Goal: Transaction & Acquisition: Purchase product/service

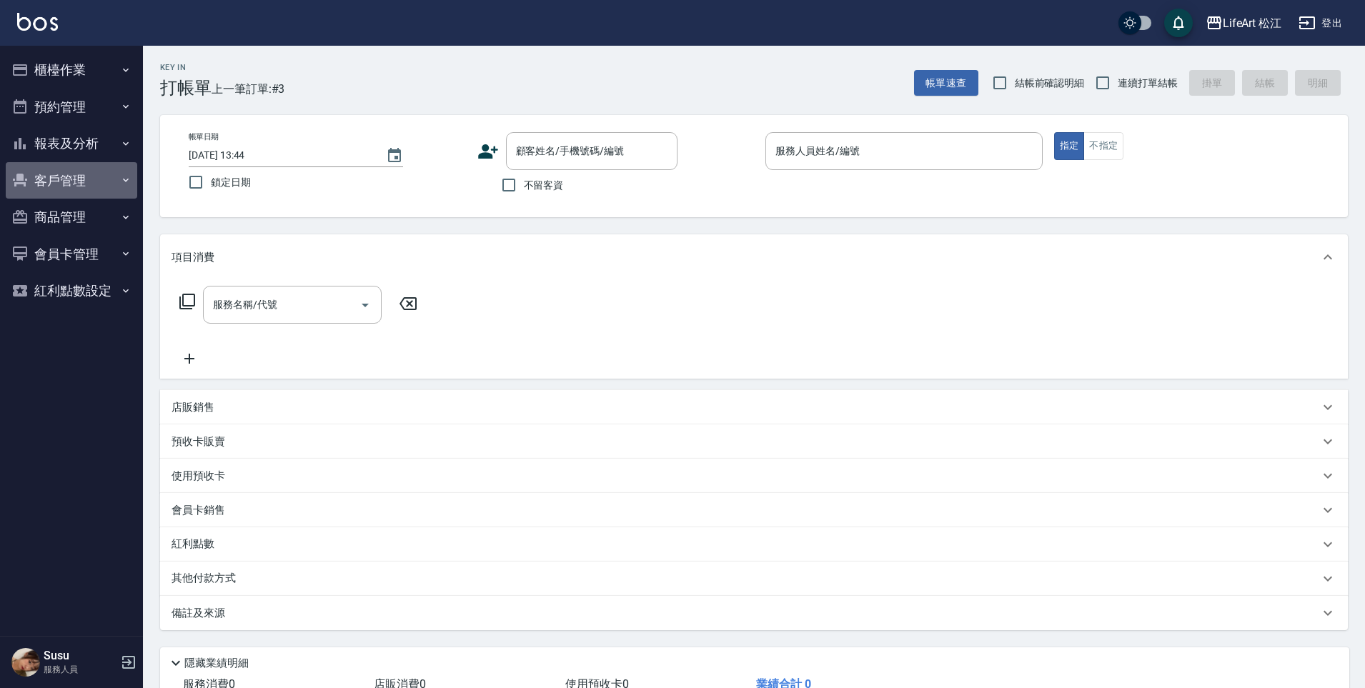
click at [82, 177] on button "客戶管理" at bounding box center [72, 180] width 132 height 37
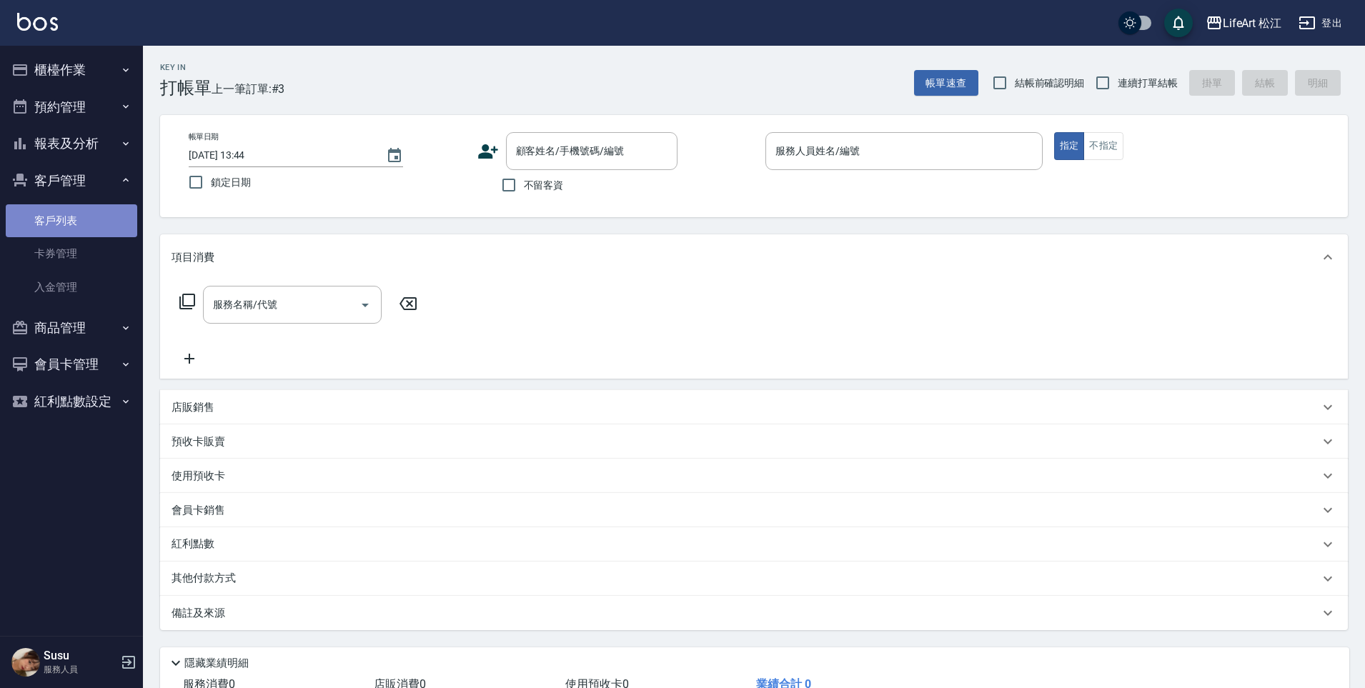
click at [83, 226] on link "客戶列表" at bounding box center [72, 220] width 132 height 33
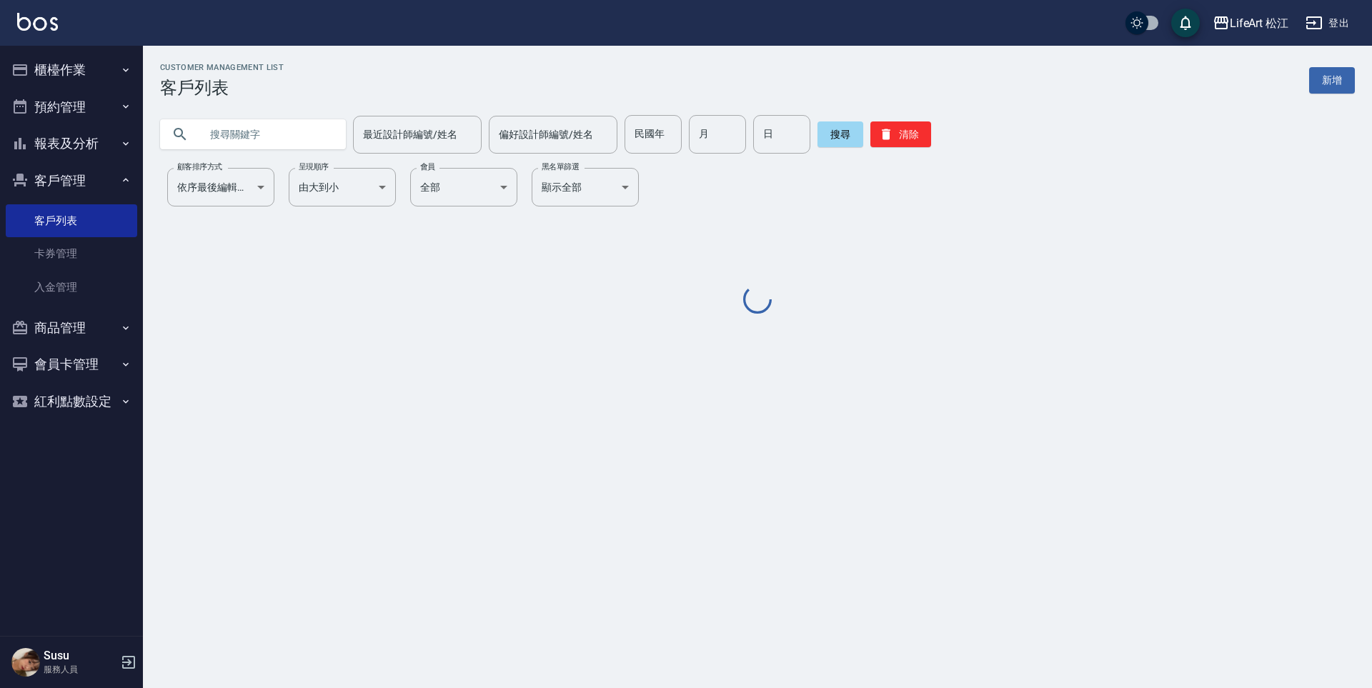
click at [274, 130] on input "text" at bounding box center [267, 134] width 134 height 39
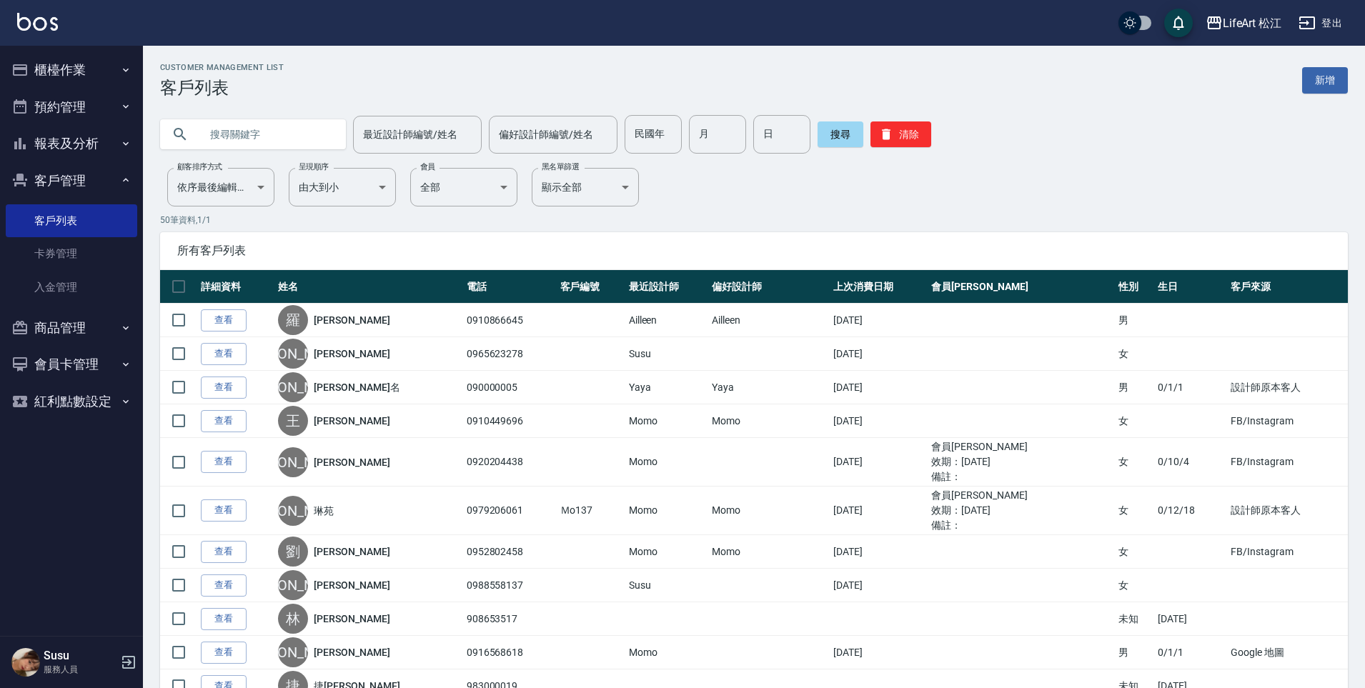
type input "v"
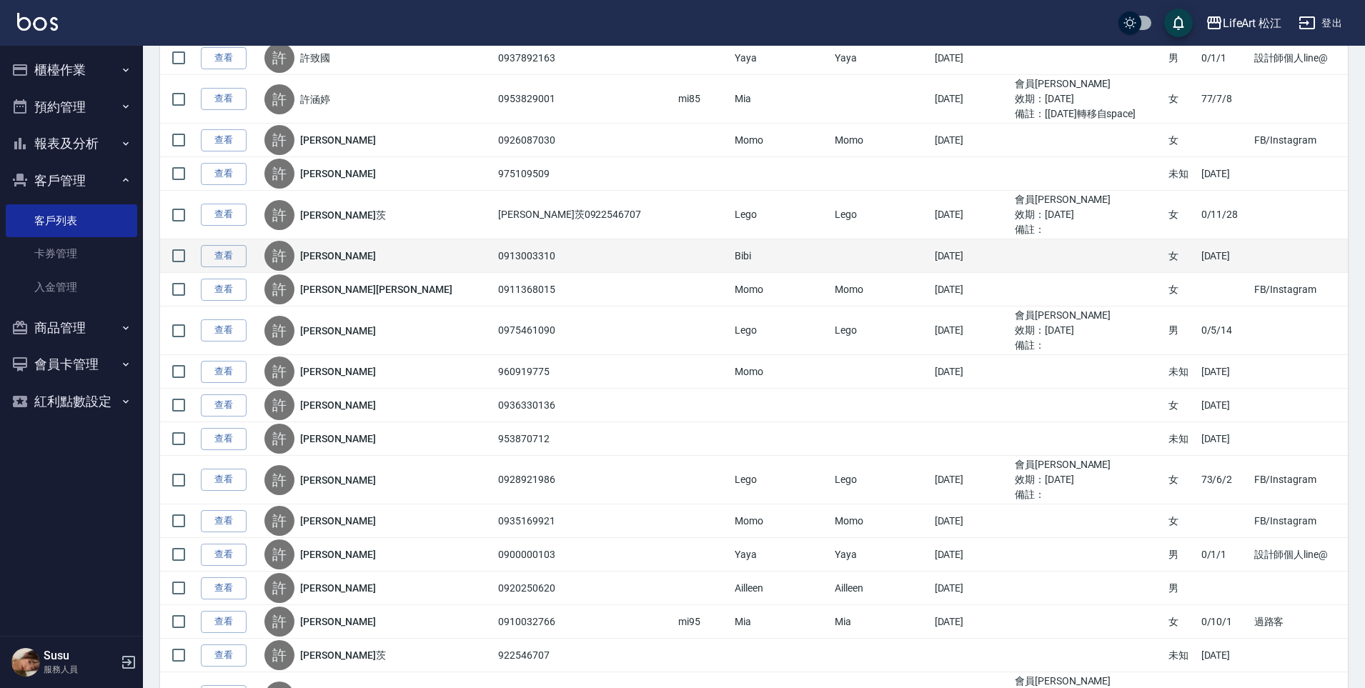
scroll to position [465, 0]
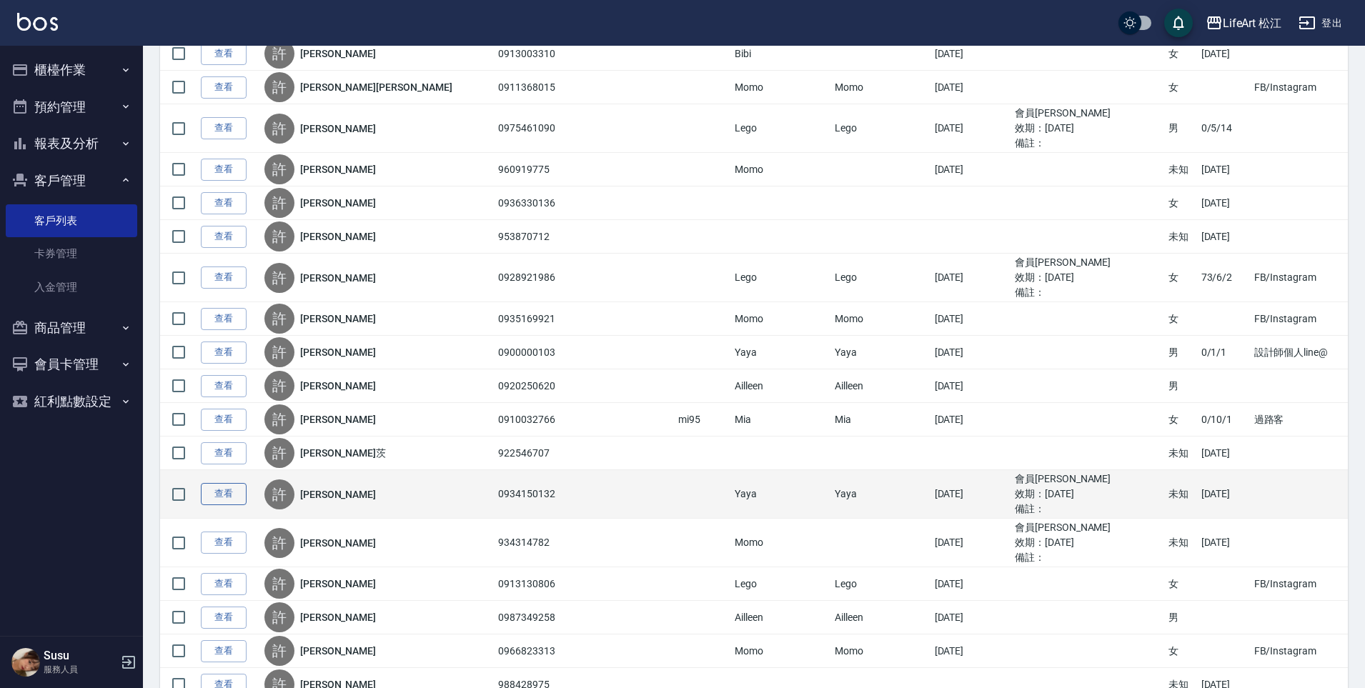
type input "許"
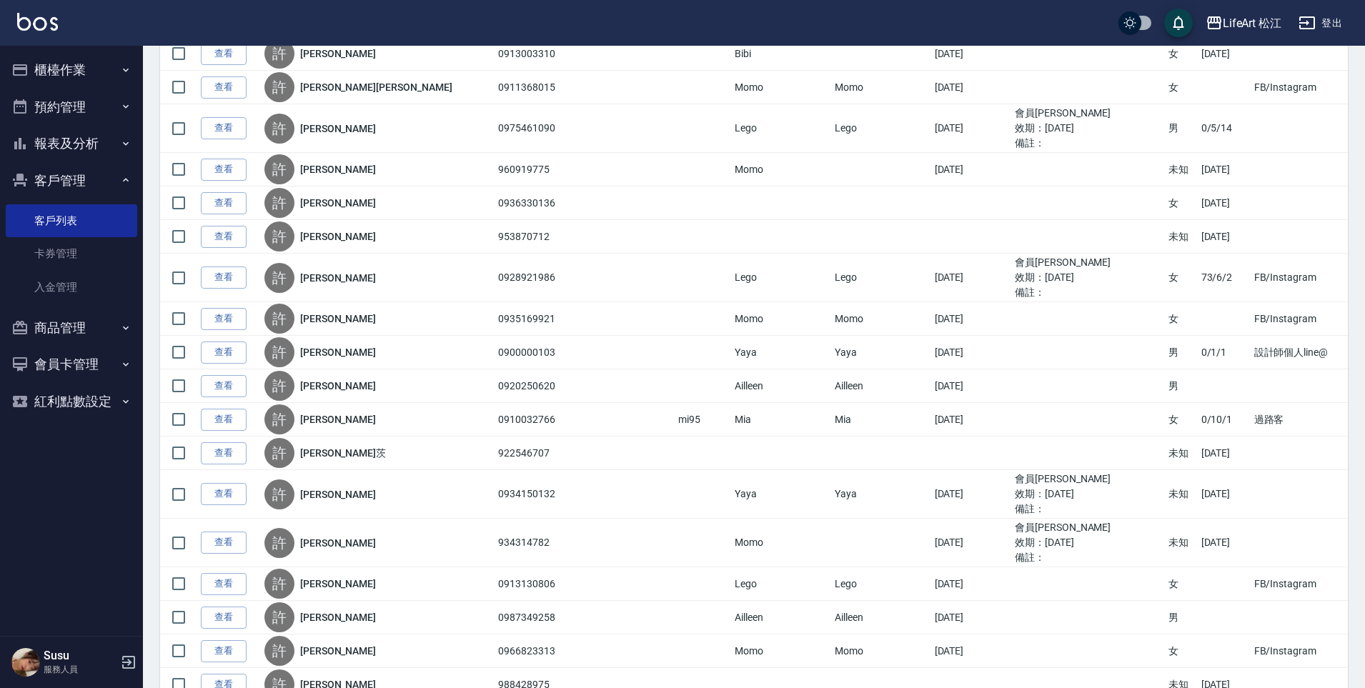
click at [215, 495] on link "查看" at bounding box center [224, 494] width 46 height 22
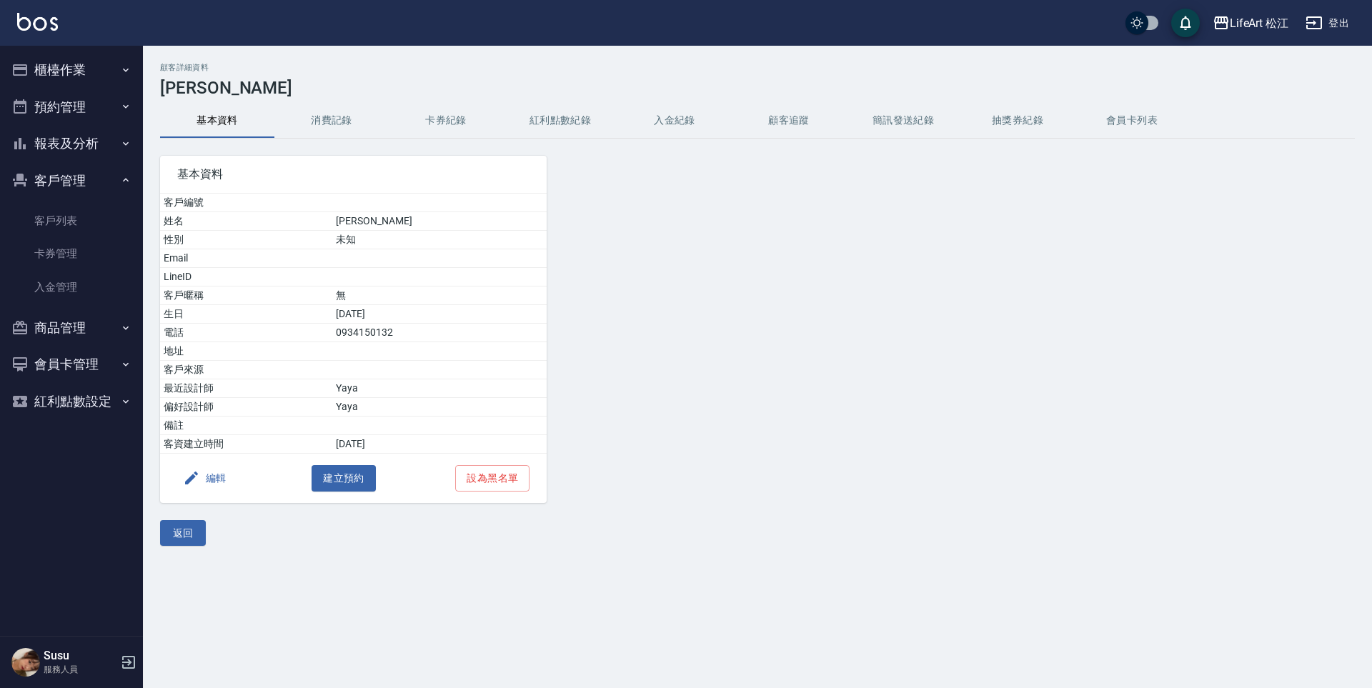
click at [328, 124] on button "消費記錄" at bounding box center [331, 121] width 114 height 34
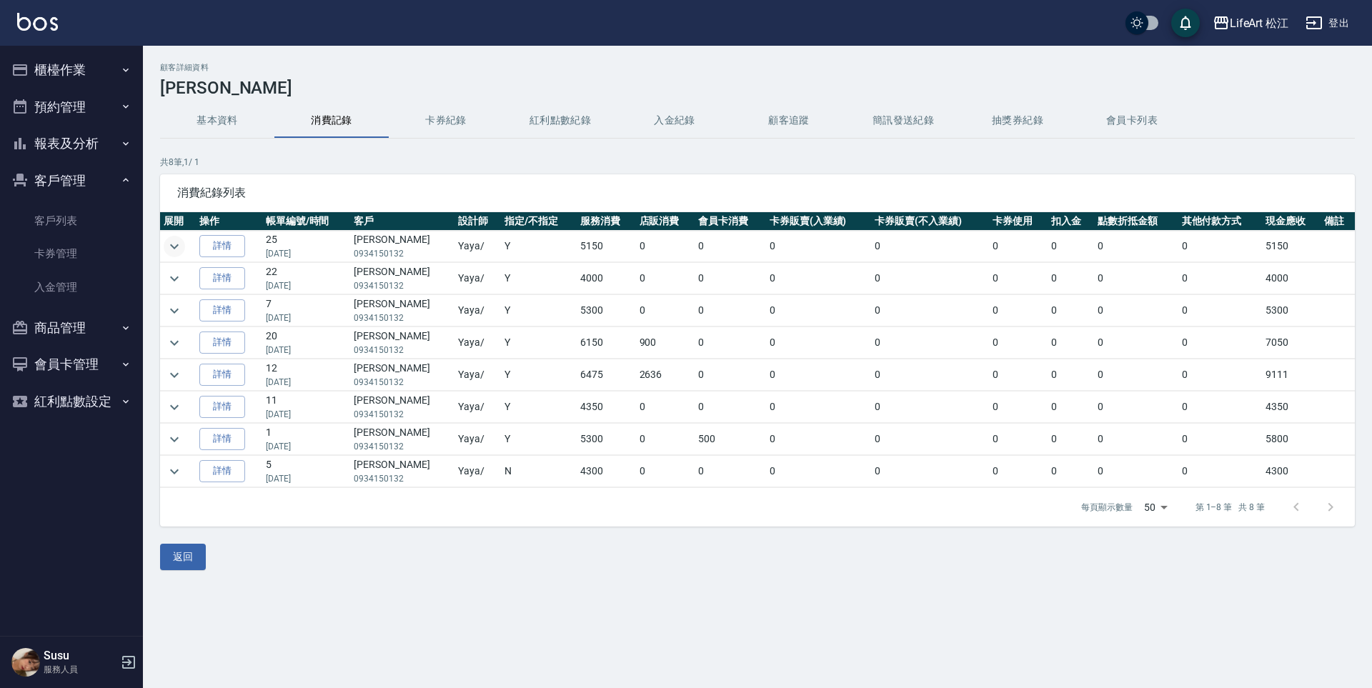
click at [179, 244] on icon "expand row" at bounding box center [174, 246] width 17 height 17
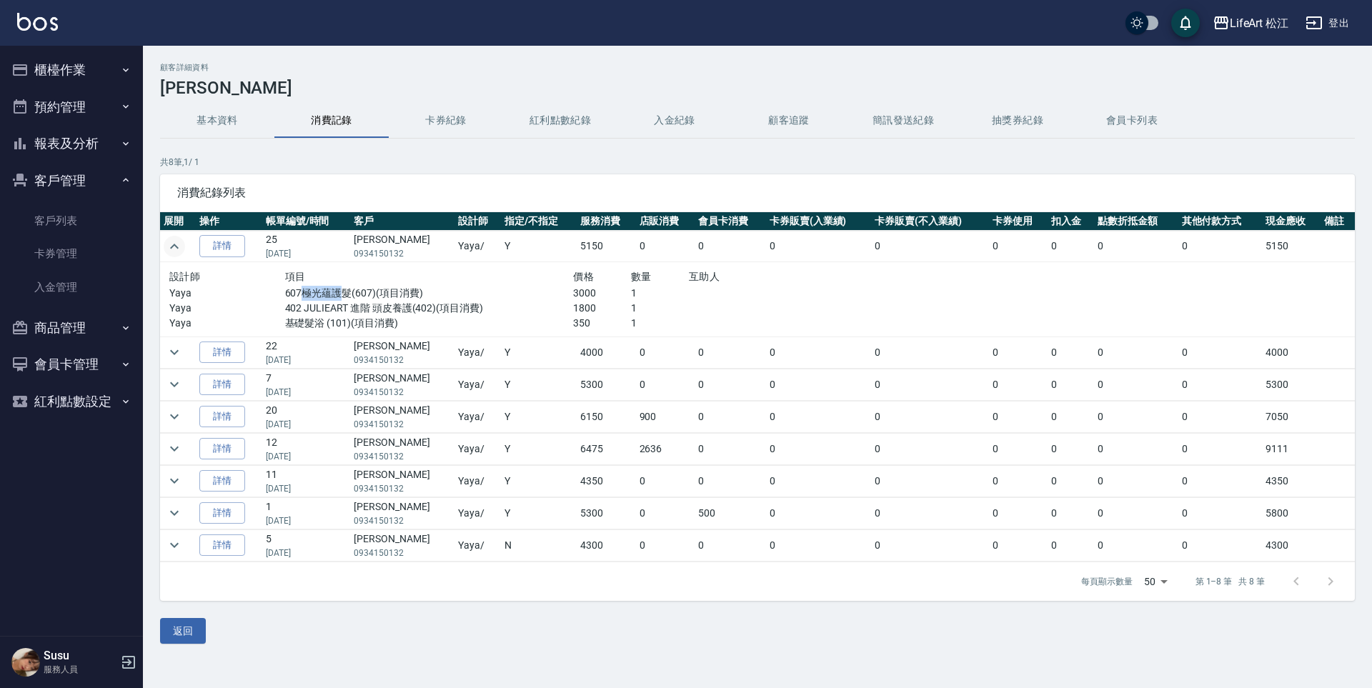
drag, startPoint x: 303, startPoint y: 294, endPoint x: 339, endPoint y: 291, distance: 35.9
click at [339, 291] on p "607極光蘊護髮(607)(項目消費)" at bounding box center [429, 293] width 289 height 15
click at [179, 353] on icon "expand row" at bounding box center [174, 352] width 17 height 17
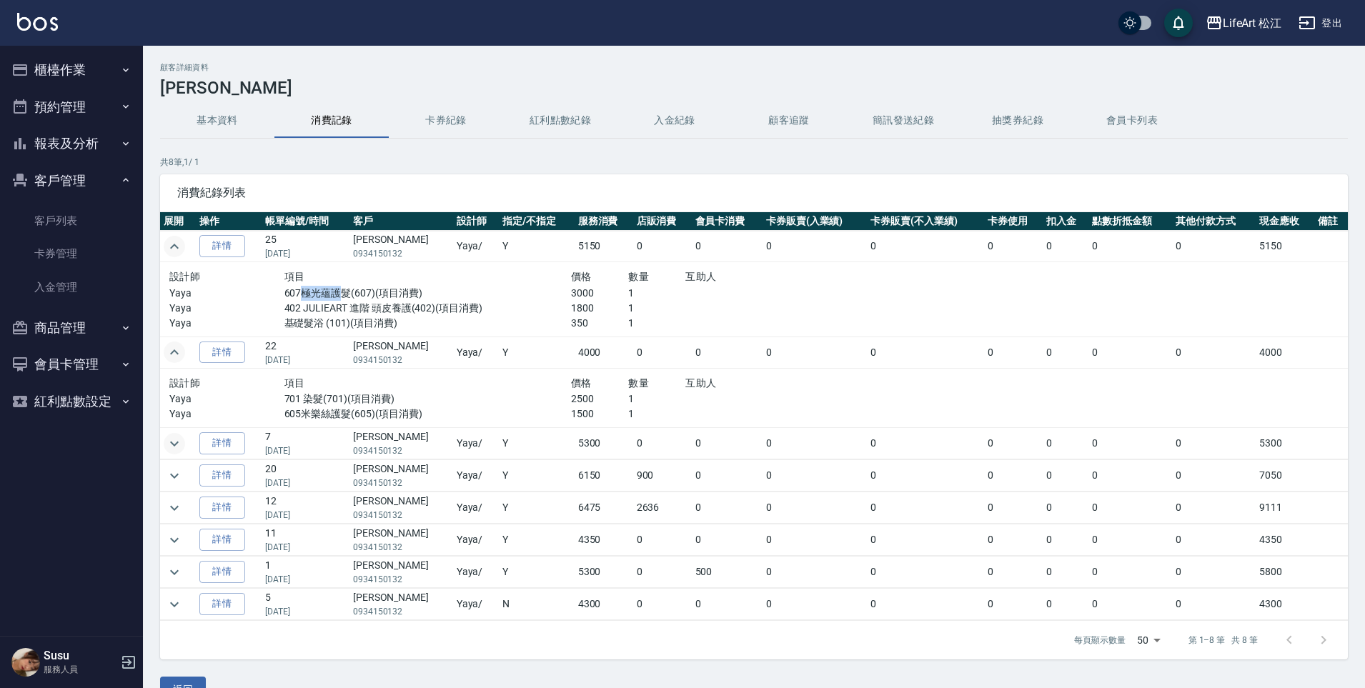
click at [180, 444] on icon "expand row" at bounding box center [174, 443] width 17 height 17
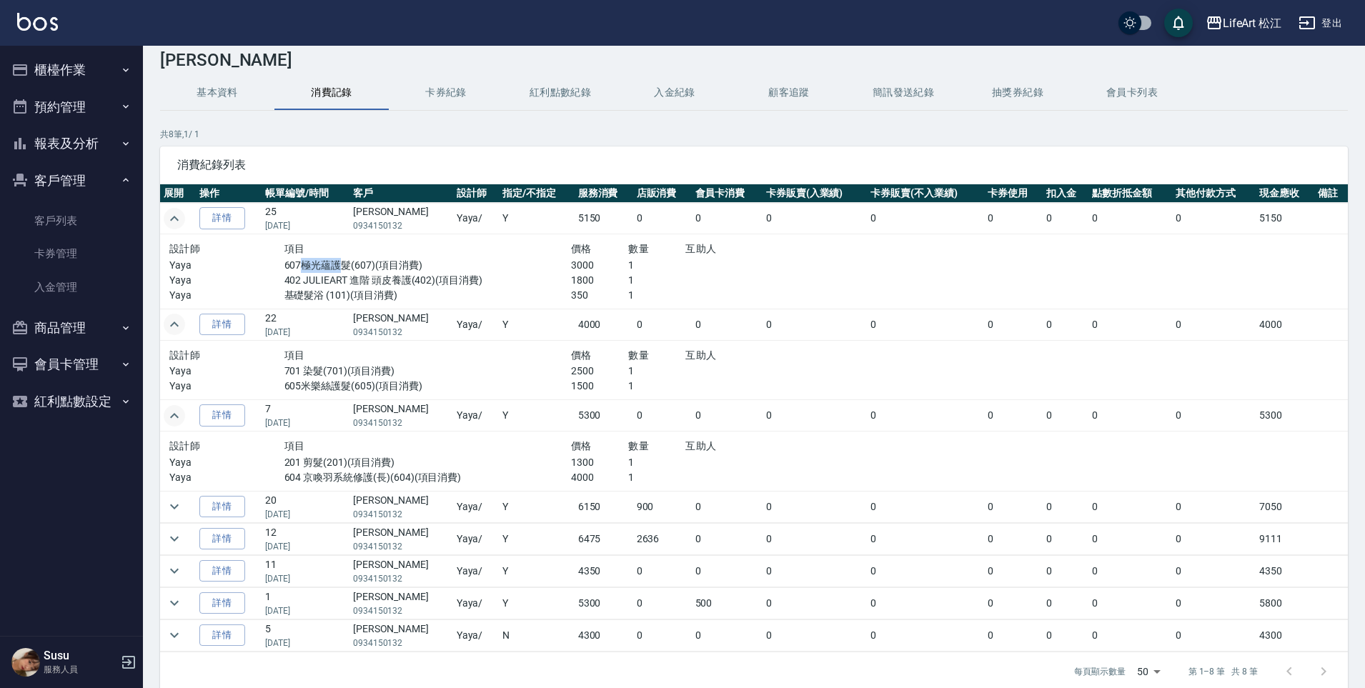
scroll to position [31, 0]
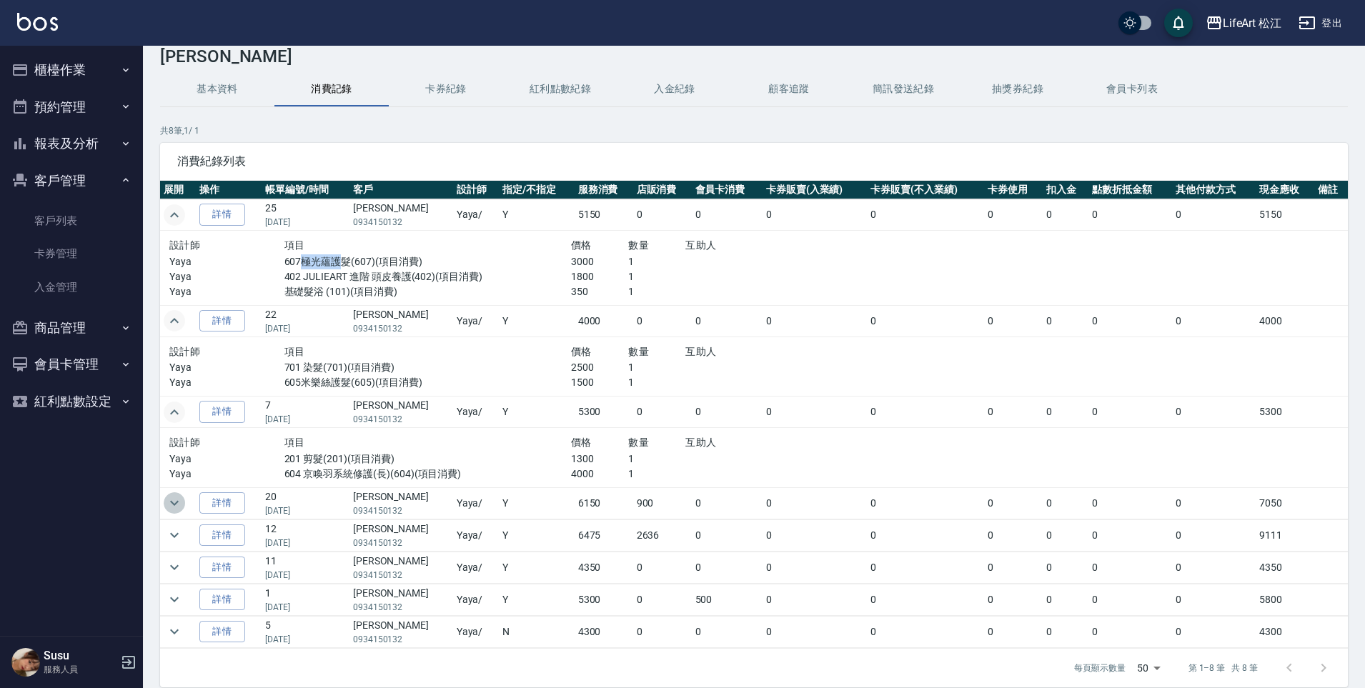
click at [172, 502] on icon "expand row" at bounding box center [174, 503] width 9 height 5
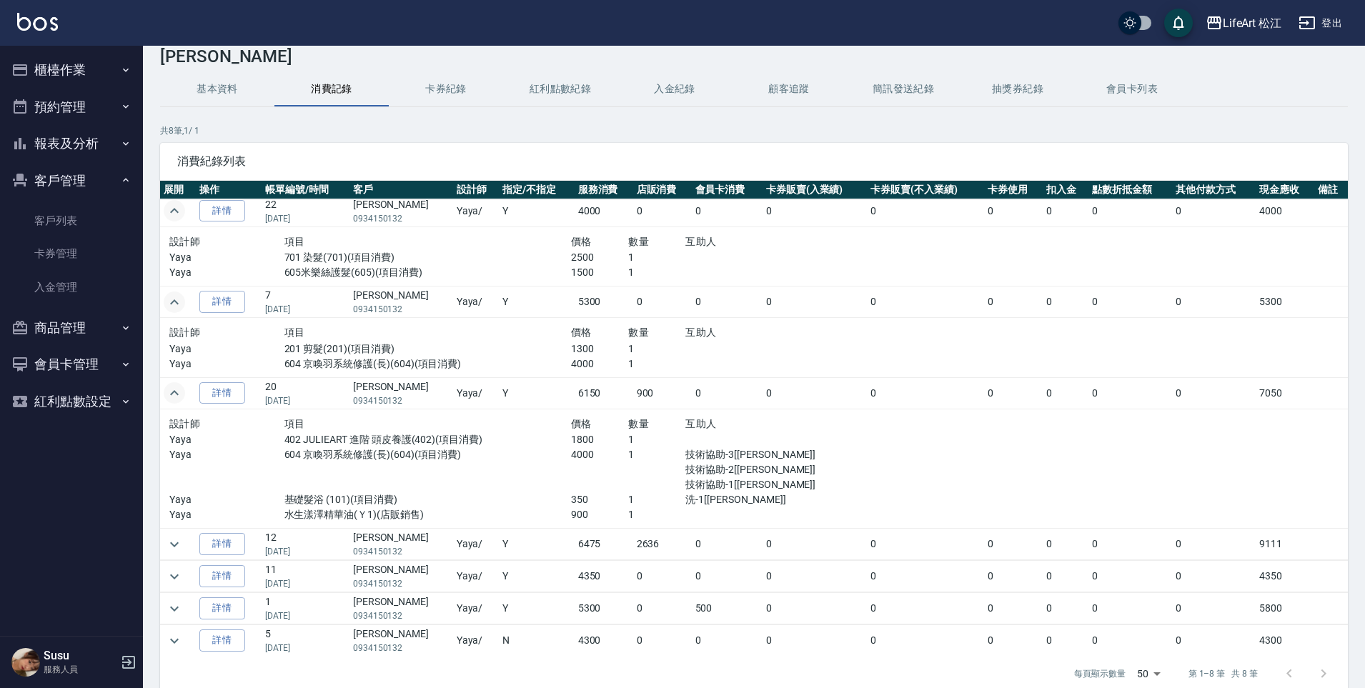
scroll to position [113, 0]
click at [177, 541] on icon "expand row" at bounding box center [174, 541] width 9 height 5
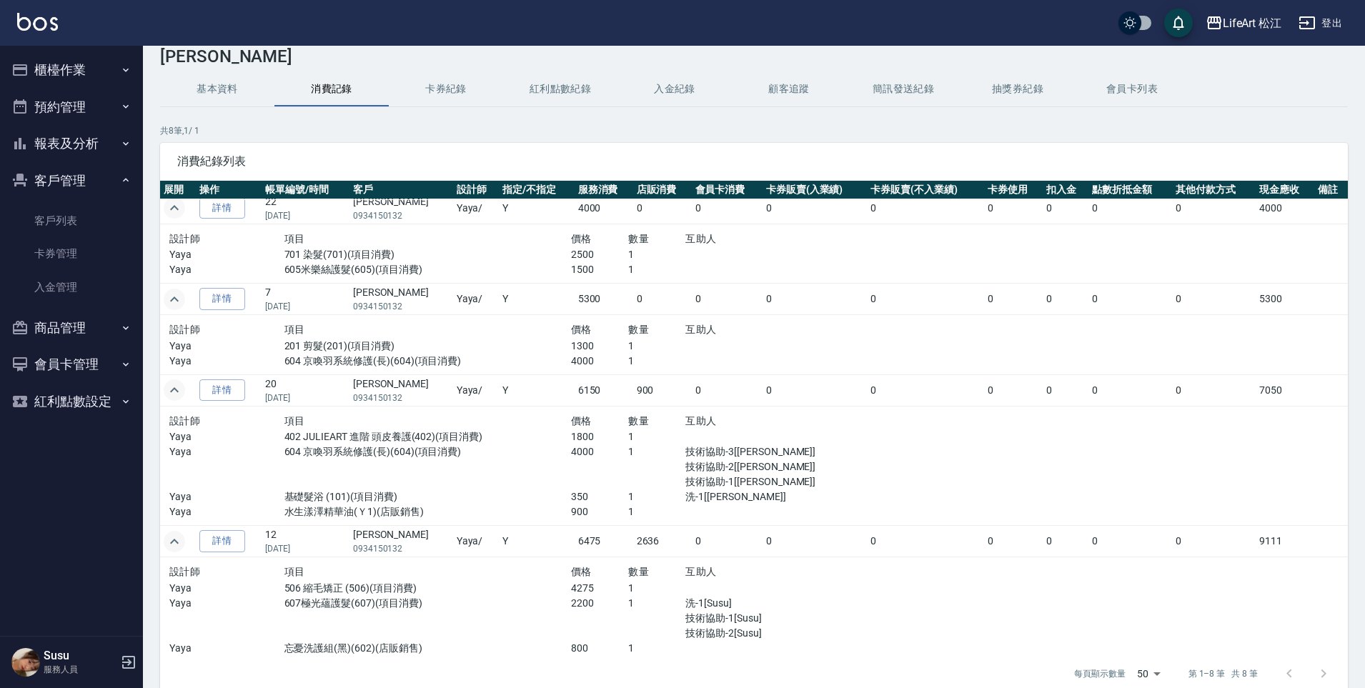
scroll to position [232, 0]
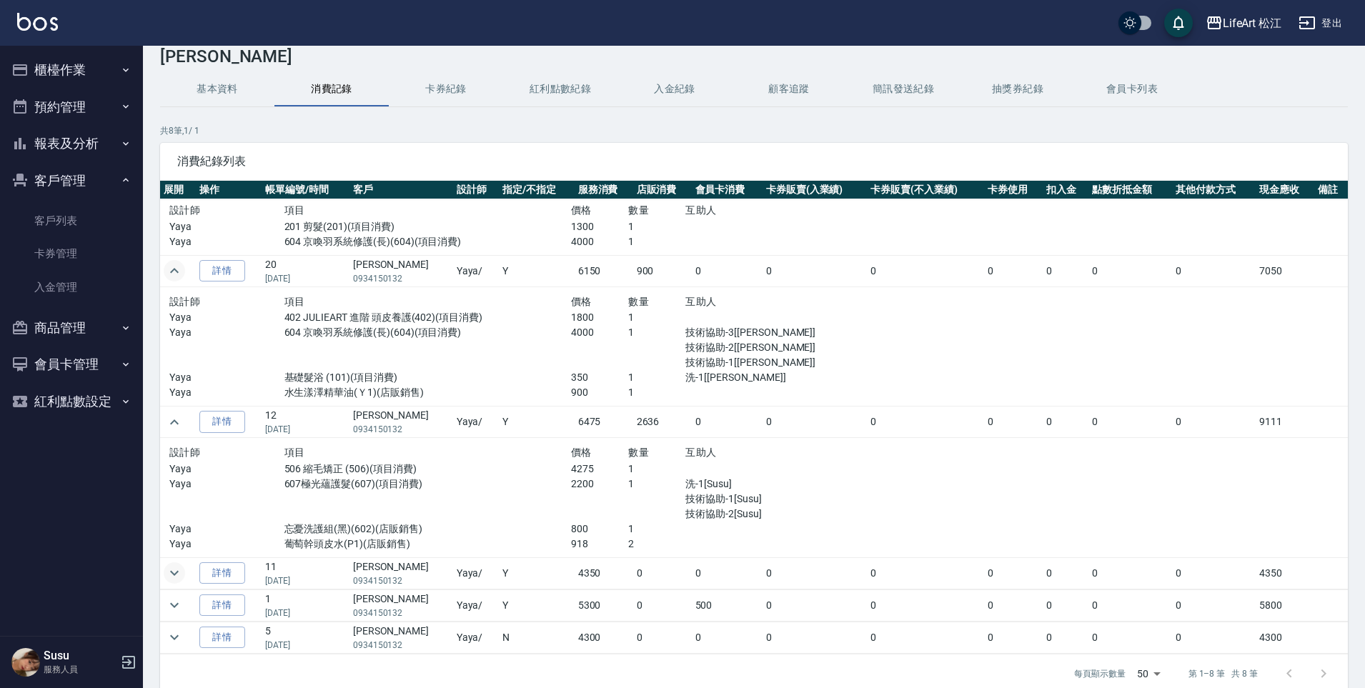
click at [174, 582] on button "expand row" at bounding box center [174, 572] width 21 height 21
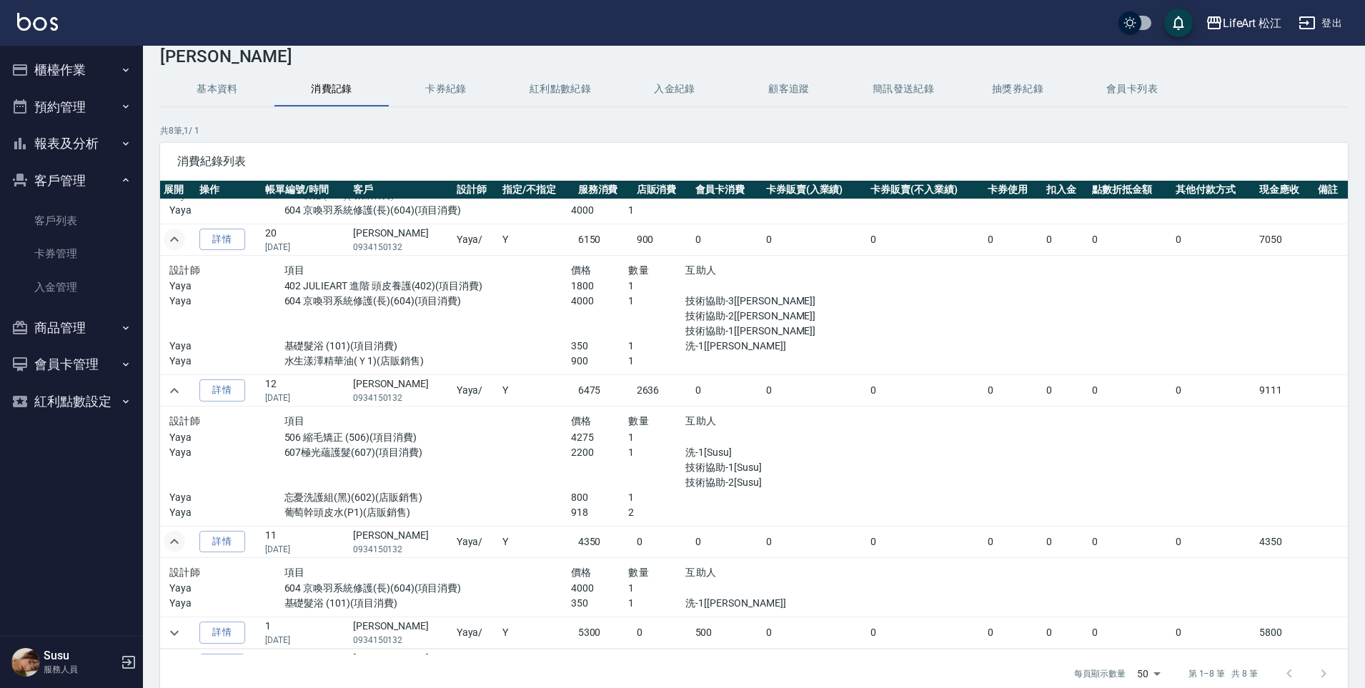
scroll to position [291, 0]
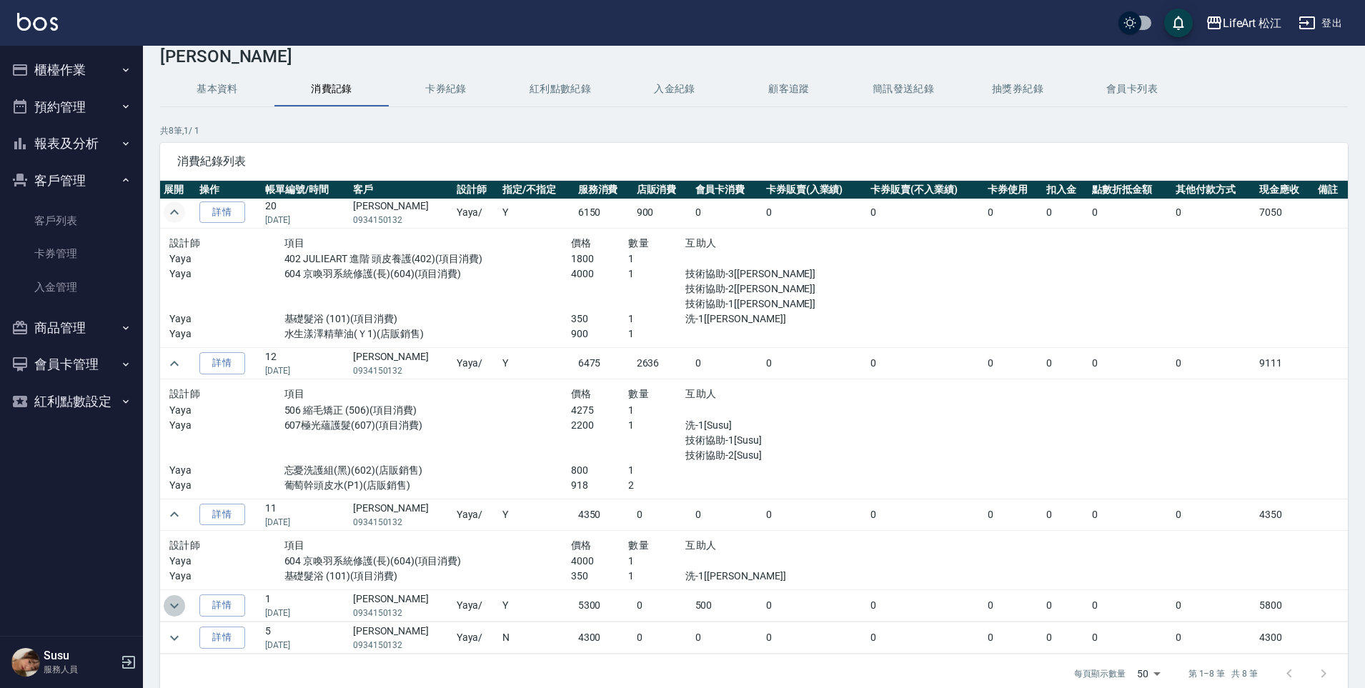
click at [177, 613] on icon "expand row" at bounding box center [174, 606] width 17 height 17
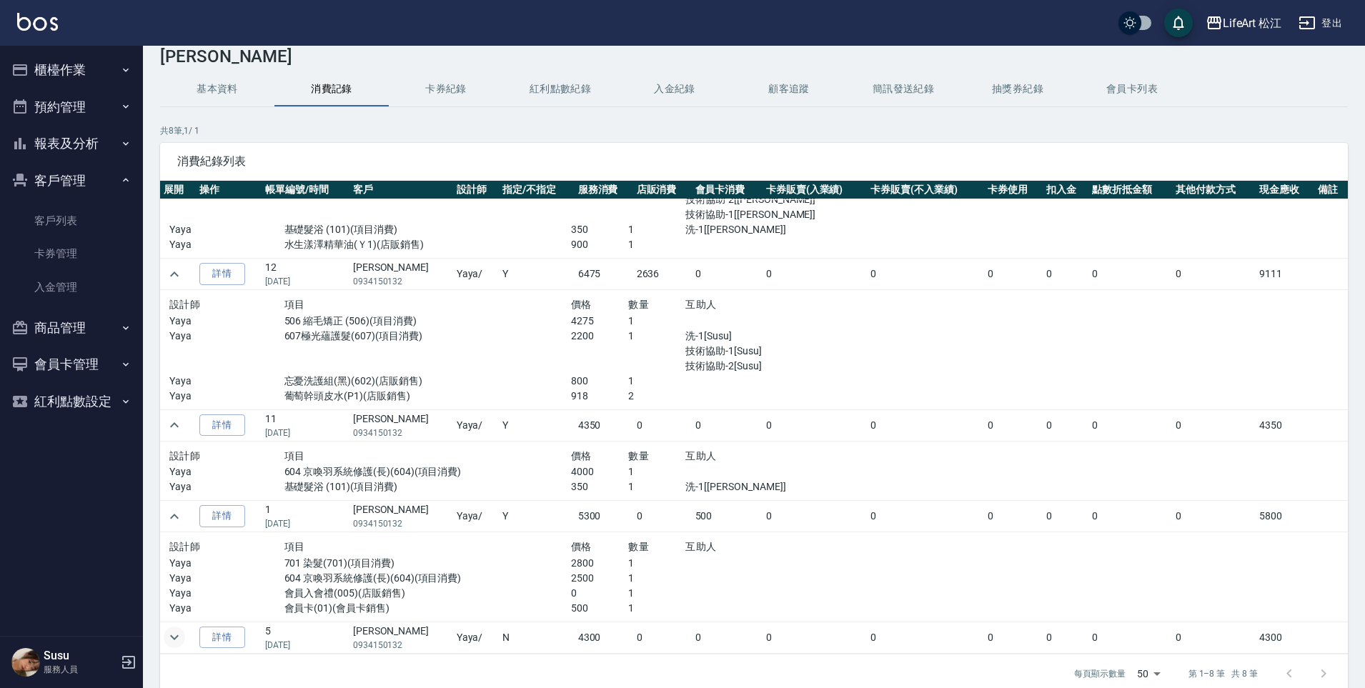
click at [177, 638] on icon "expand row" at bounding box center [174, 637] width 17 height 17
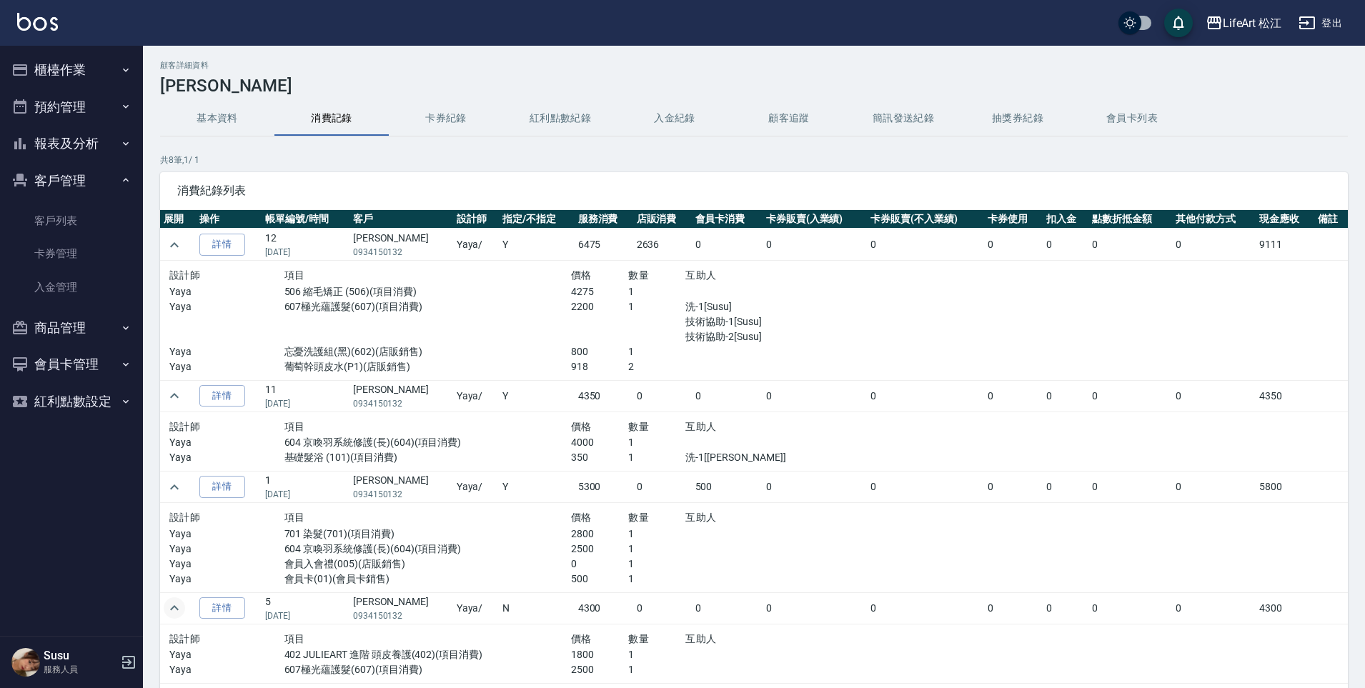
scroll to position [0, 0]
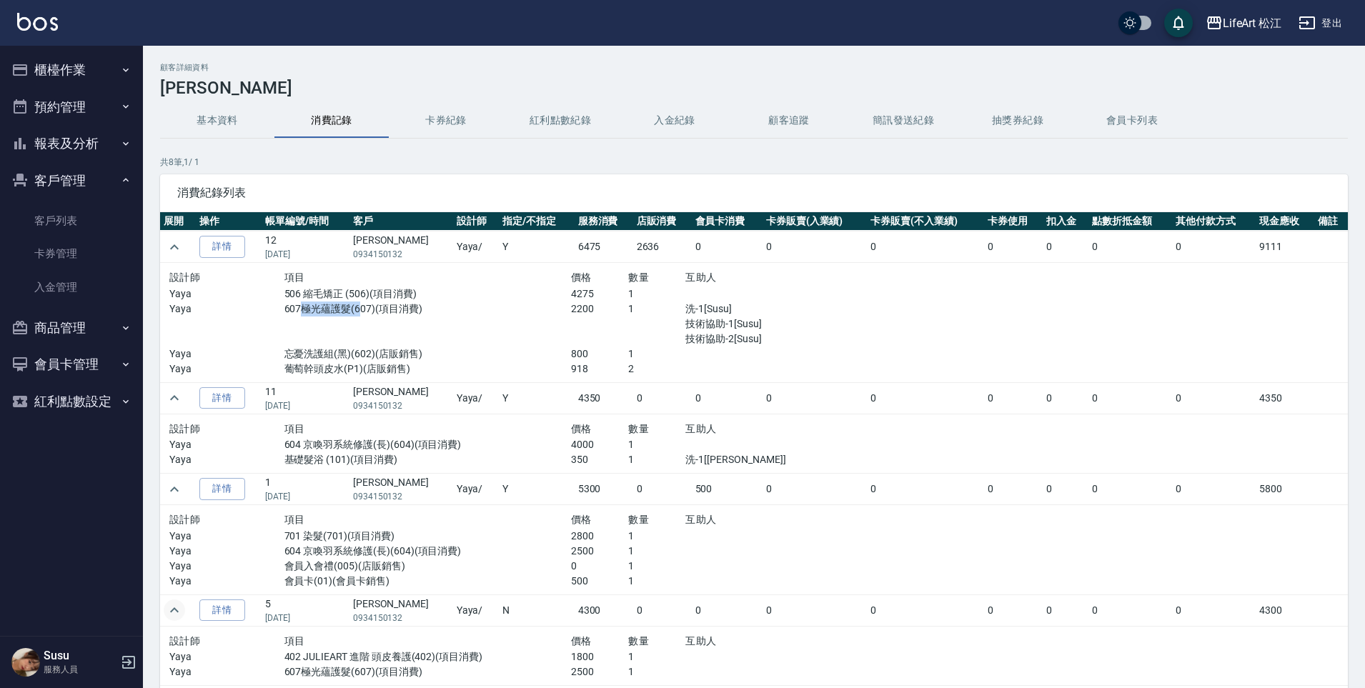
drag, startPoint x: 296, startPoint y: 312, endPoint x: 355, endPoint y: 315, distance: 59.4
click at [355, 315] on p "607極光蘊護髮(607)(項目消費)" at bounding box center [427, 309] width 287 height 15
drag, startPoint x: 303, startPoint y: 447, endPoint x: 348, endPoint y: 445, distance: 45.1
click at [348, 445] on p "604 京喚羽系統修護(長)(604)(項目消費)" at bounding box center [427, 444] width 287 height 15
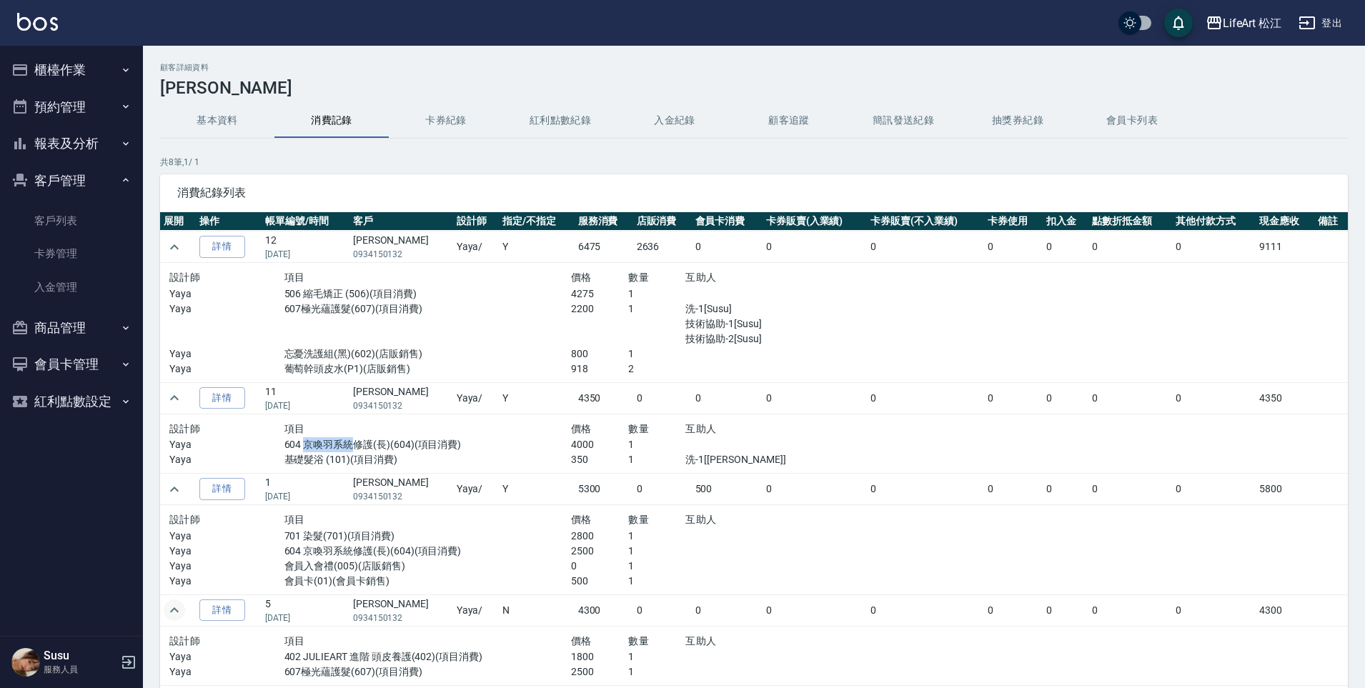
click at [348, 445] on p "604 京喚羽系統修護(長)(604)(項目消費)" at bounding box center [427, 444] width 287 height 15
click at [79, 218] on link "客戶列表" at bounding box center [72, 220] width 132 height 33
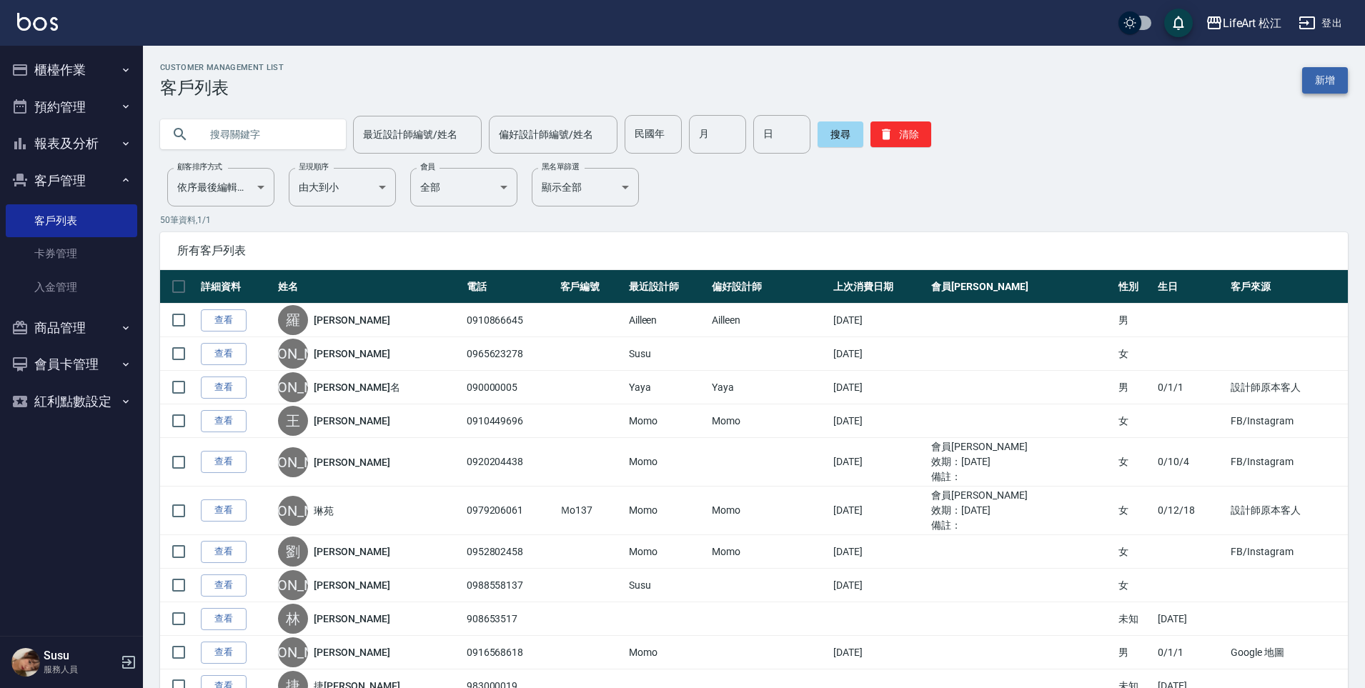
click at [1337, 86] on link "新增" at bounding box center [1325, 80] width 46 height 26
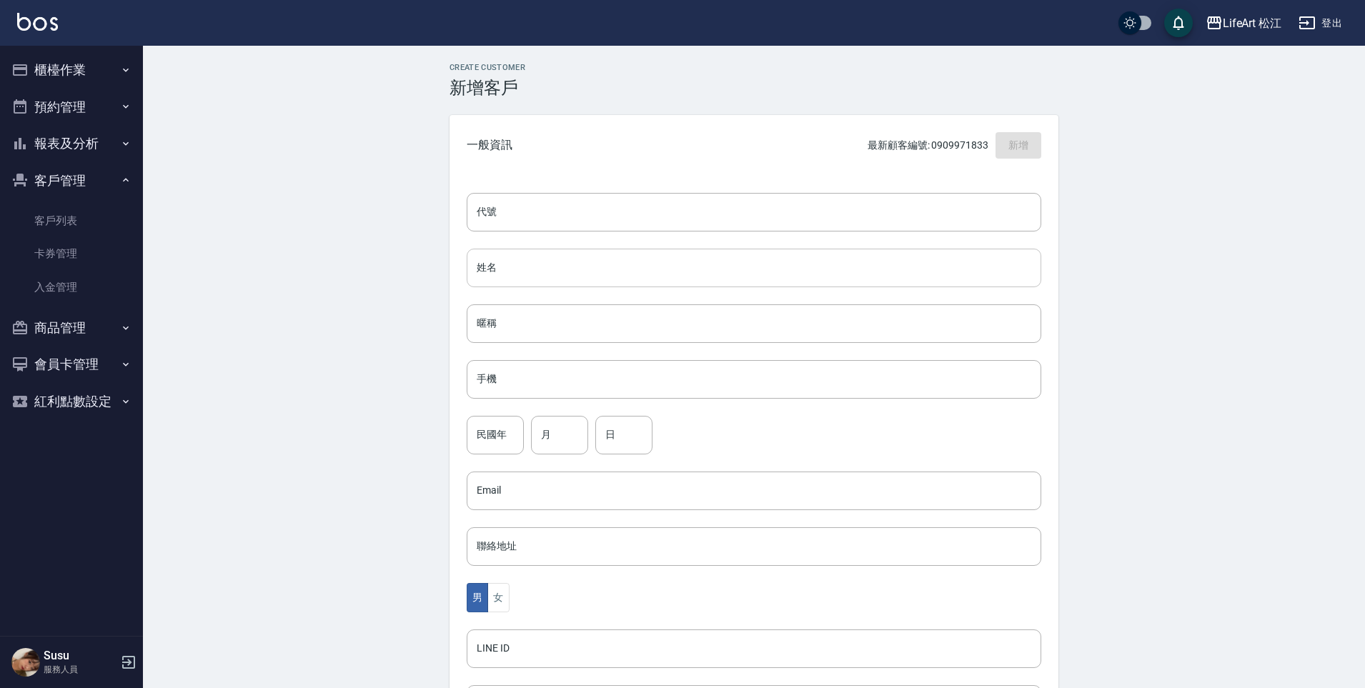
click at [566, 264] on input "姓名" at bounding box center [754, 268] width 575 height 39
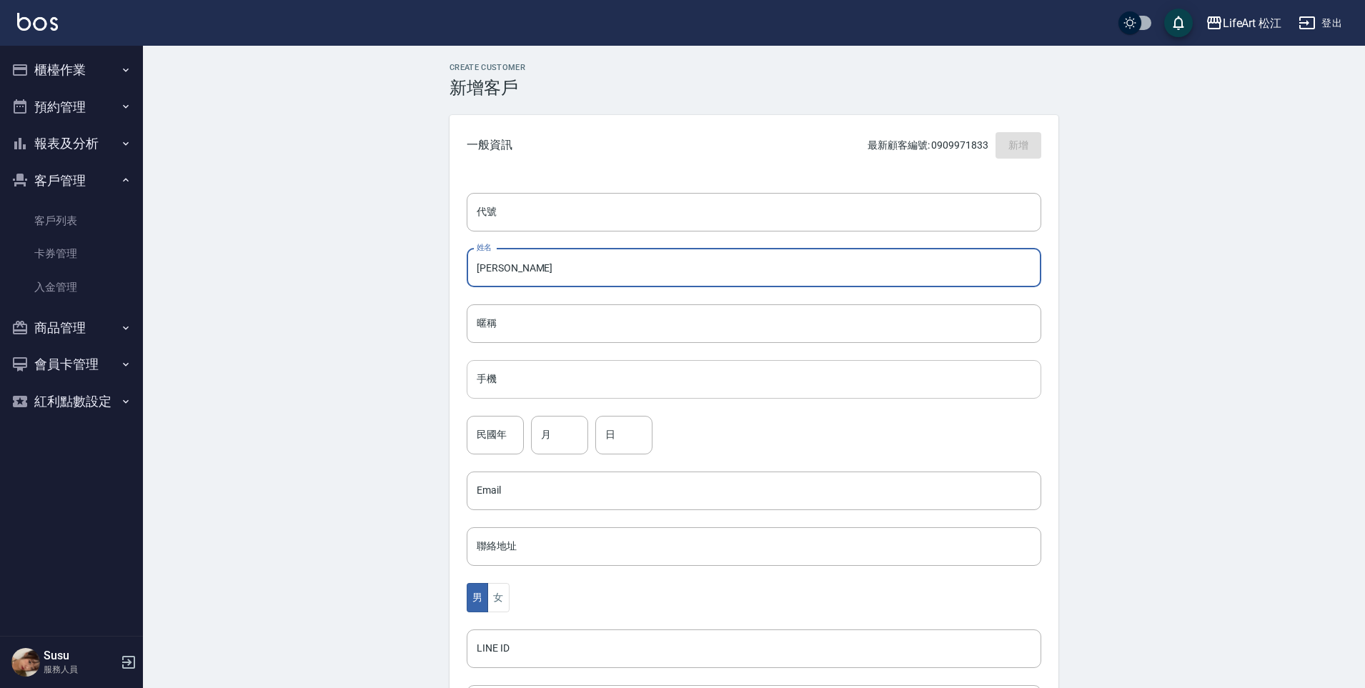
type input "[PERSON_NAME]"
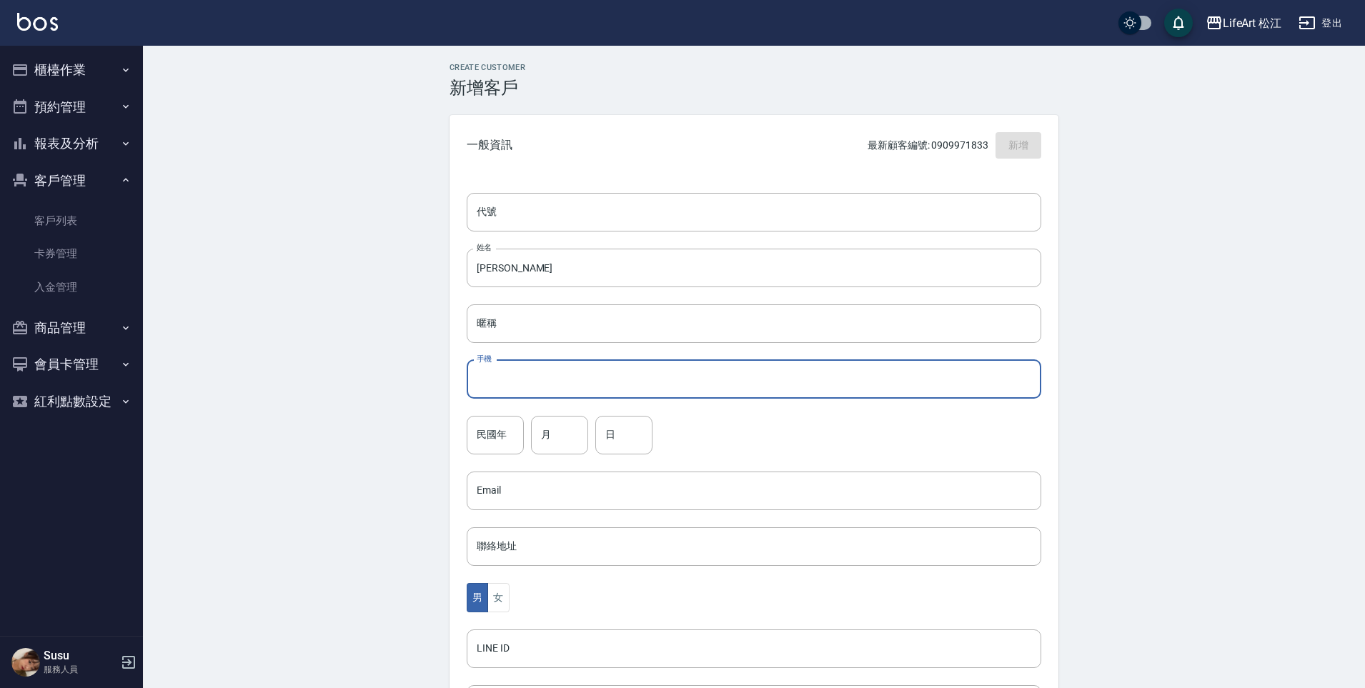
click at [543, 367] on input "手機" at bounding box center [754, 379] width 575 height 39
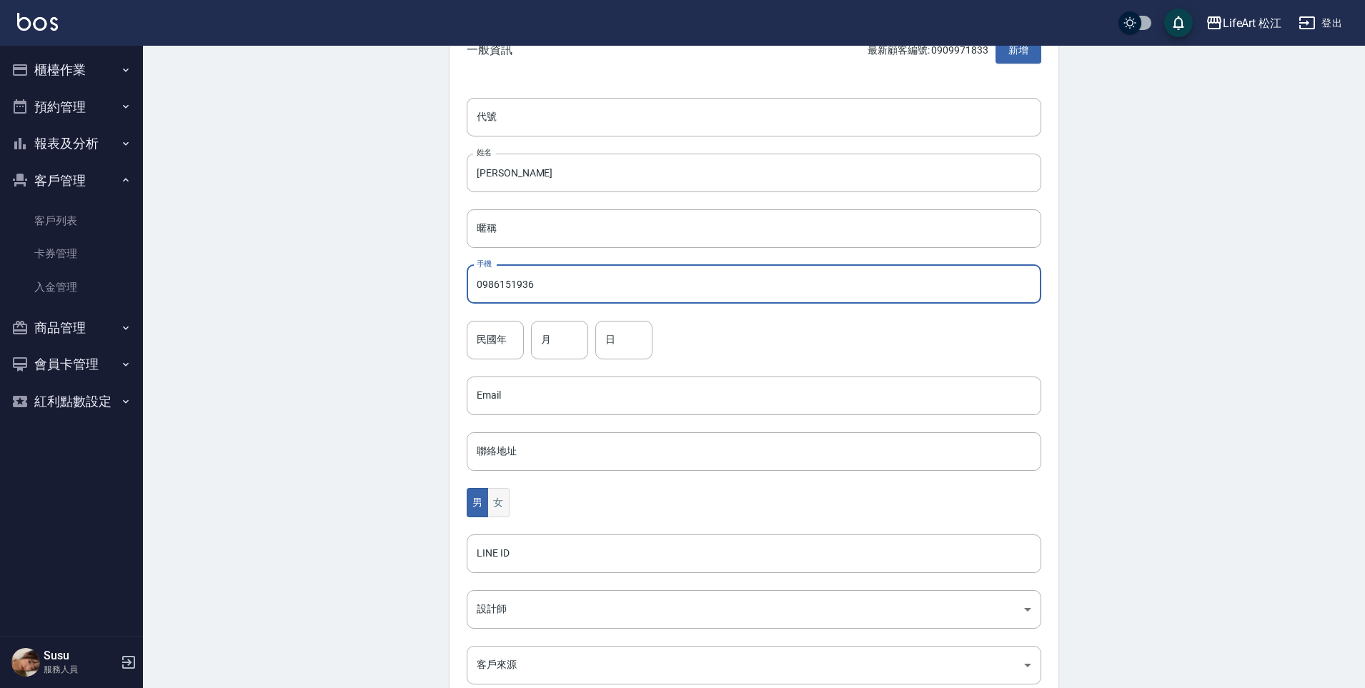
scroll to position [104, 0]
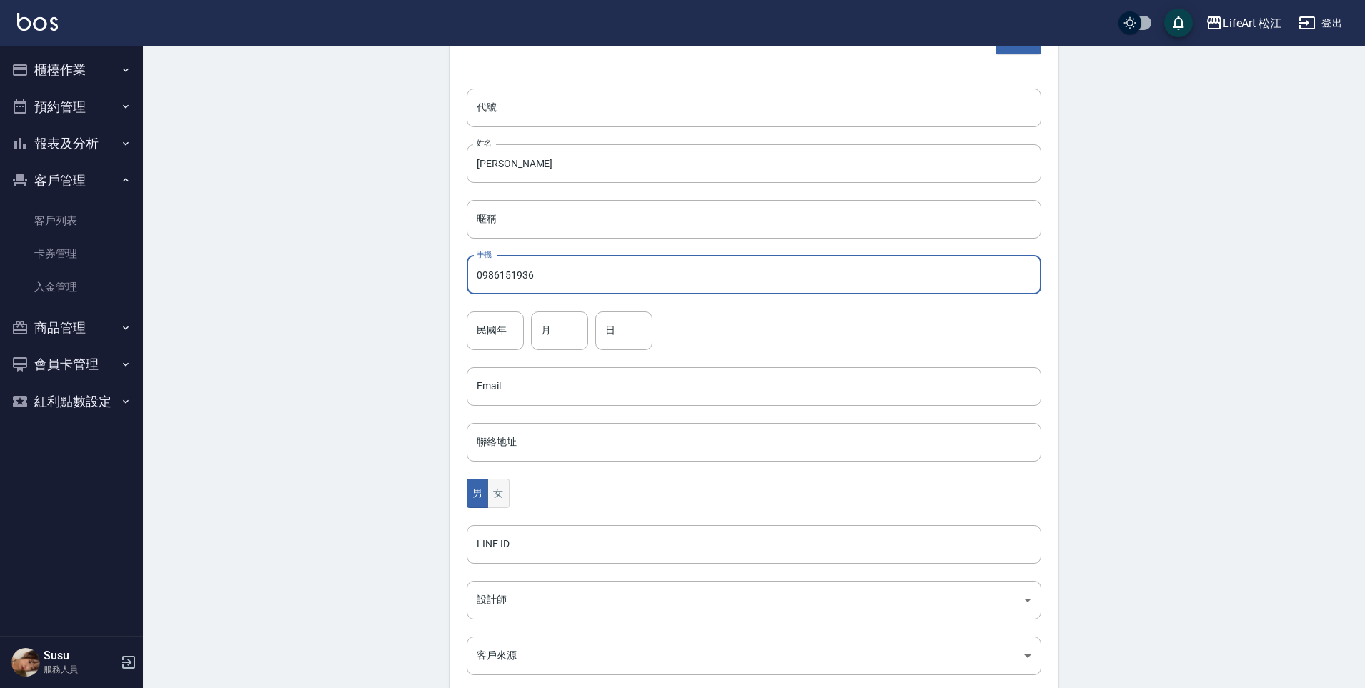
type input "0986151936"
click at [502, 489] on button "女" at bounding box center [497, 493] width 21 height 29
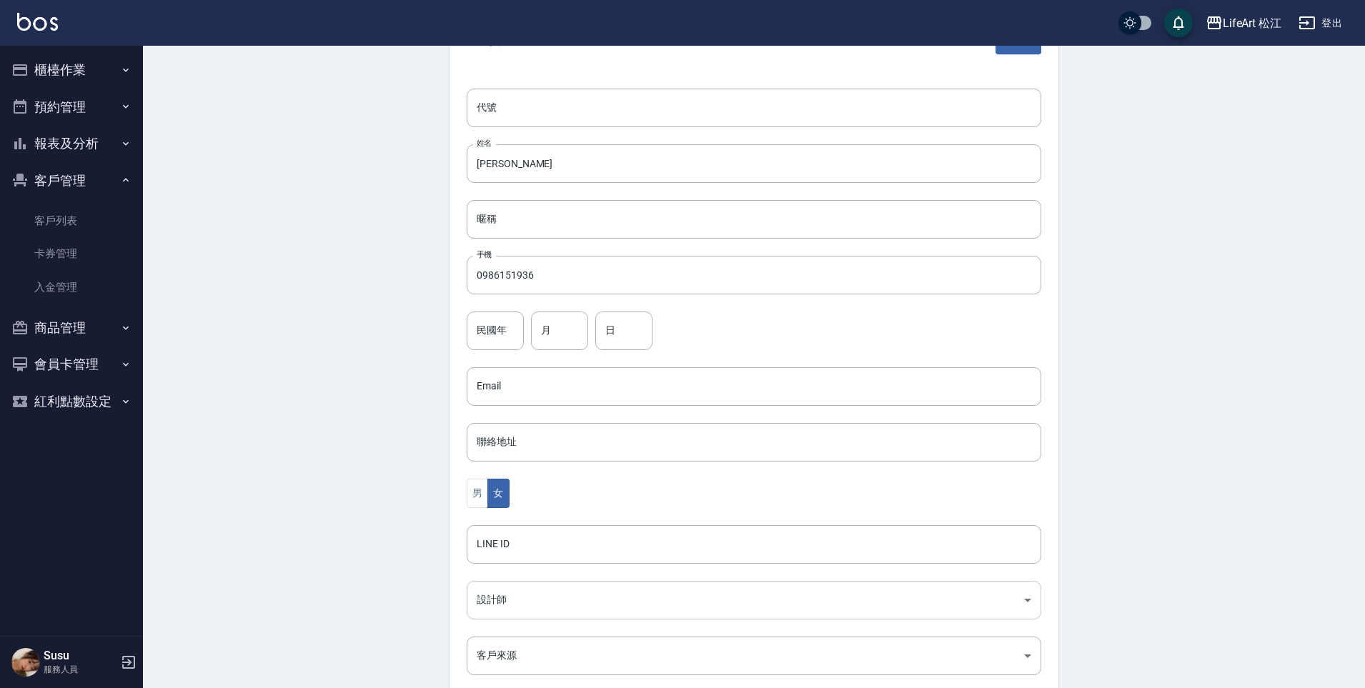
click at [527, 606] on body "LifeArt 松江 登出 櫃檯作業 打帳單 帳單列表 現金收支登錄 高階收支登錄 材料自購登錄 每日結帳 排班表 現場電腦打卡 預約管理 預約管理 單日預約…" at bounding box center [682, 361] width 1365 height 931
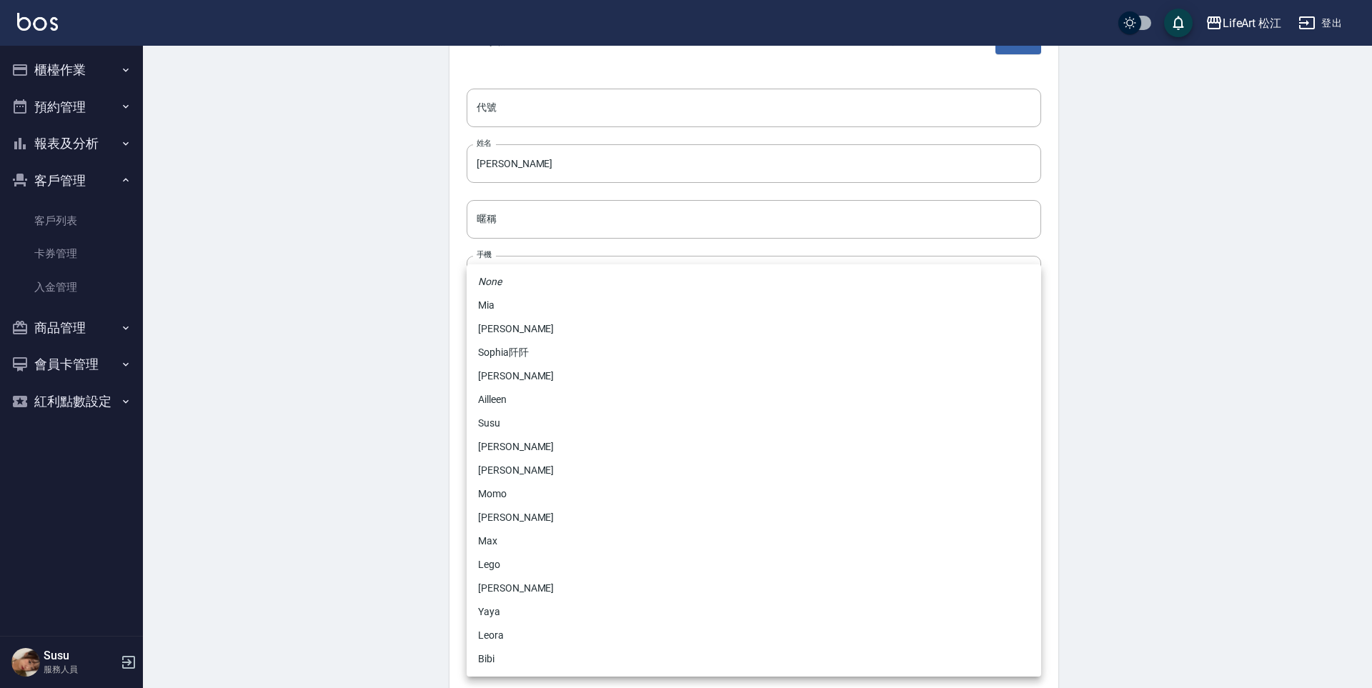
click at [517, 490] on li "Momo" at bounding box center [754, 494] width 575 height 24
type input "e84b7556-3071-4136-b765-65514d721750"
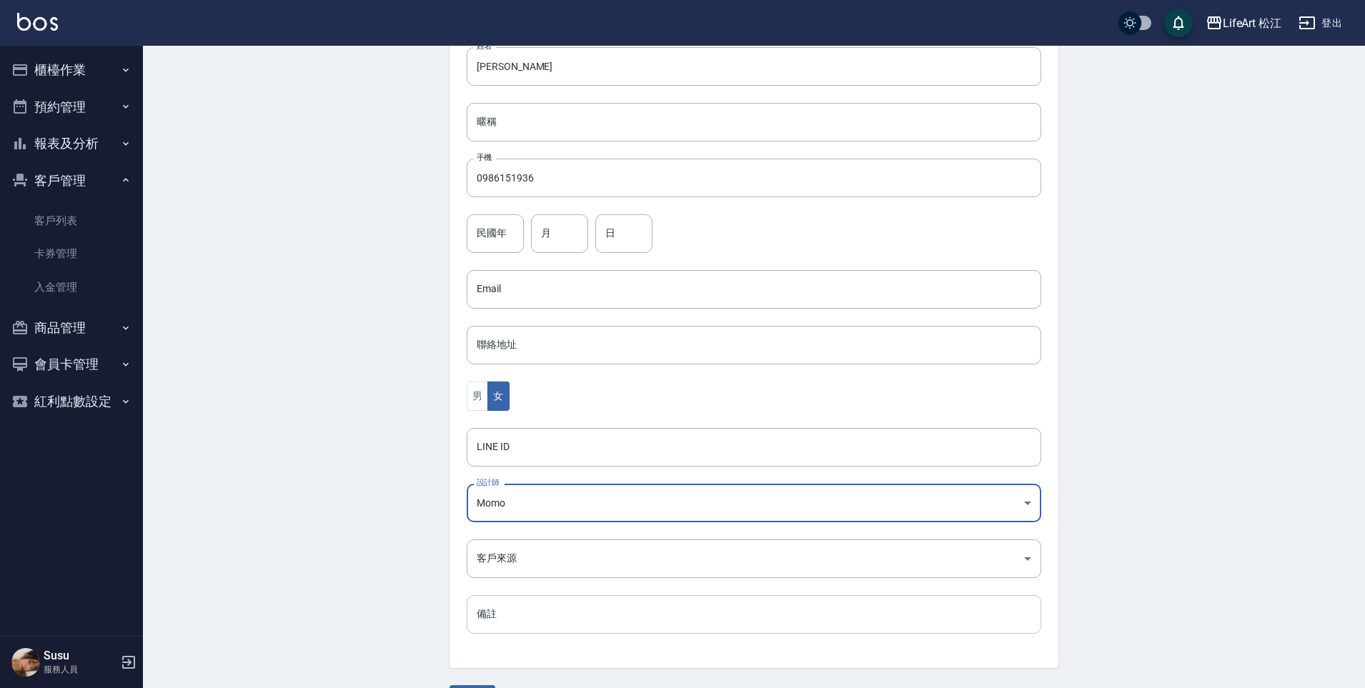
scroll to position [242, 0]
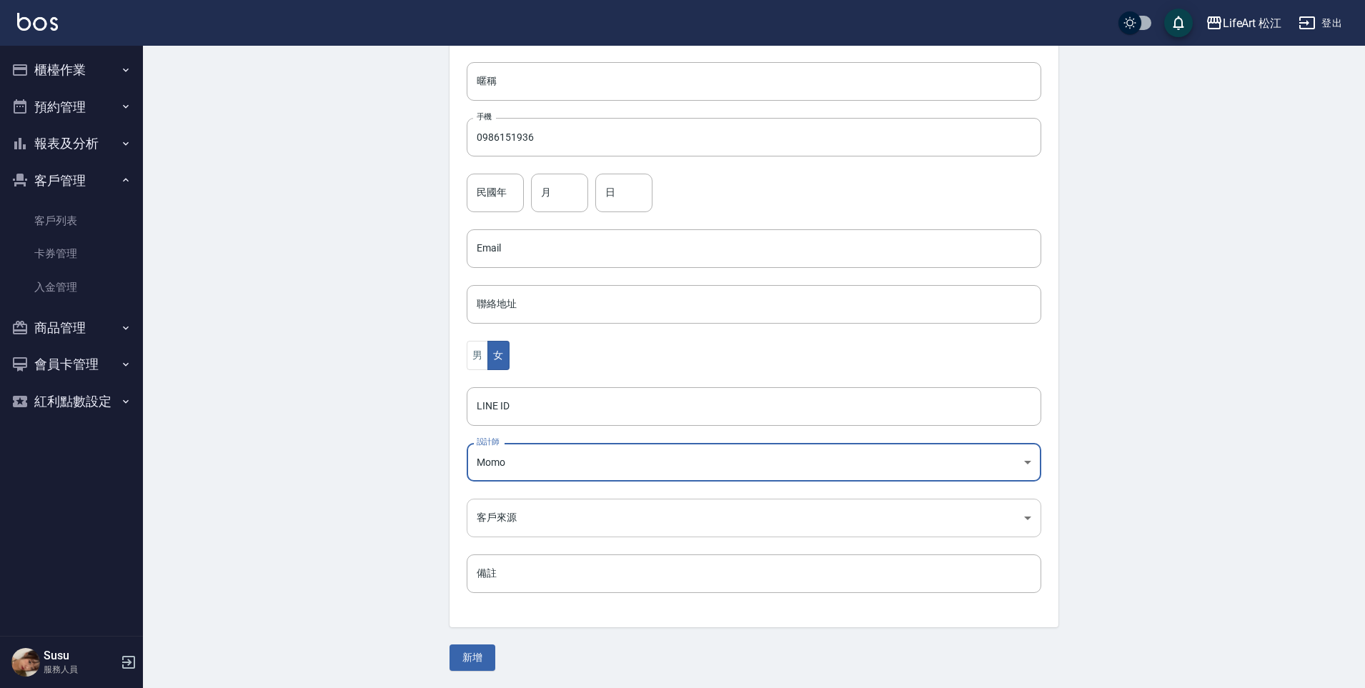
click at [510, 511] on body "LifeArt 松江 登出 櫃檯作業 打帳單 帳單列表 現金收支登錄 高階收支登錄 材料自購登錄 每日結帳 排班表 現場電腦打卡 預約管理 預約管理 單日預約…" at bounding box center [682, 223] width 1365 height 931
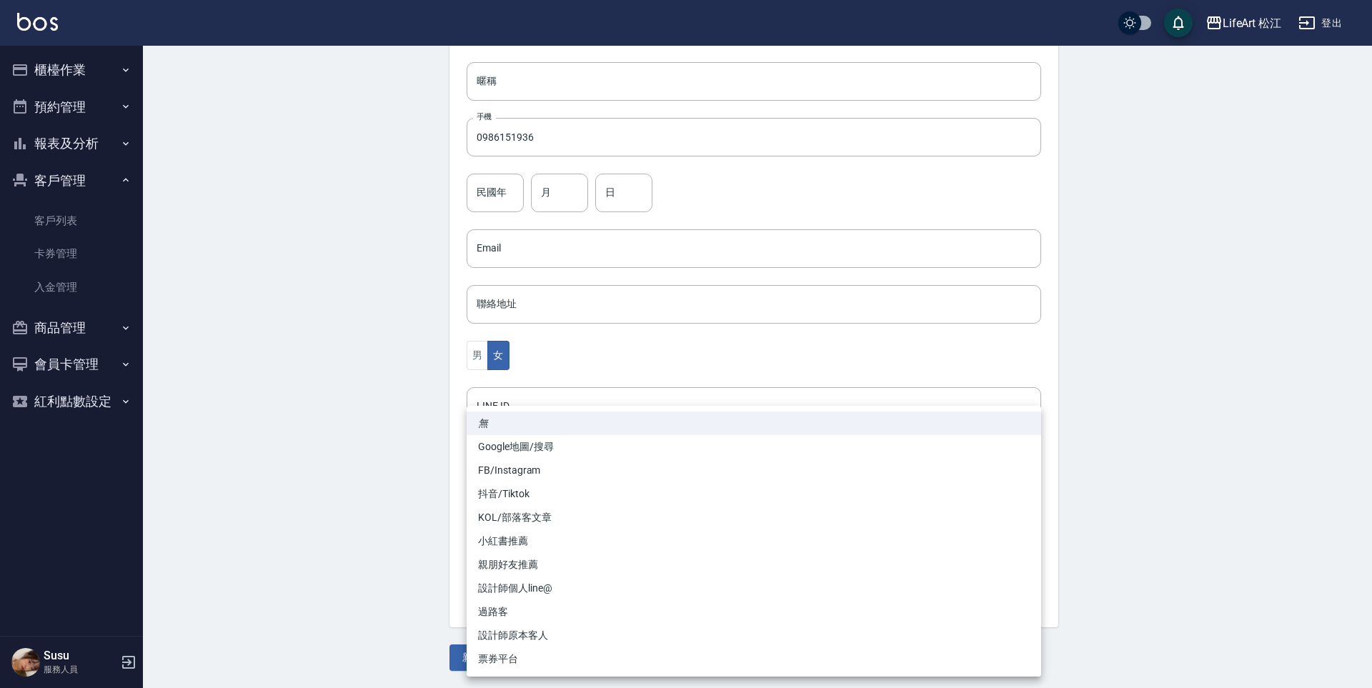
click at [501, 466] on li "FB/Instagram" at bounding box center [754, 471] width 575 height 24
type input "FB/Instagram"
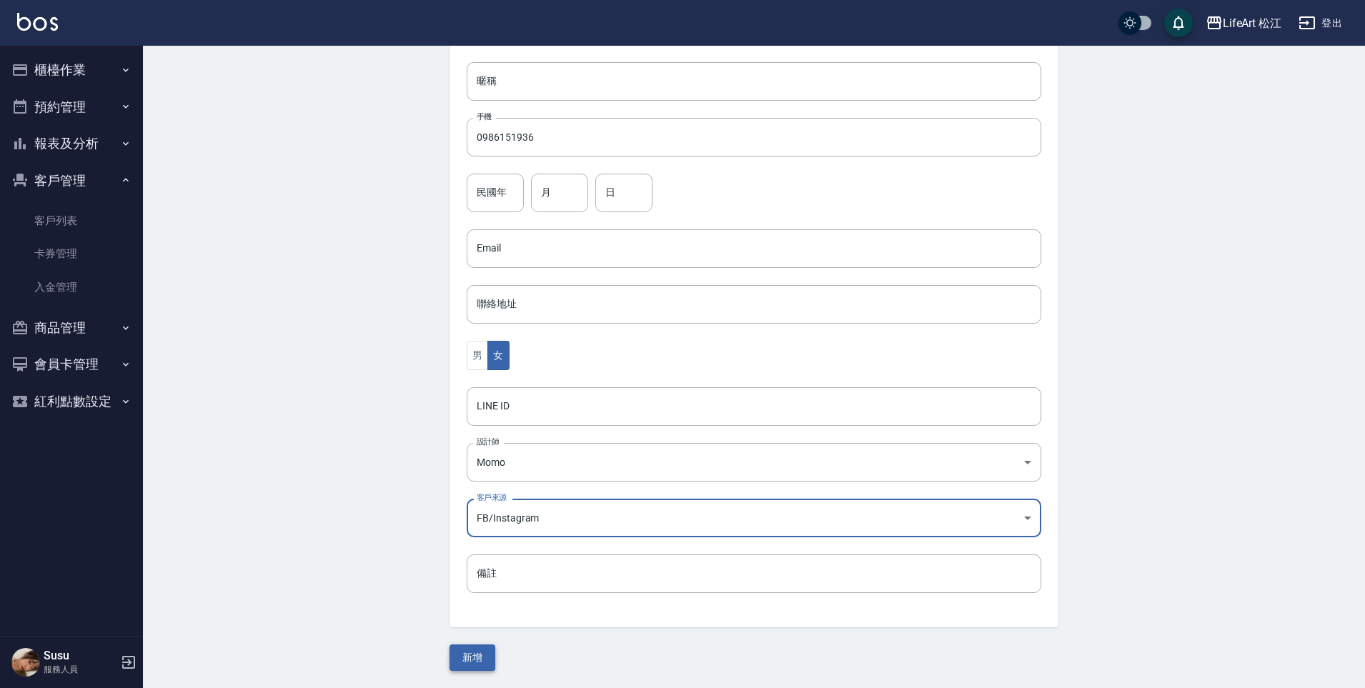
click at [474, 657] on button "新增" at bounding box center [473, 658] width 46 height 26
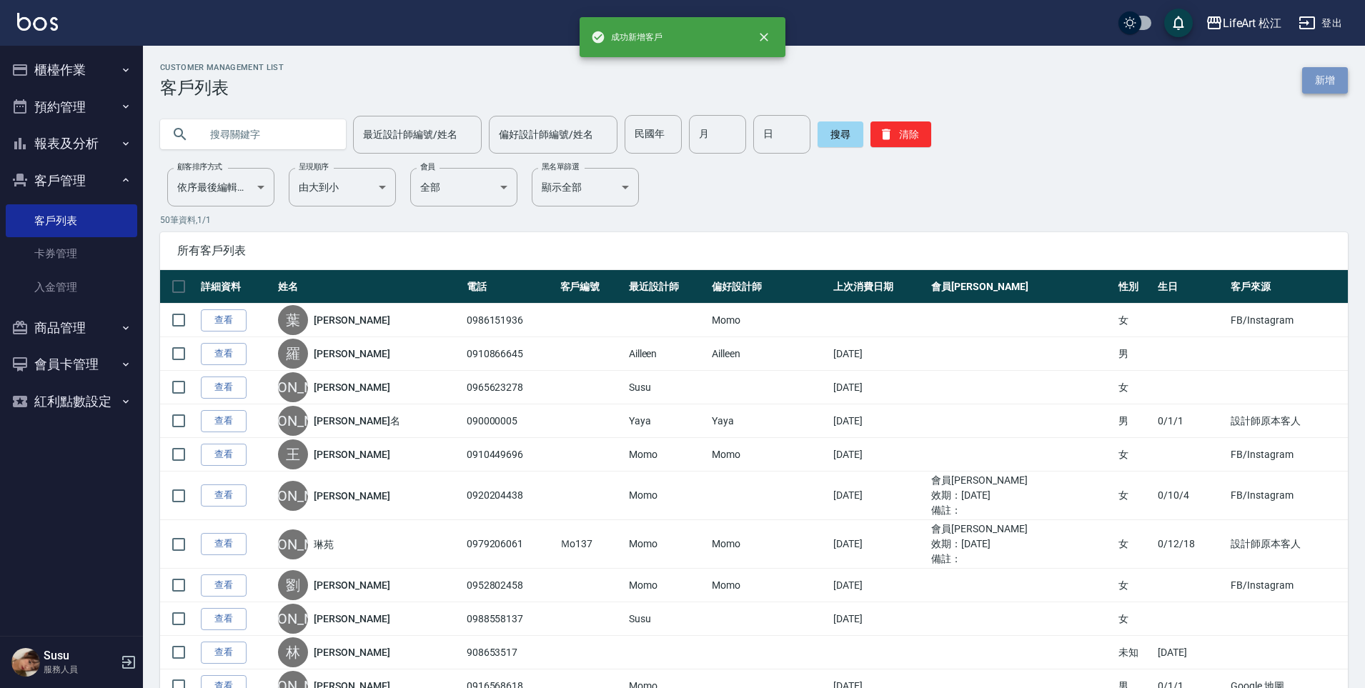
click at [1340, 79] on link "新增" at bounding box center [1325, 80] width 46 height 26
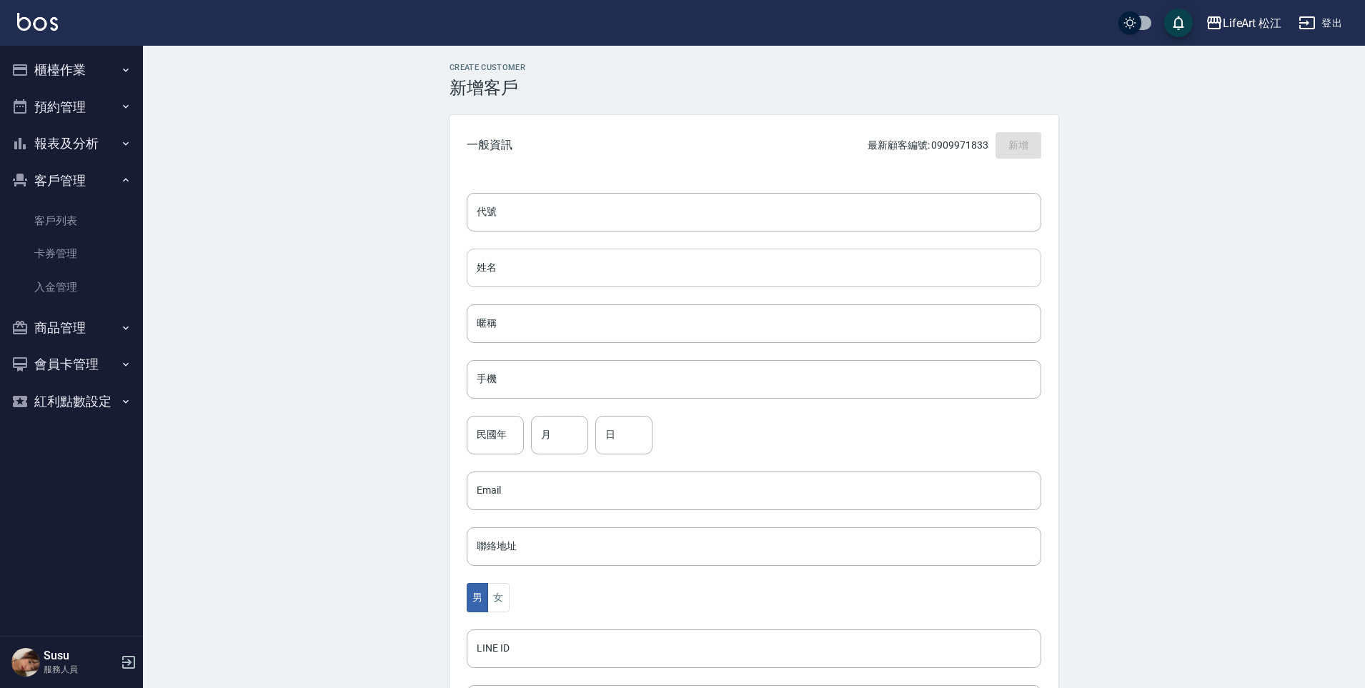
click at [526, 275] on input "姓名" at bounding box center [754, 268] width 575 height 39
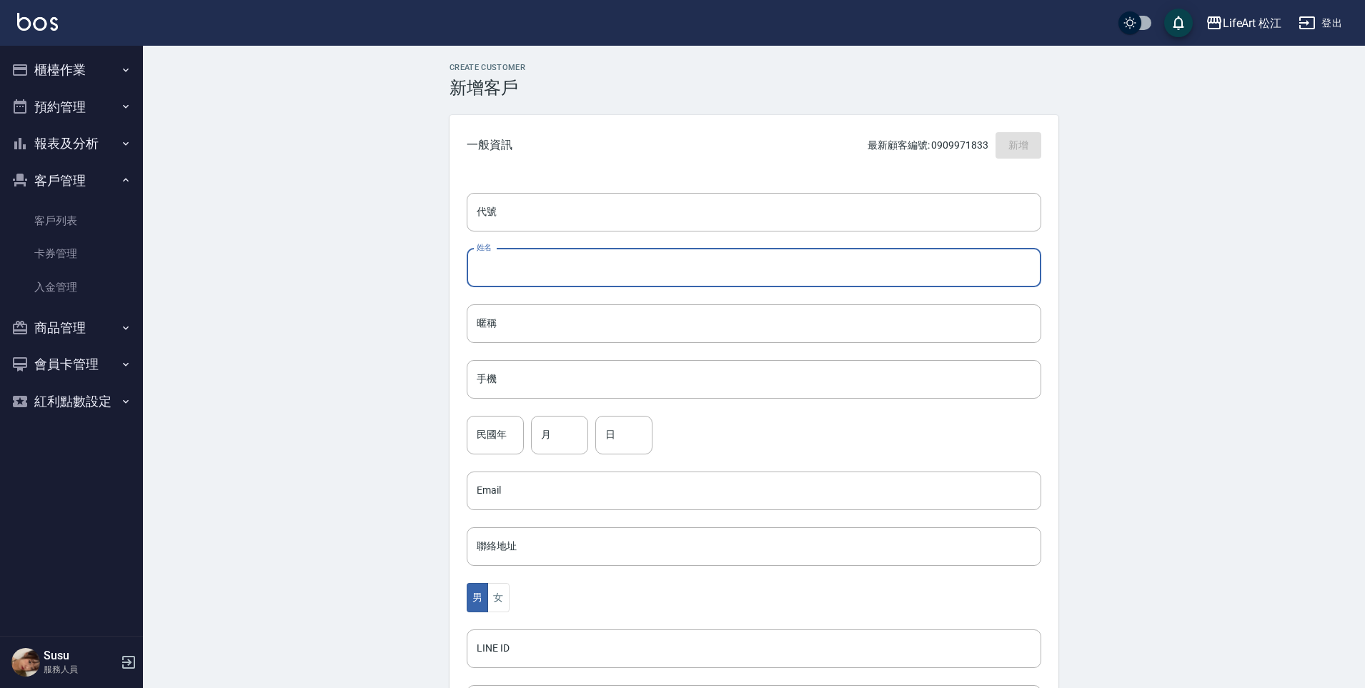
type input "2"
type input "丁"
type input "2"
type input "[PERSON_NAME]"
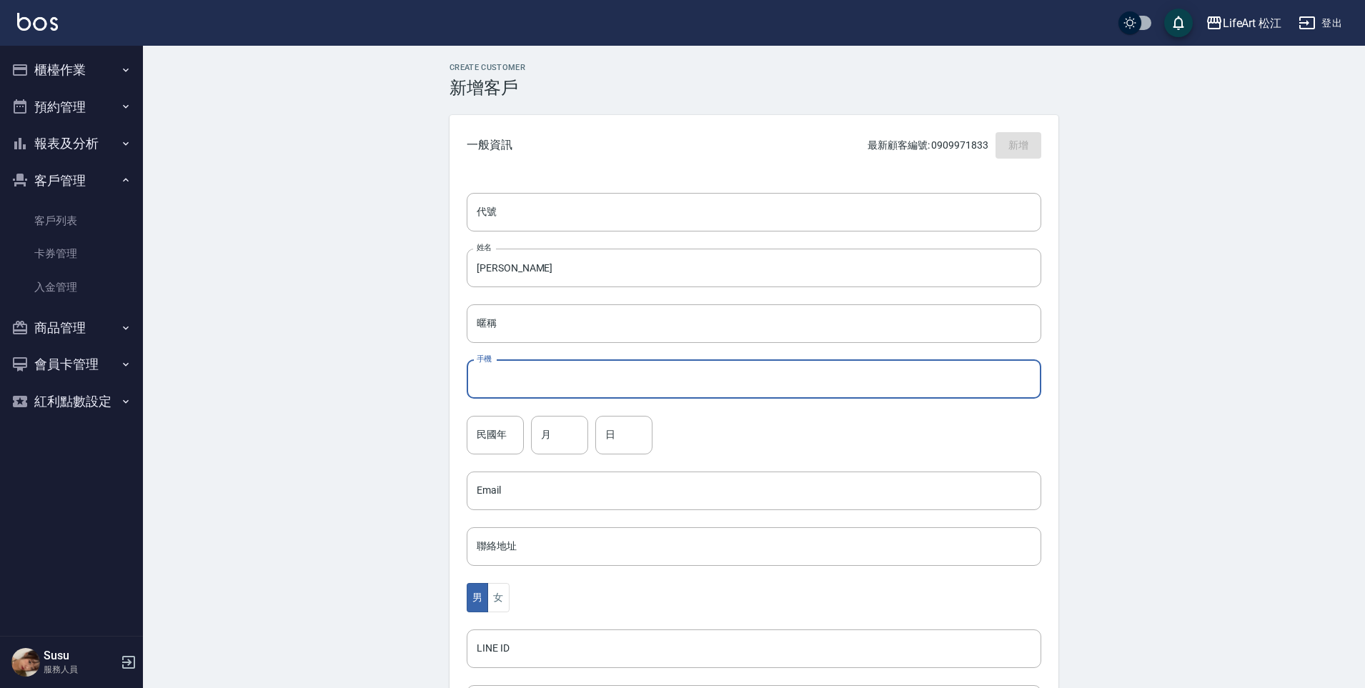
click at [494, 383] on input "手機" at bounding box center [754, 379] width 575 height 39
type input "0989920578"
click at [521, 606] on div "男 女" at bounding box center [754, 594] width 575 height 29
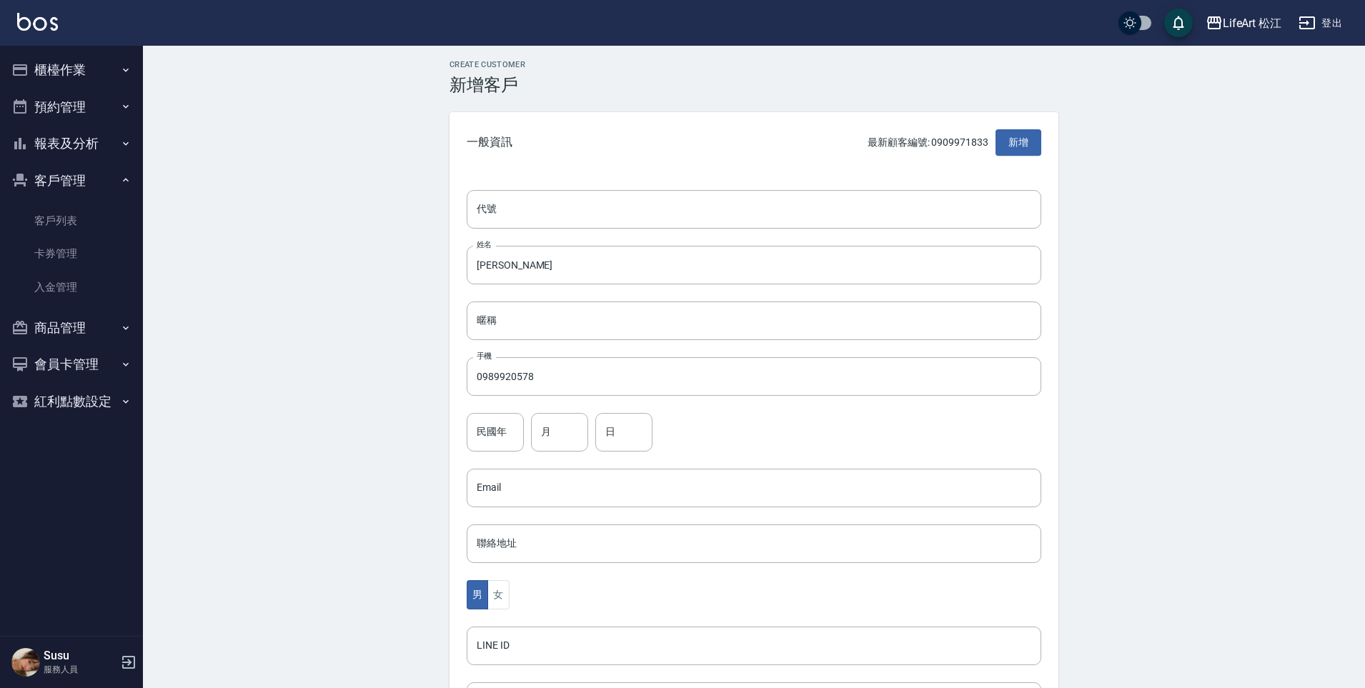
click at [512, 599] on div "男 女" at bounding box center [754, 594] width 575 height 29
click at [506, 599] on button "女" at bounding box center [497, 594] width 21 height 29
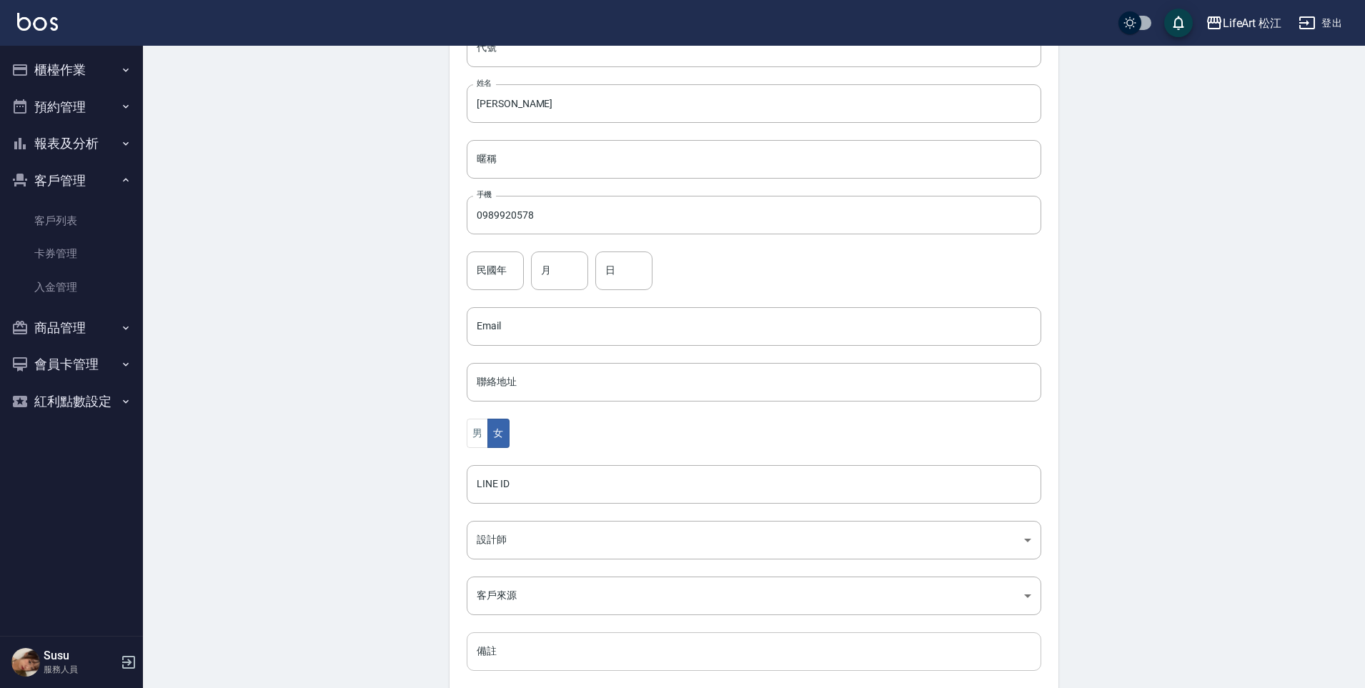
scroll to position [242, 0]
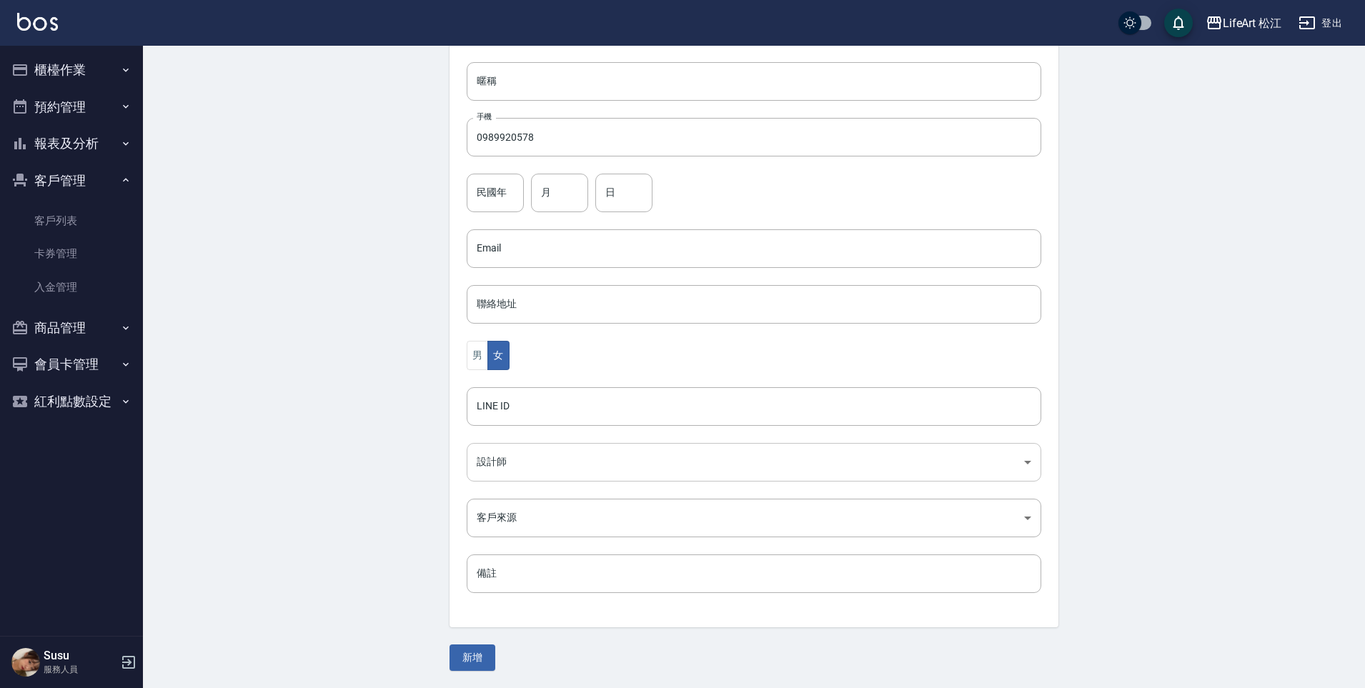
click at [533, 456] on body "LifeArt 松江 登出 櫃檯作業 打帳單 帳單列表 現金收支登錄 高階收支登錄 材料自購登錄 每日結帳 排班表 現場電腦打卡 預約管理 預約管理 單日預約…" at bounding box center [682, 223] width 1365 height 931
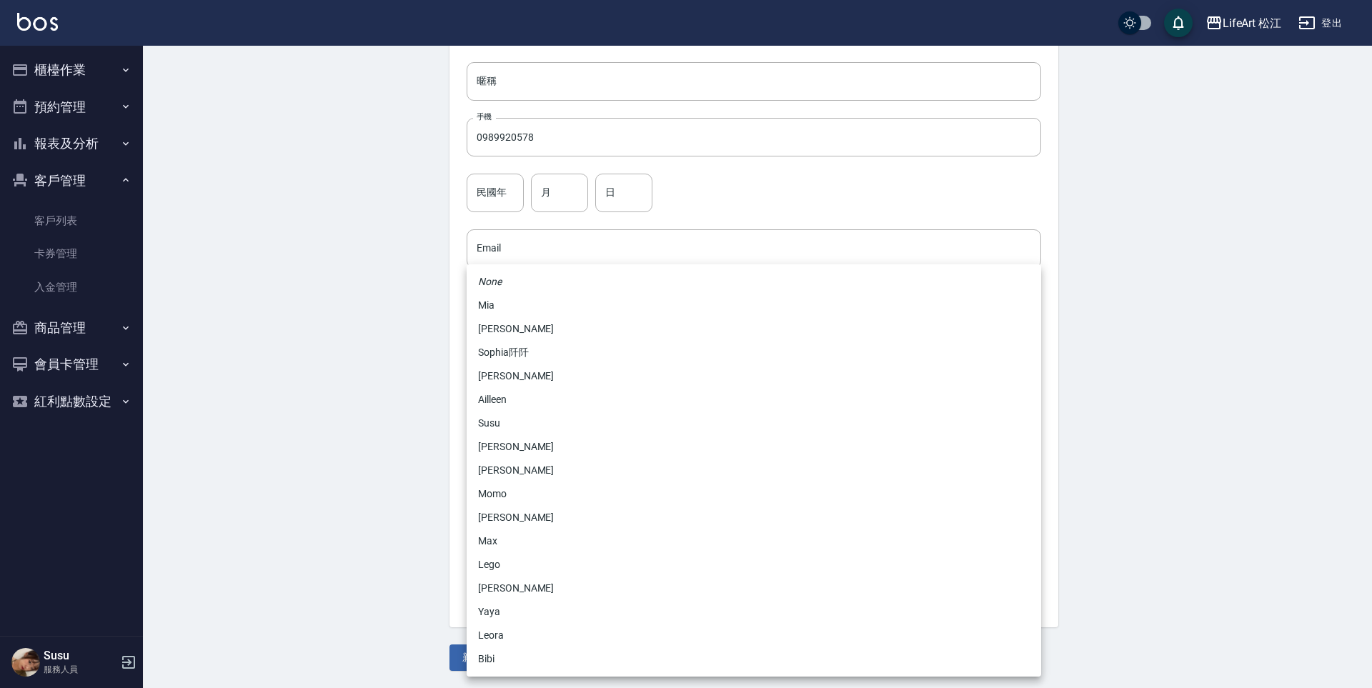
click at [513, 452] on li "[PERSON_NAME]" at bounding box center [754, 447] width 575 height 24
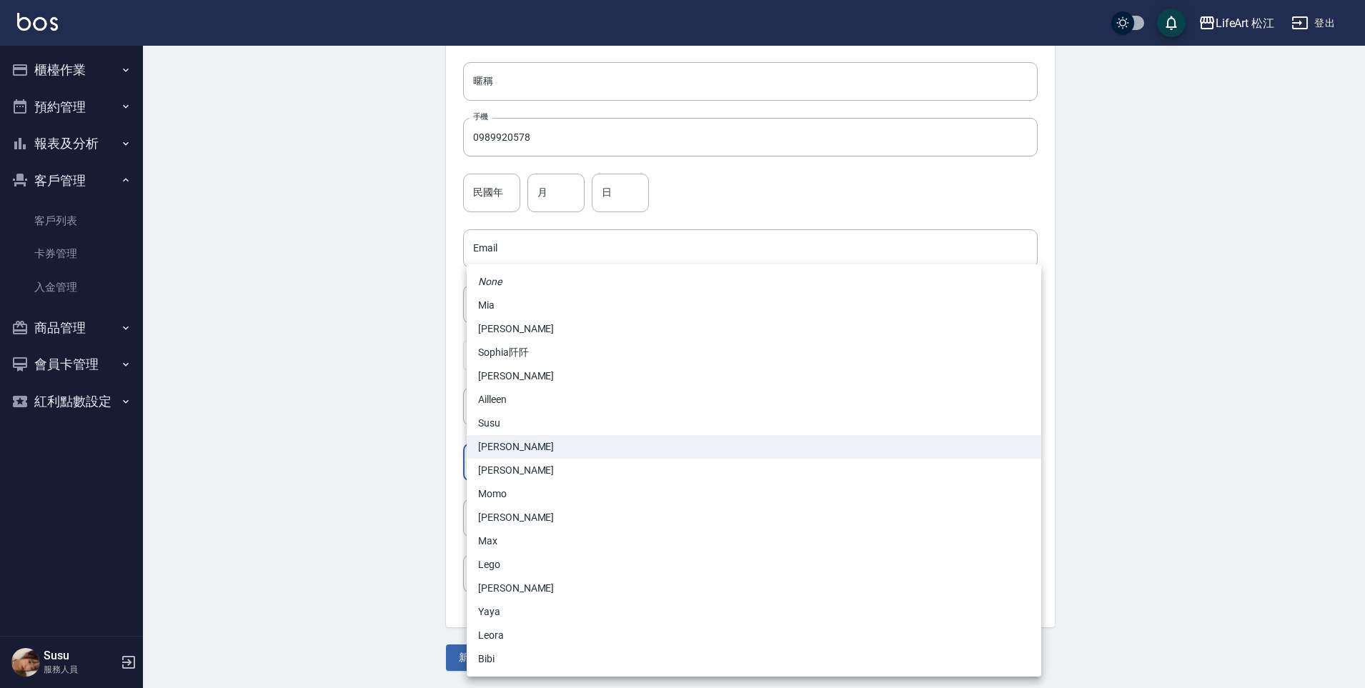
click at [507, 460] on body "LifeArt 松江 登出 櫃檯作業 打帳單 帳單列表 現金收支登錄 高階收支登錄 材料自購登錄 每日結帳 排班表 現場電腦打卡 預約管理 預約管理 單日預約…" at bounding box center [682, 223] width 1365 height 931
click at [502, 493] on li "Momo" at bounding box center [754, 494] width 575 height 24
type input "e84b7556-3071-4136-b765-65514d721750"
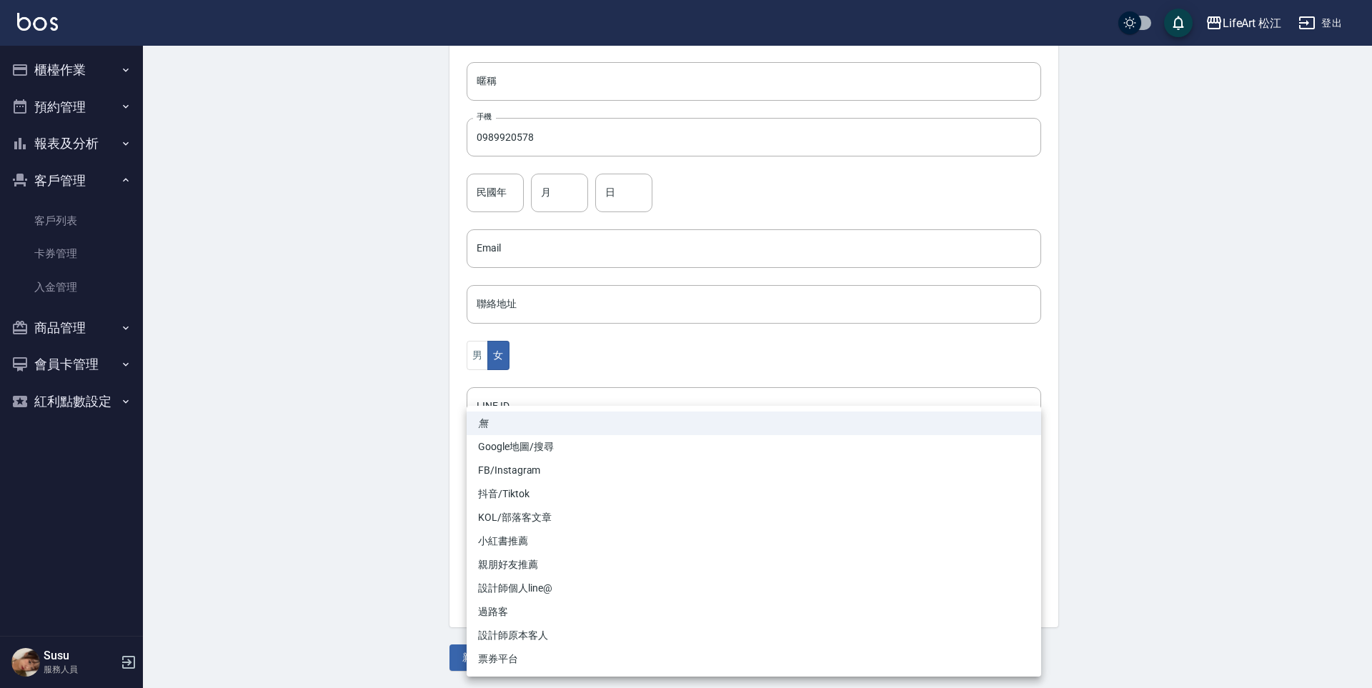
click at [512, 521] on body "LifeArt 松江 登出 櫃檯作業 打帳單 帳單列表 現金收支登錄 高階收支登錄 材料自購登錄 每日結帳 排班表 現場電腦打卡 預約管理 預約管理 單日預約…" at bounding box center [686, 223] width 1372 height 931
click at [507, 467] on li "FB/Instagram" at bounding box center [754, 471] width 575 height 24
type input "FB/Instagram"
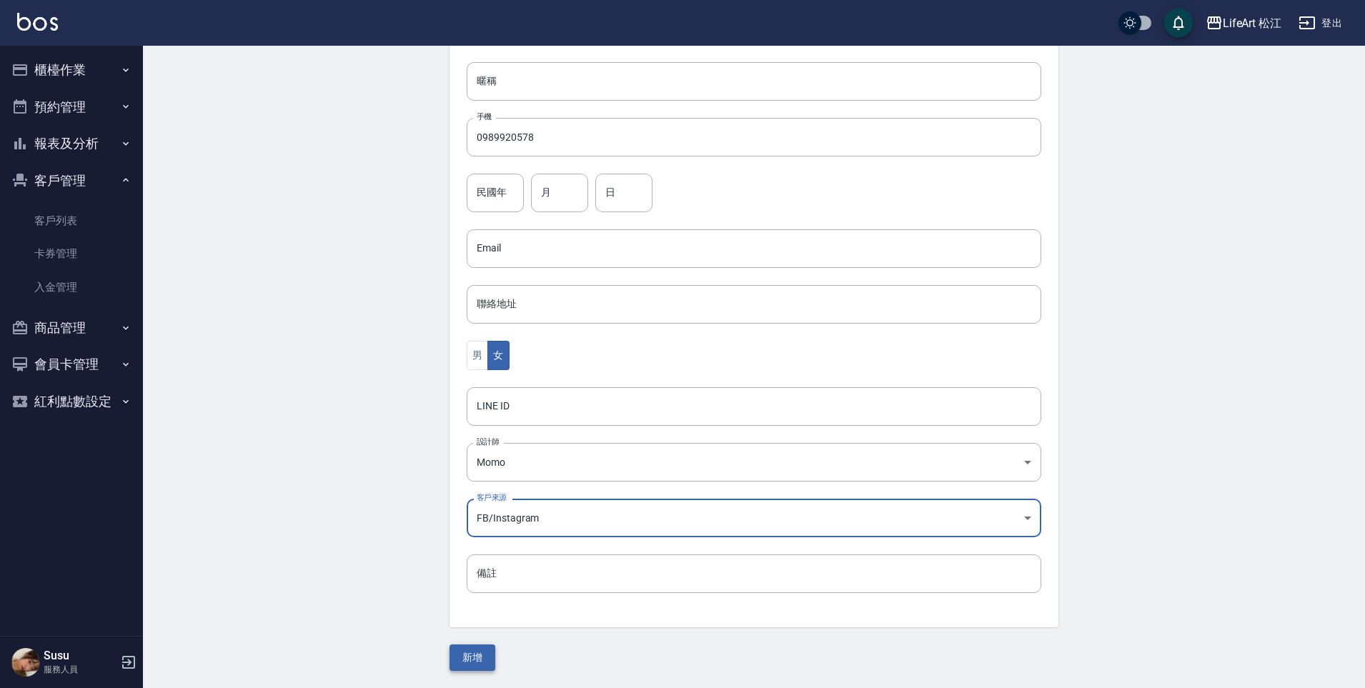
click at [478, 652] on button "新增" at bounding box center [473, 658] width 46 height 26
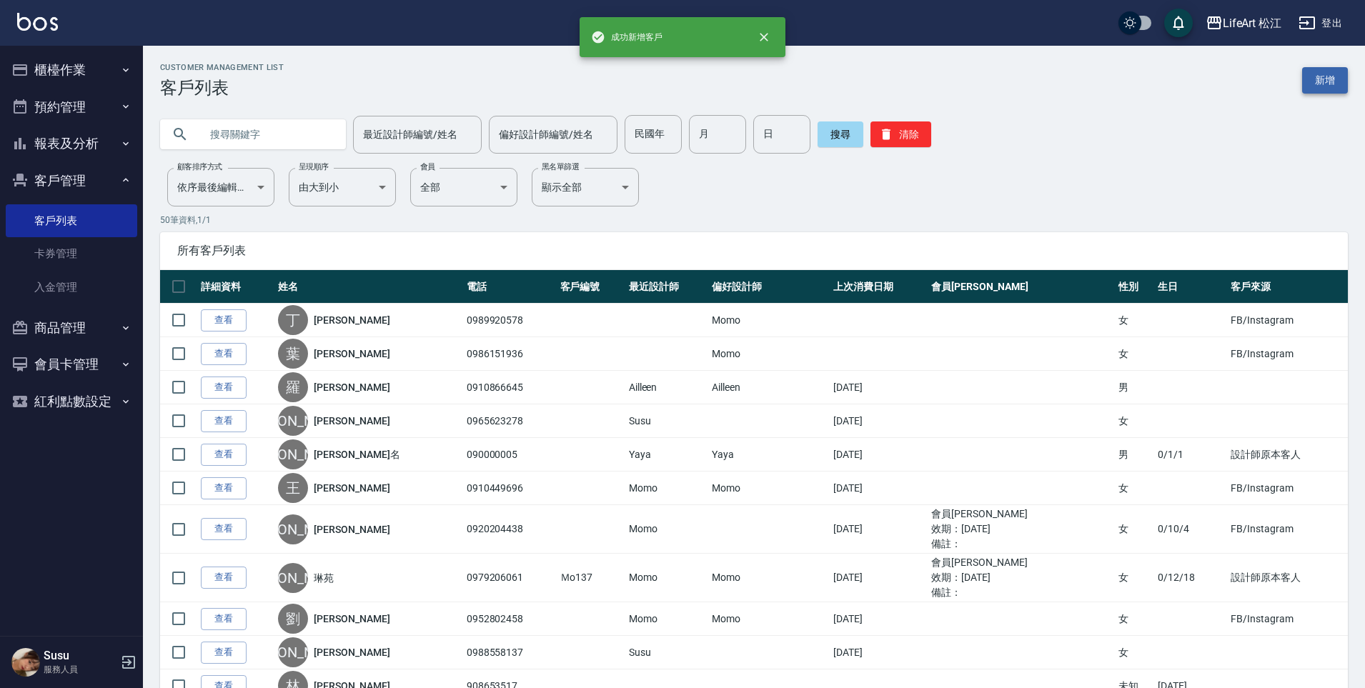
click at [1339, 74] on link "新增" at bounding box center [1325, 80] width 46 height 26
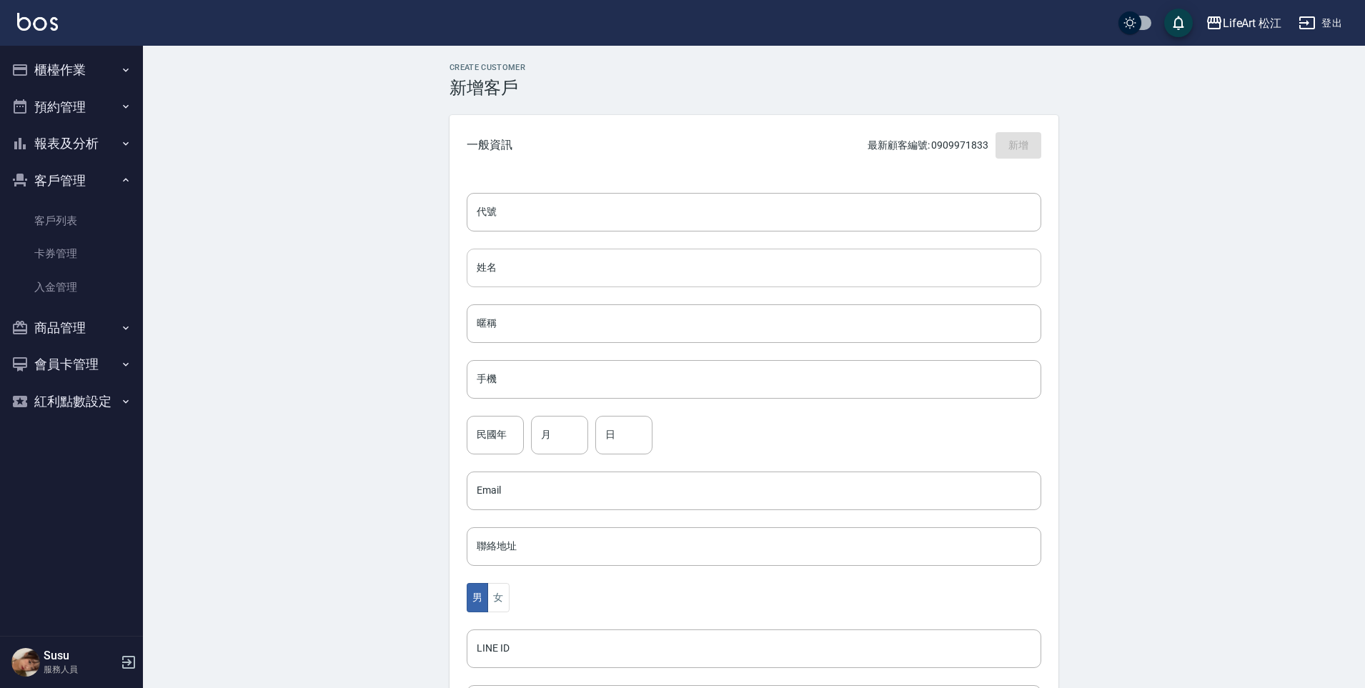
click at [542, 274] on input "姓名" at bounding box center [754, 268] width 575 height 39
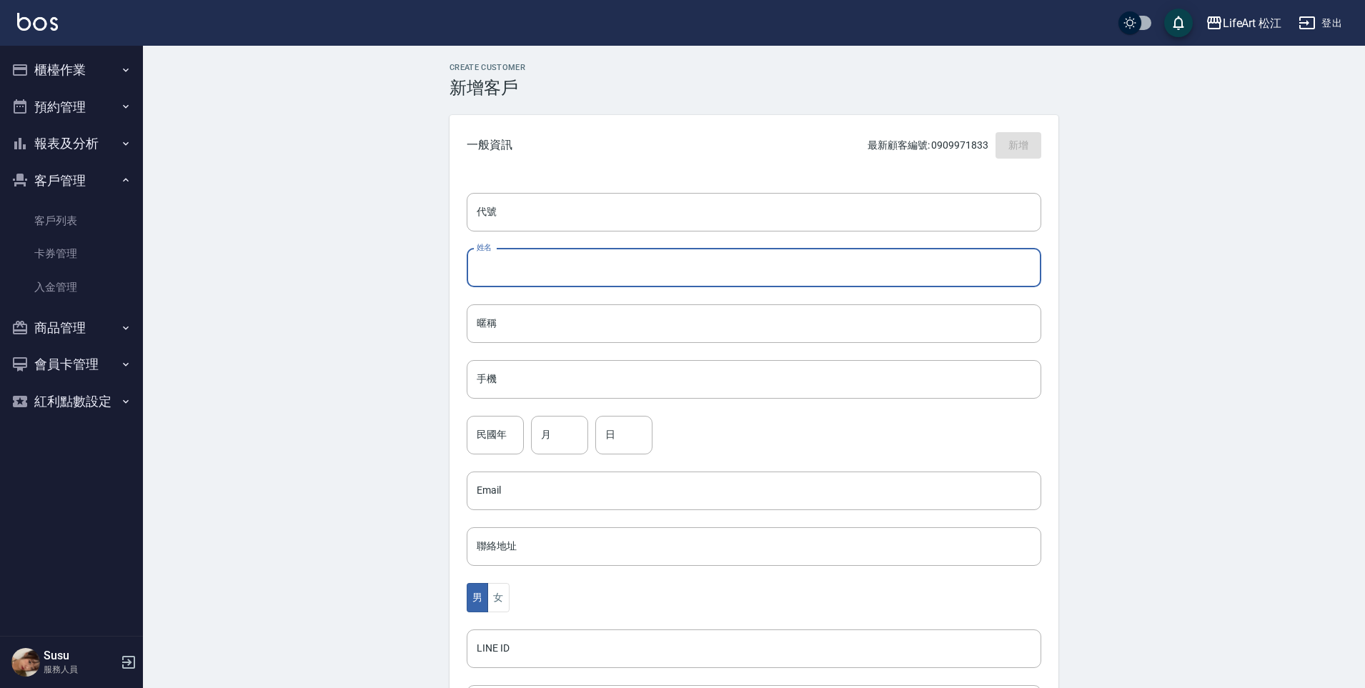
type input "c"
type input "[PERSON_NAME]"
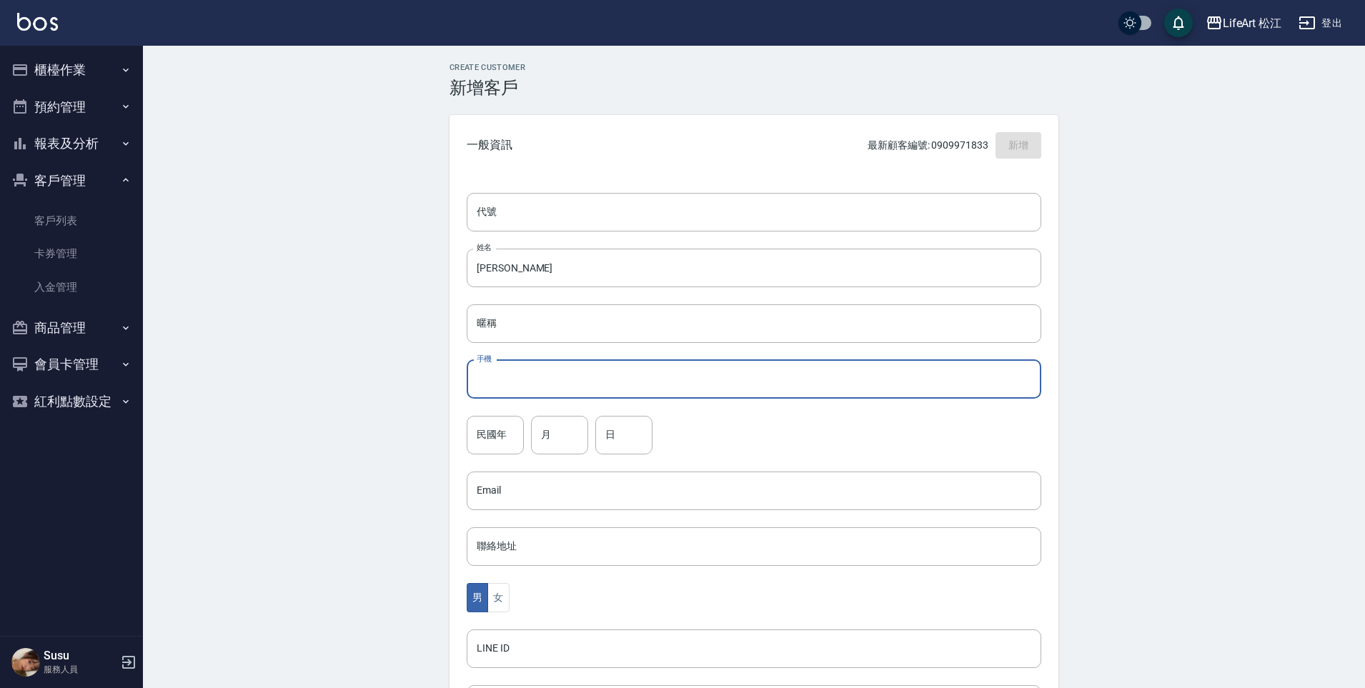
click at [490, 373] on input "手機" at bounding box center [754, 379] width 575 height 39
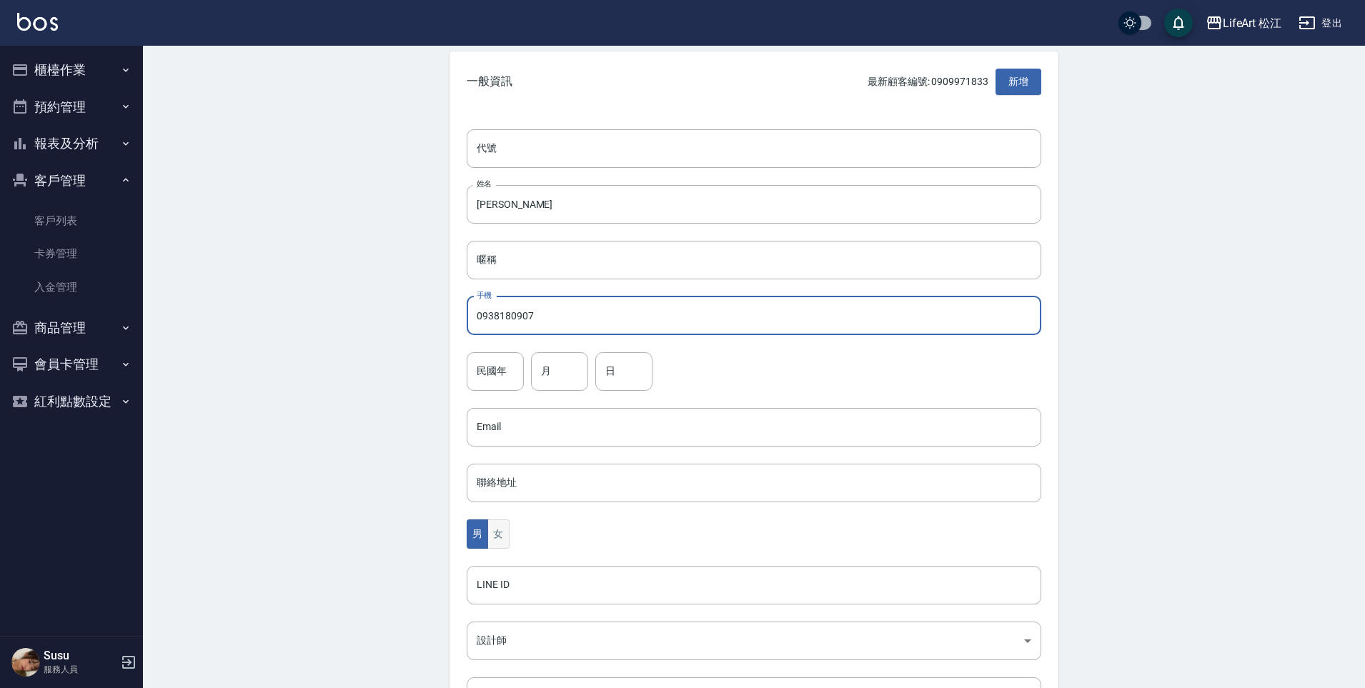
scroll to position [132, 0]
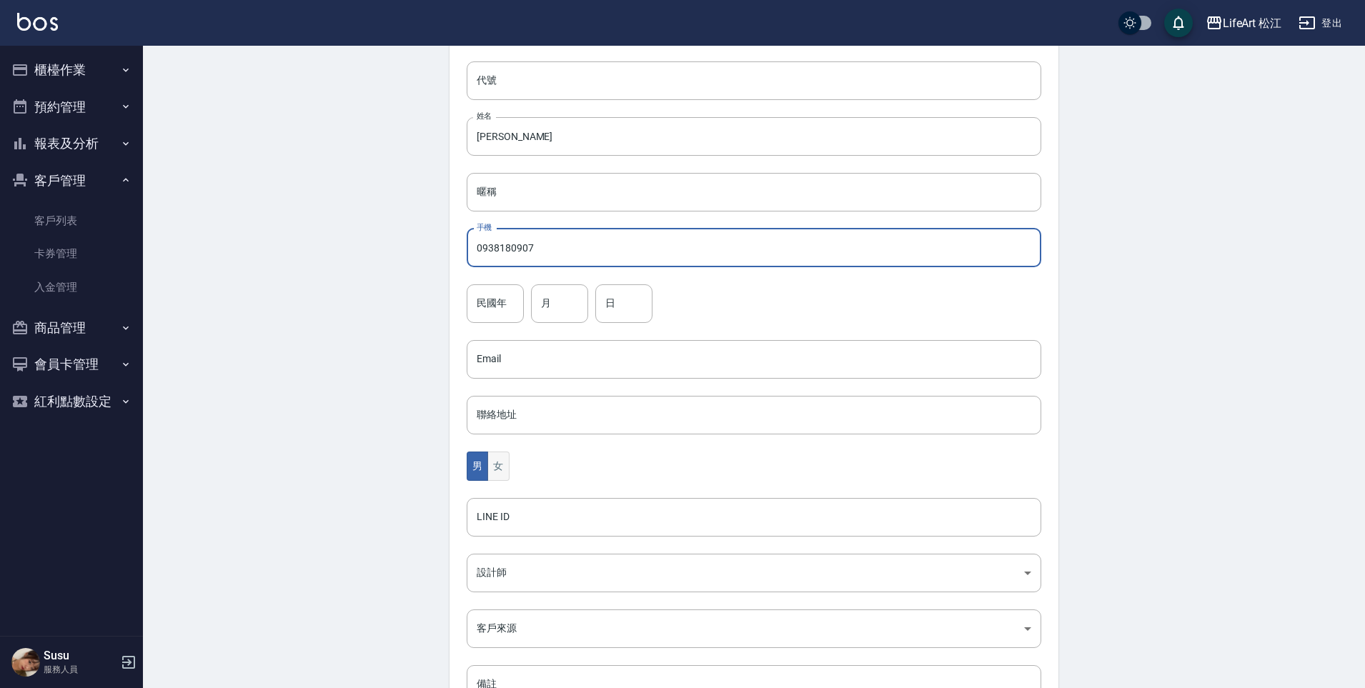
type input "0938180907"
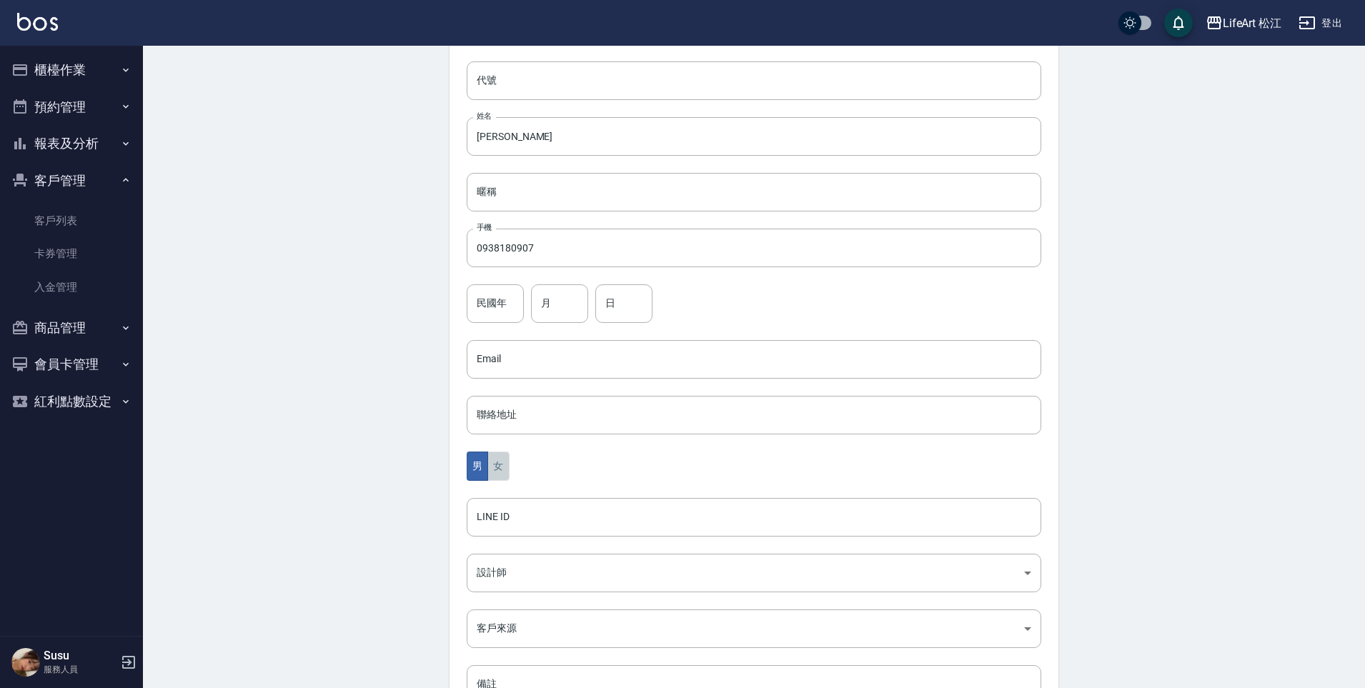
drag, startPoint x: 503, startPoint y: 462, endPoint x: 505, endPoint y: 487, distance: 24.4
click at [503, 464] on button "女" at bounding box center [497, 466] width 21 height 29
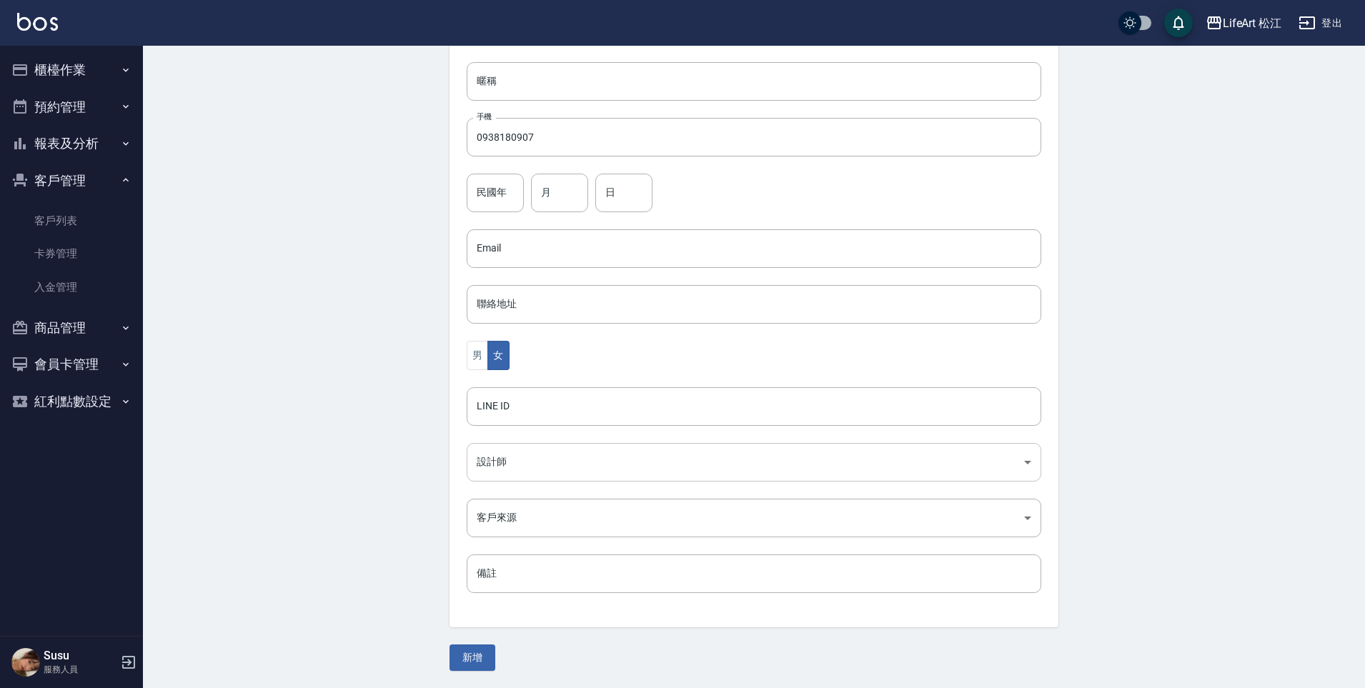
click at [502, 460] on body "LifeArt 松江 登出 櫃檯作業 打帳單 帳單列表 現金收支登錄 高階收支登錄 材料自購登錄 每日結帳 排班表 現場電腦打卡 預約管理 預約管理 單日預約…" at bounding box center [682, 223] width 1365 height 931
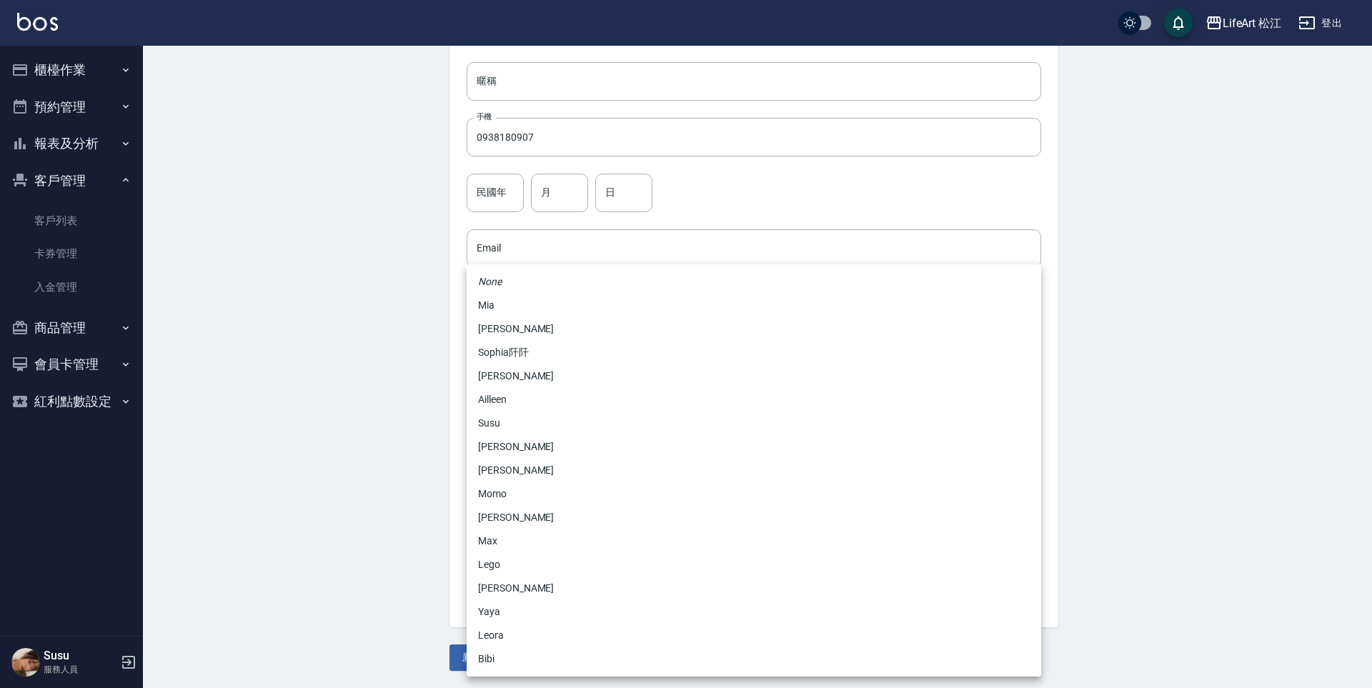
click at [504, 494] on li "Momo" at bounding box center [754, 494] width 575 height 24
type input "e84b7556-3071-4136-b765-65514d721750"
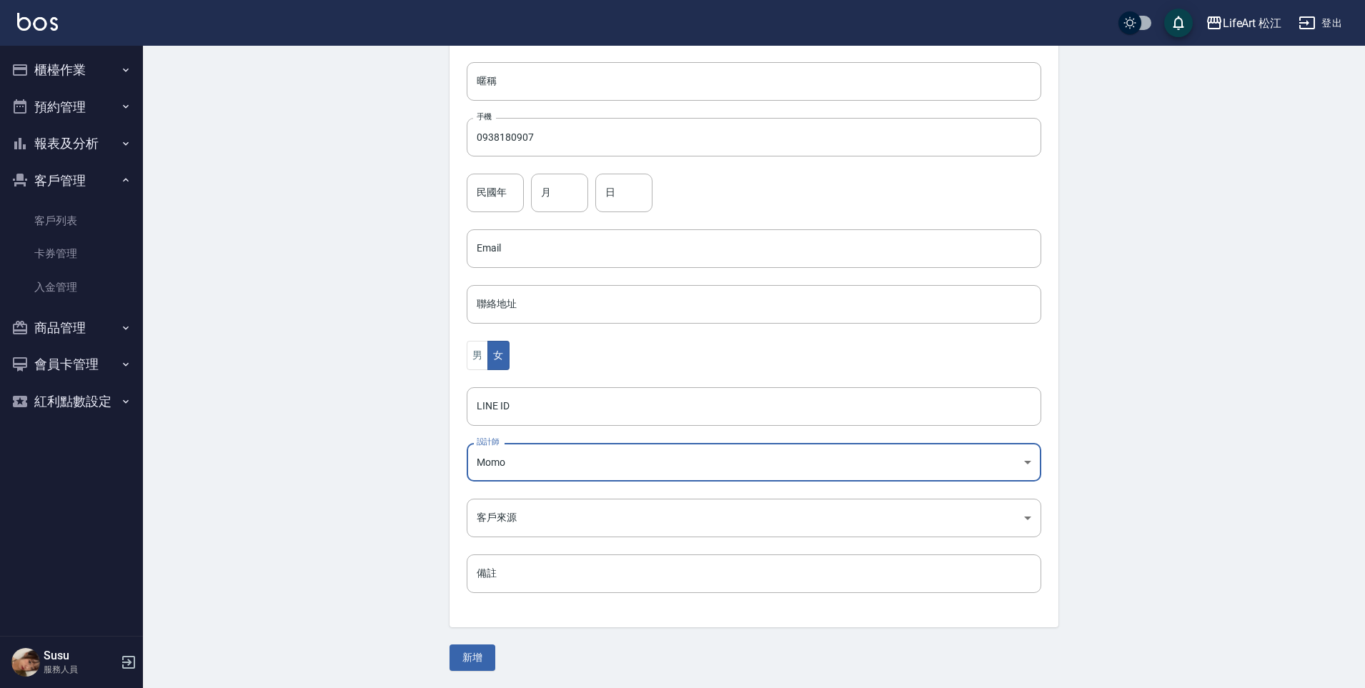
click at [507, 530] on body "LifeArt 松江 登出 櫃檯作業 打帳單 帳單列表 現金收支登錄 高階收支登錄 材料自購登錄 每日結帳 排班表 現場電腦打卡 預約管理 預約管理 單日預約…" at bounding box center [682, 223] width 1365 height 931
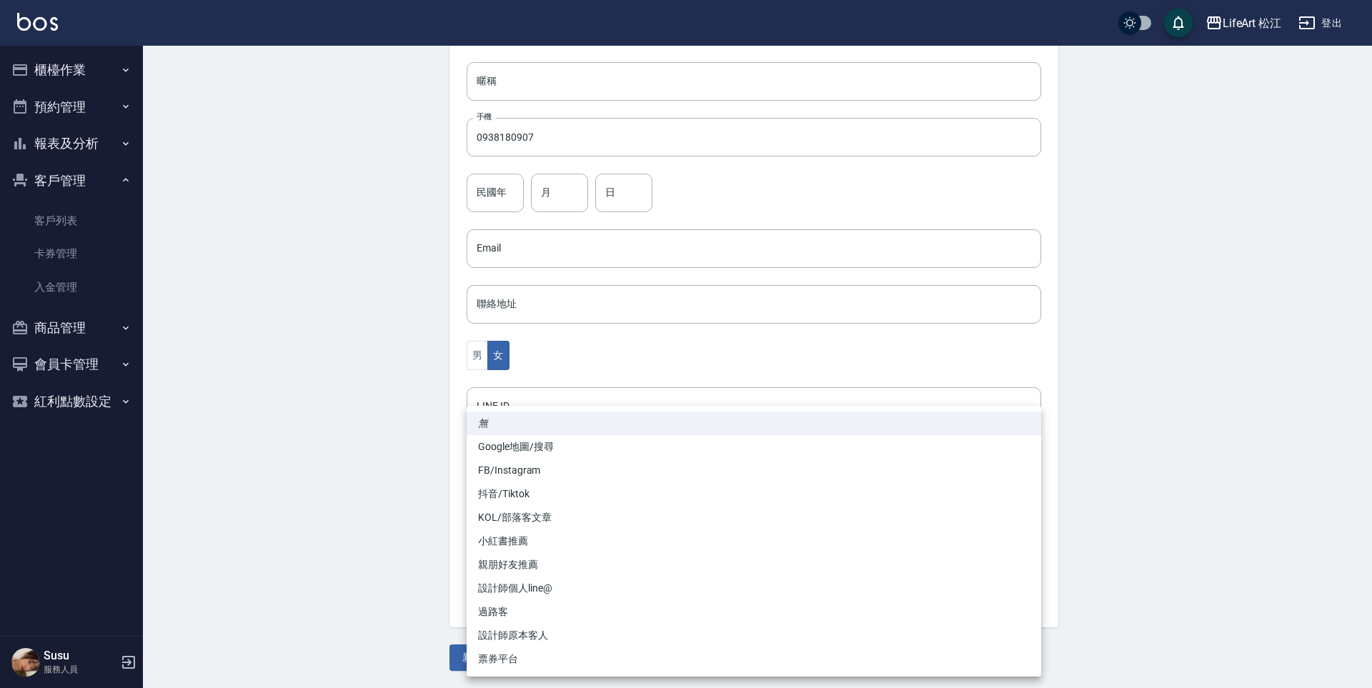
click at [502, 471] on li "FB/Instagram" at bounding box center [754, 471] width 575 height 24
type input "FB/Instagram"
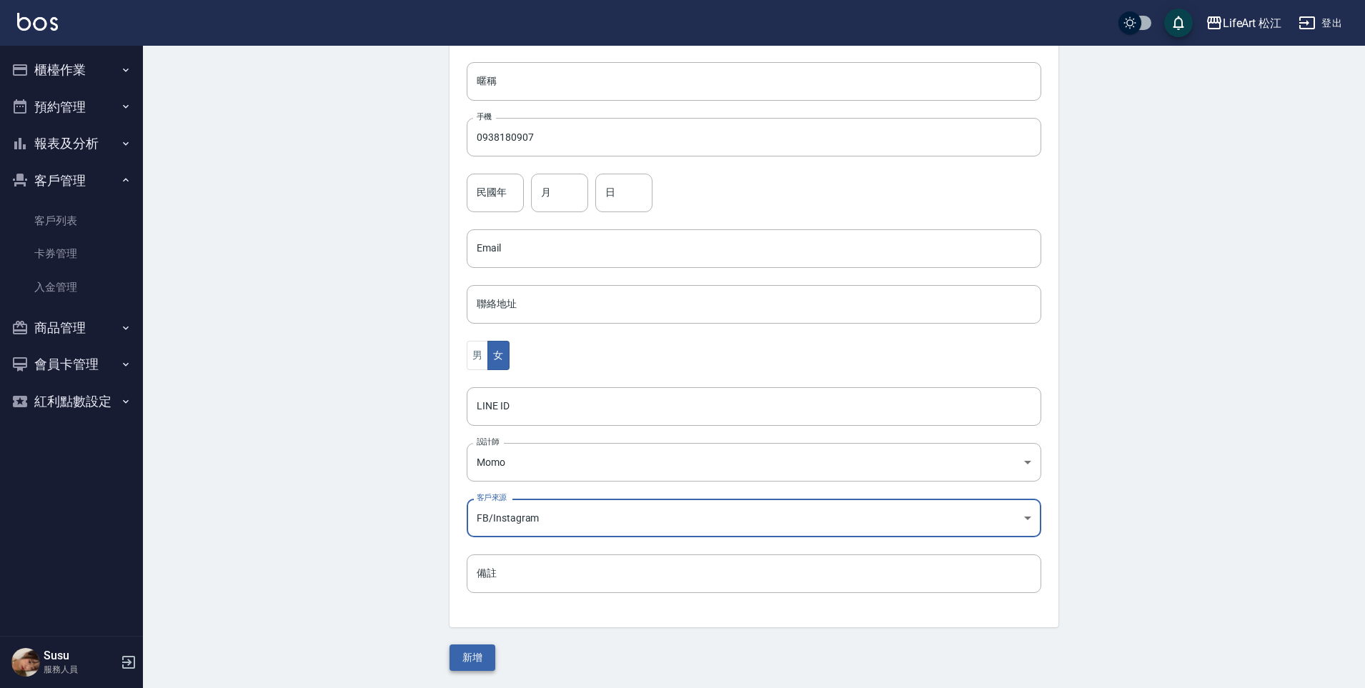
click at [478, 661] on button "新增" at bounding box center [473, 658] width 46 height 26
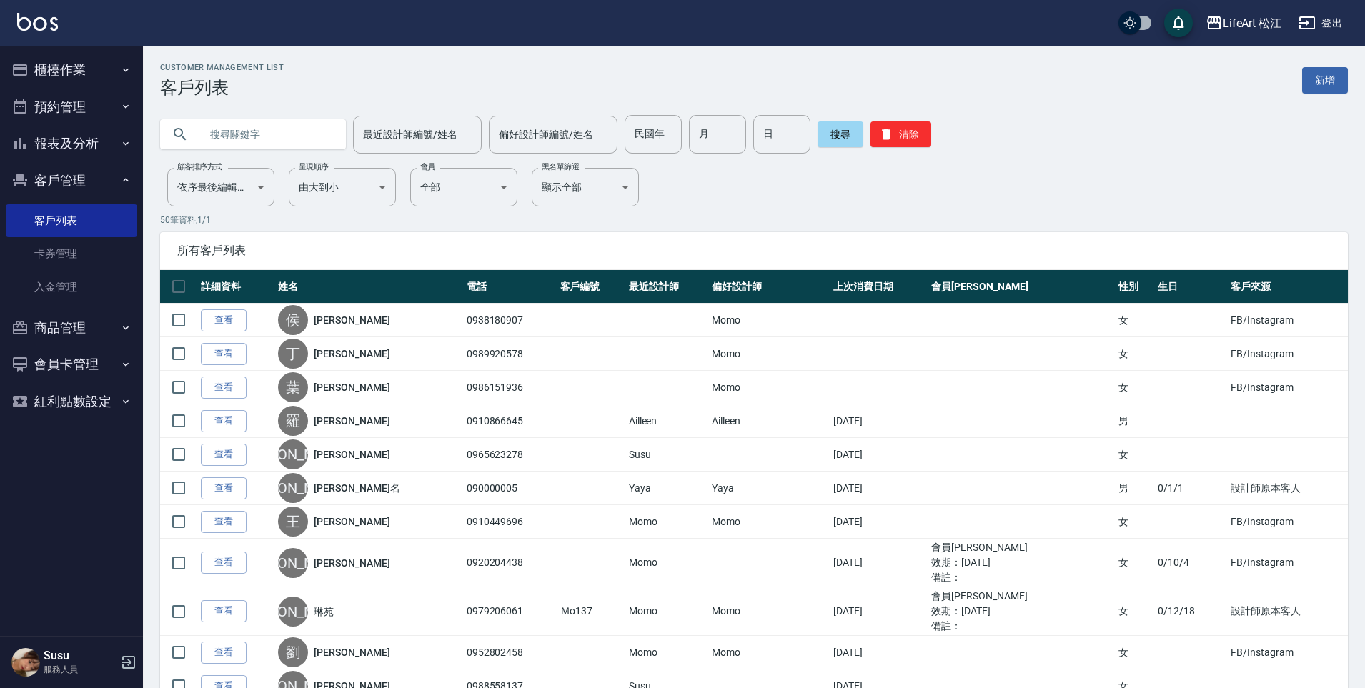
click at [98, 68] on button "櫃檯作業" at bounding box center [72, 69] width 132 height 37
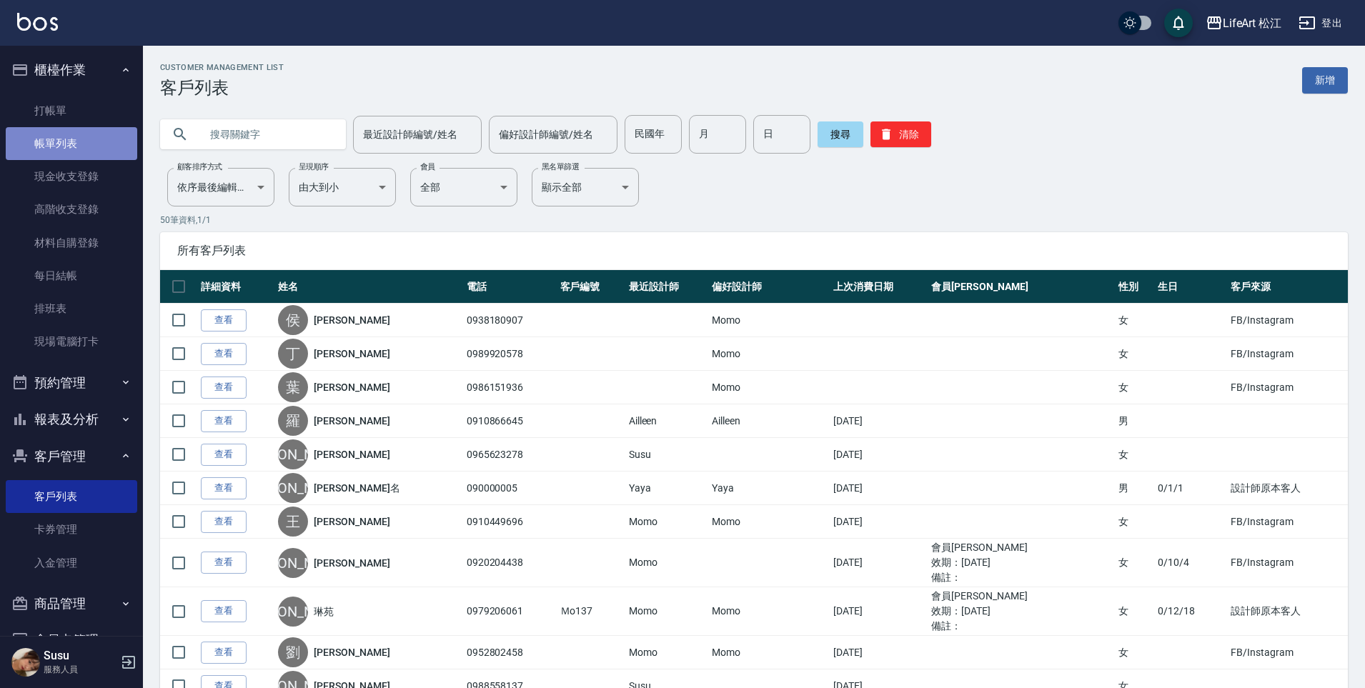
click at [86, 149] on link "帳單列表" at bounding box center [72, 143] width 132 height 33
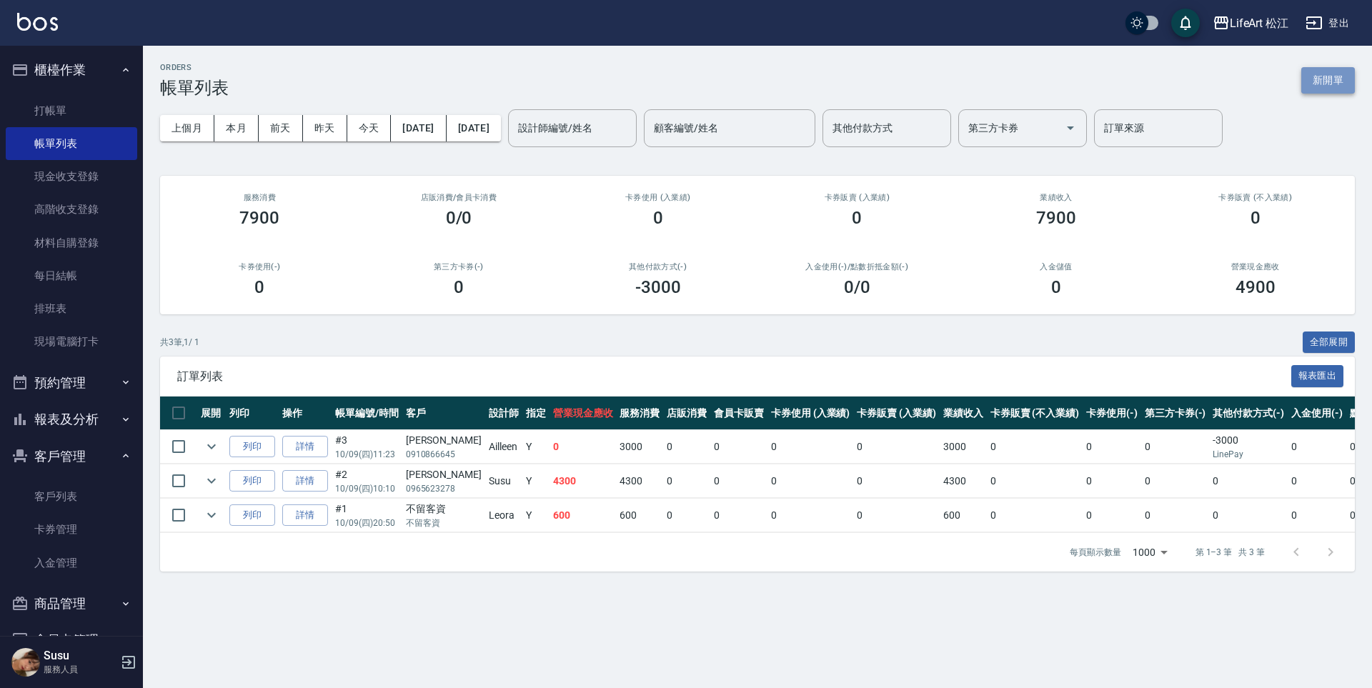
click at [1340, 78] on button "新開單" at bounding box center [1329, 80] width 54 height 26
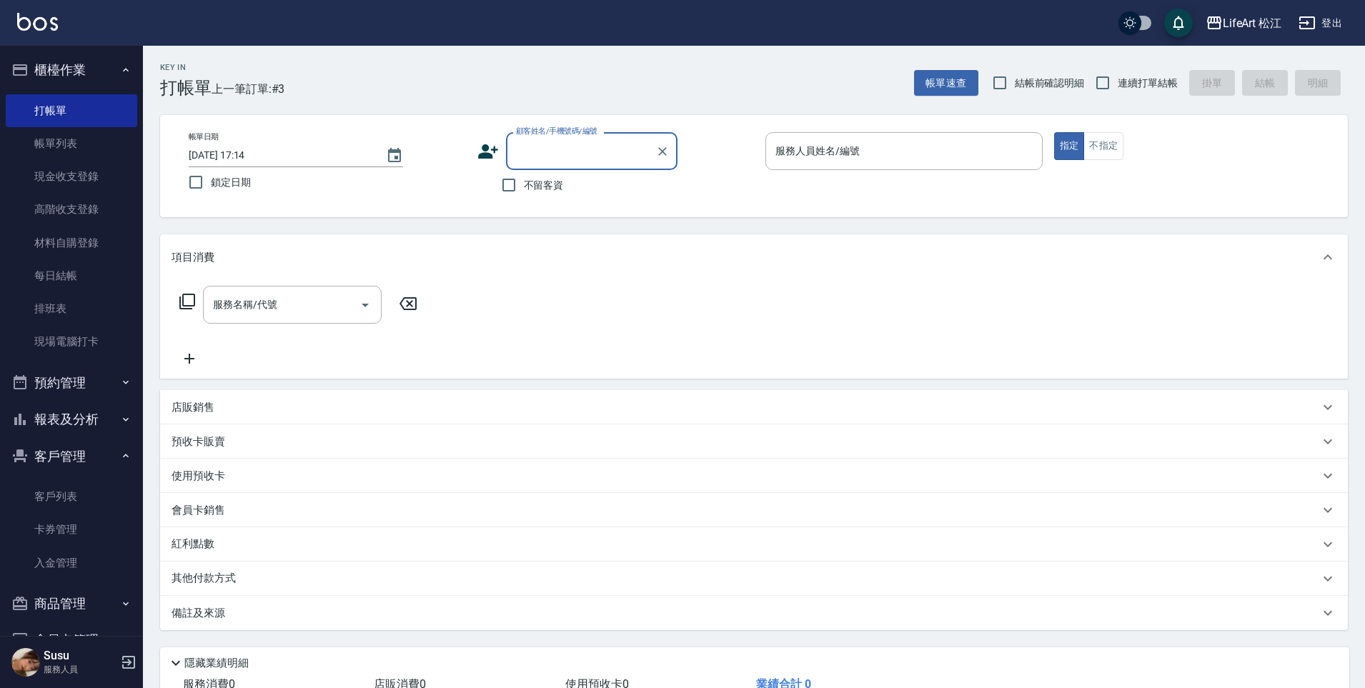
click at [555, 146] on input "顧客姓名/手機號碼/編號" at bounding box center [580, 151] width 137 height 25
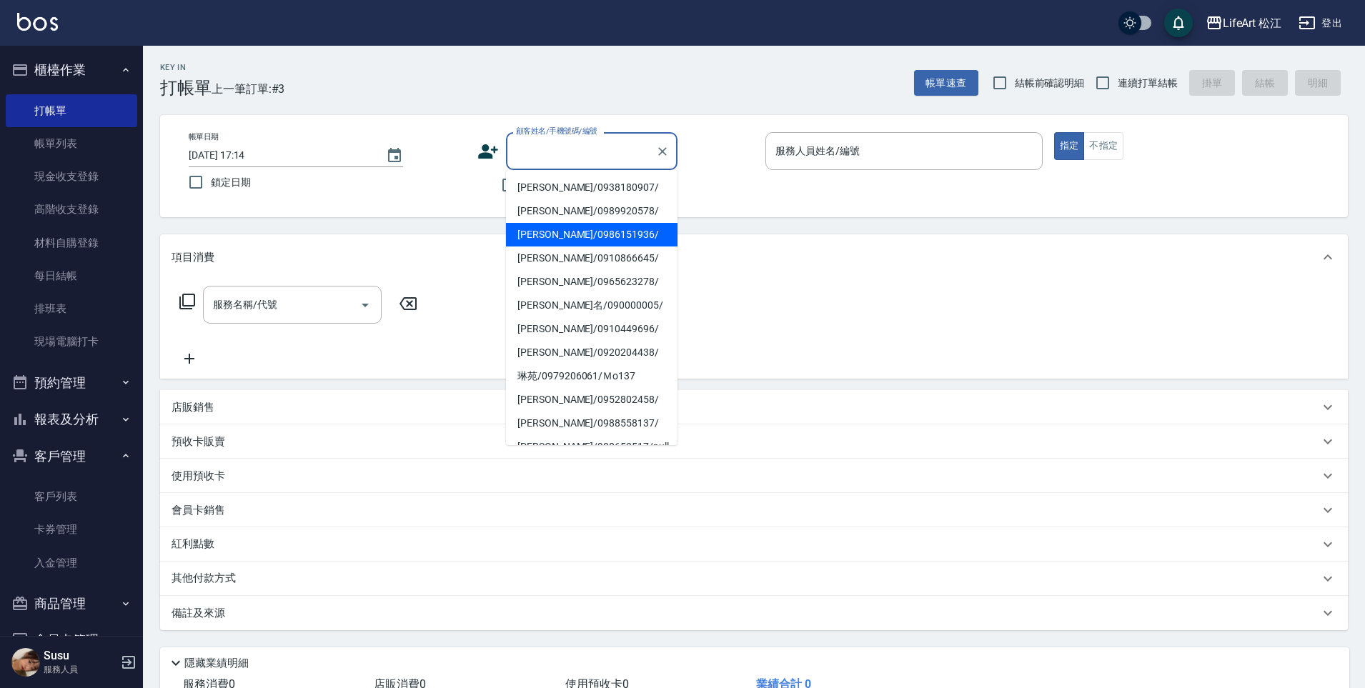
click at [567, 239] on li "[PERSON_NAME]/0986151936/" at bounding box center [592, 235] width 172 height 24
type input "[PERSON_NAME]/0986151936/"
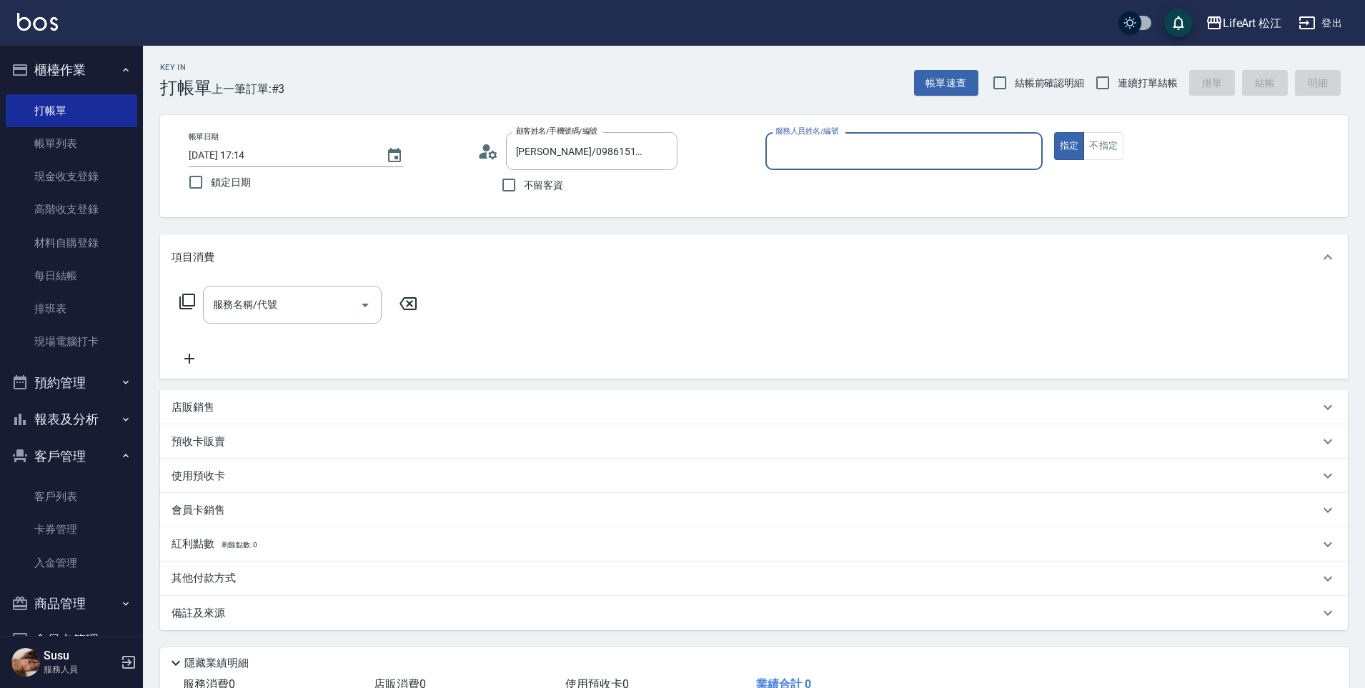
type input "Momo(無代號)"
click at [307, 304] on input "服務名稱/代號" at bounding box center [281, 304] width 144 height 25
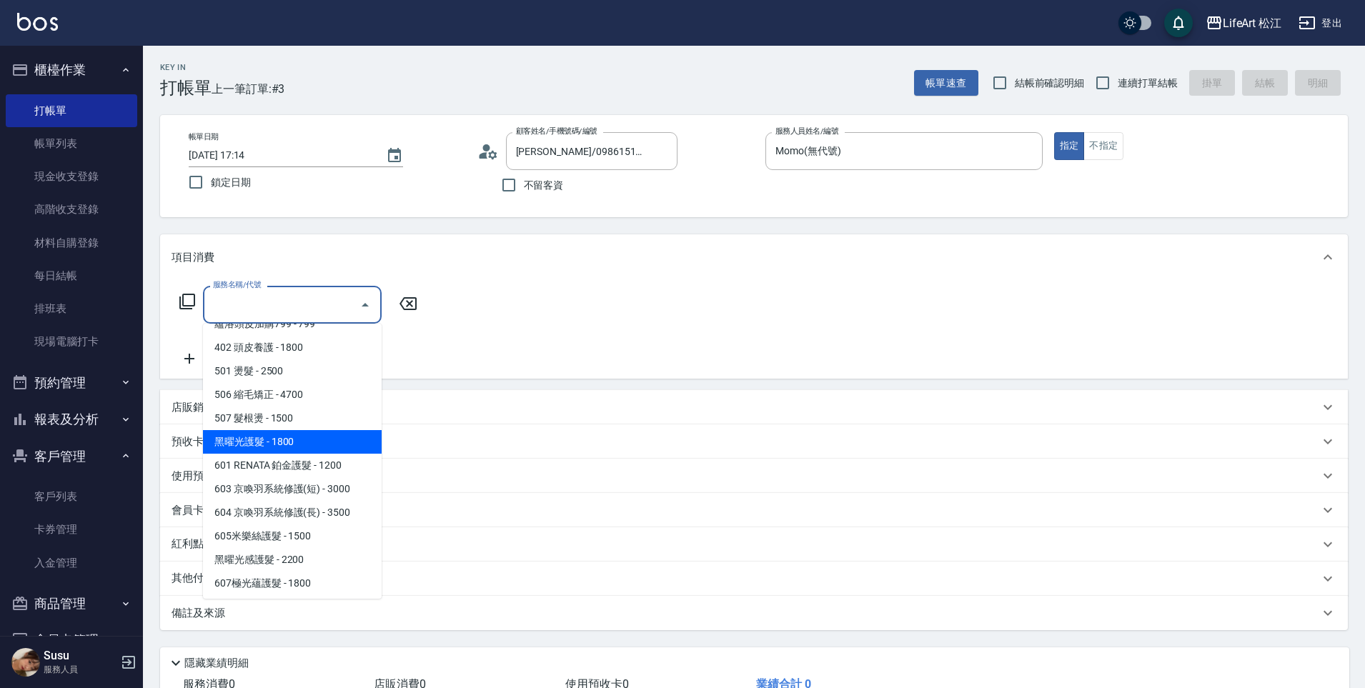
scroll to position [161, 0]
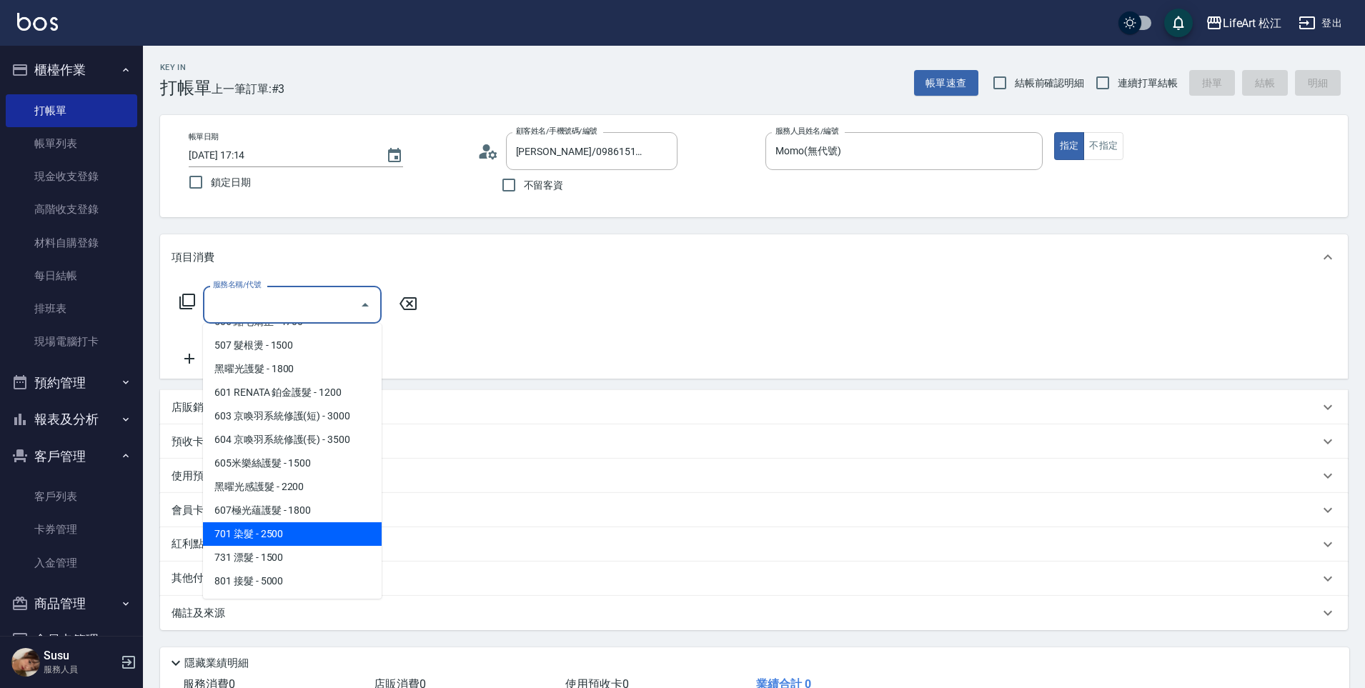
drag, startPoint x: 287, startPoint y: 537, endPoint x: 349, endPoint y: 453, distance: 104.2
click at [287, 537] on span "701 染髮 - 2500" at bounding box center [292, 534] width 179 height 24
type input "701 染髮(701)"
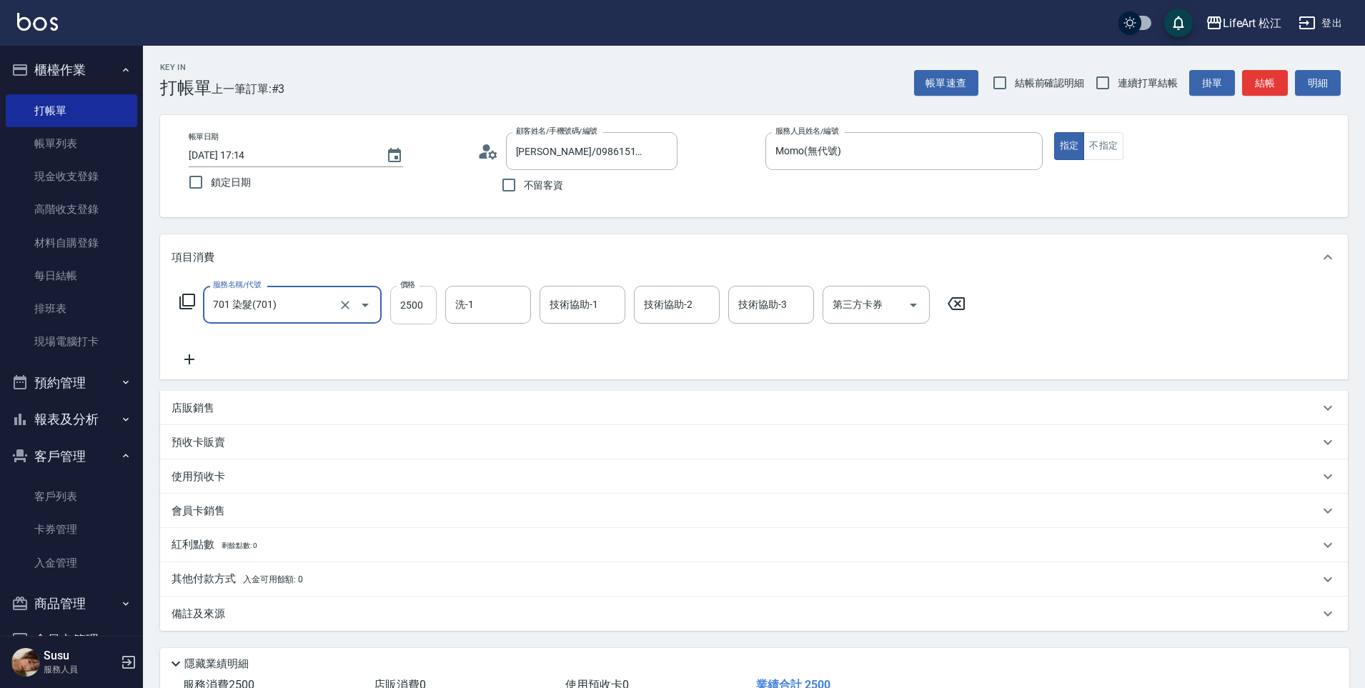
click at [432, 294] on input "2500" at bounding box center [413, 305] width 46 height 39
type input "3150"
click at [195, 367] on icon at bounding box center [190, 359] width 36 height 17
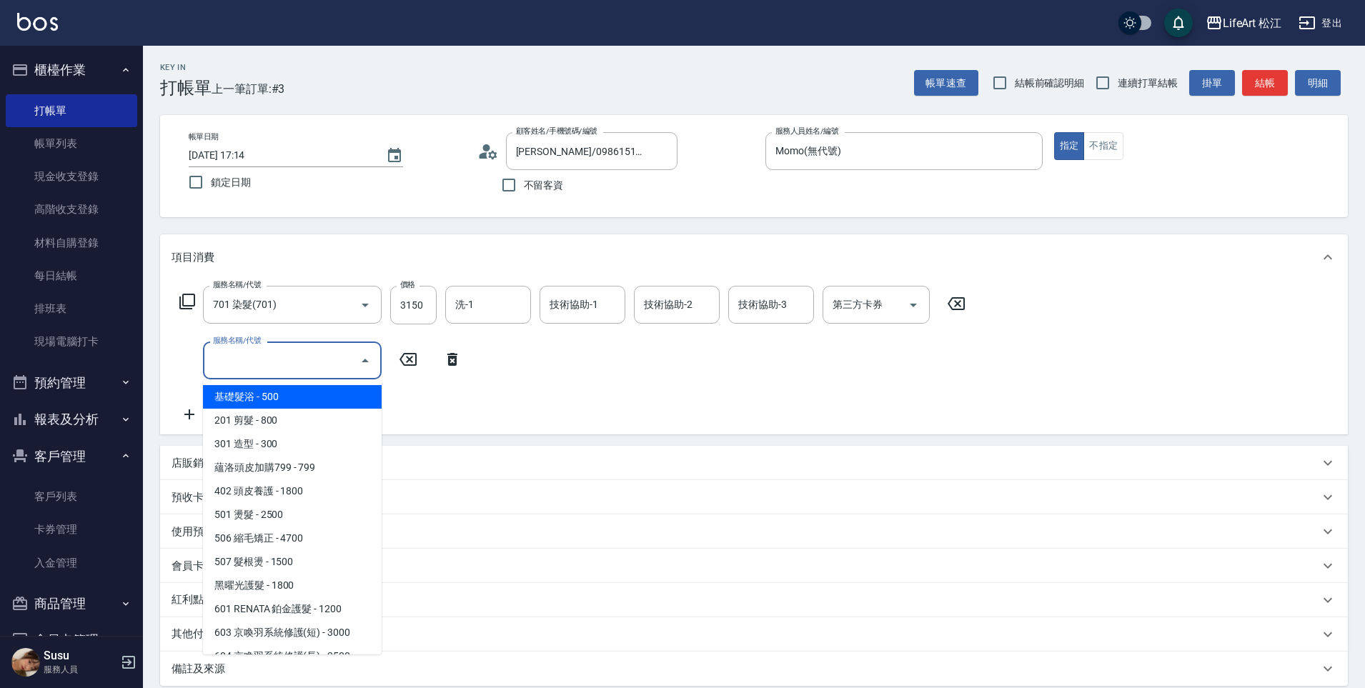
click at [308, 363] on input "服務名稱/代號" at bounding box center [281, 360] width 144 height 25
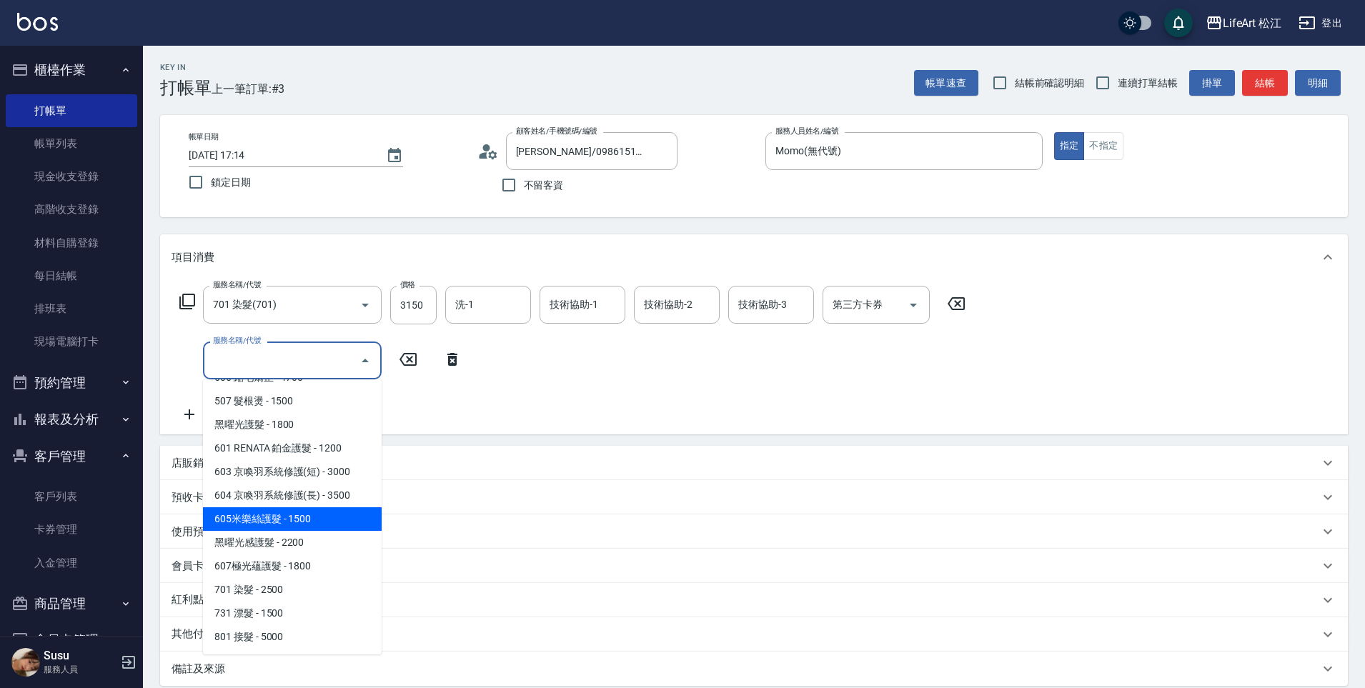
click at [299, 524] on span "605米樂絲護髮 - 1500" at bounding box center [292, 519] width 179 height 24
type input "605米樂絲護髮(605)"
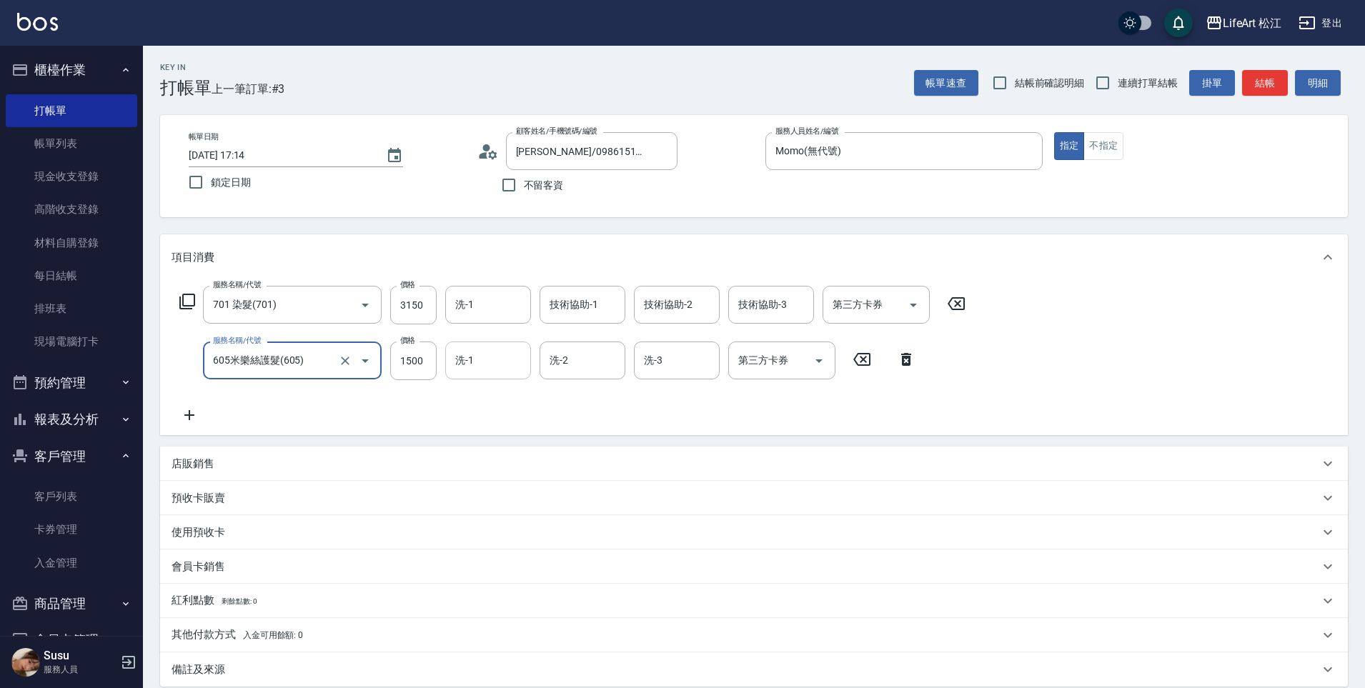
click at [472, 354] on div "洗-1 洗-1" at bounding box center [488, 361] width 86 height 38
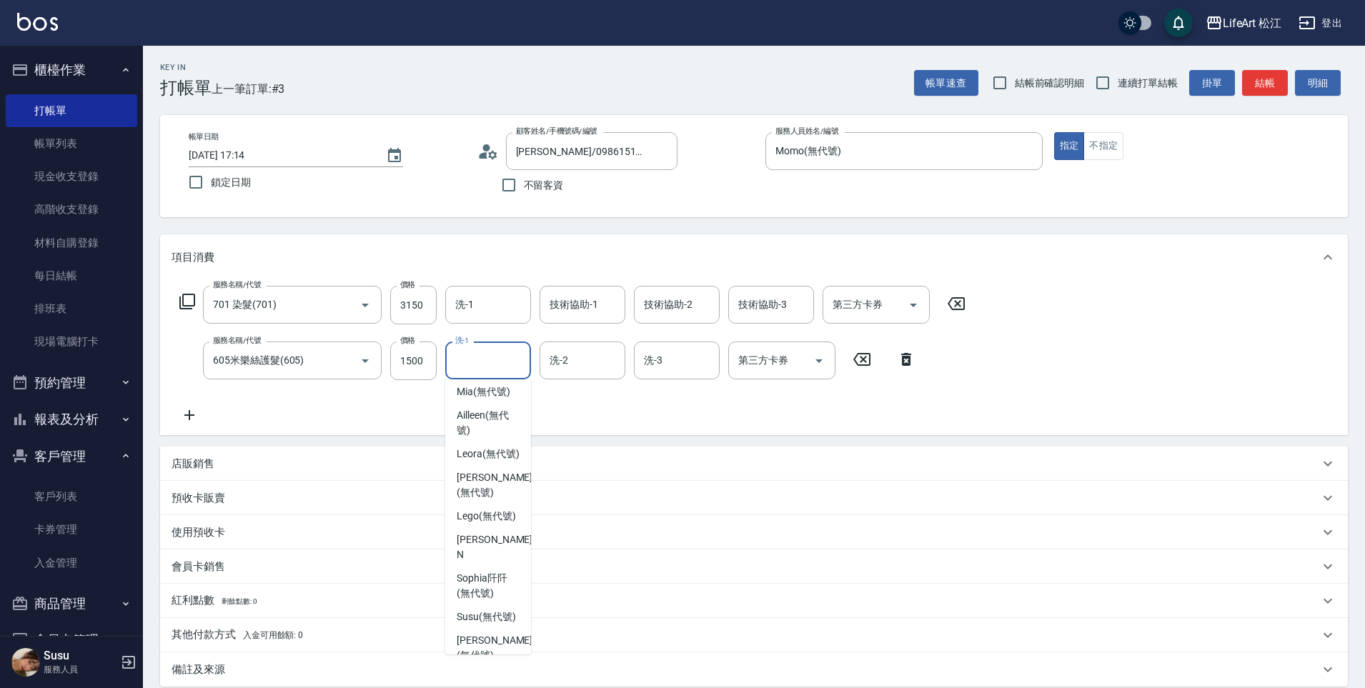
scroll to position [0, 0]
click at [499, 630] on span "Susu (無代號)" at bounding box center [486, 622] width 59 height 15
type input "Susu(無代號)"
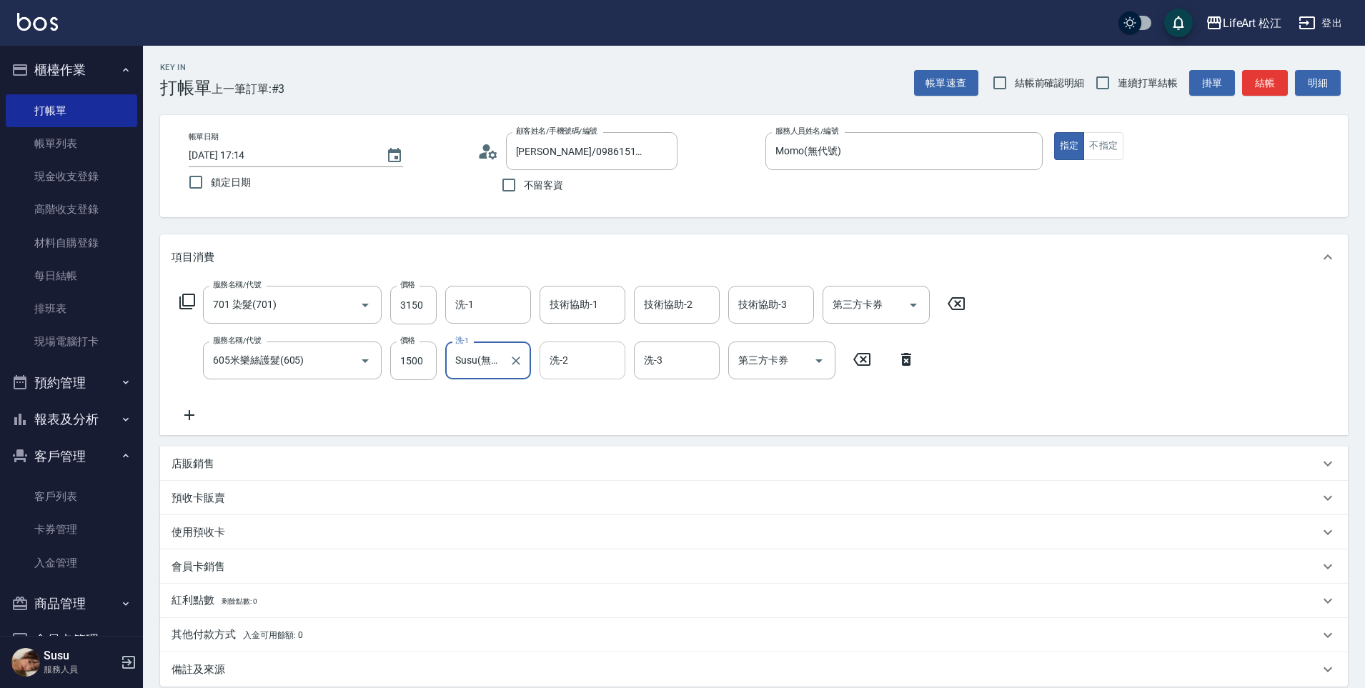
click at [576, 363] on input "洗-2" at bounding box center [582, 360] width 73 height 25
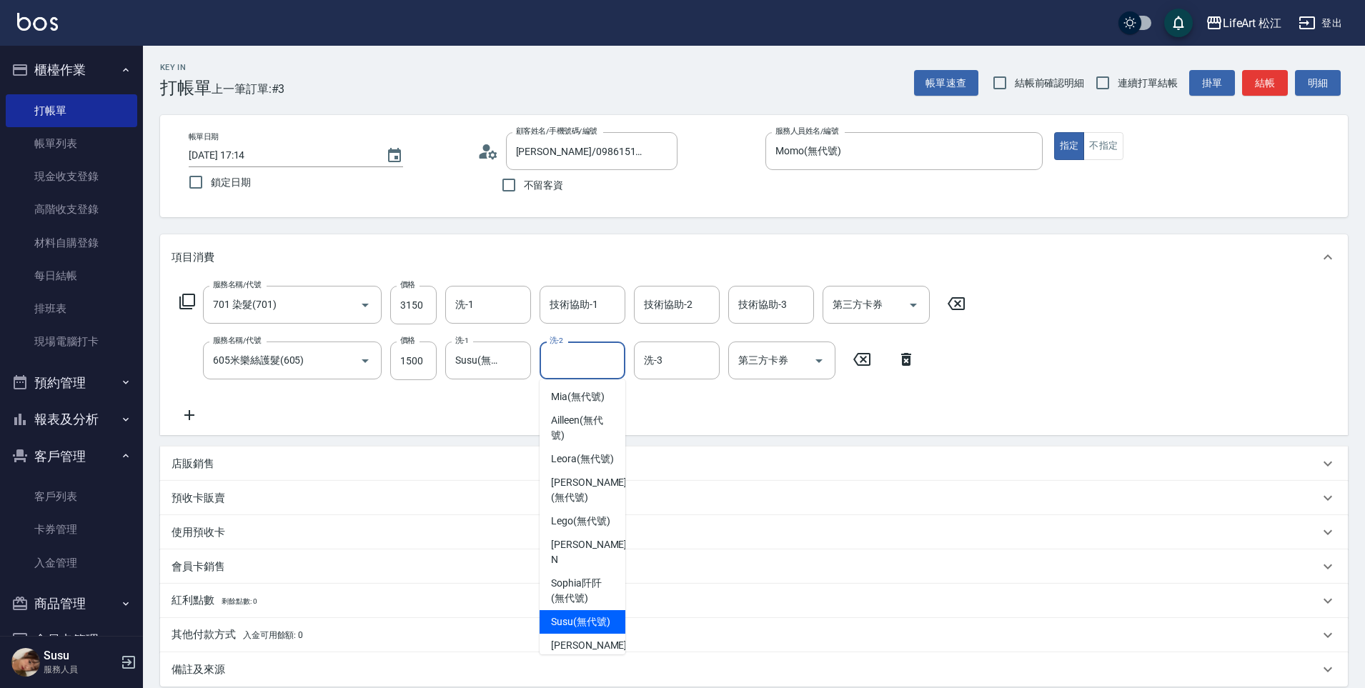
drag, startPoint x: 582, startPoint y: 640, endPoint x: 595, endPoint y: 497, distance: 143.5
click at [582, 630] on span "Susu (無代號)" at bounding box center [580, 622] width 59 height 15
type input "Susu(無代號)"
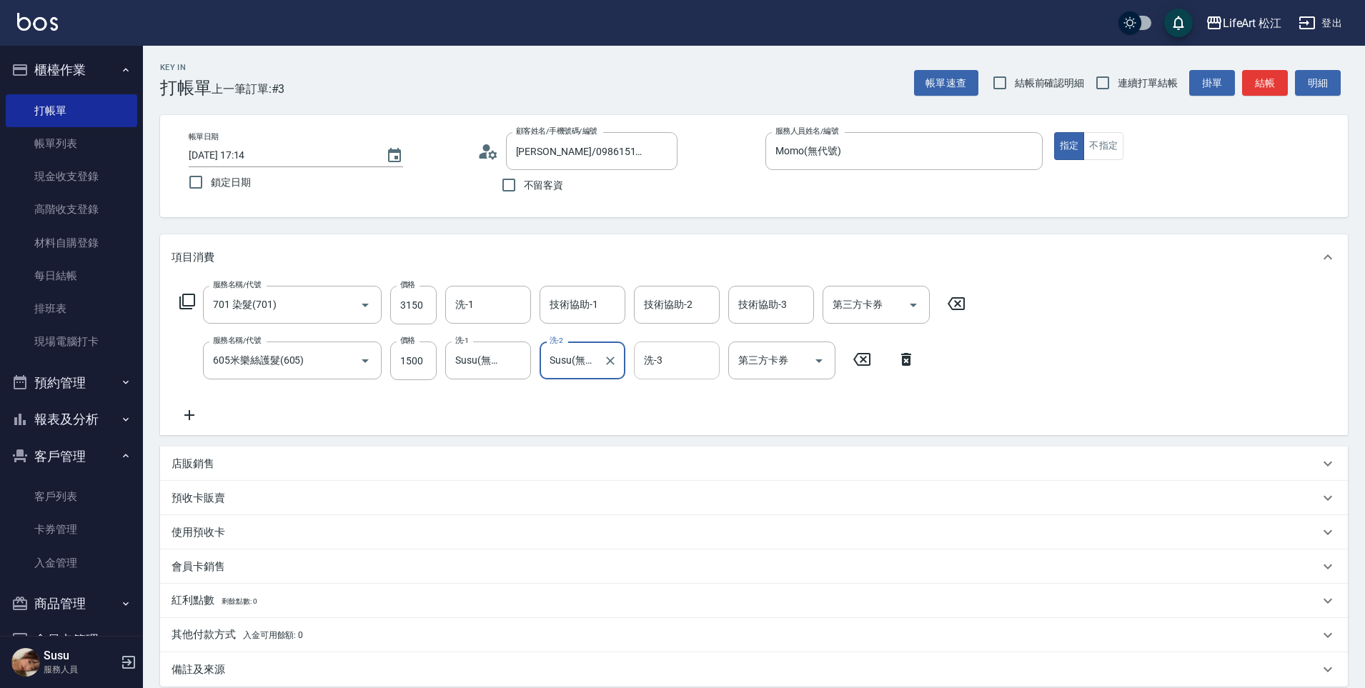
click at [675, 371] on input "洗-3" at bounding box center [676, 360] width 73 height 25
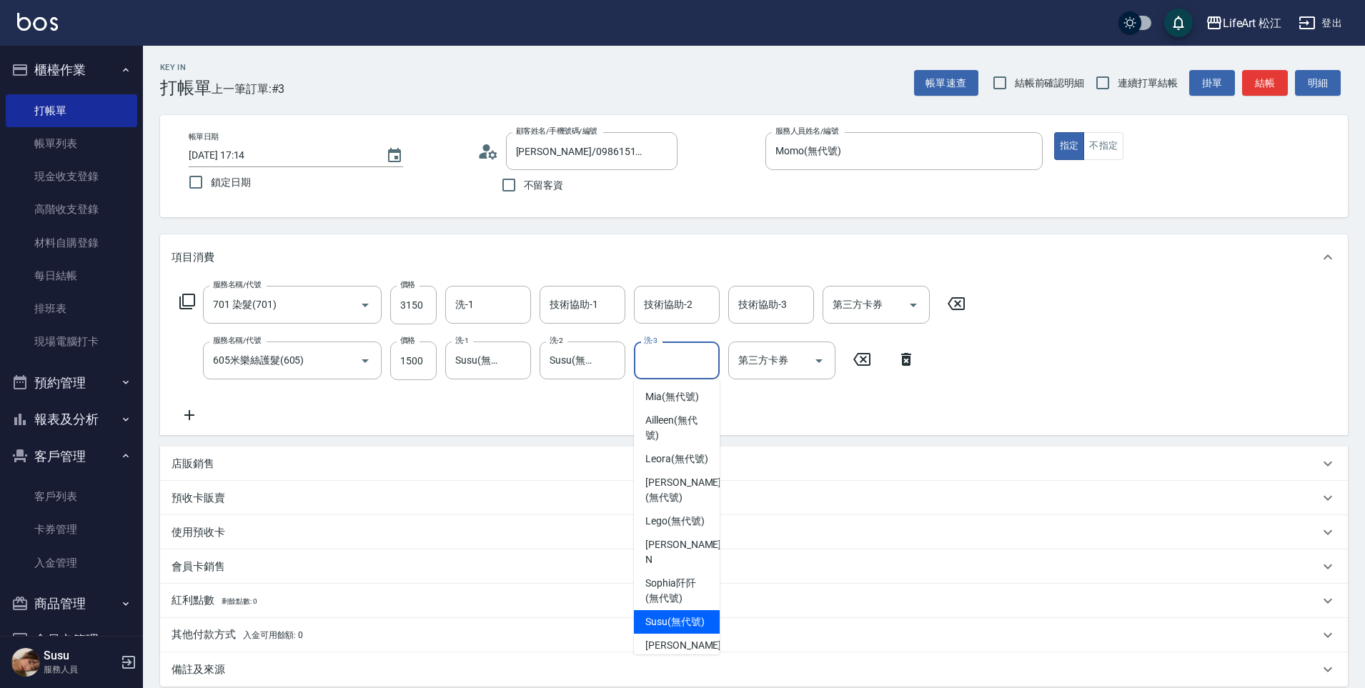
click at [668, 627] on div "Susu (無代號)" at bounding box center [677, 622] width 86 height 24
type input "Susu(無代號)"
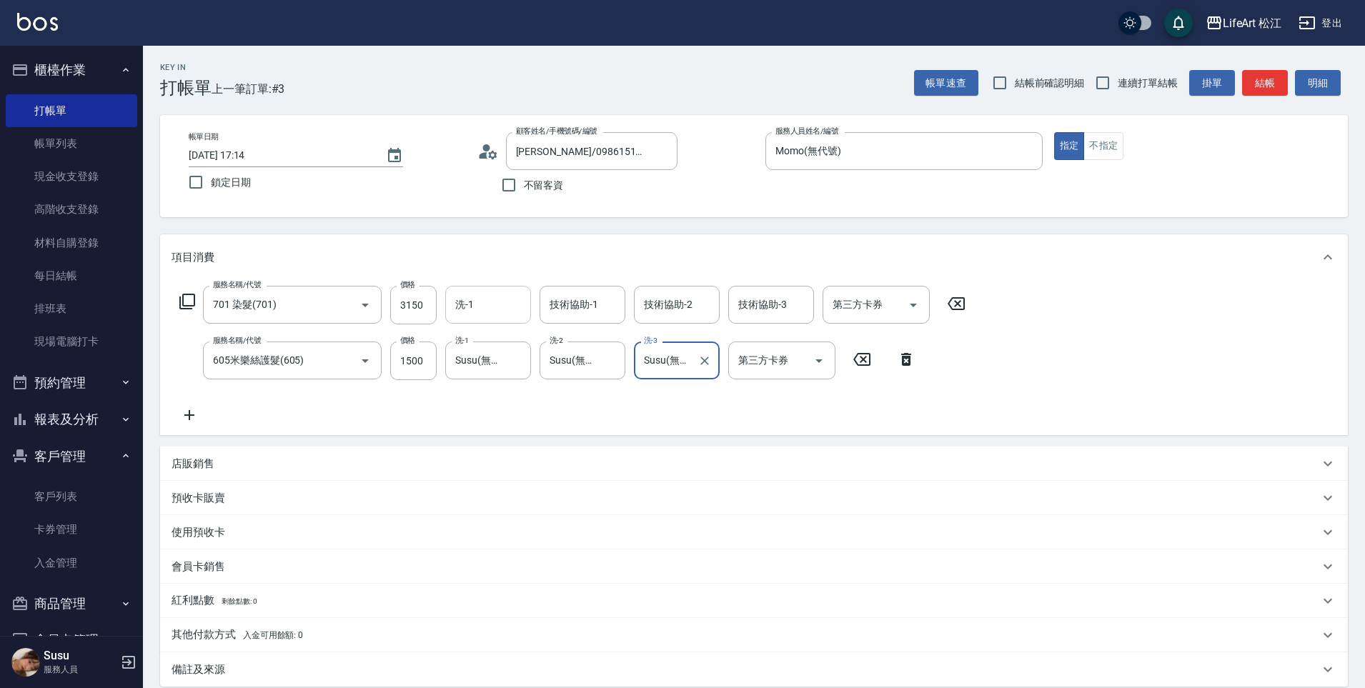
click at [470, 305] on div "洗-1 洗-1" at bounding box center [488, 305] width 86 height 38
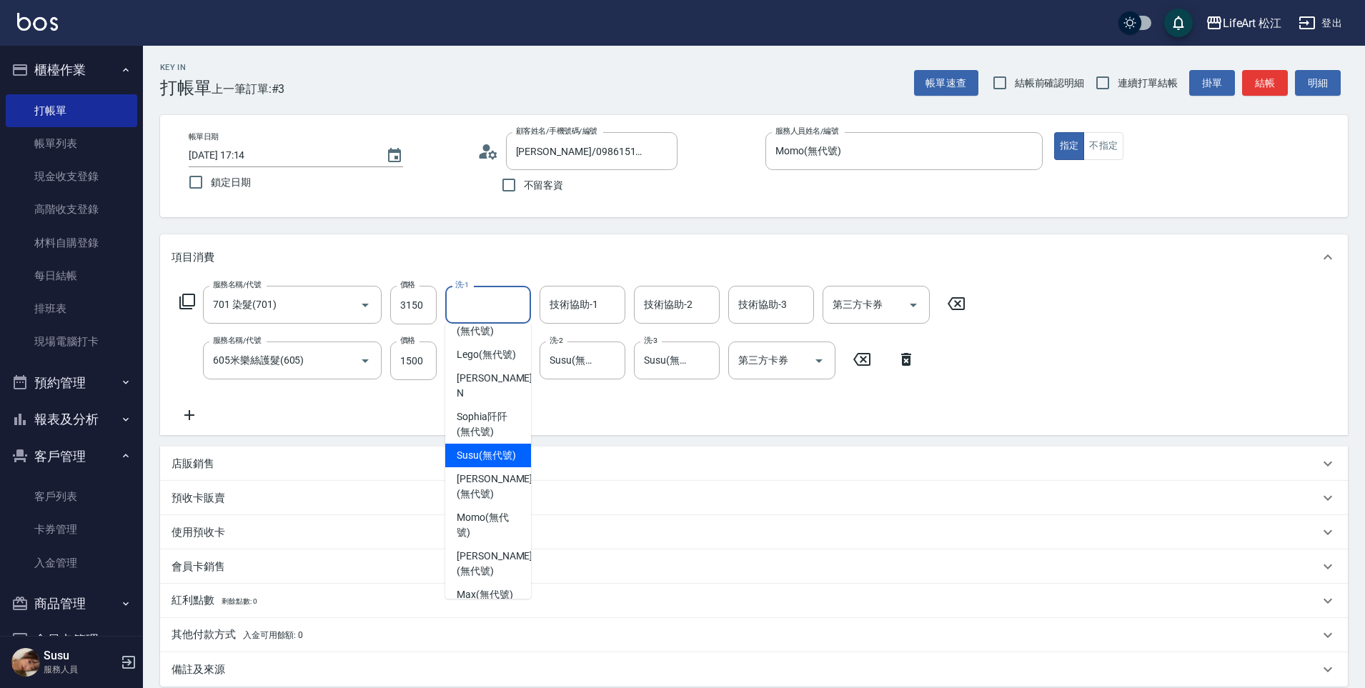
scroll to position [121, 0]
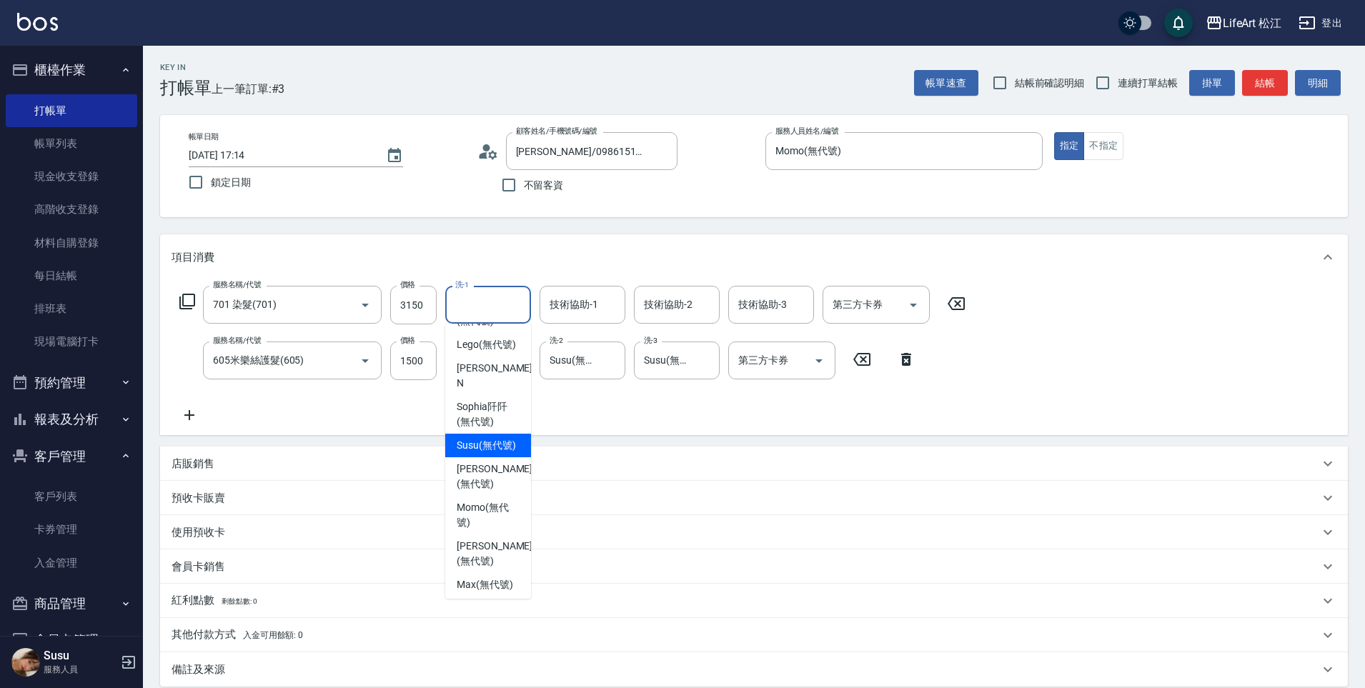
click at [487, 453] on span "Susu (無代號)" at bounding box center [486, 445] width 59 height 15
type input "Susu(無代號)"
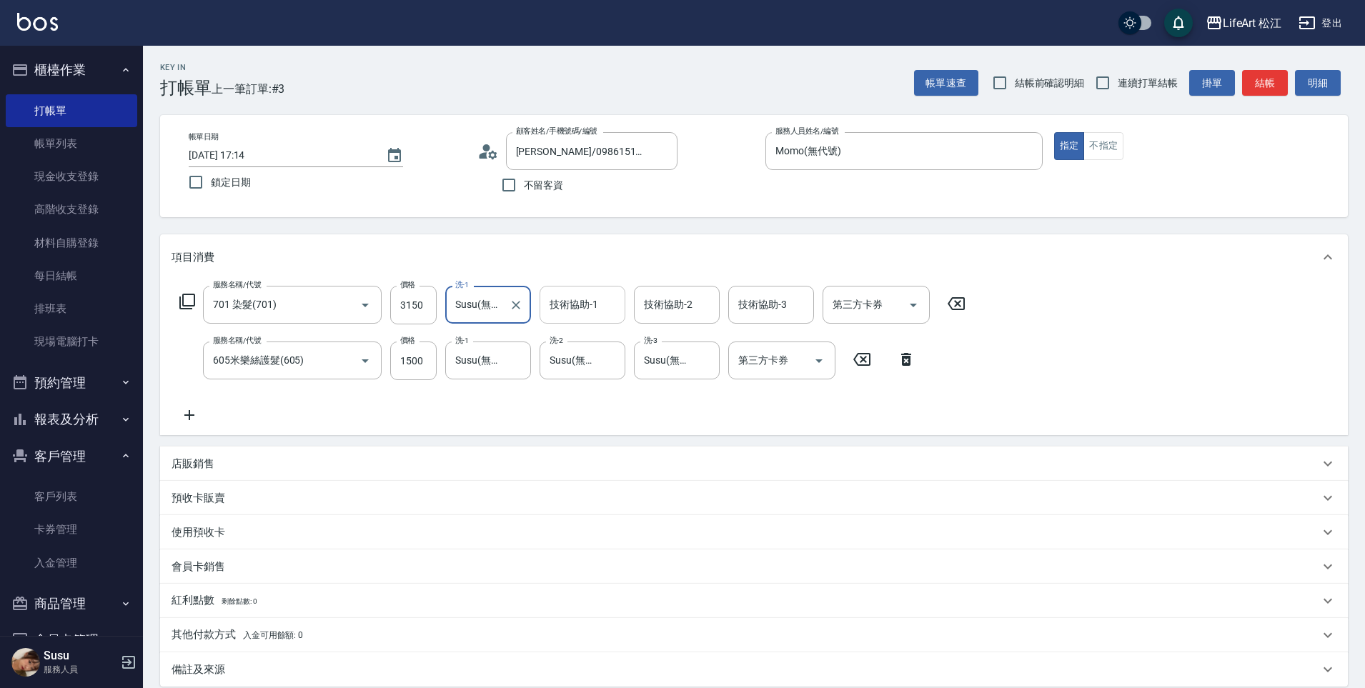
click at [576, 297] on div "技術協助-1 技術協助-1" at bounding box center [583, 305] width 86 height 38
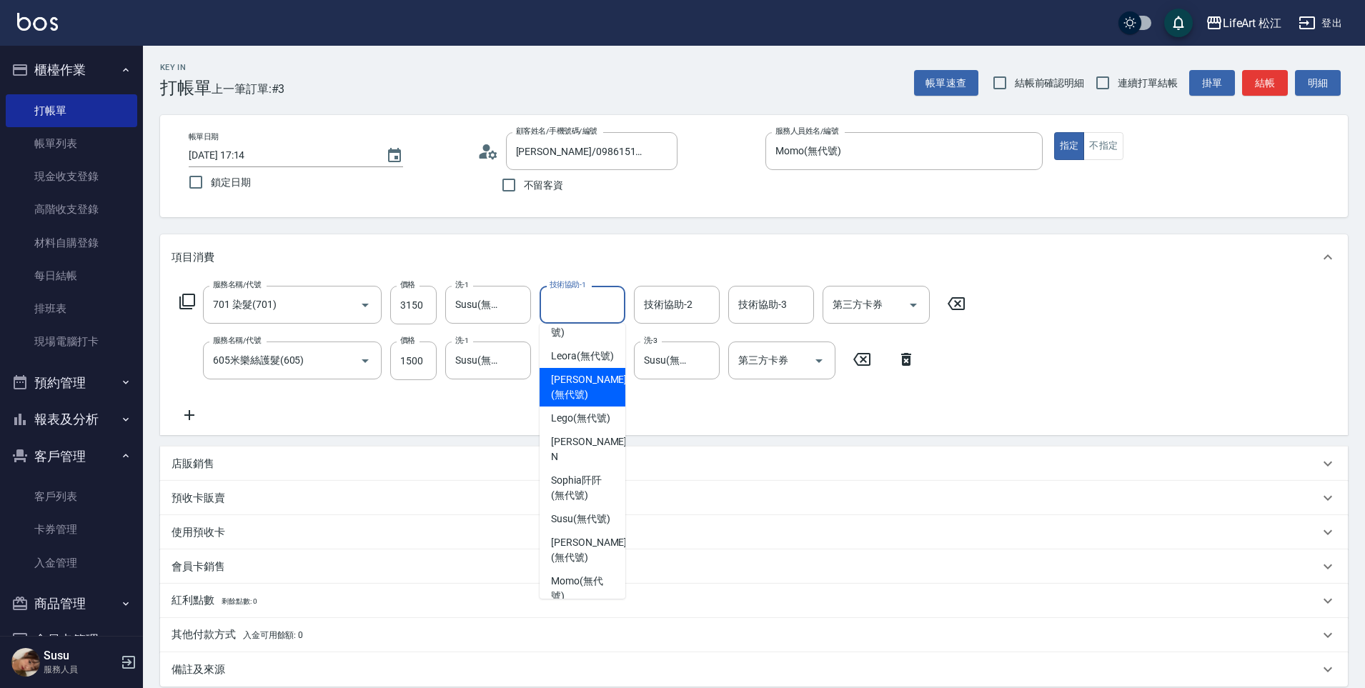
scroll to position [74, 0]
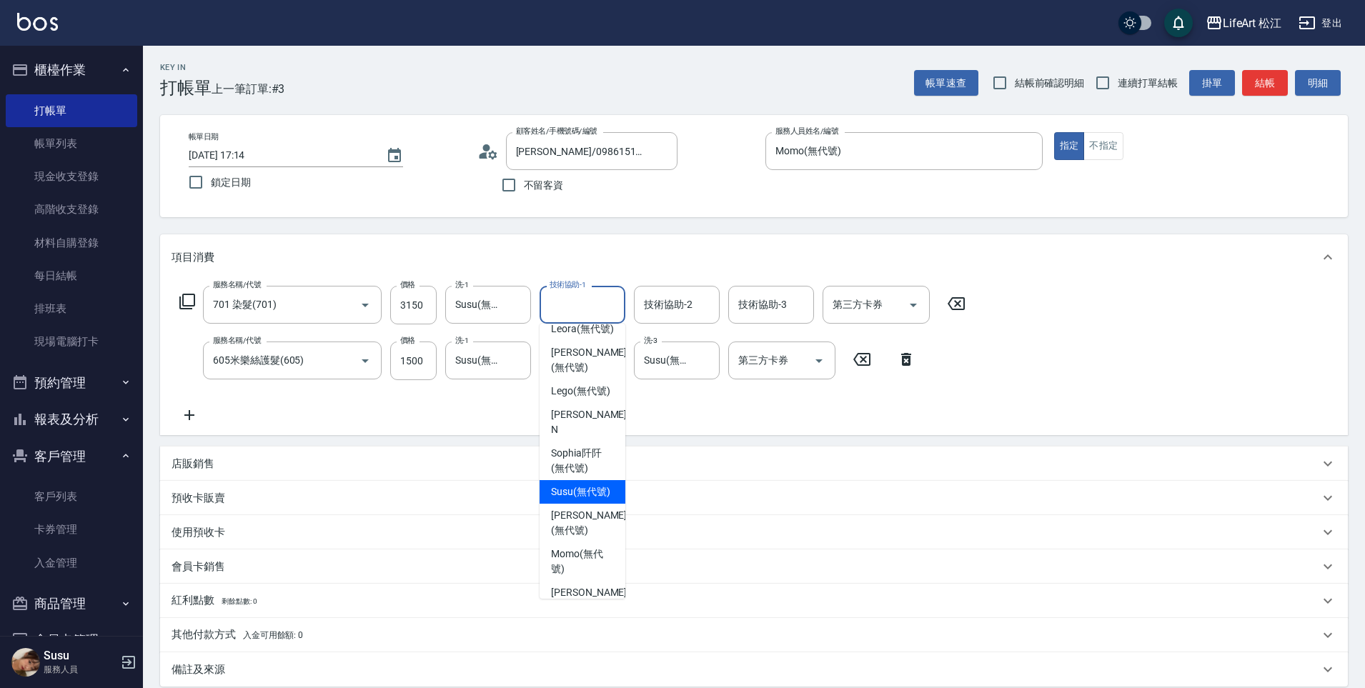
click at [577, 500] on span "Susu (無代號)" at bounding box center [580, 492] width 59 height 15
type input "Susu(無代號)"
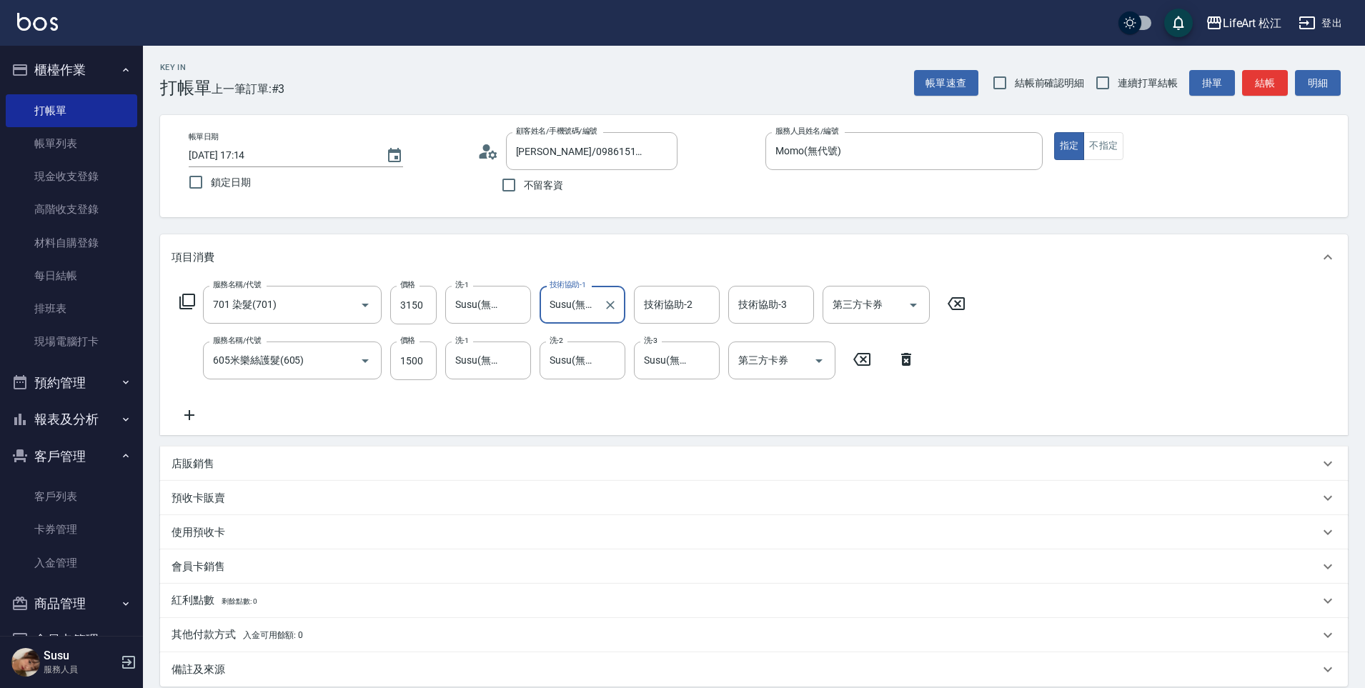
click at [683, 309] on div "技術協助-2 技術協助-2" at bounding box center [677, 305] width 86 height 38
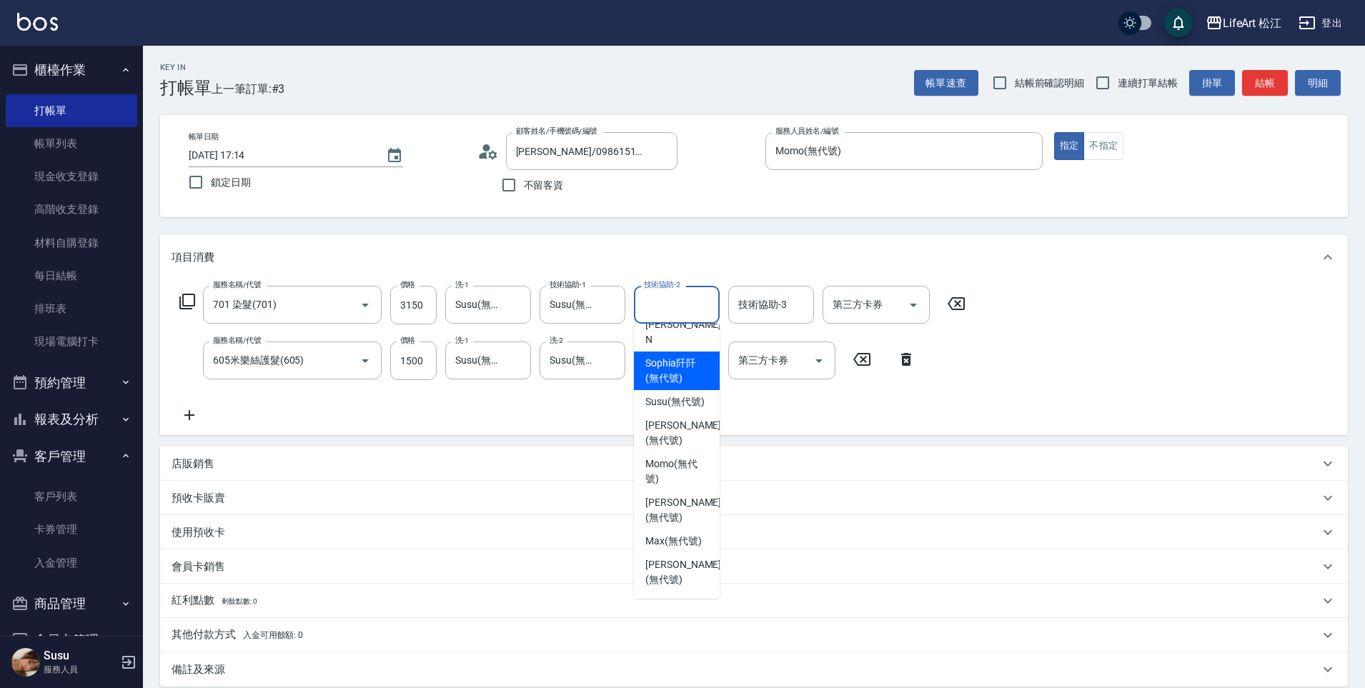
scroll to position [279, 0]
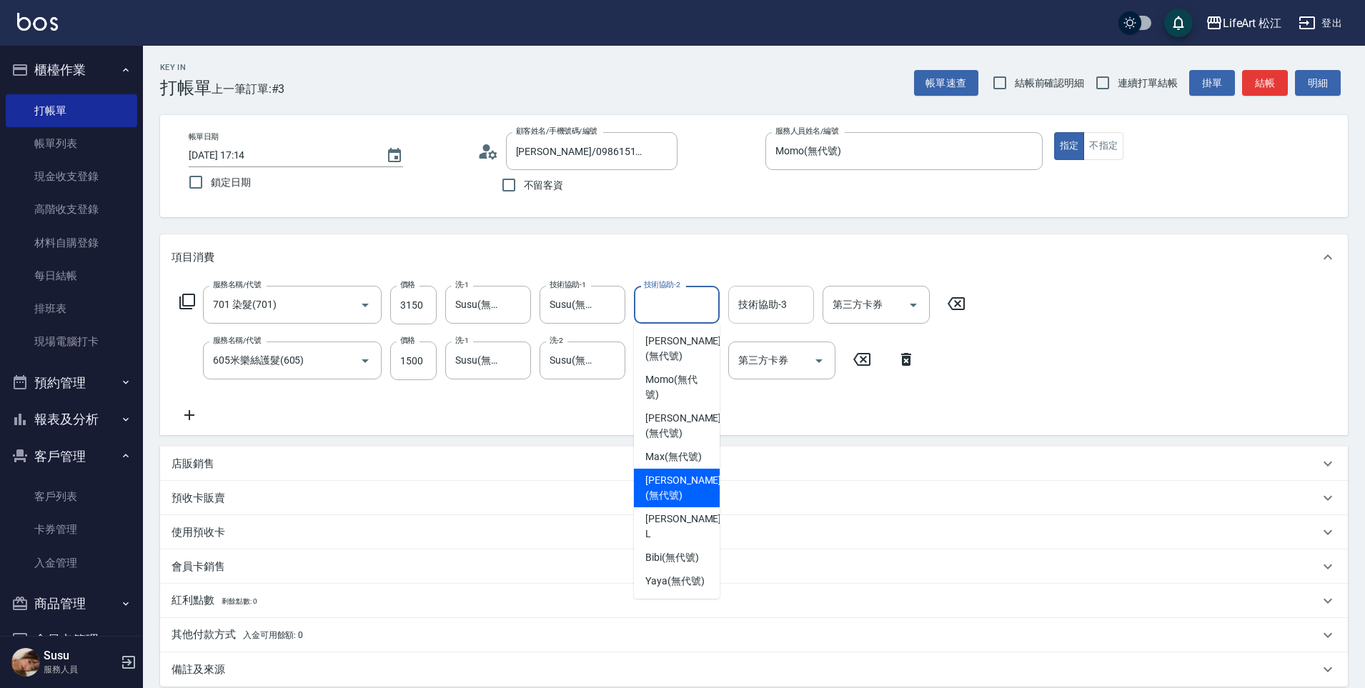
click at [668, 490] on span "[PERSON_NAME] (無代號)" at bounding box center [683, 488] width 76 height 30
type input "[PERSON_NAME](無代號)"
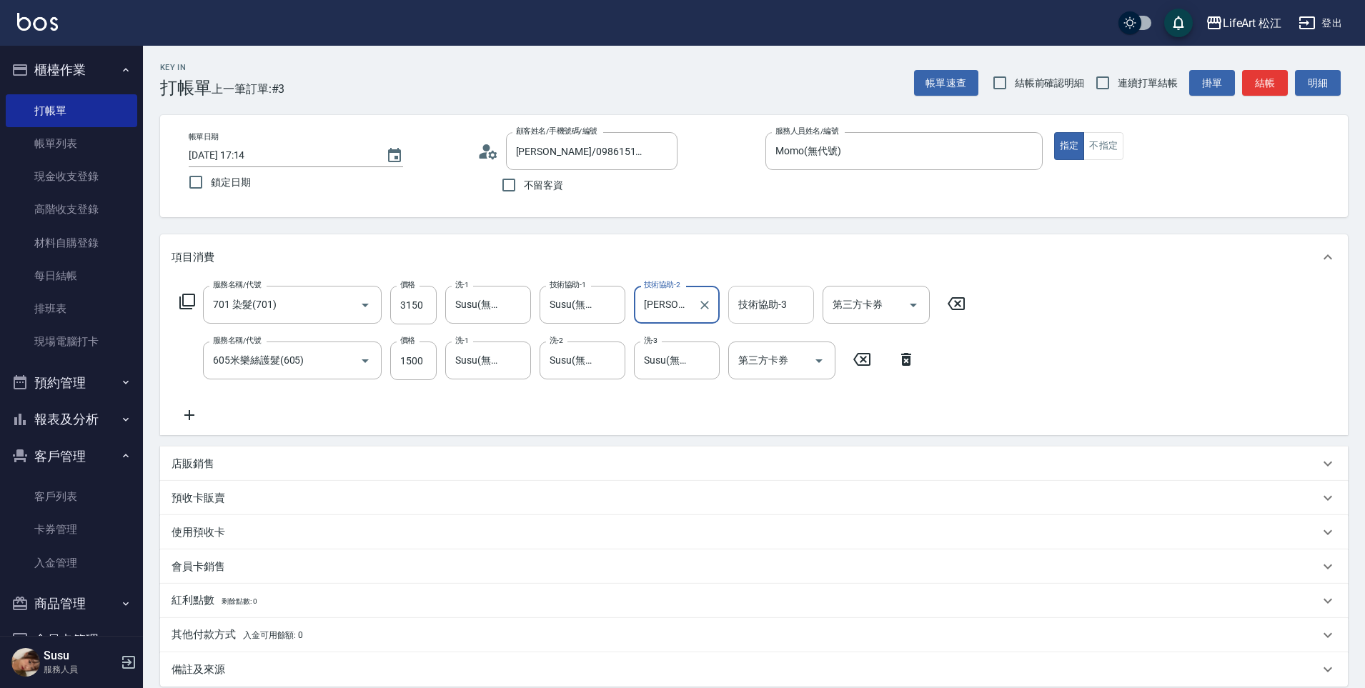
click at [765, 310] on div "技術協助-3 技術協助-3" at bounding box center [771, 305] width 86 height 38
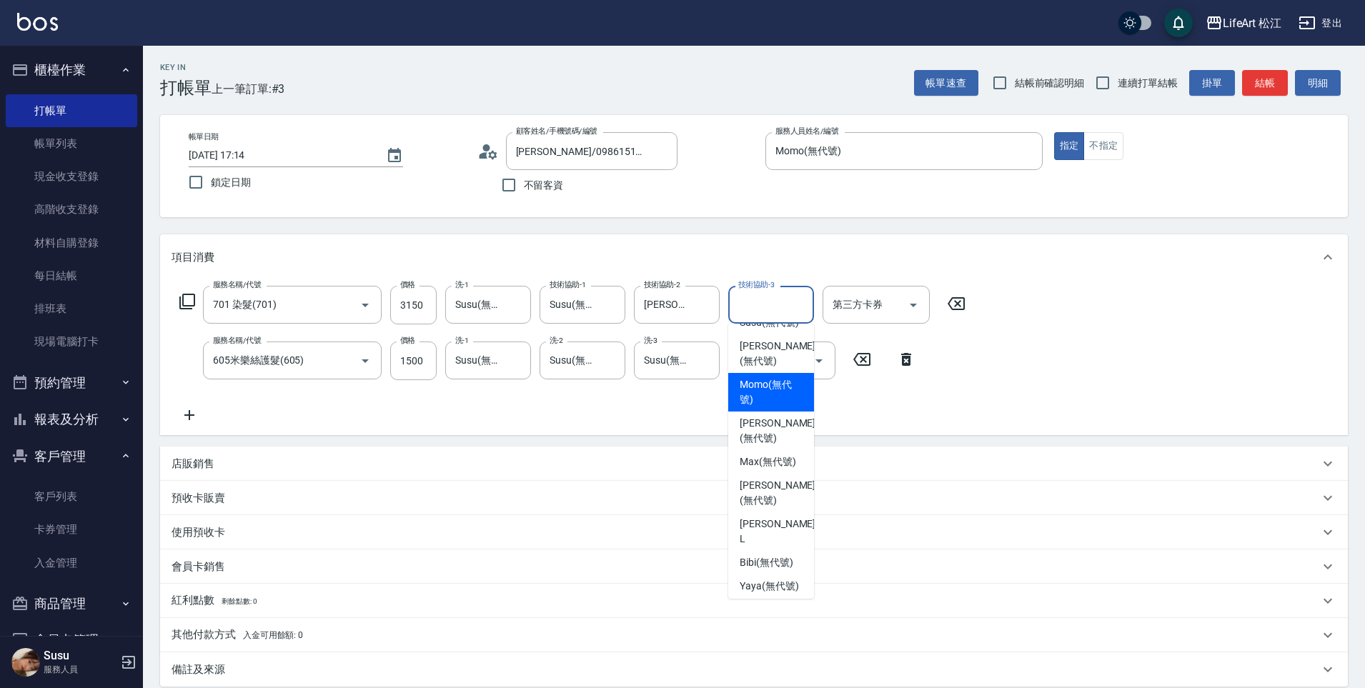
scroll to position [247, 0]
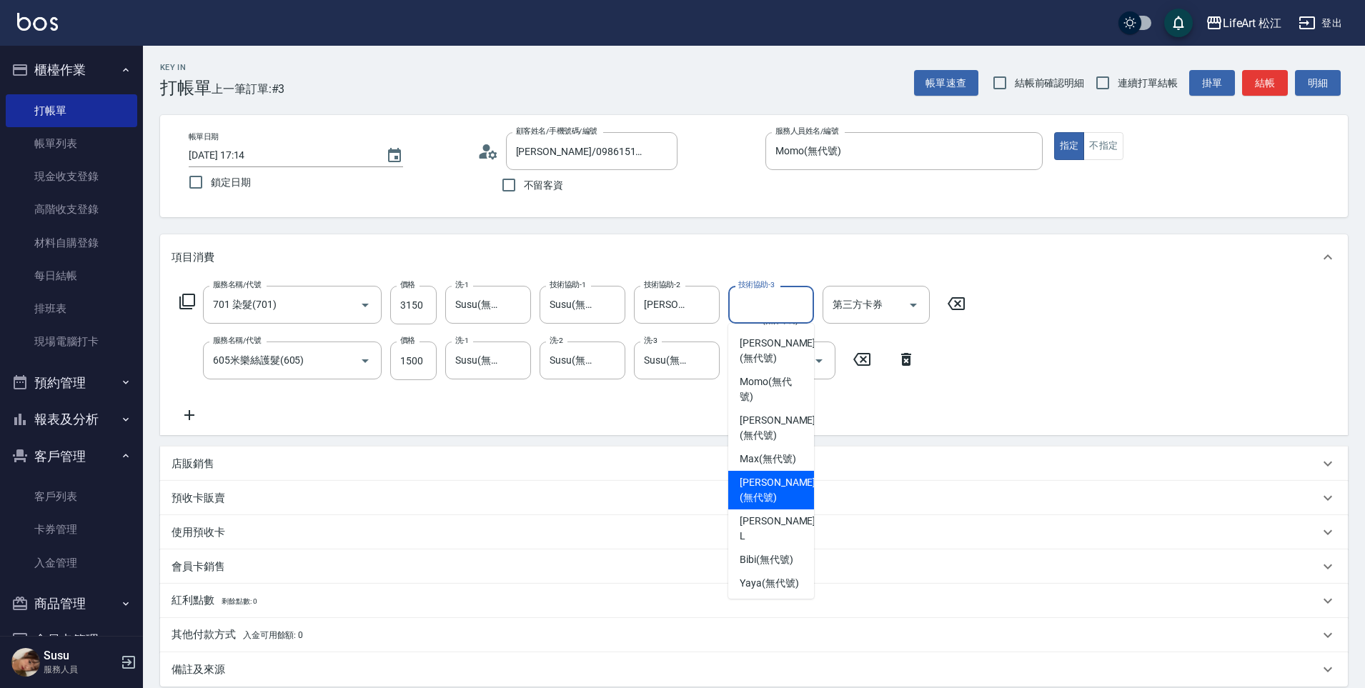
click at [749, 505] on span "[PERSON_NAME] (無代號)" at bounding box center [778, 490] width 76 height 30
type input "[PERSON_NAME](無代號)"
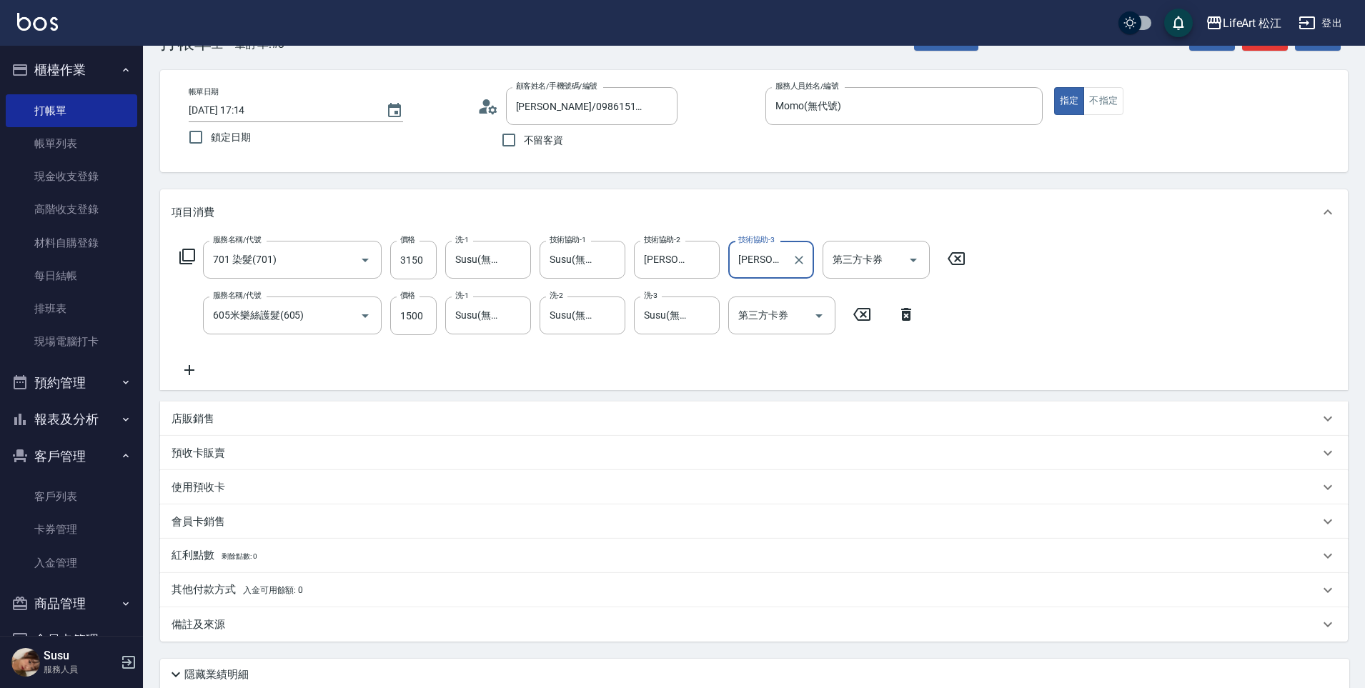
scroll to position [160, 0]
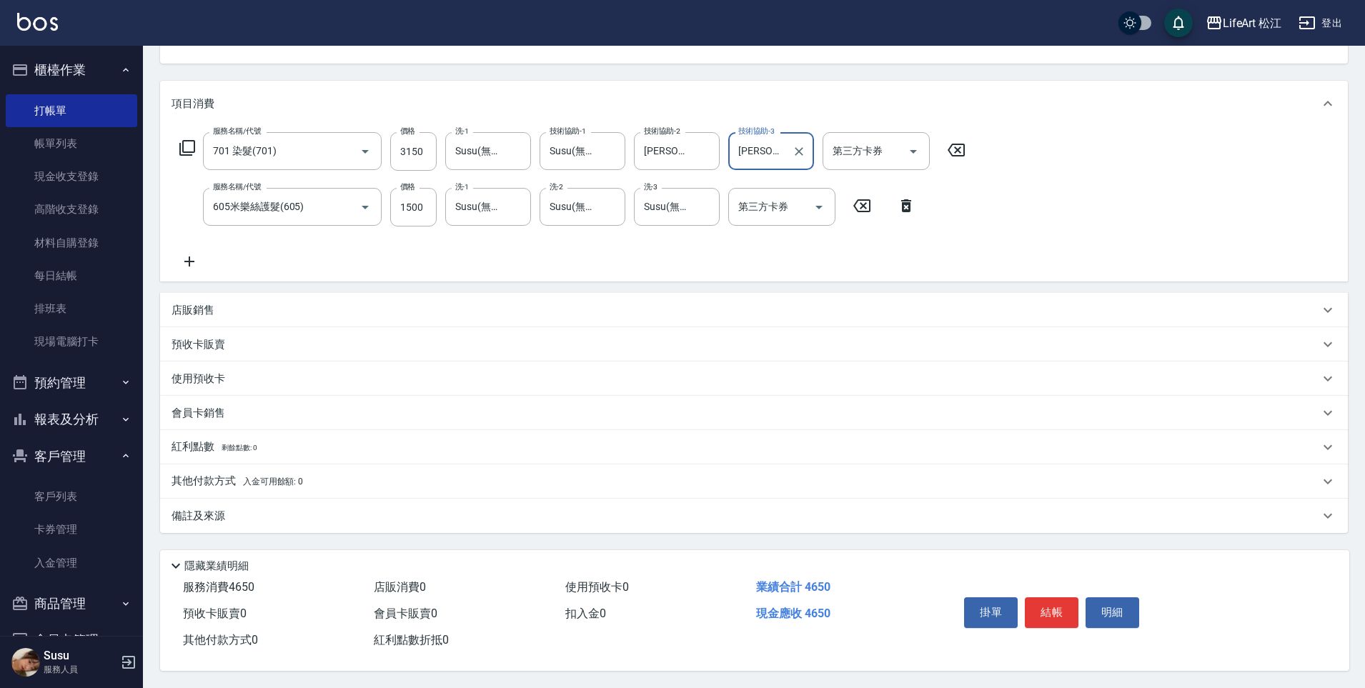
click at [274, 509] on div "備註及來源" at bounding box center [746, 516] width 1148 height 15
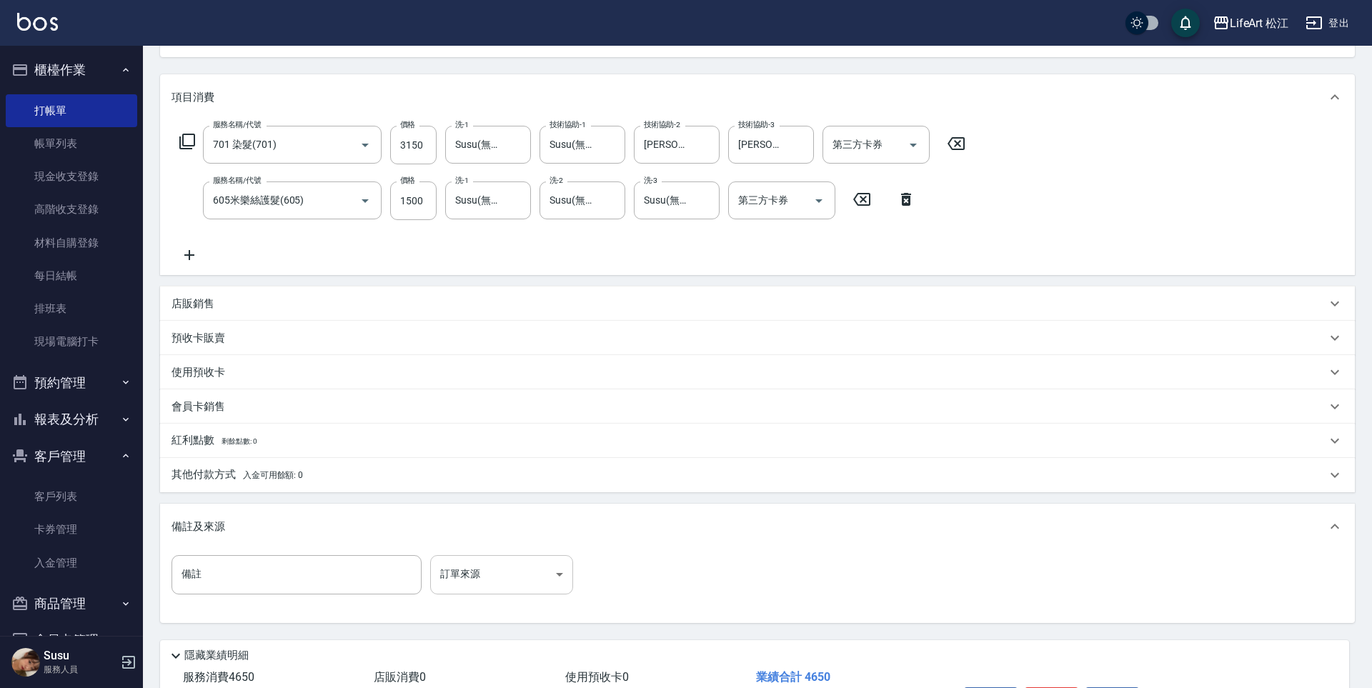
click at [485, 565] on body "LifeArt 松江 登出 櫃檯作業 打帳單 帳單列表 現金收支登錄 高階收支登錄 材料自購登錄 每日結帳 排班表 現場電腦打卡 預約管理 預約管理 單日預約…" at bounding box center [686, 309] width 1372 height 938
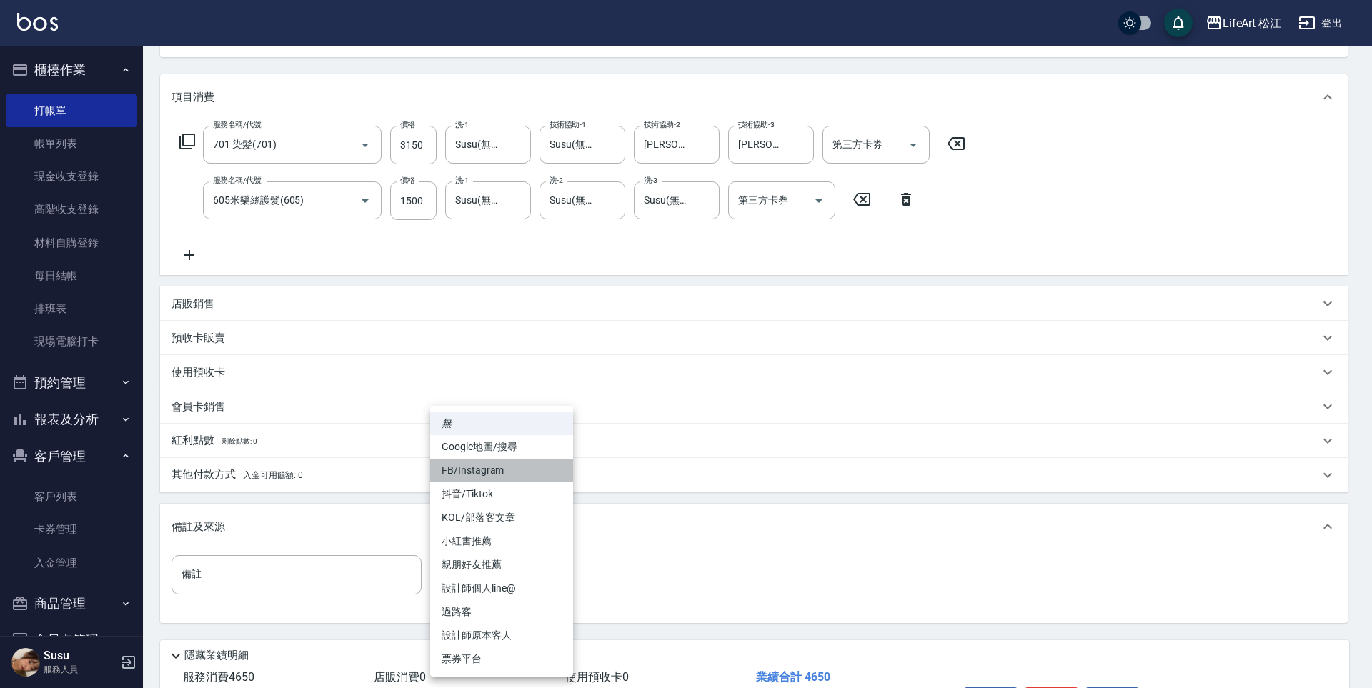
click at [470, 467] on li "FB/Instagram" at bounding box center [501, 471] width 143 height 24
type input "FB/Instagram"
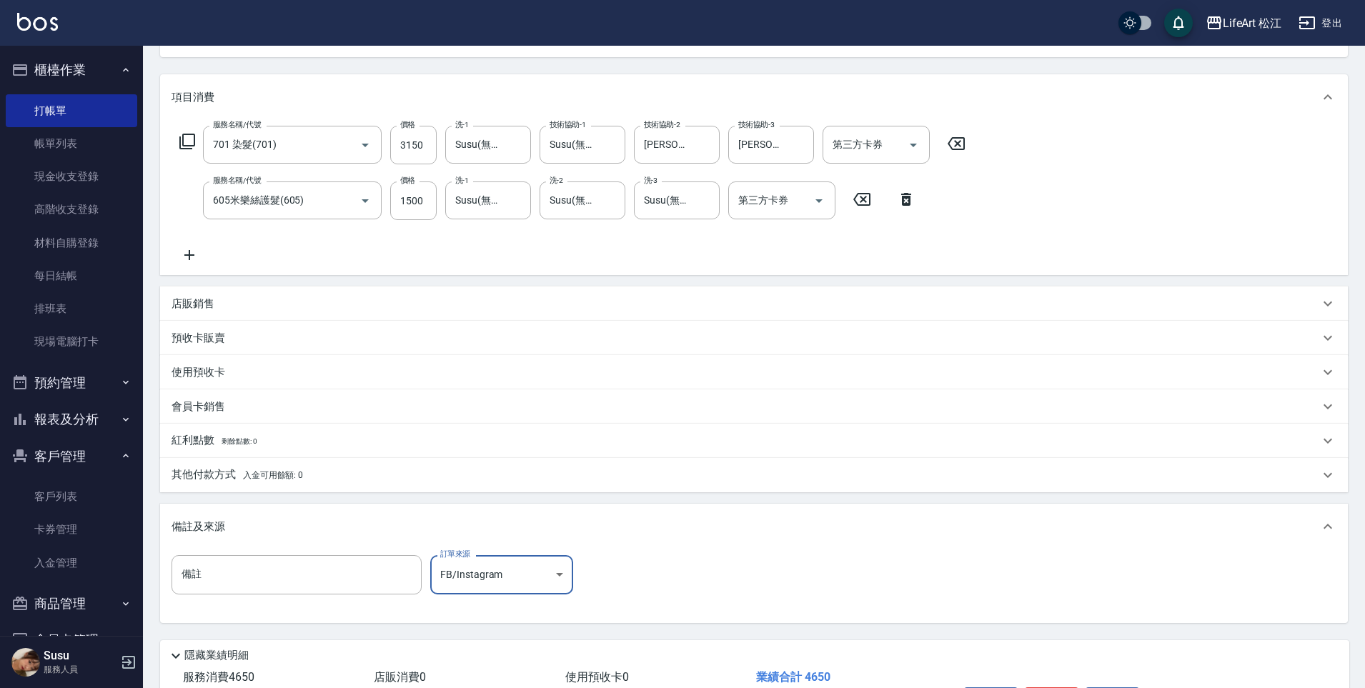
click at [296, 475] on span "入金可用餘額: 0" at bounding box center [273, 475] width 61 height 10
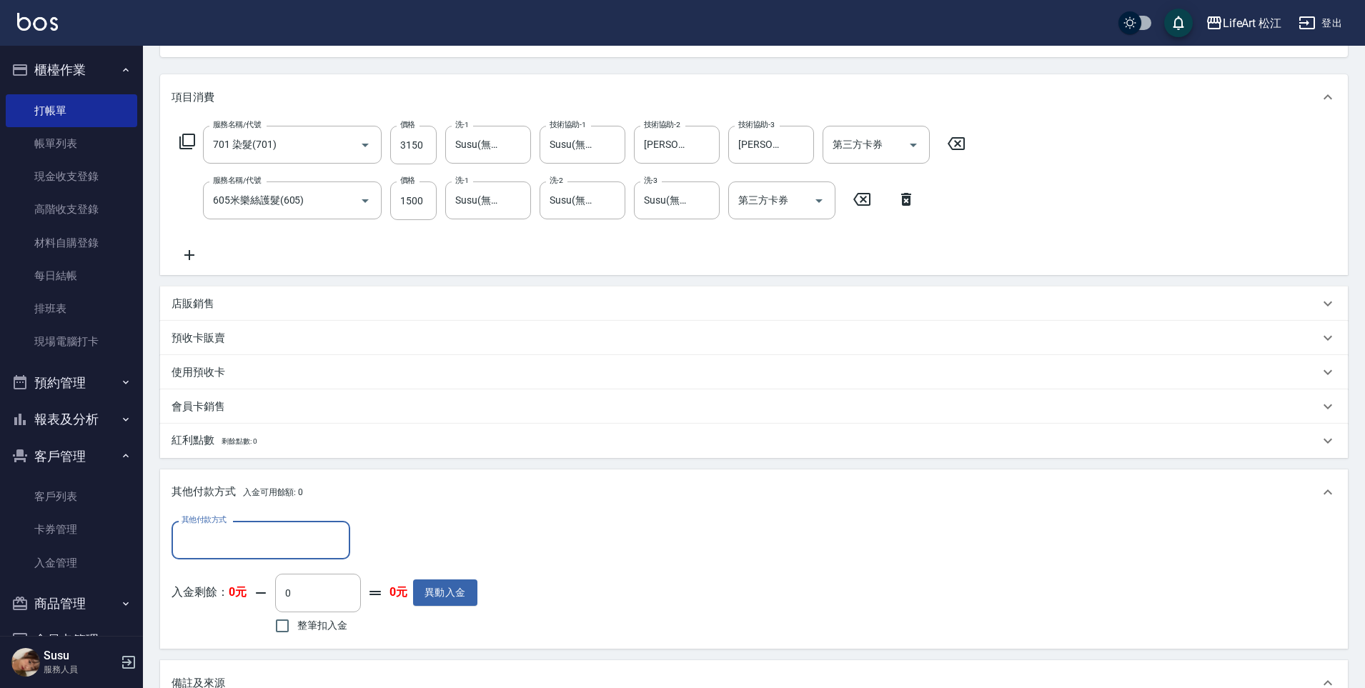
scroll to position [1, 0]
click at [250, 543] on input "其他付款方式" at bounding box center [261, 539] width 166 height 25
click at [239, 636] on span "LinePay" at bounding box center [261, 648] width 179 height 24
type input "LinePay"
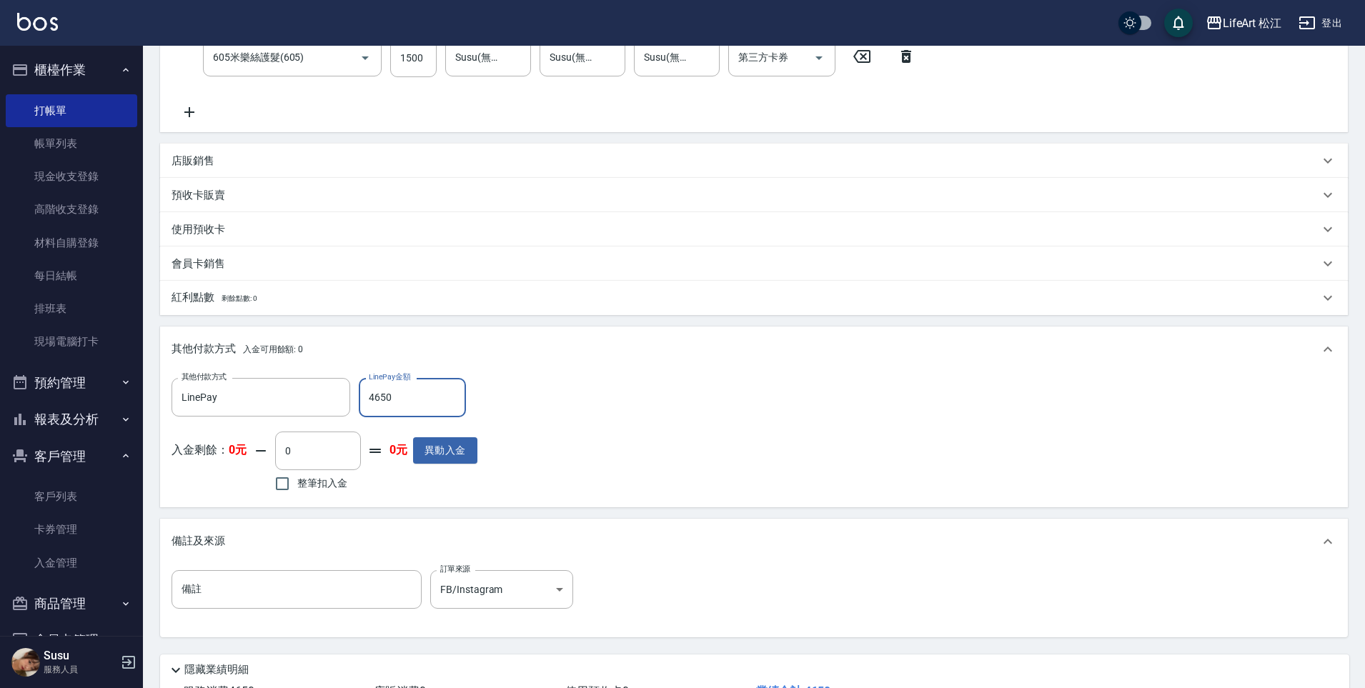
scroll to position [414, 0]
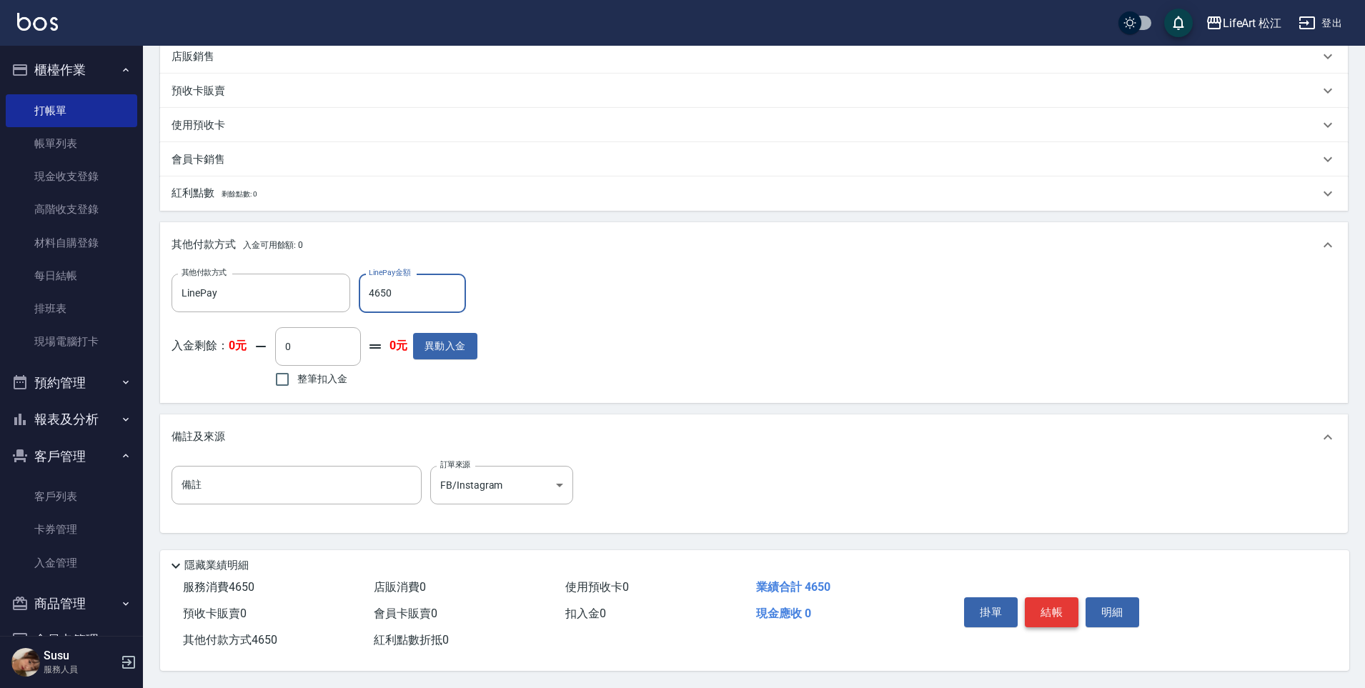
type input "4650"
click at [1056, 610] on button "結帳" at bounding box center [1052, 613] width 54 height 30
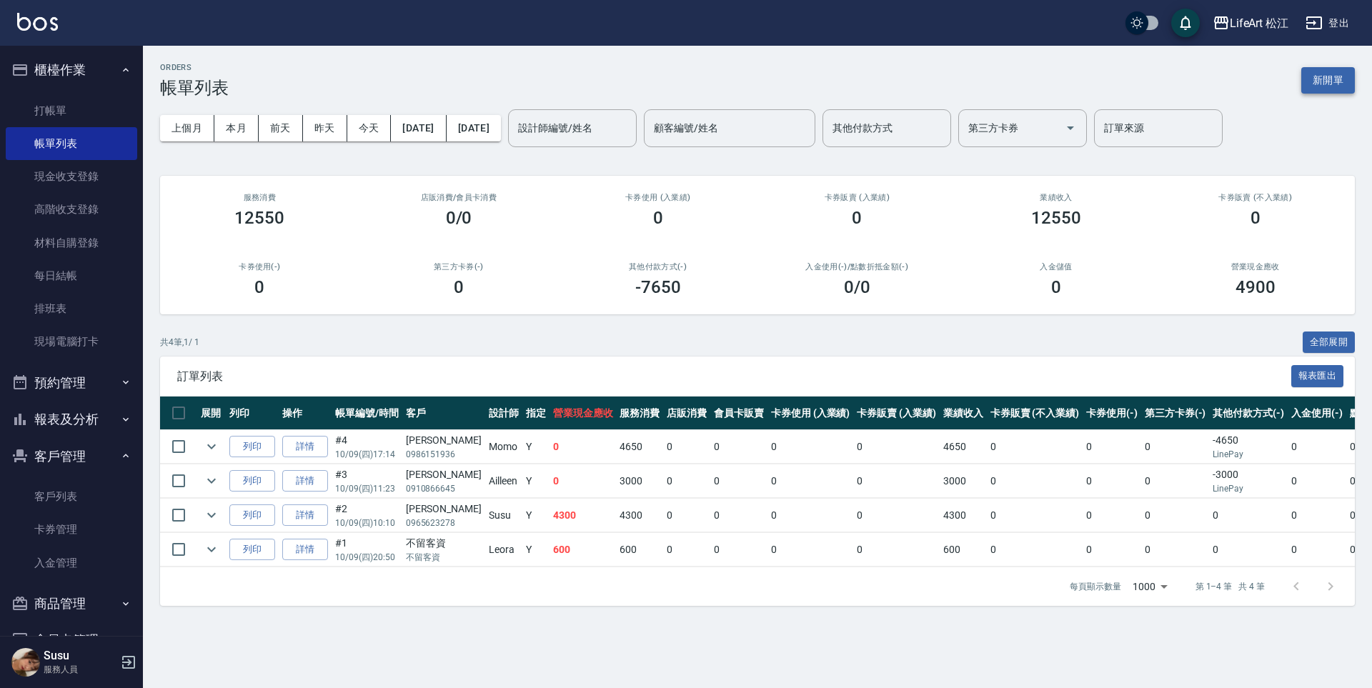
click at [1319, 79] on button "新開單" at bounding box center [1329, 80] width 54 height 26
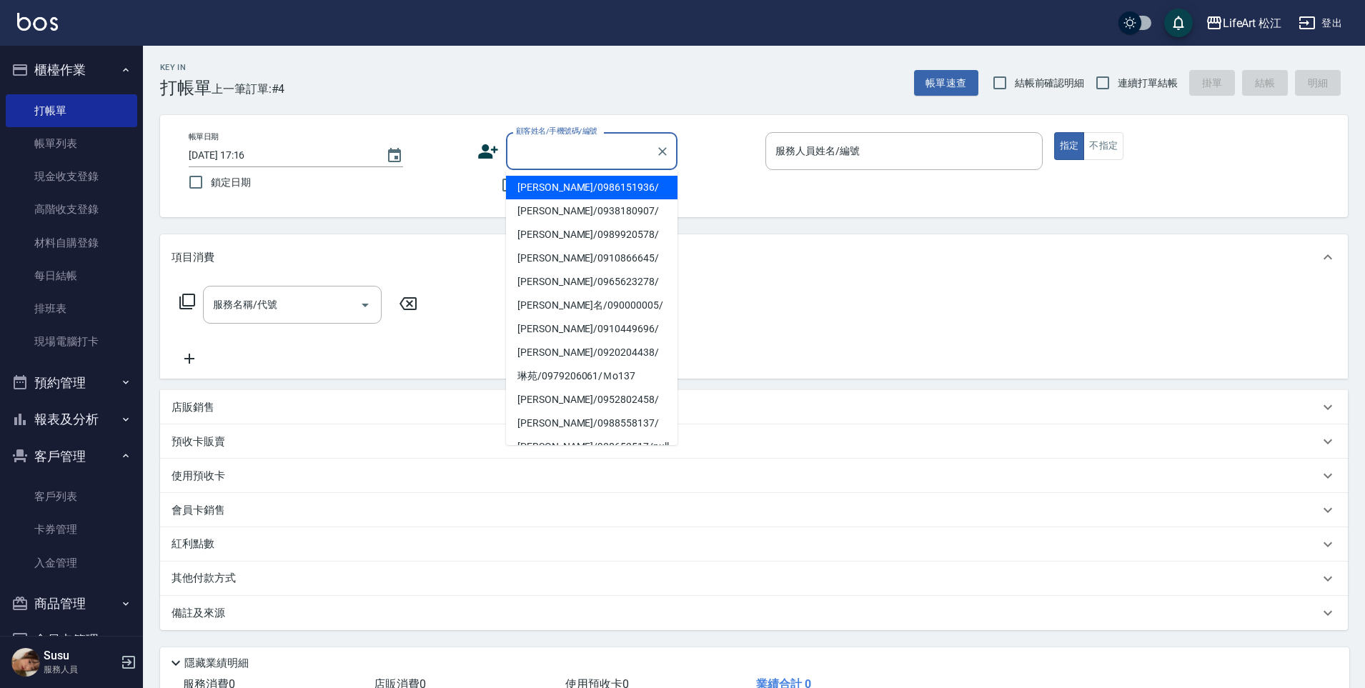
click at [534, 151] on input "顧客姓名/手機號碼/編號" at bounding box center [580, 151] width 137 height 25
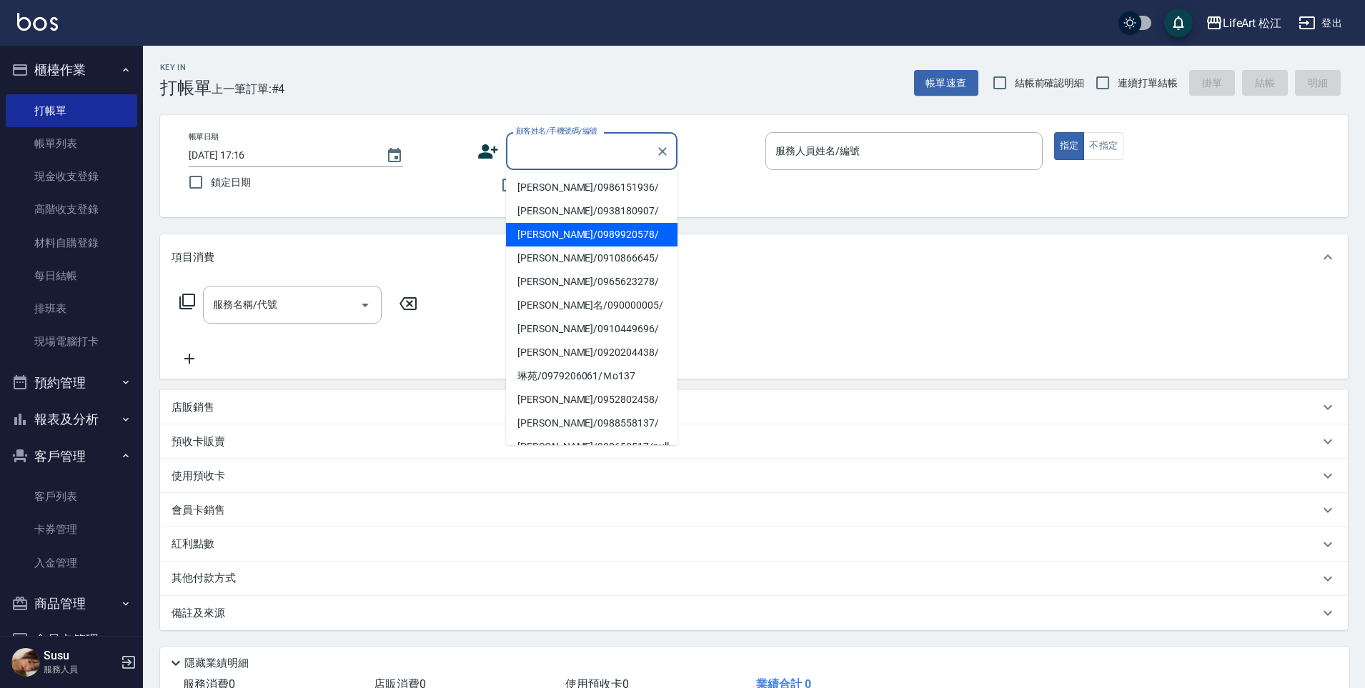
click at [548, 237] on li "[PERSON_NAME]/0989920578/" at bounding box center [592, 235] width 172 height 24
type input "[PERSON_NAME]/0989920578/"
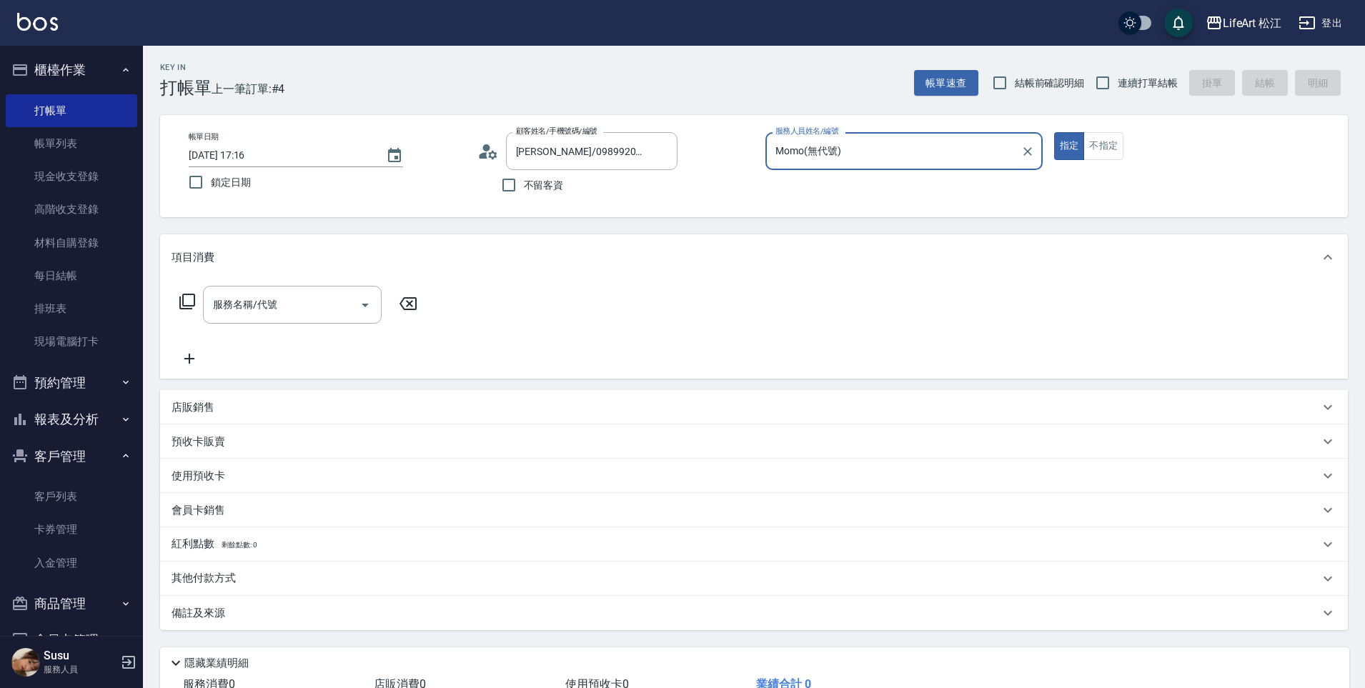
type input "Momo(無代號)"
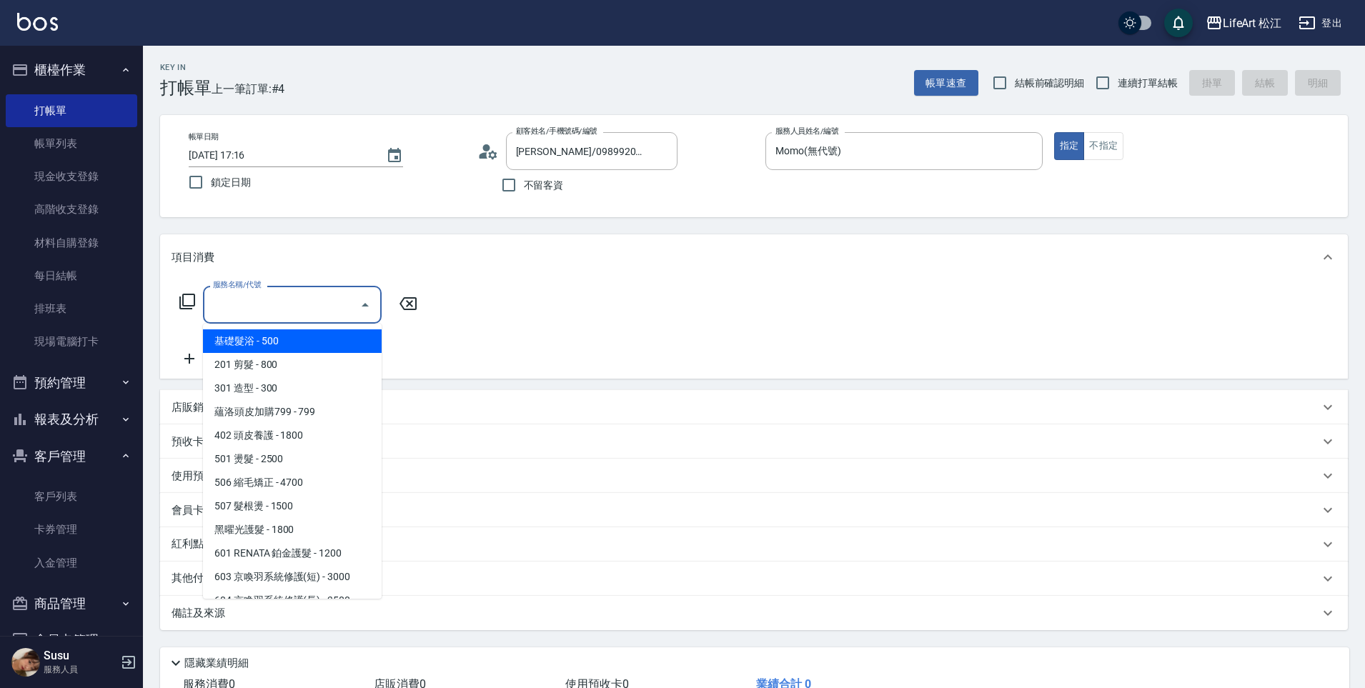
click at [316, 296] on input "服務名稱/代號" at bounding box center [281, 304] width 144 height 25
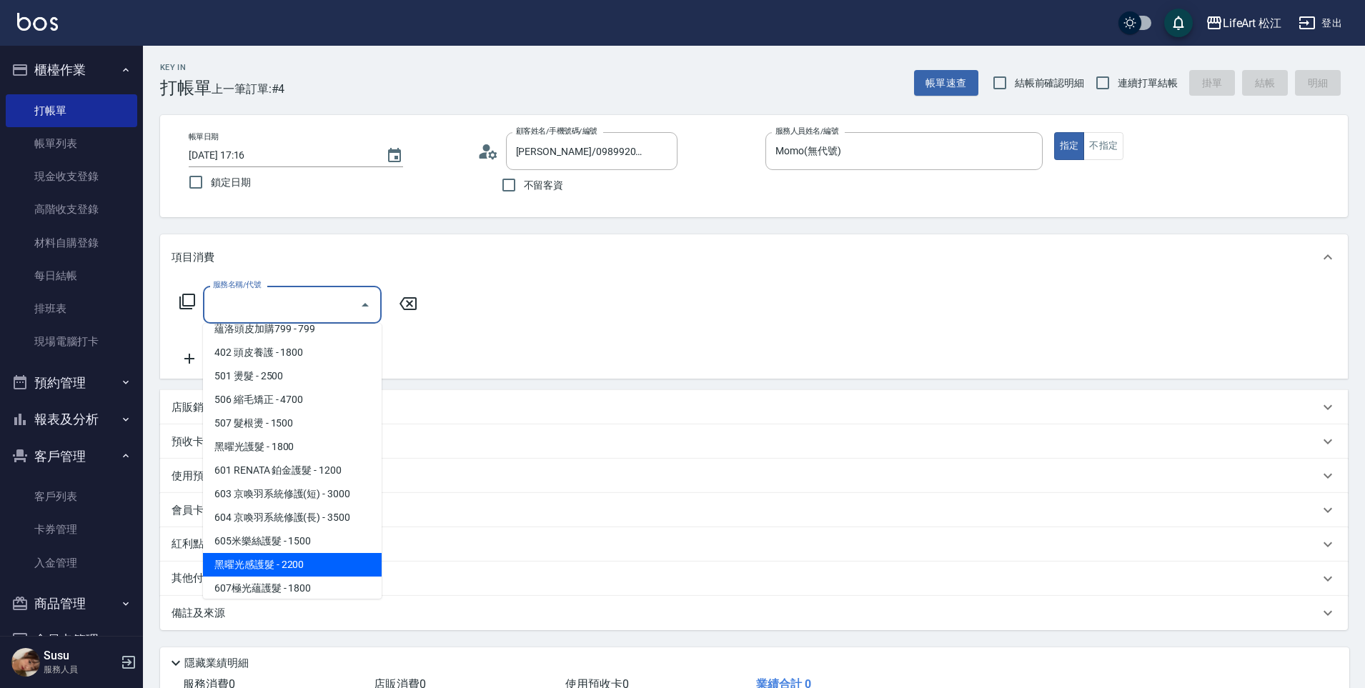
scroll to position [161, 0]
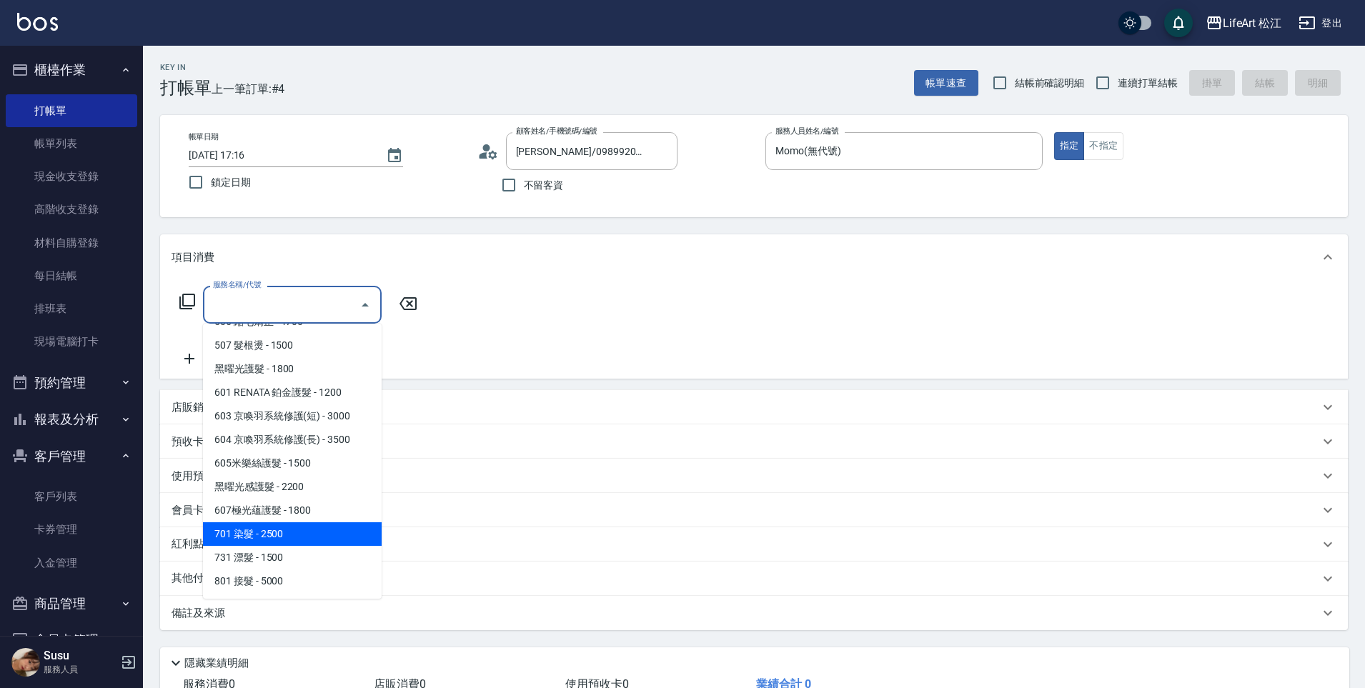
click at [288, 536] on span "701 染髮 - 2500" at bounding box center [292, 534] width 179 height 24
type input "701 染髮(701)"
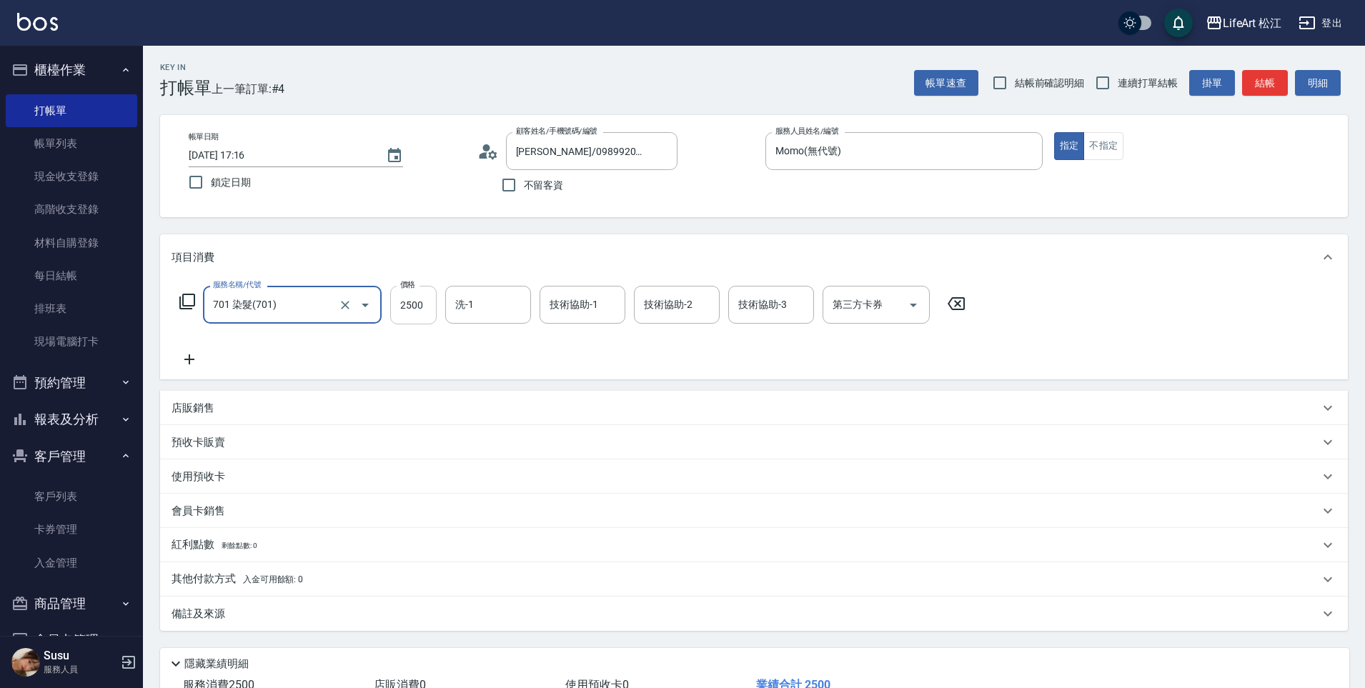
click at [421, 310] on input "2500" at bounding box center [413, 305] width 46 height 39
type input "2850"
click at [479, 304] on input "洗-1" at bounding box center [488, 304] width 73 height 25
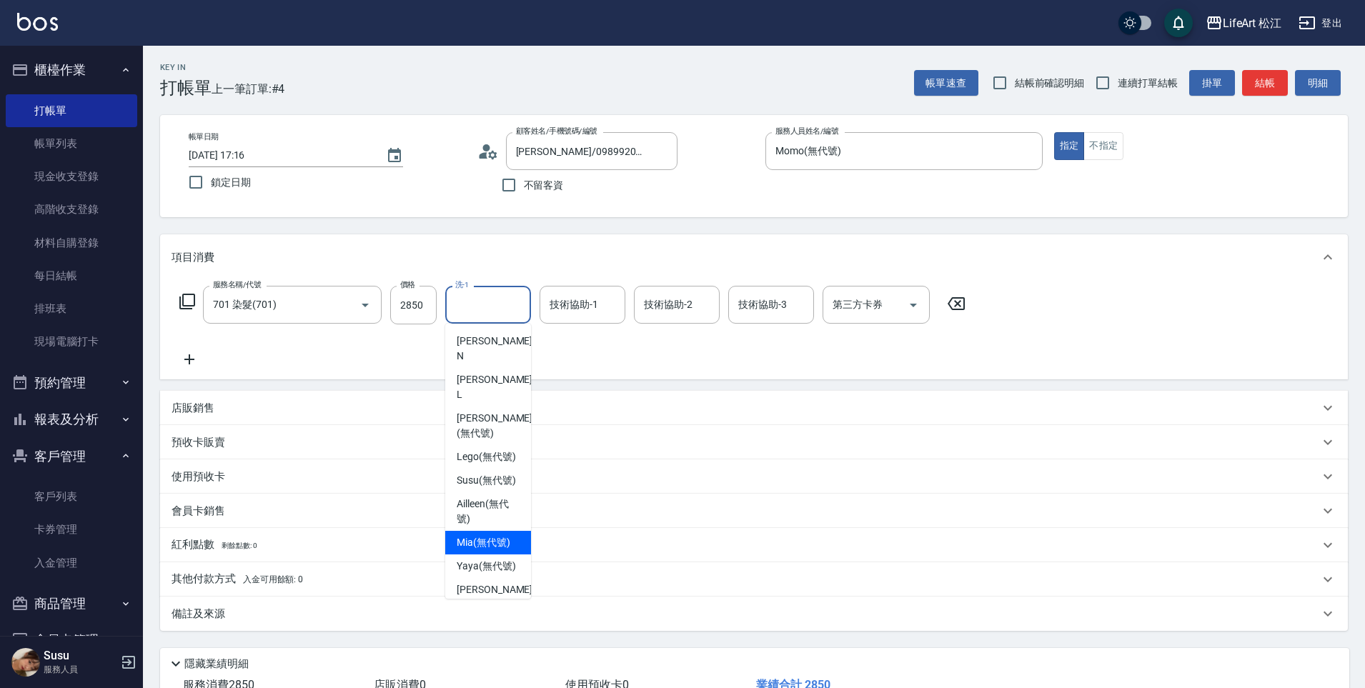
scroll to position [279, 0]
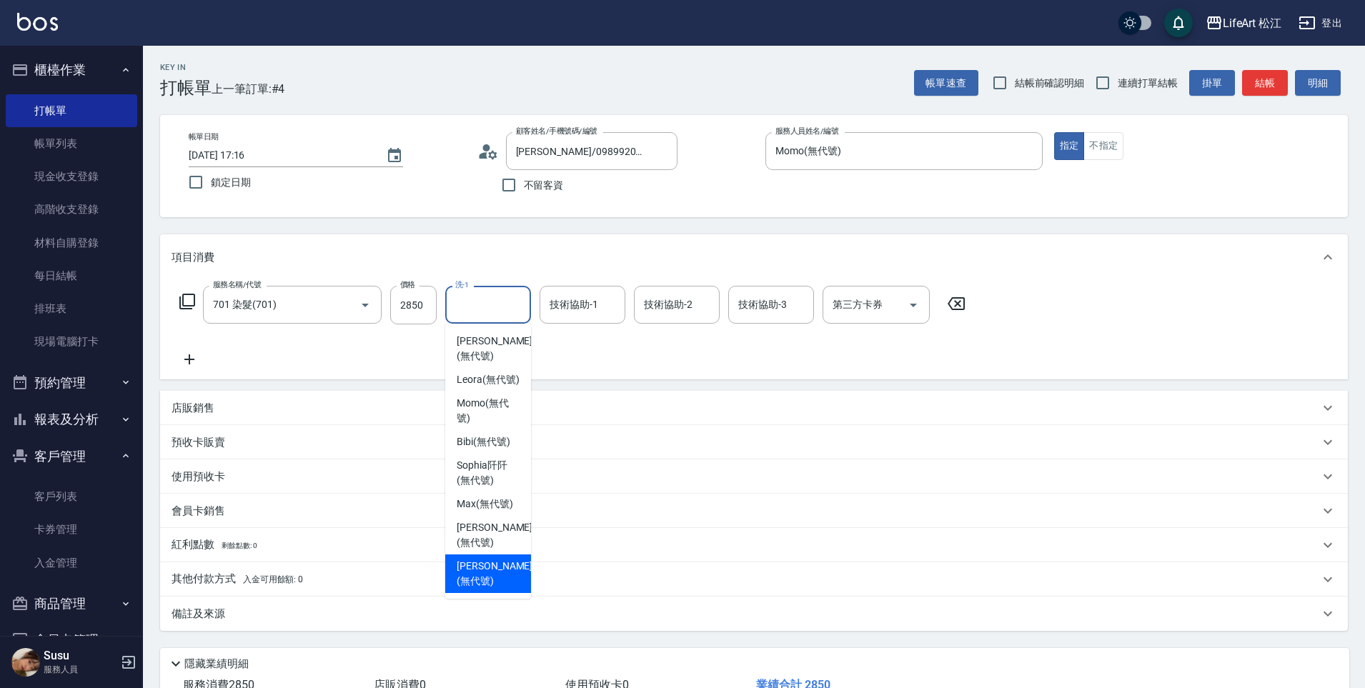
click at [488, 569] on span "[PERSON_NAME] (無代號)" at bounding box center [495, 574] width 76 height 30
type input "[PERSON_NAME](無代號)"
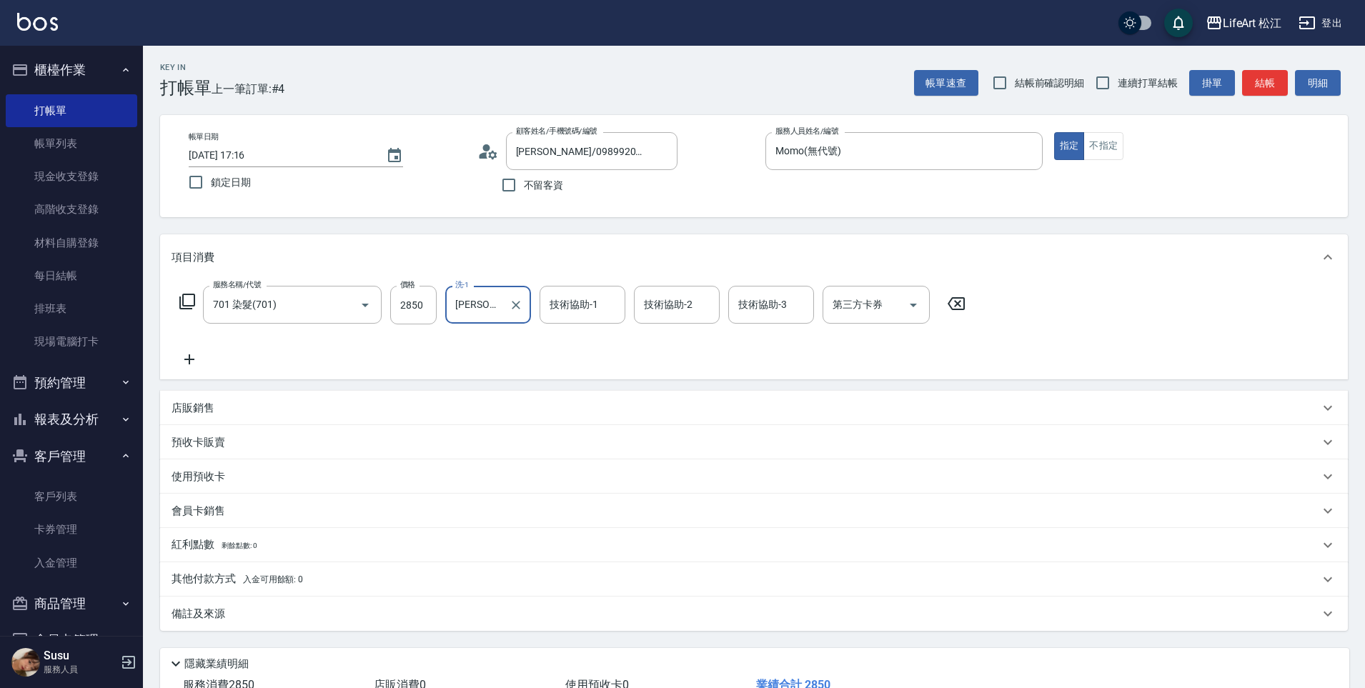
click at [576, 302] on div "技術協助-1 技術協助-1" at bounding box center [583, 305] width 86 height 38
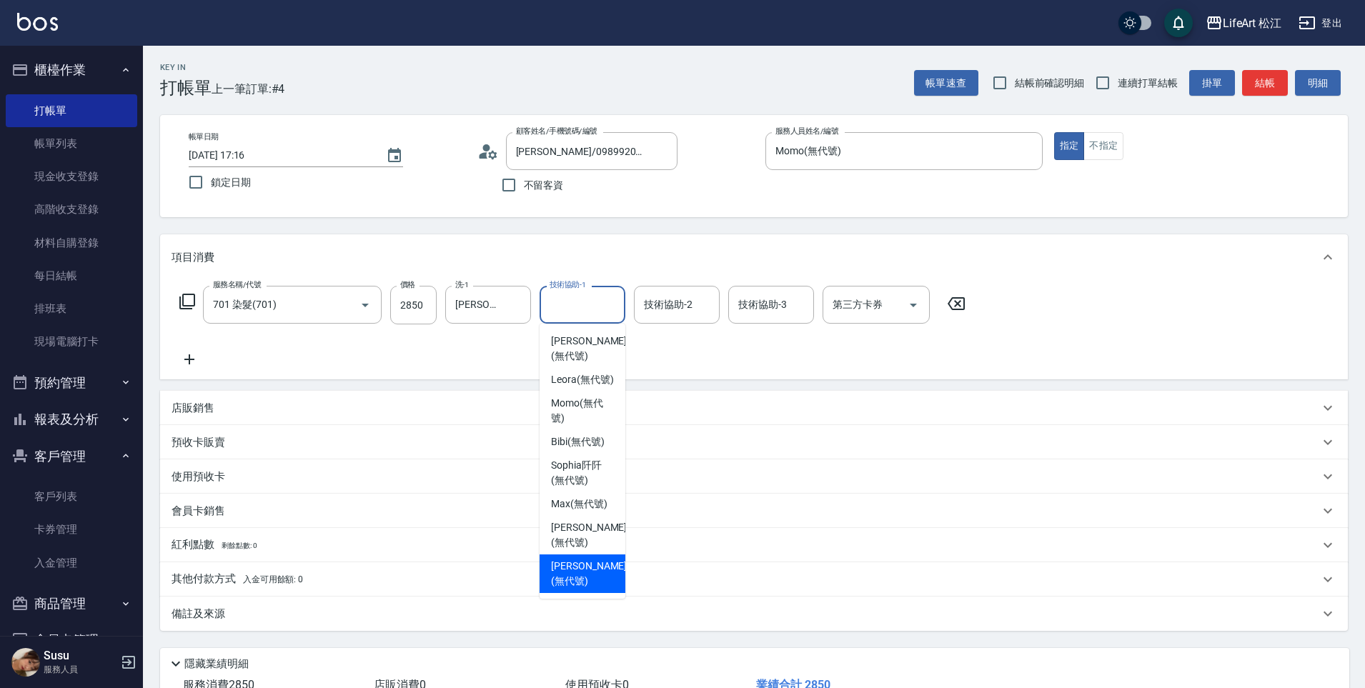
drag, startPoint x: 582, startPoint y: 570, endPoint x: 599, endPoint y: 442, distance: 128.3
click at [582, 569] on span "[PERSON_NAME] (無代號)" at bounding box center [589, 574] width 76 height 30
type input "[PERSON_NAME](無代號)"
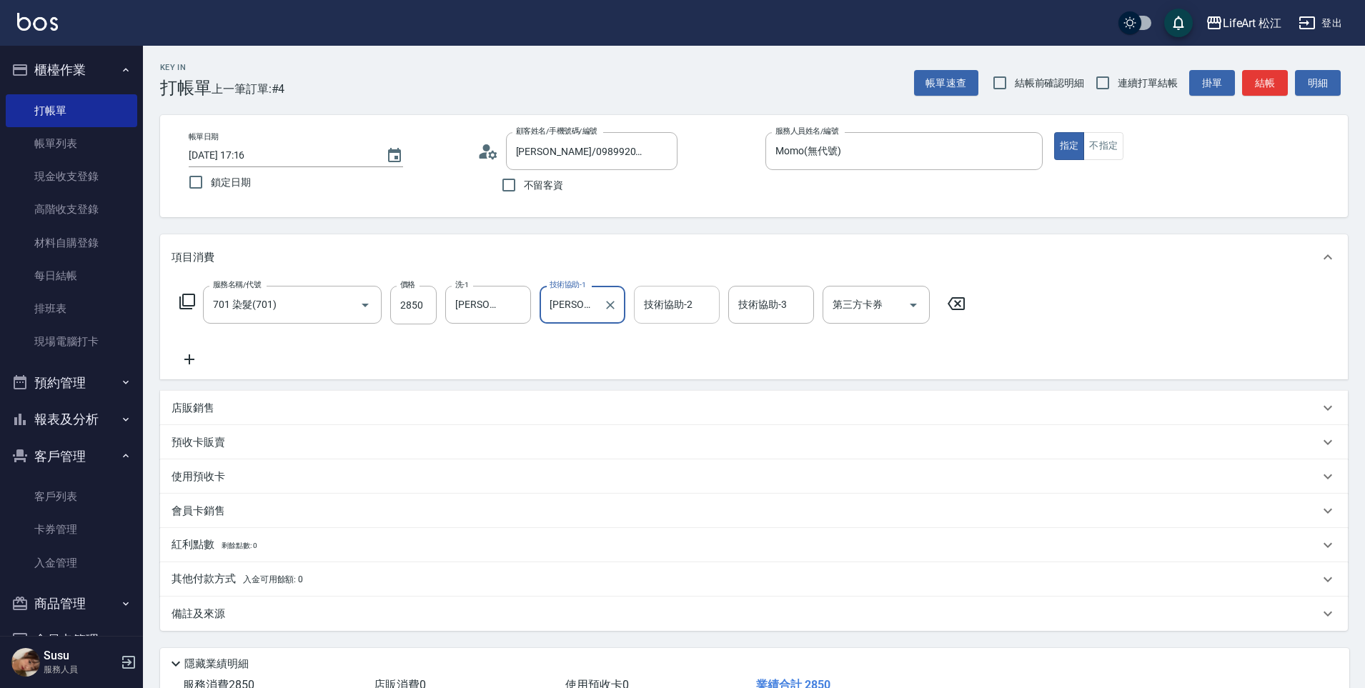
drag, startPoint x: 666, startPoint y: 296, endPoint x: 665, endPoint y: 309, distance: 12.9
click at [666, 296] on input "技術協助-2" at bounding box center [676, 304] width 73 height 25
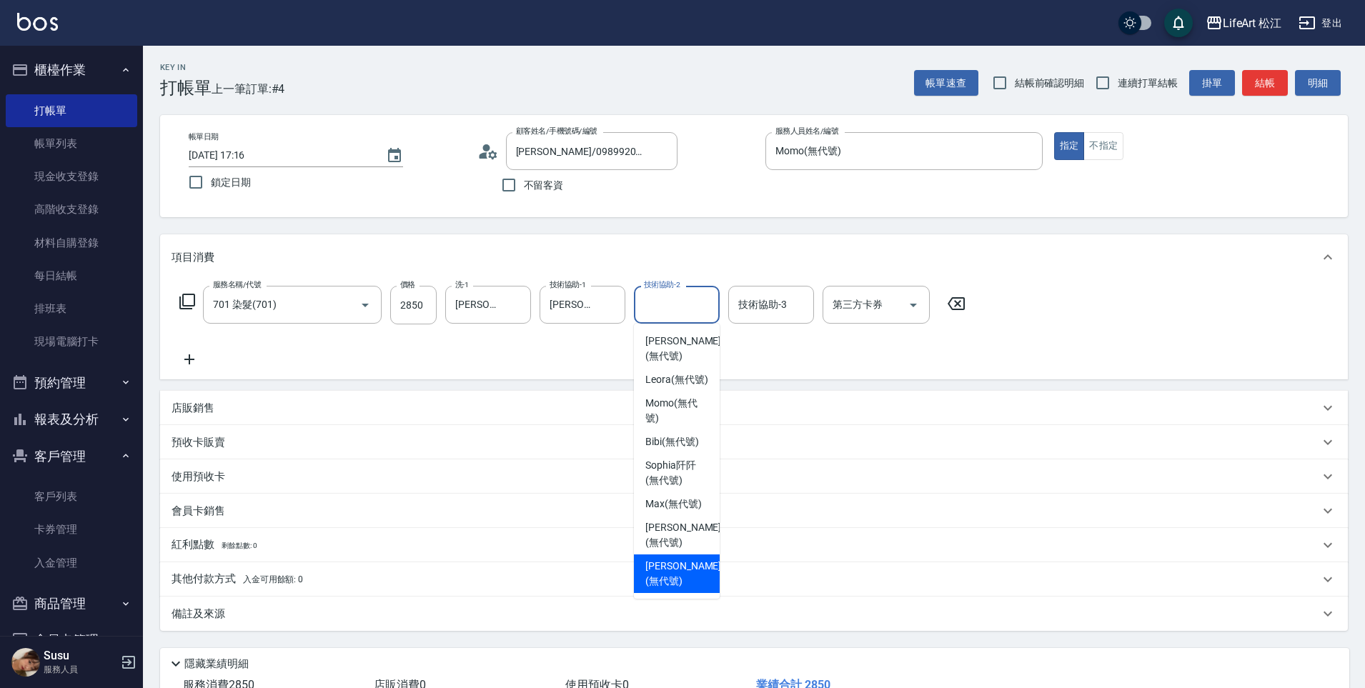
drag, startPoint x: 678, startPoint y: 560, endPoint x: 673, endPoint y: 469, distance: 90.9
click at [677, 560] on span "[PERSON_NAME] (無代號)" at bounding box center [683, 574] width 76 height 30
type input "[PERSON_NAME](無代號)"
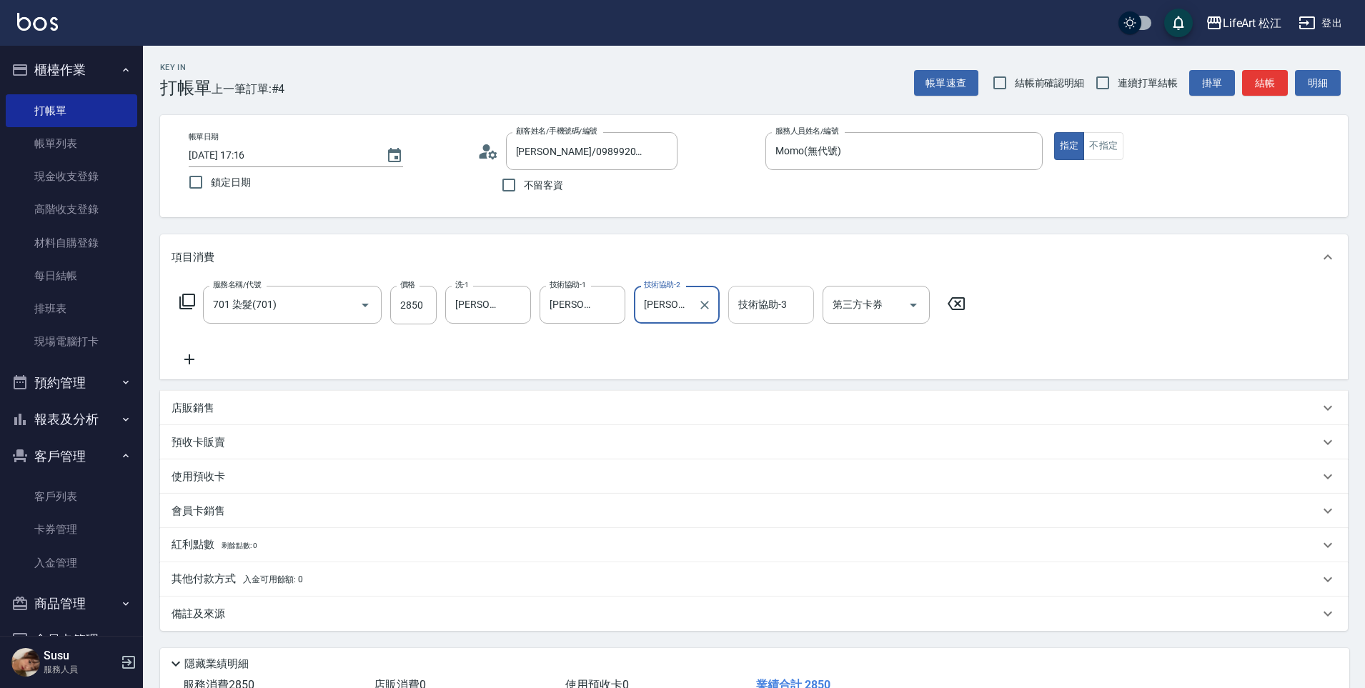
click at [756, 296] on input "技術協助-3" at bounding box center [771, 304] width 73 height 25
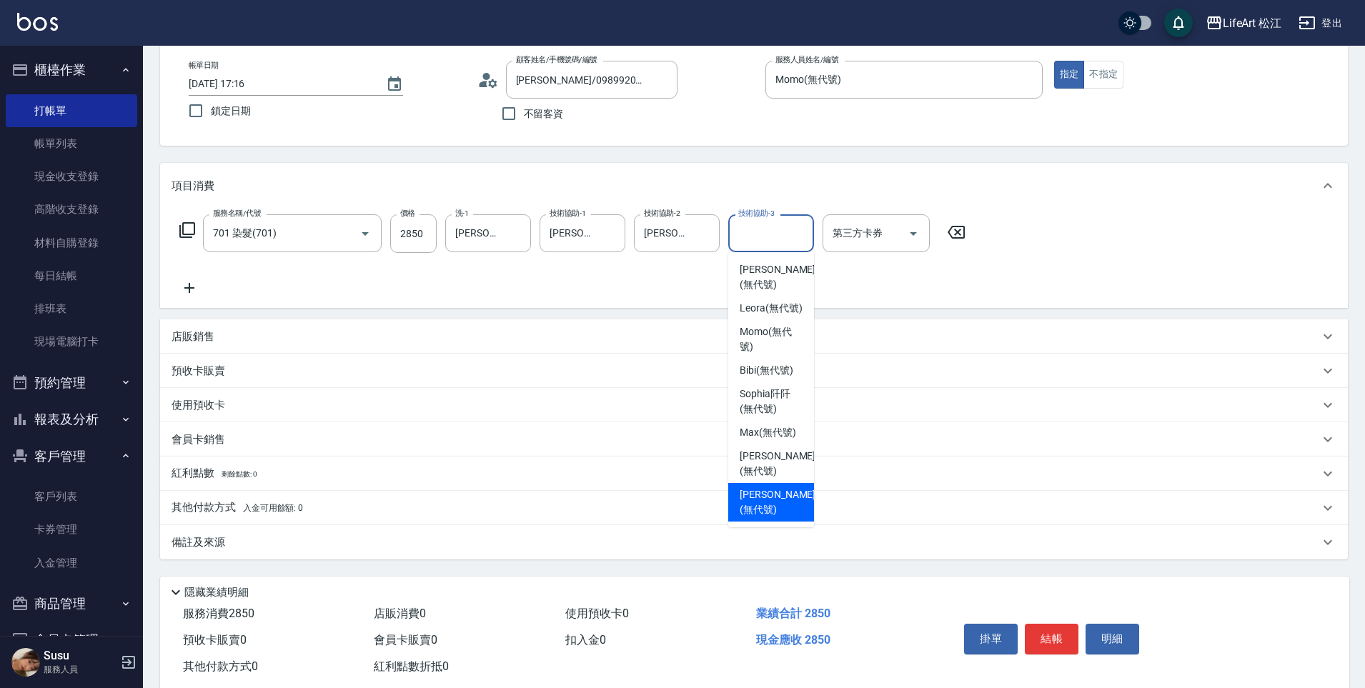
scroll to position [104, 0]
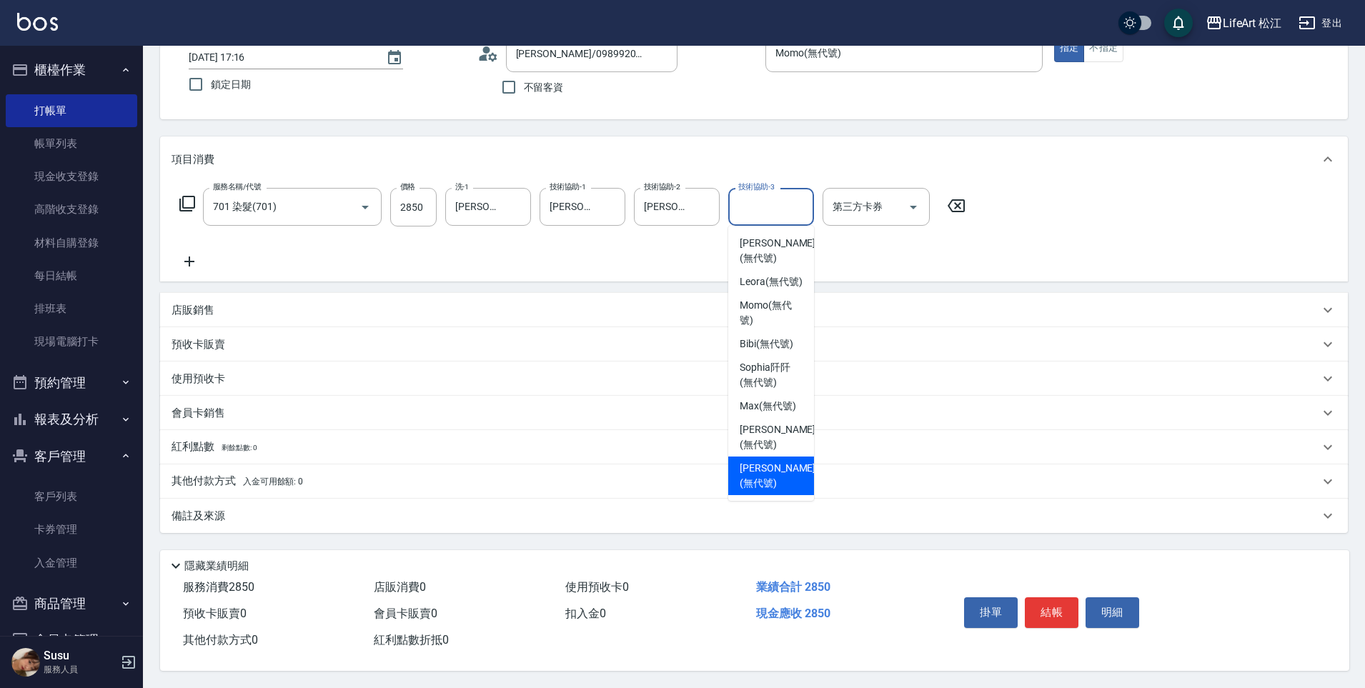
click at [755, 462] on span "[PERSON_NAME] (無代號)" at bounding box center [778, 476] width 76 height 30
type input "[PERSON_NAME](無代號)"
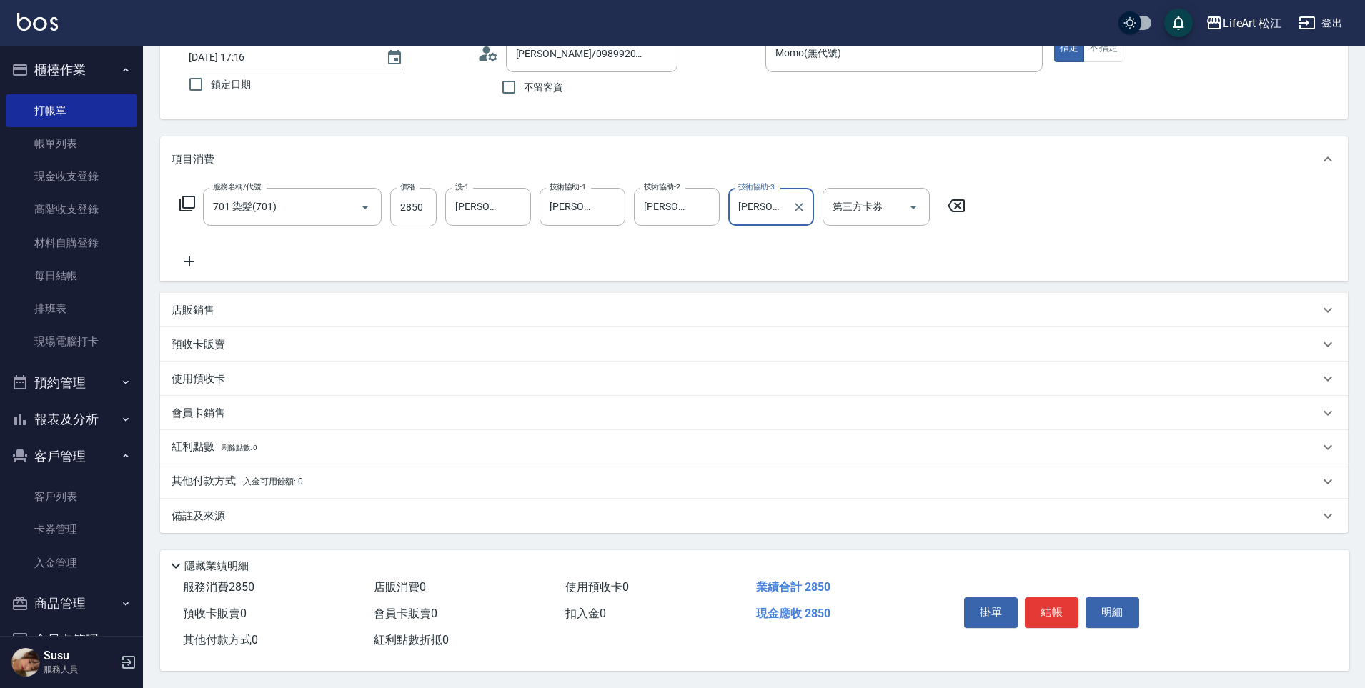
click at [227, 500] on div "備註及來源" at bounding box center [754, 516] width 1188 height 34
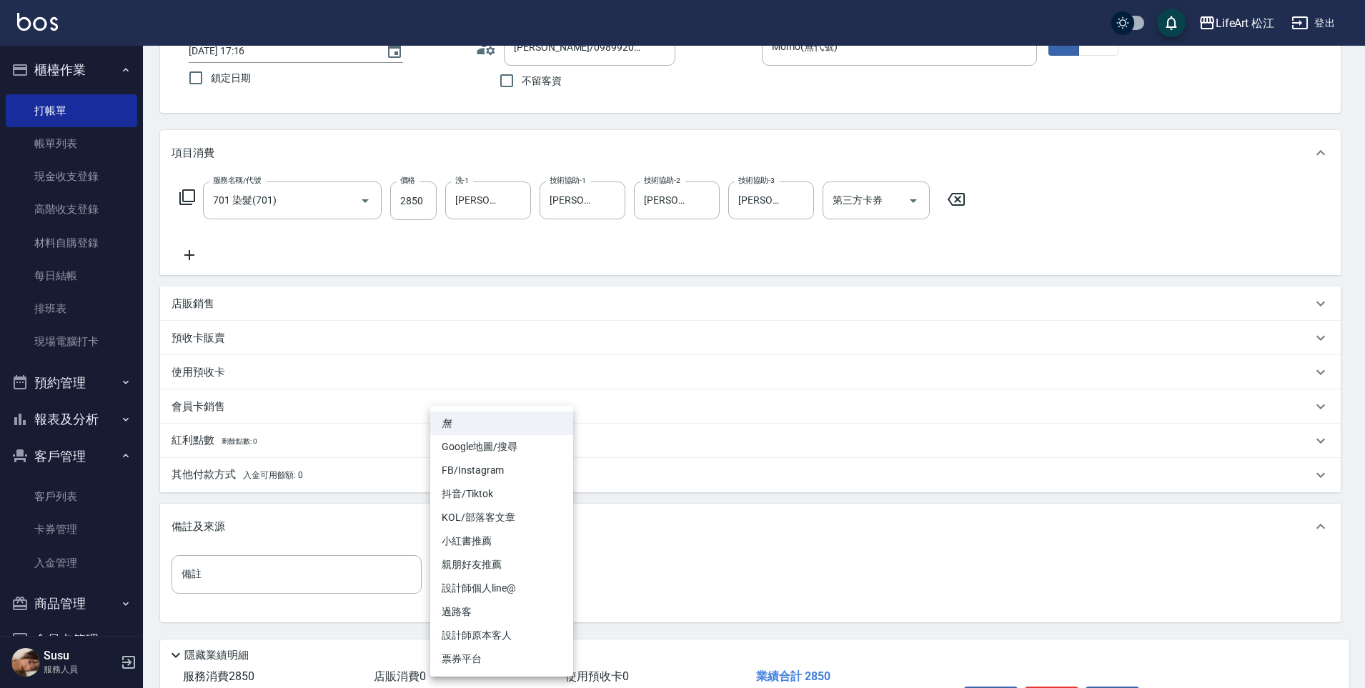
click at [521, 575] on body "LifeArt 松江 登出 櫃檯作業 打帳單 帳單列表 現金收支登錄 高階收支登錄 材料自購登錄 每日結帳 排班表 現場電腦打卡 預約管理 預約管理 單日預約…" at bounding box center [682, 337] width 1365 height 882
click at [495, 472] on li "FB/Instagram" at bounding box center [501, 471] width 143 height 24
type input "FB/Instagram"
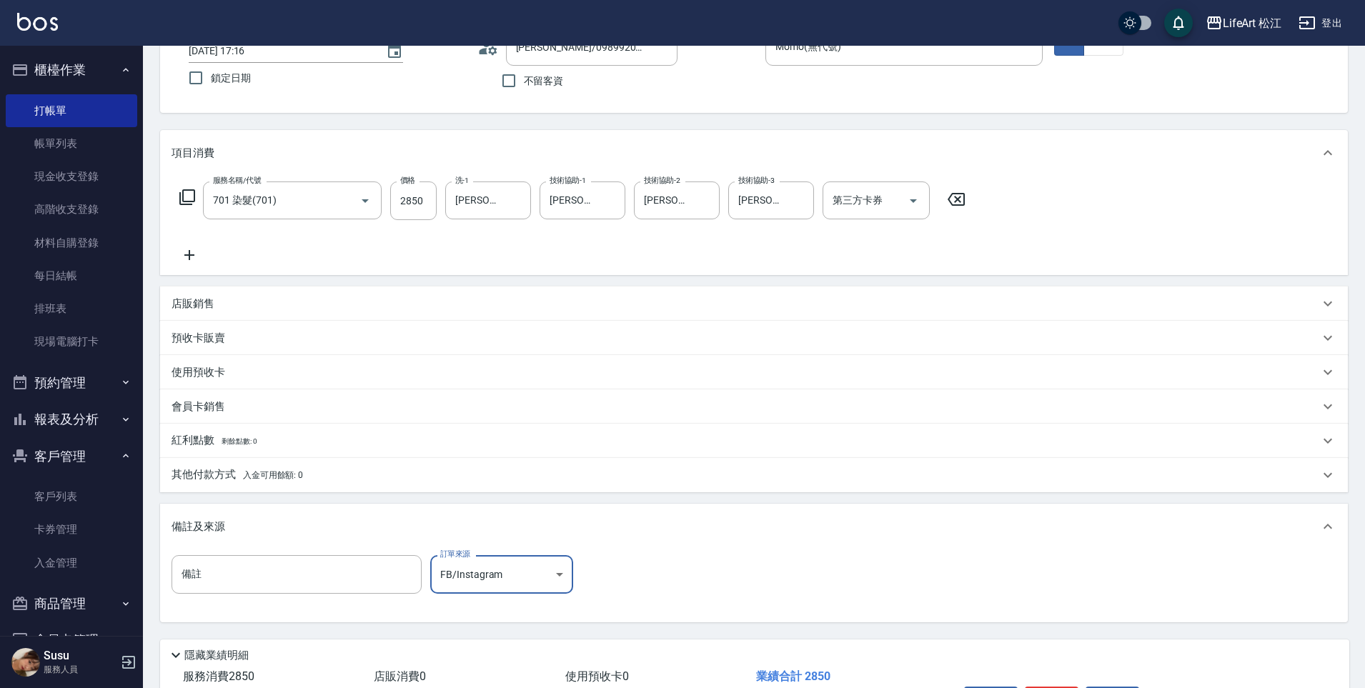
click at [237, 477] on p "其他付款方式 入金可用餘額: 0" at bounding box center [238, 475] width 132 height 16
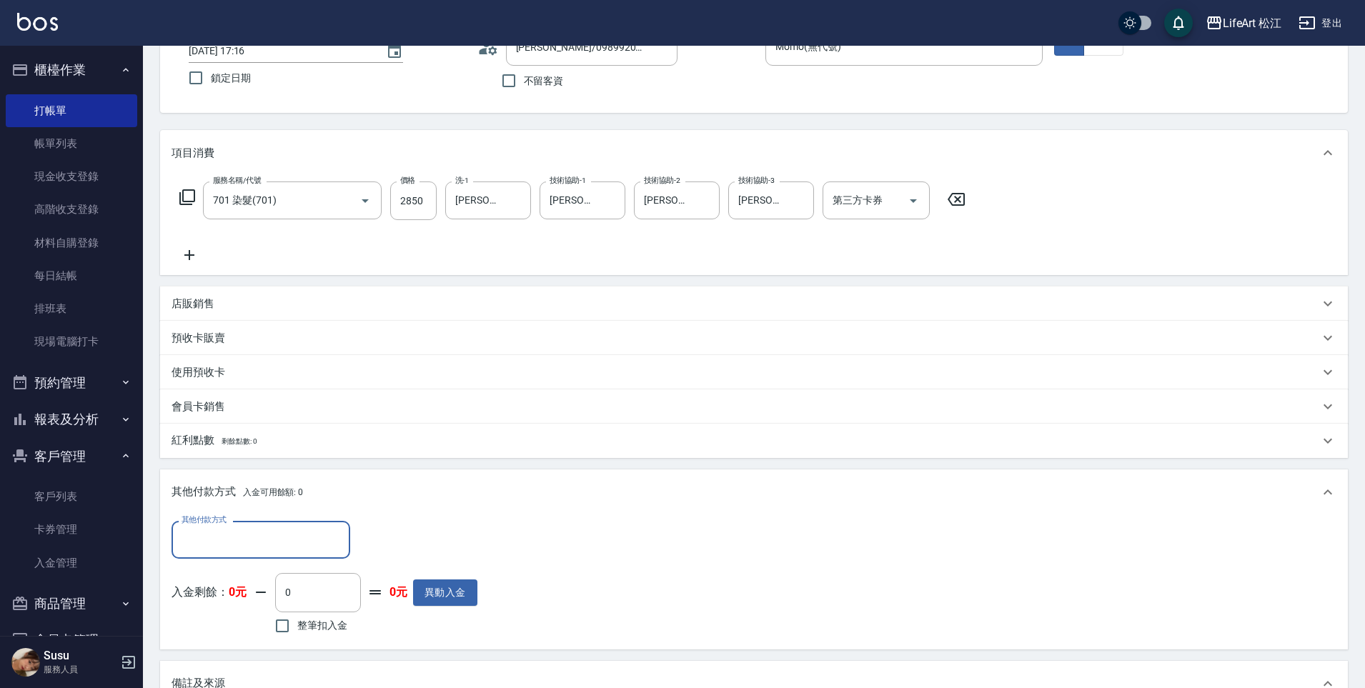
scroll to position [0, 0]
click at [196, 530] on input "其他付款方式" at bounding box center [261, 539] width 166 height 25
click at [234, 575] on span "轉帳" at bounding box center [261, 577] width 179 height 24
type input "轉帳"
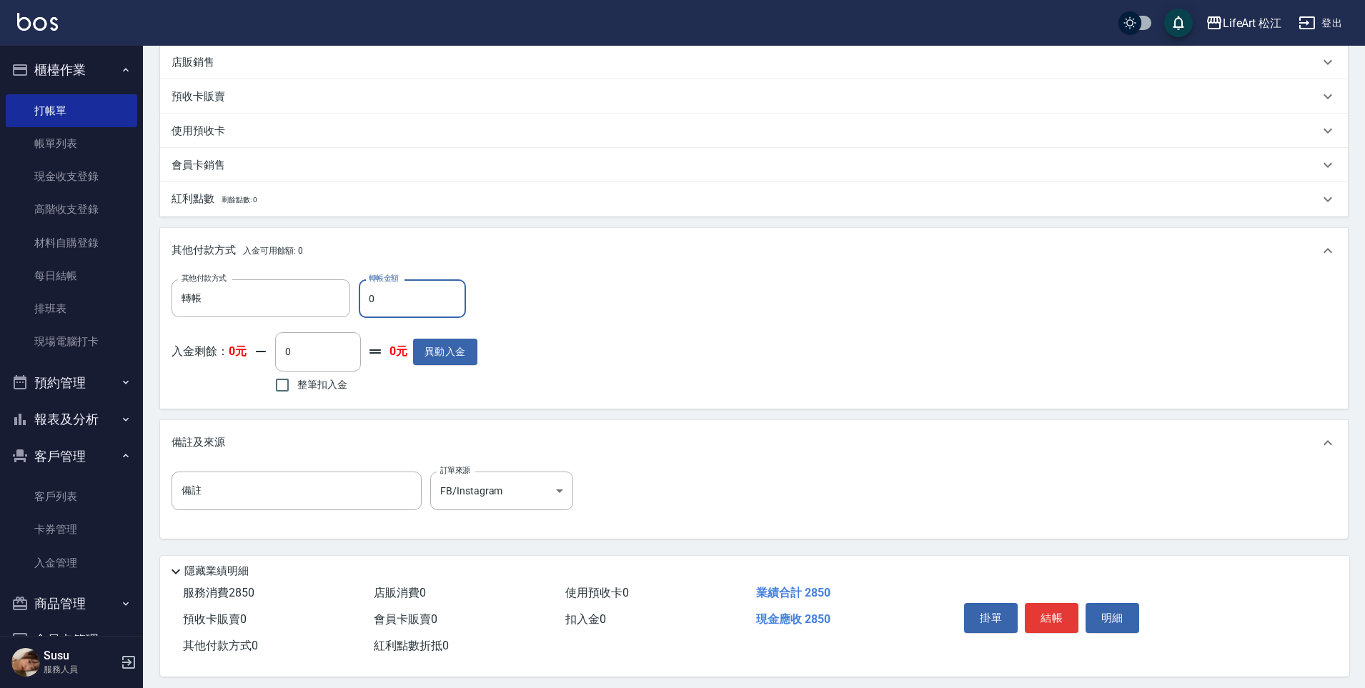
scroll to position [358, 0]
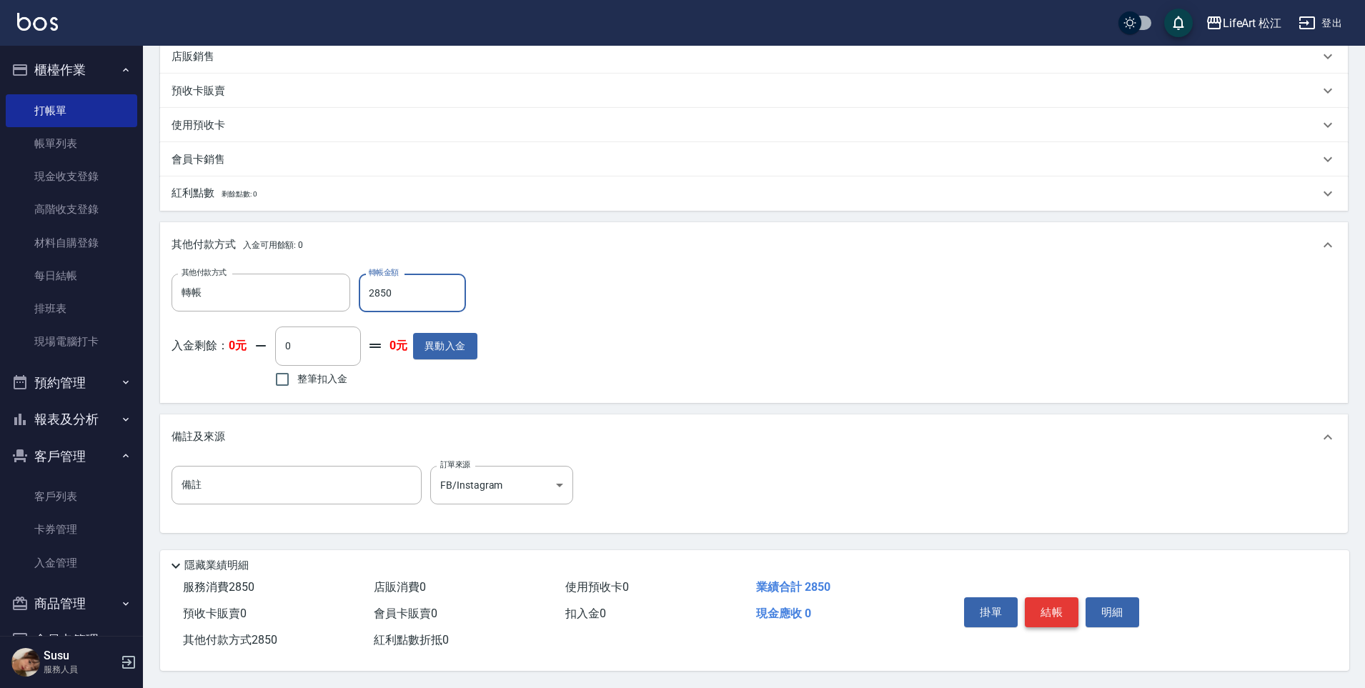
type input "2850"
click at [1046, 603] on button "結帳" at bounding box center [1052, 613] width 54 height 30
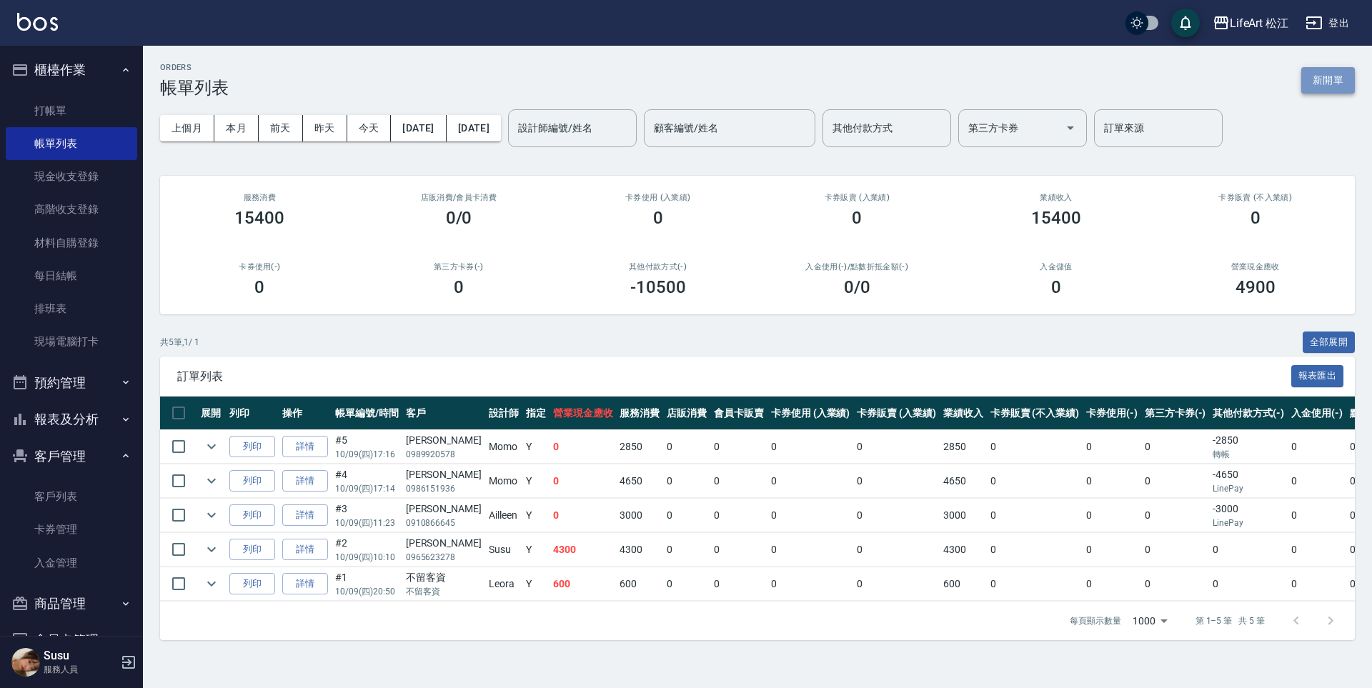
click at [1336, 73] on button "新開單" at bounding box center [1329, 80] width 54 height 26
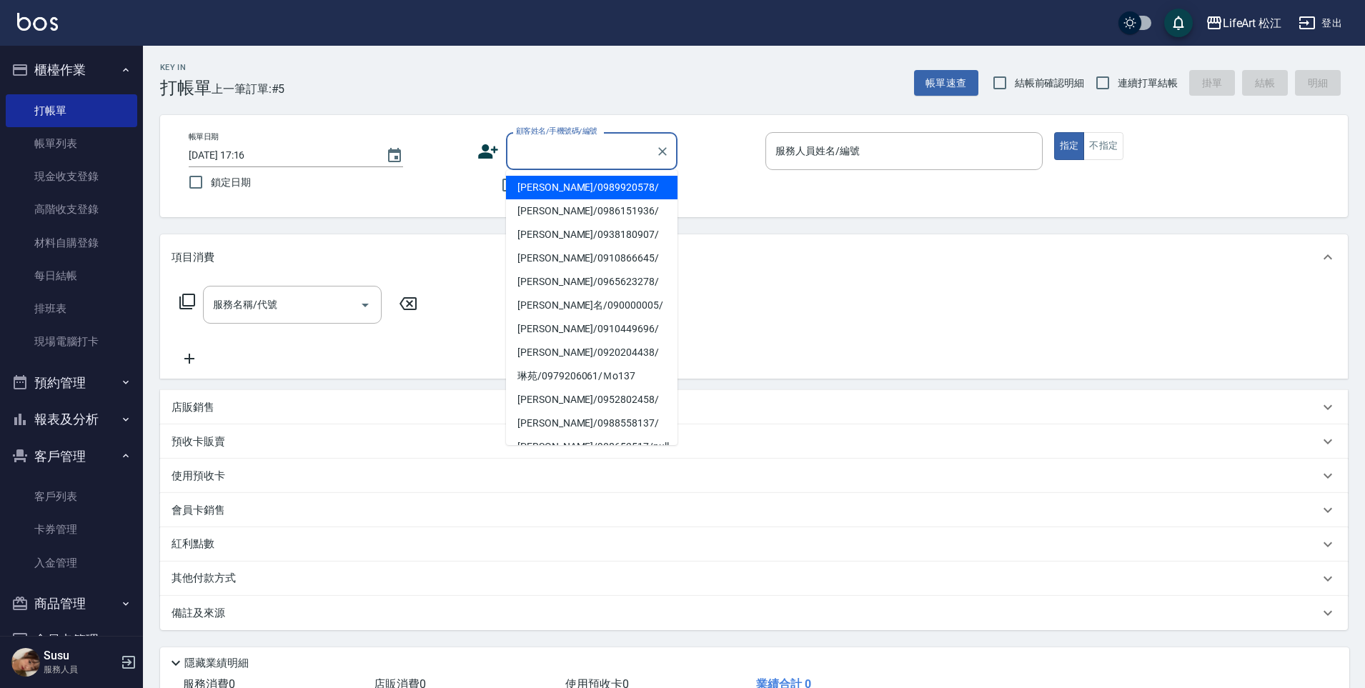
click at [575, 145] on input "顧客姓名/手機號碼/編號" at bounding box center [580, 151] width 137 height 25
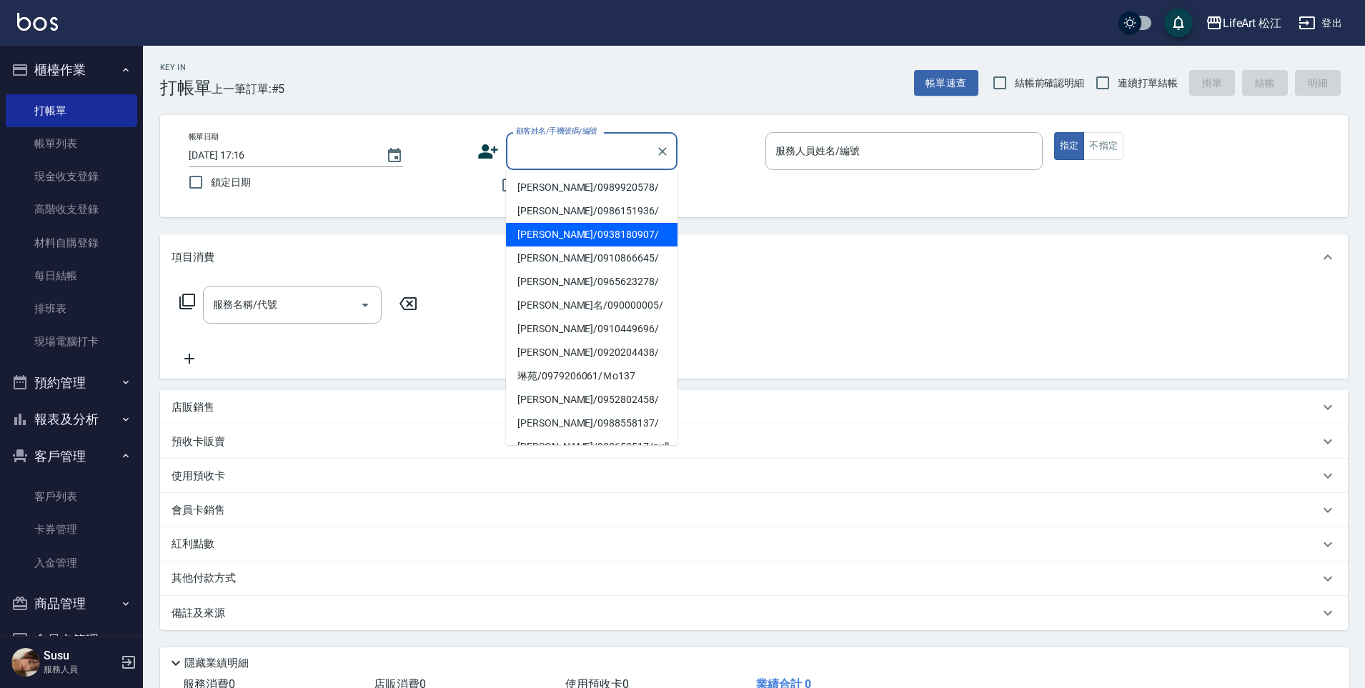
click at [547, 239] on li "[PERSON_NAME]/0938180907/" at bounding box center [592, 235] width 172 height 24
type input "[PERSON_NAME]/0938180907/"
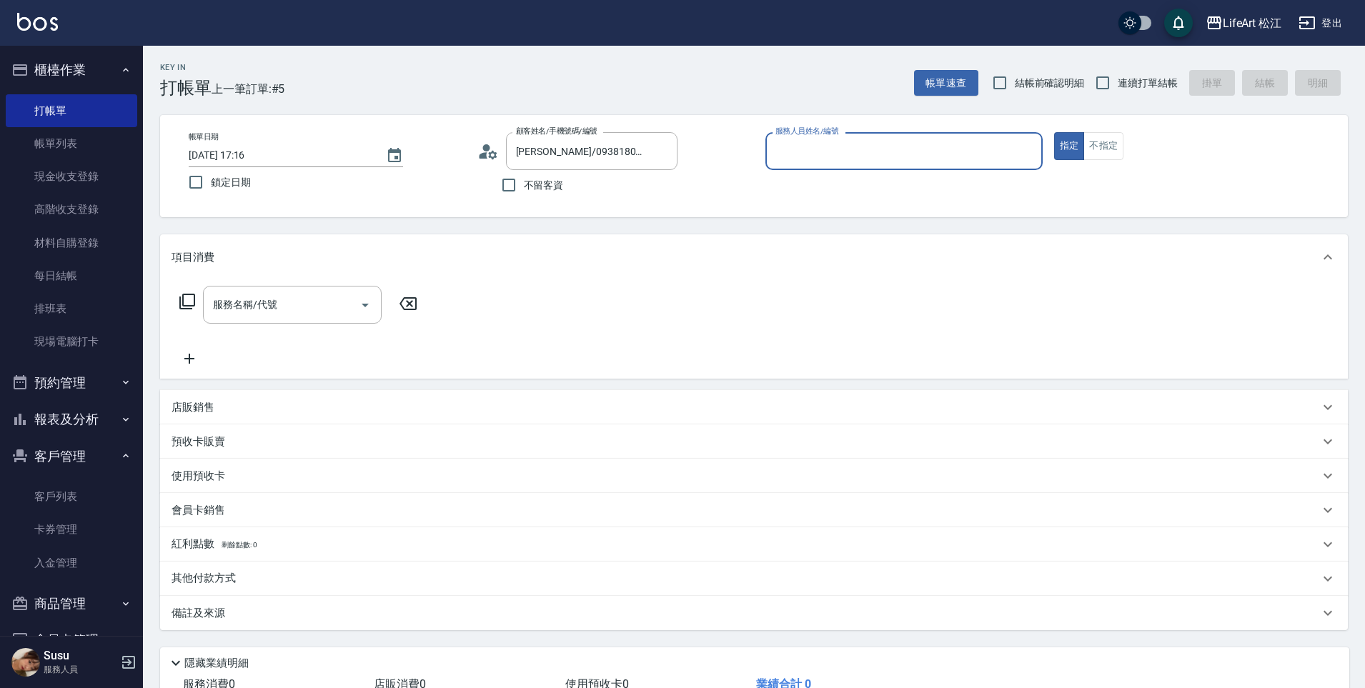
type input "Momo(無代號)"
click at [249, 317] on input "服務名稱/代號" at bounding box center [281, 304] width 144 height 25
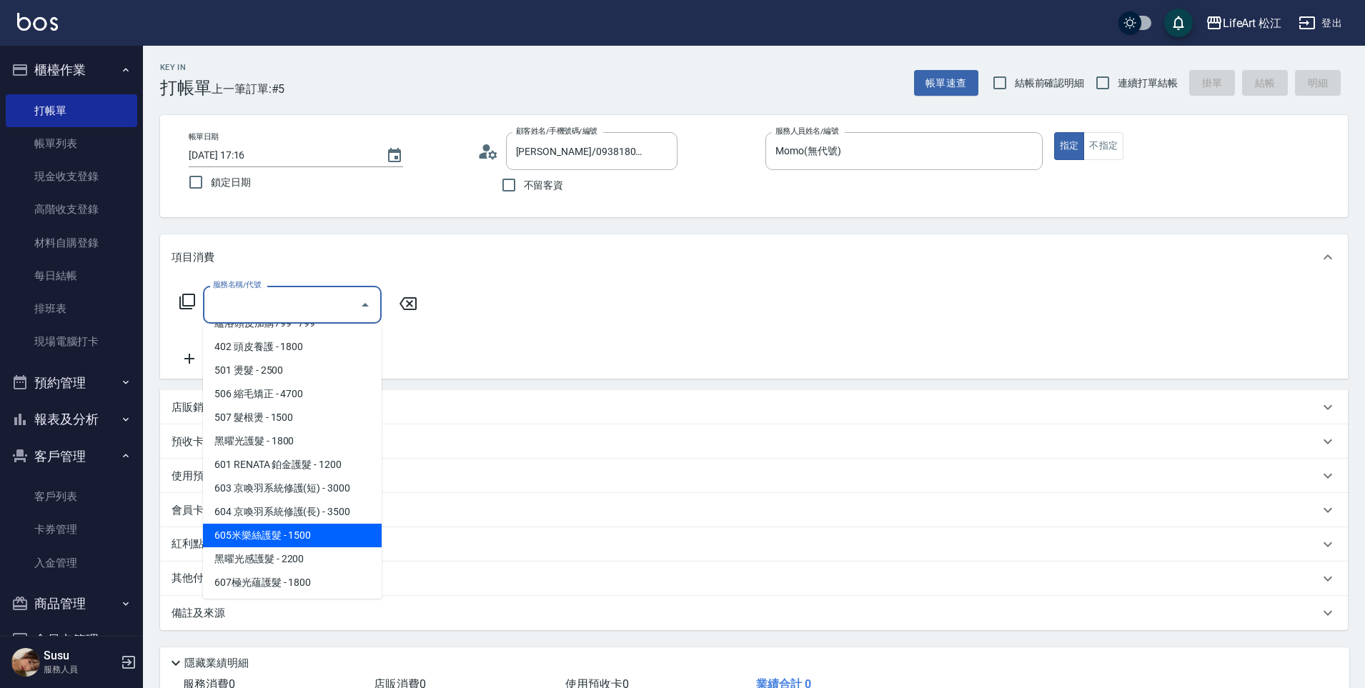
scroll to position [161, 0]
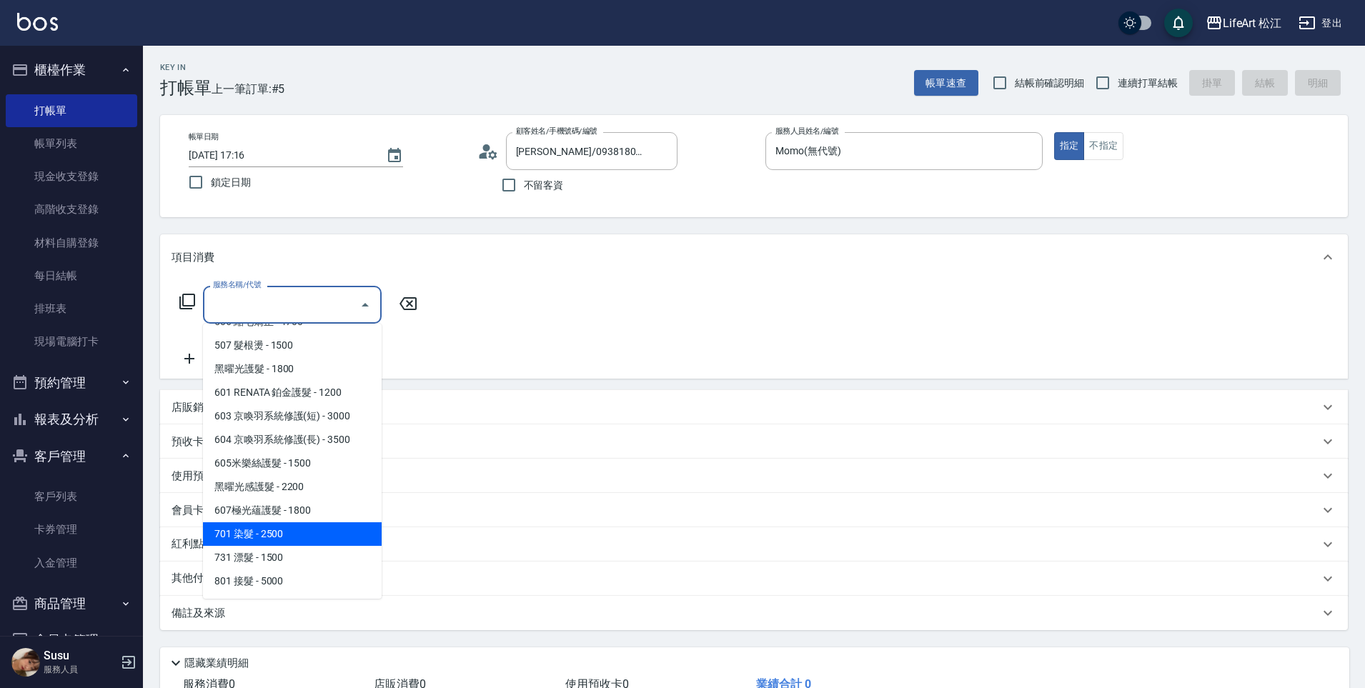
click at [282, 537] on span "701 染髮 - 2500" at bounding box center [292, 534] width 179 height 24
type input "701 染髮(701)"
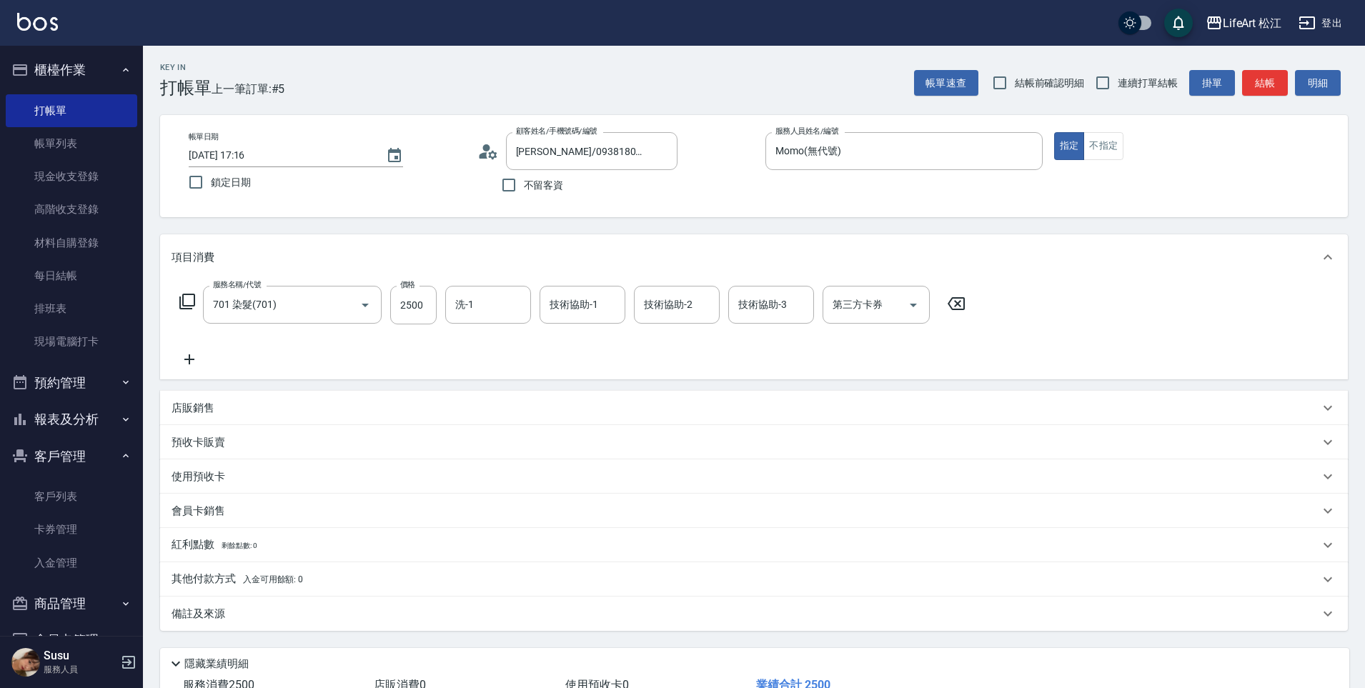
click at [183, 362] on icon at bounding box center [190, 359] width 36 height 17
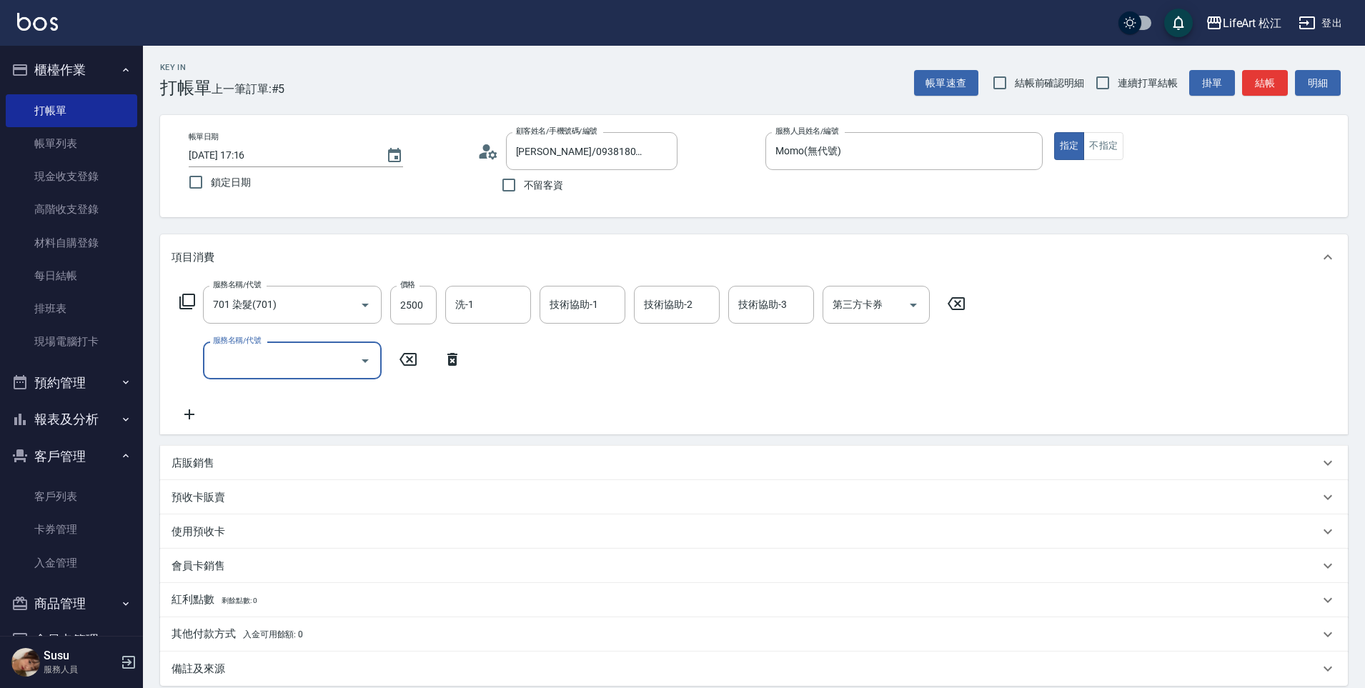
click at [240, 360] on input "服務名稱/代號" at bounding box center [281, 360] width 144 height 25
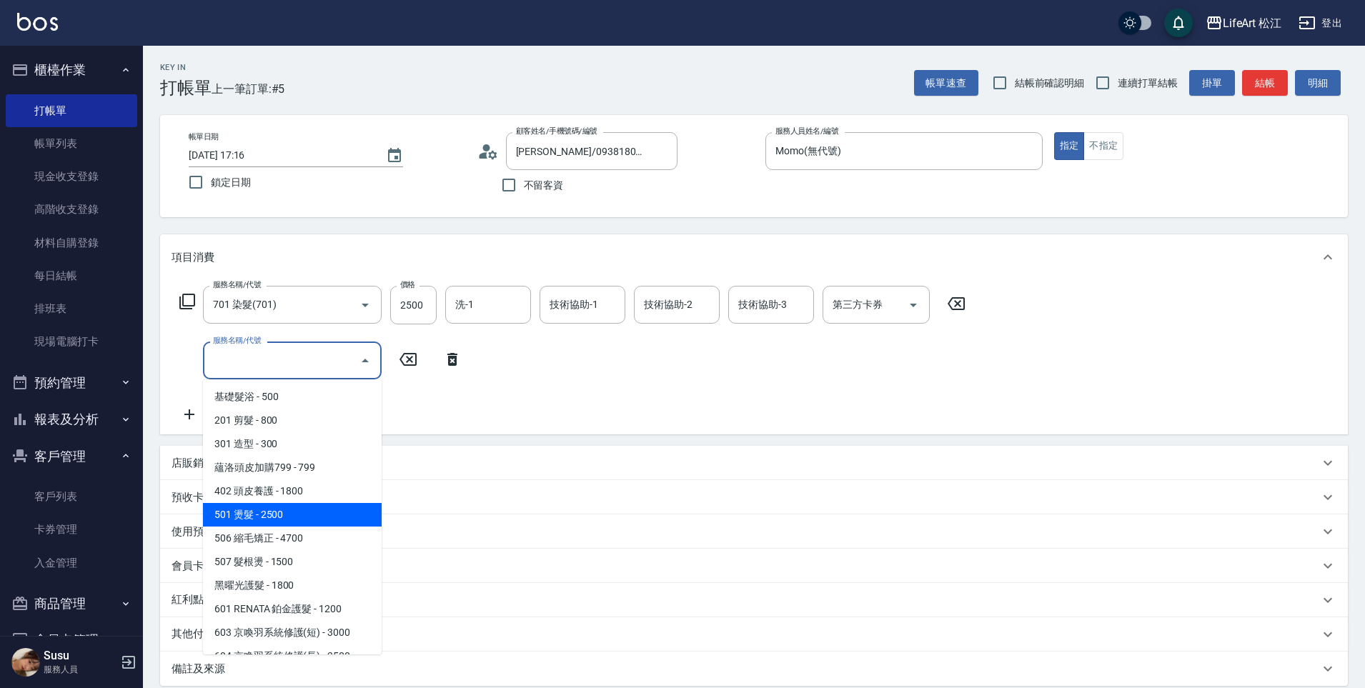
click at [262, 515] on span "501 燙髮 - 2500" at bounding box center [292, 515] width 179 height 24
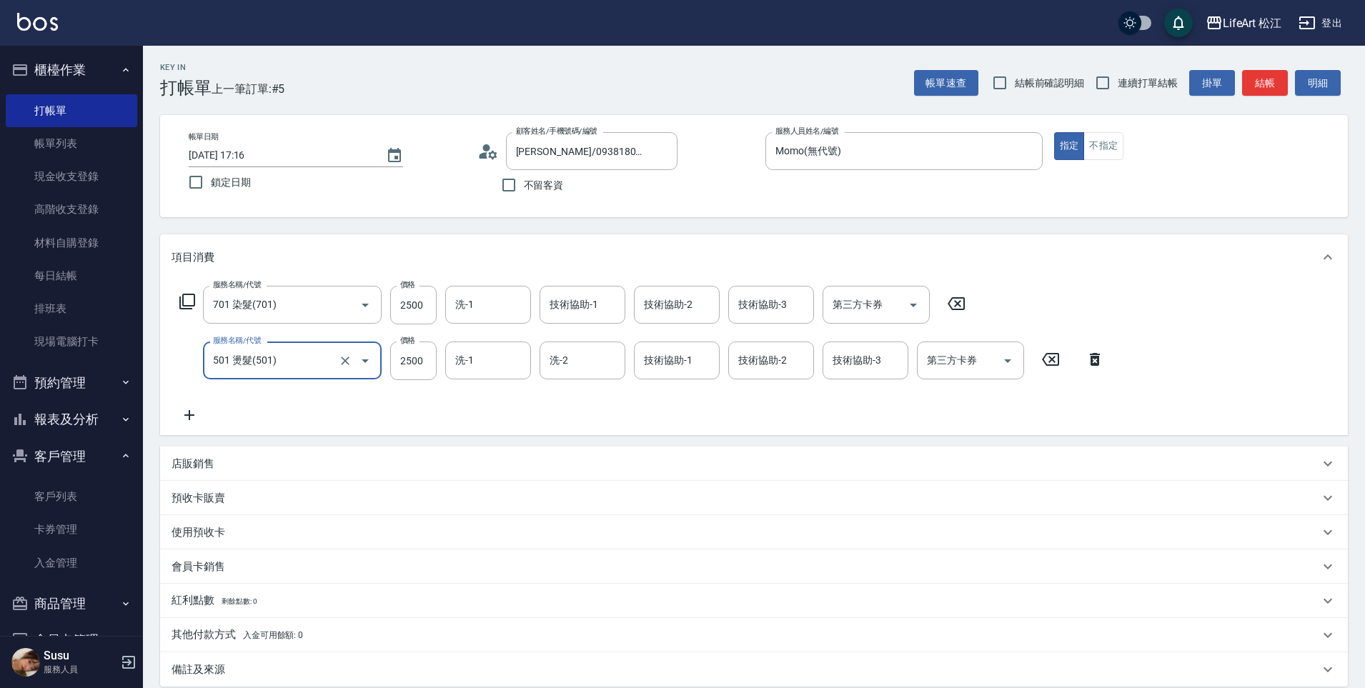
click at [191, 416] on icon at bounding box center [189, 415] width 10 height 10
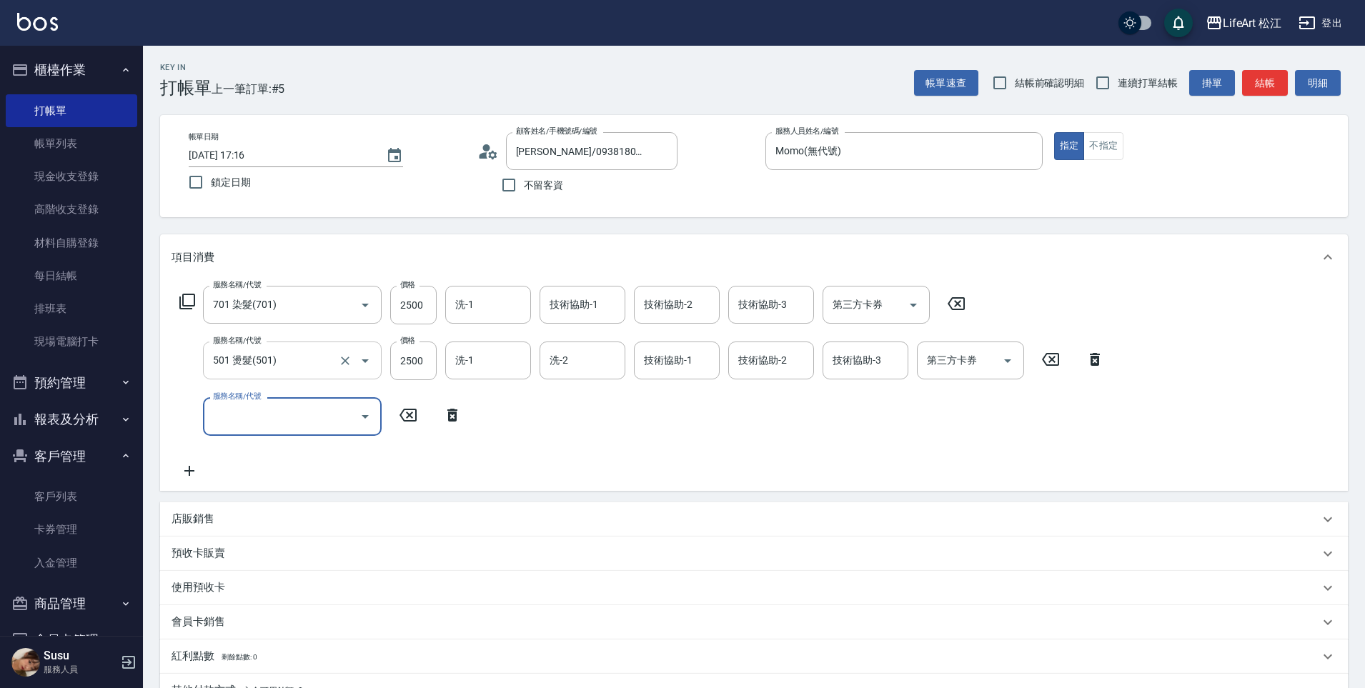
click at [277, 368] on input "501 燙髮(501)" at bounding box center [272, 360] width 126 height 25
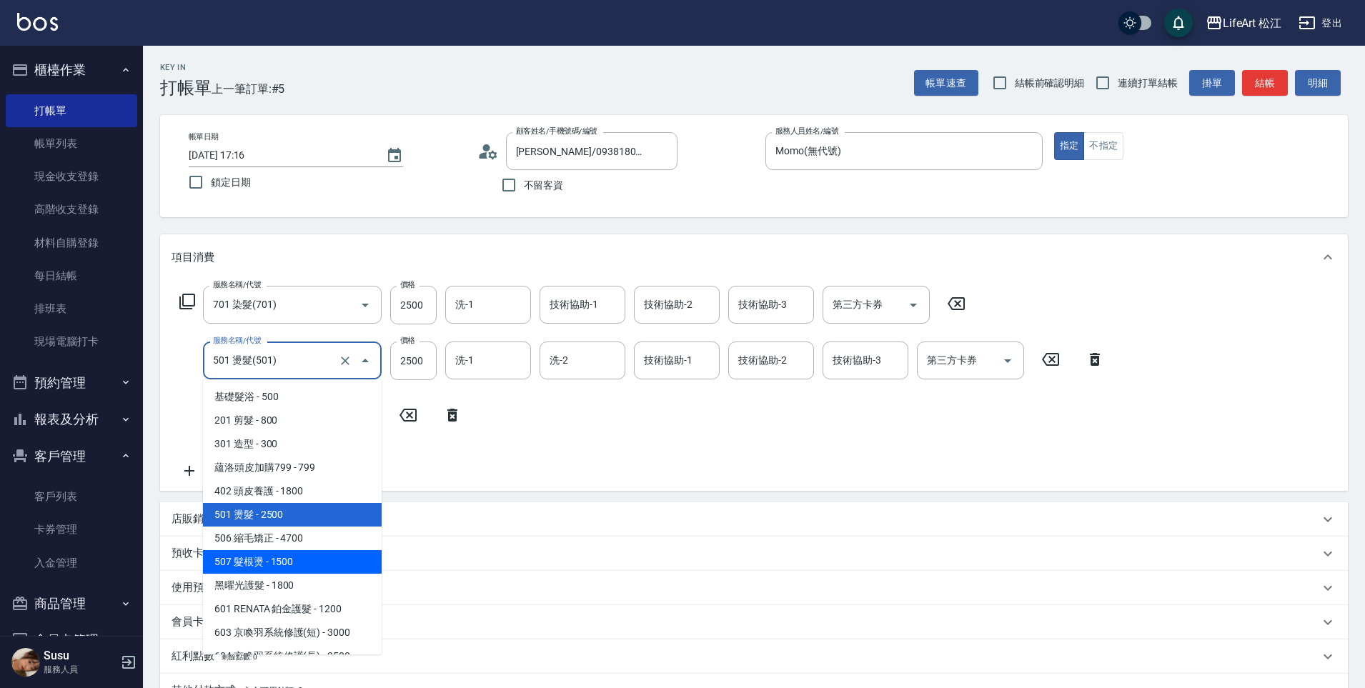
click at [302, 561] on span "507 髮根燙 - 1500" at bounding box center [292, 562] width 179 height 24
click at [302, 561] on div "預收卡販賣" at bounding box center [754, 554] width 1188 height 34
type input "507 髮根燙(507)"
type input "1500"
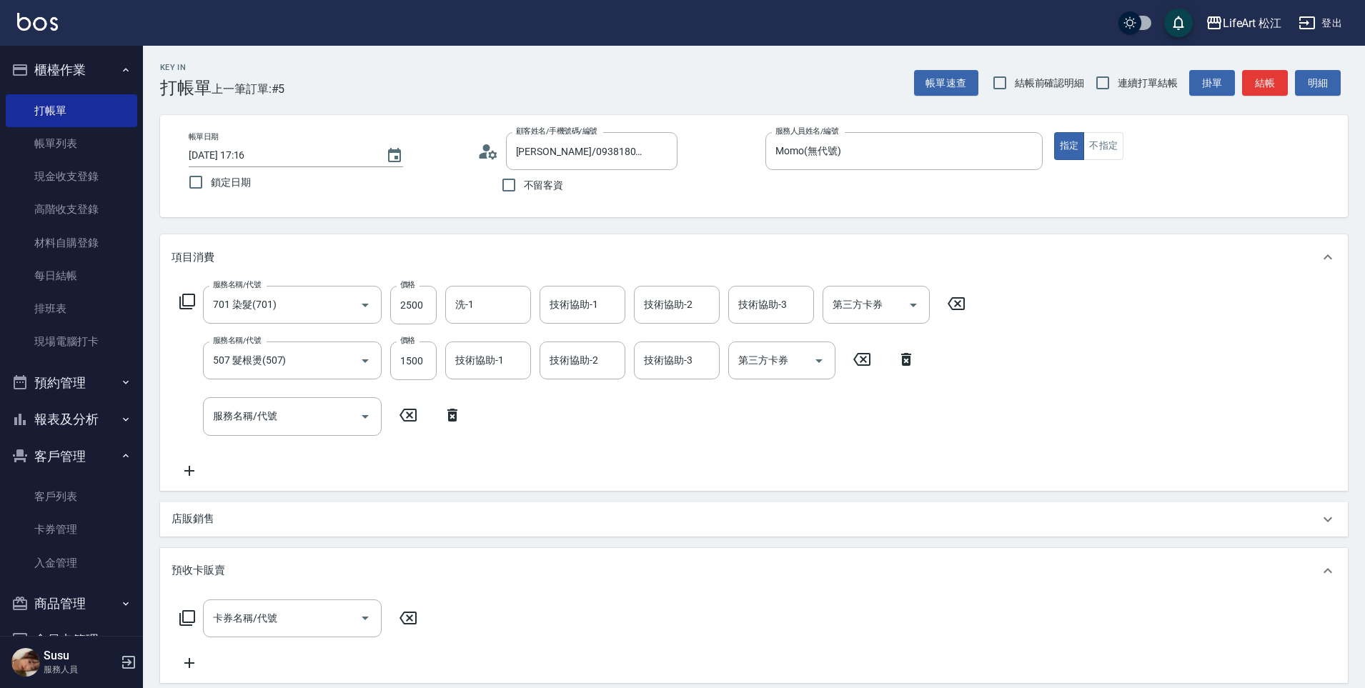
scroll to position [7, 0]
click at [299, 546] on div "項目消費 服務名稱/代號 701 染髮(701) 服務名稱/代號 價格 2500 價格 洗-1 洗-1 技術協助-1 技術協助-1 技術協助-2 技術協助-2…" at bounding box center [754, 549] width 1188 height 631
click at [299, 366] on input "507 髮根燙(507)" at bounding box center [272, 360] width 126 height 25
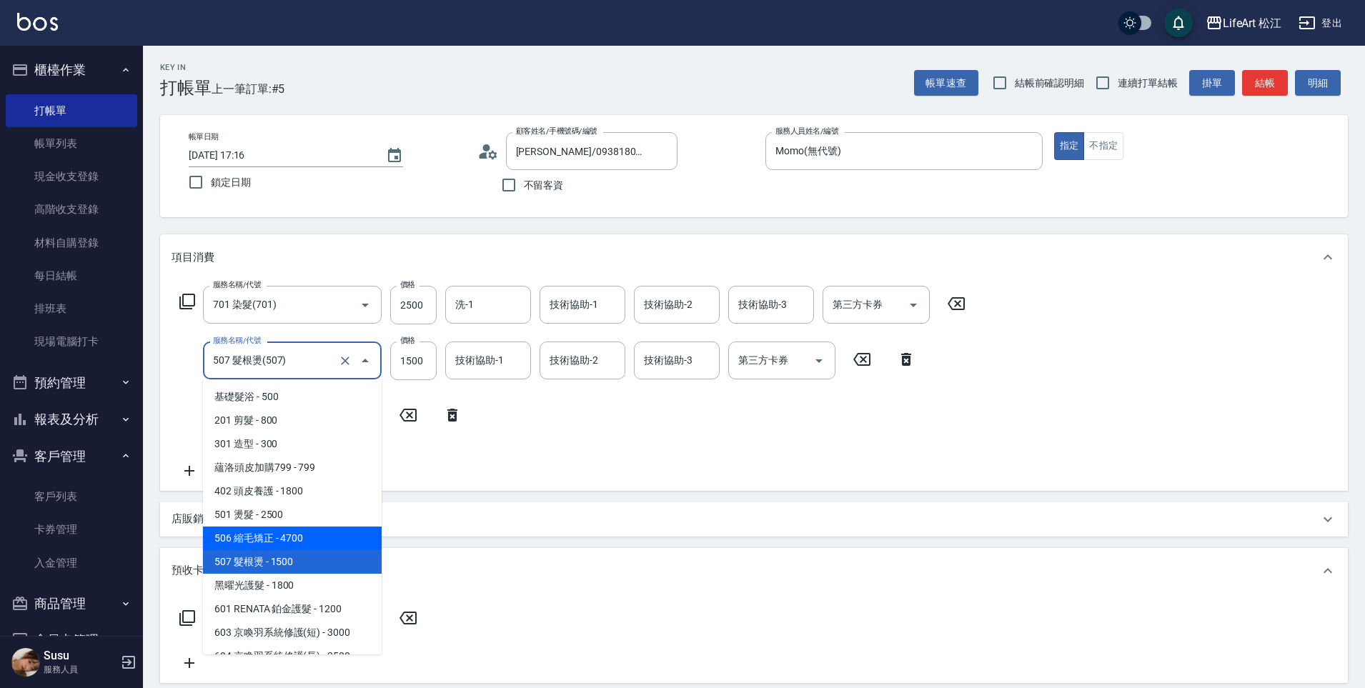
click at [304, 542] on span "506 縮毛矯正 - 4700" at bounding box center [292, 539] width 179 height 24
type input "506 縮毛矯正 (506)"
type input "4700"
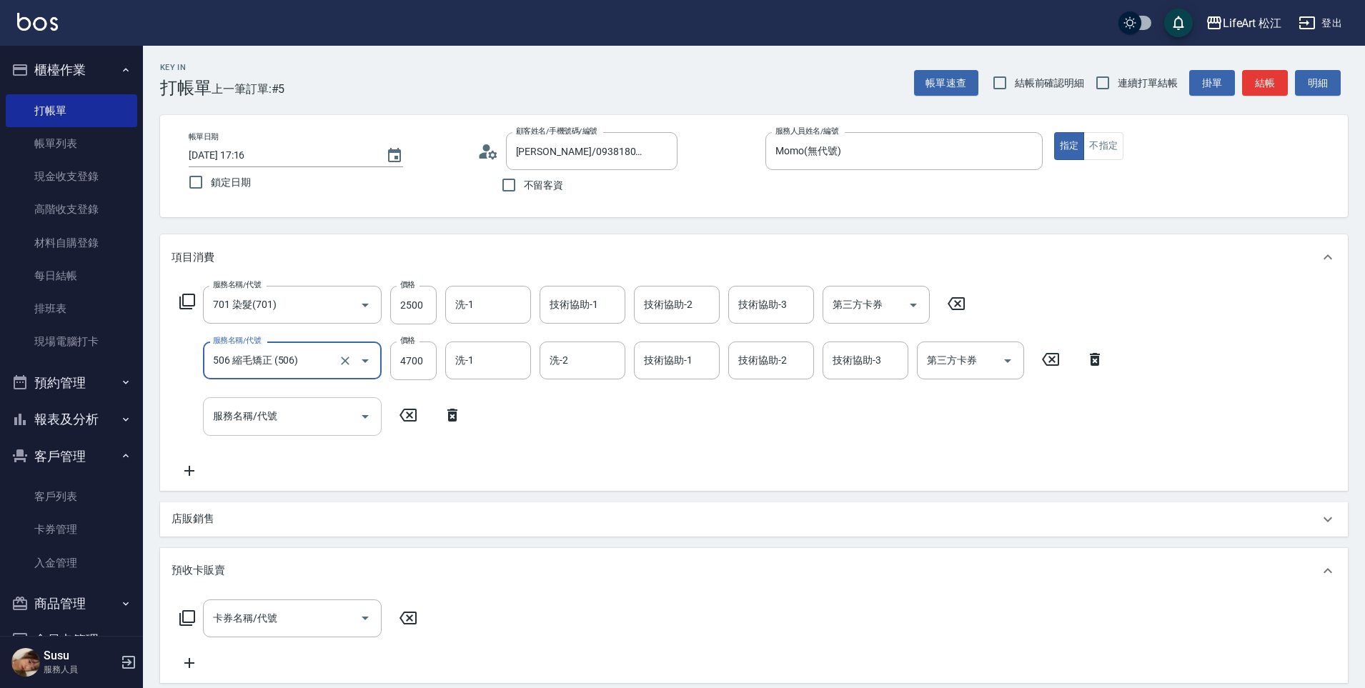
click at [244, 415] on div "服務名稱/代號 服務名稱/代號" at bounding box center [292, 416] width 179 height 38
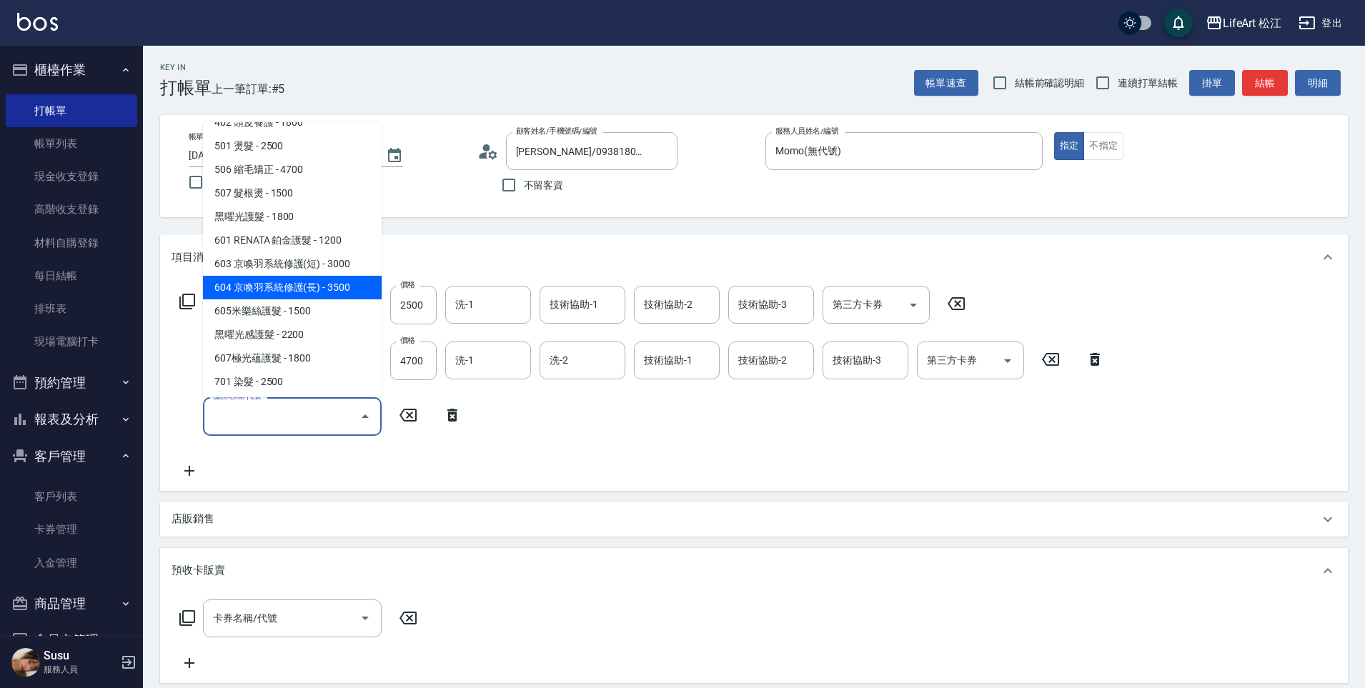
scroll to position [113, 0]
click at [287, 305] on span "605米樂絲護髮 - 1500" at bounding box center [292, 310] width 179 height 24
type input "605米樂絲護髮(605)"
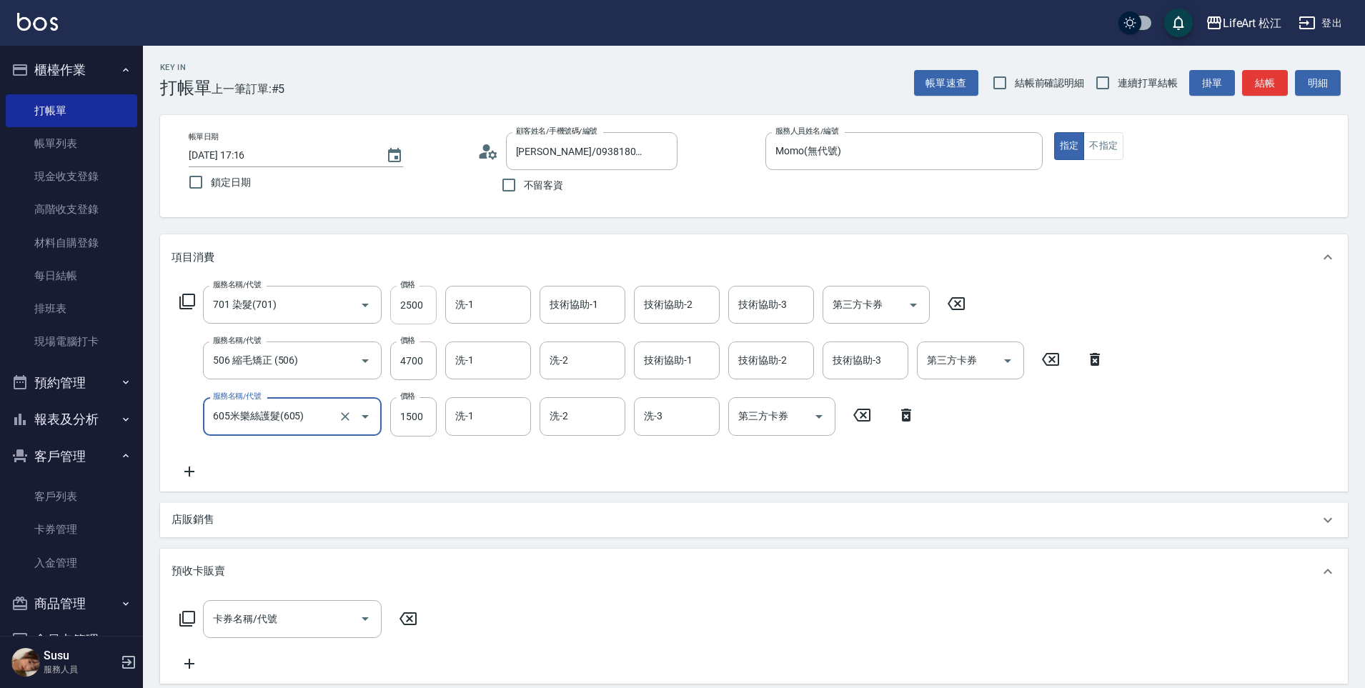
click at [422, 306] on input "2500" at bounding box center [413, 305] width 46 height 39
click at [424, 306] on input "2500" at bounding box center [413, 305] width 46 height 39
type input "2400"
click at [430, 356] on input "4700" at bounding box center [413, 361] width 46 height 39
type input "3290"
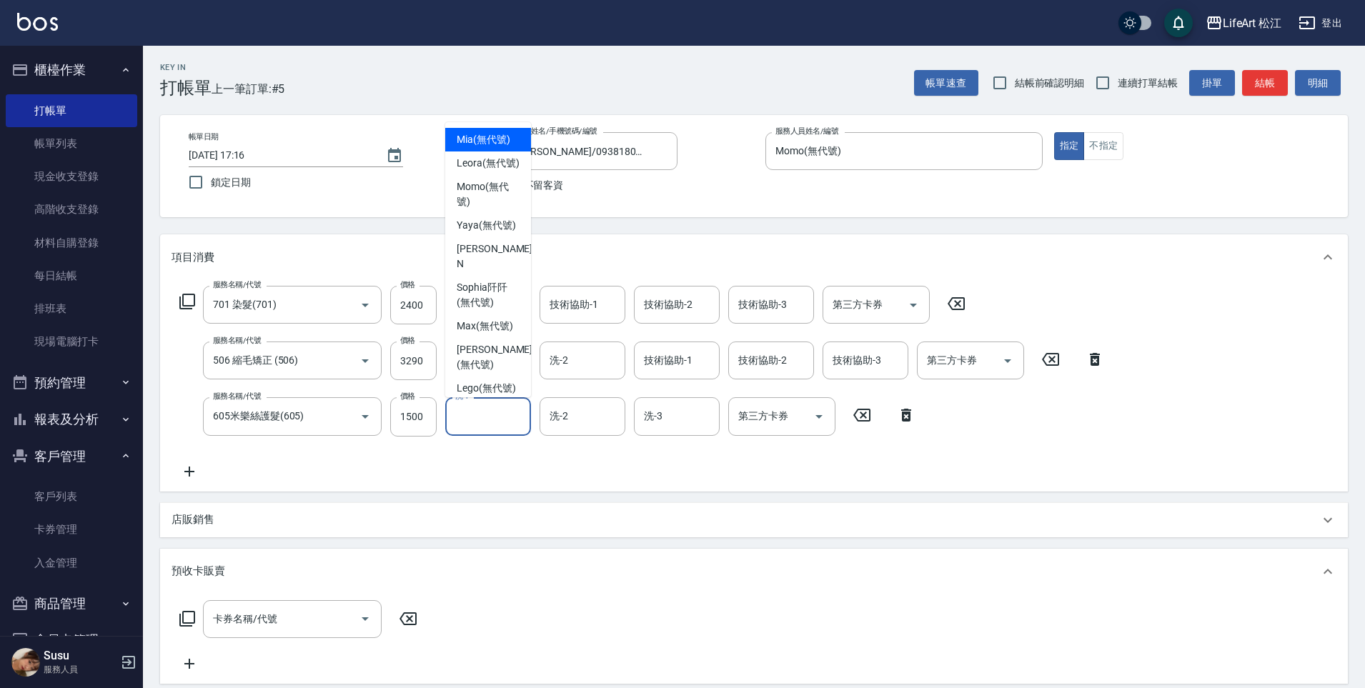
click at [482, 426] on input "洗-1" at bounding box center [488, 416] width 73 height 25
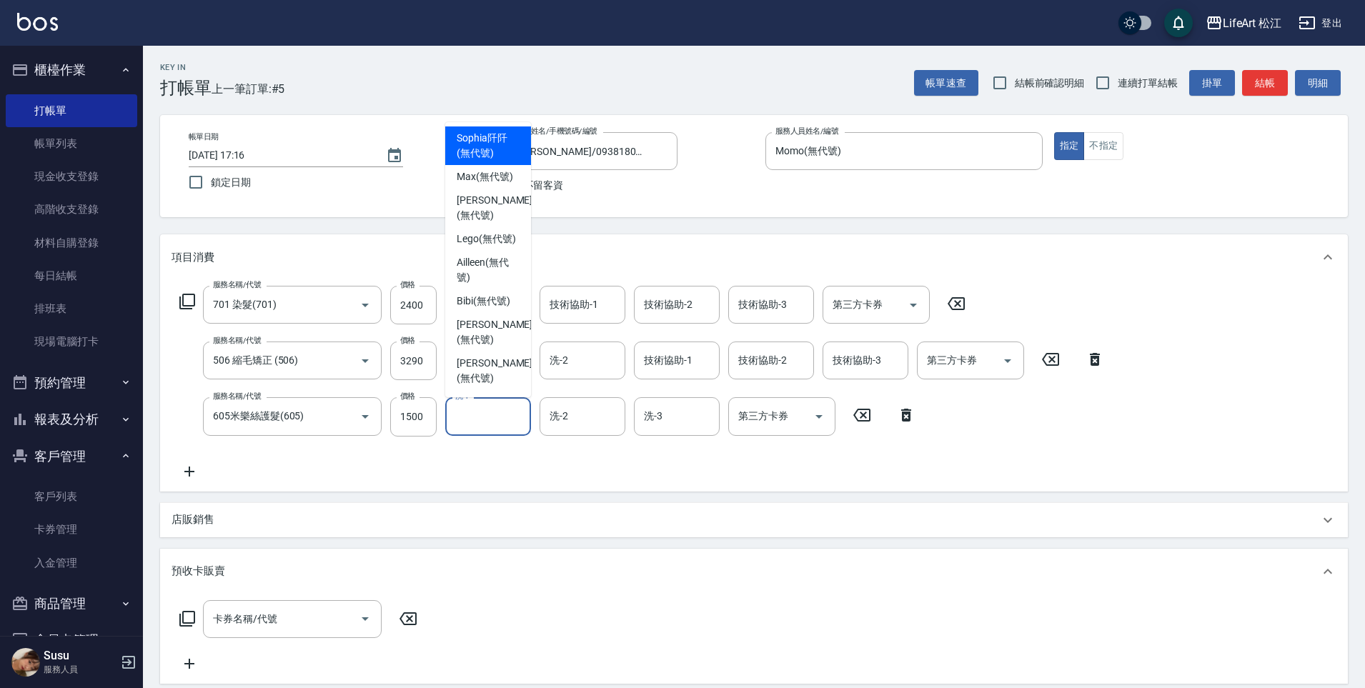
scroll to position [277, 0]
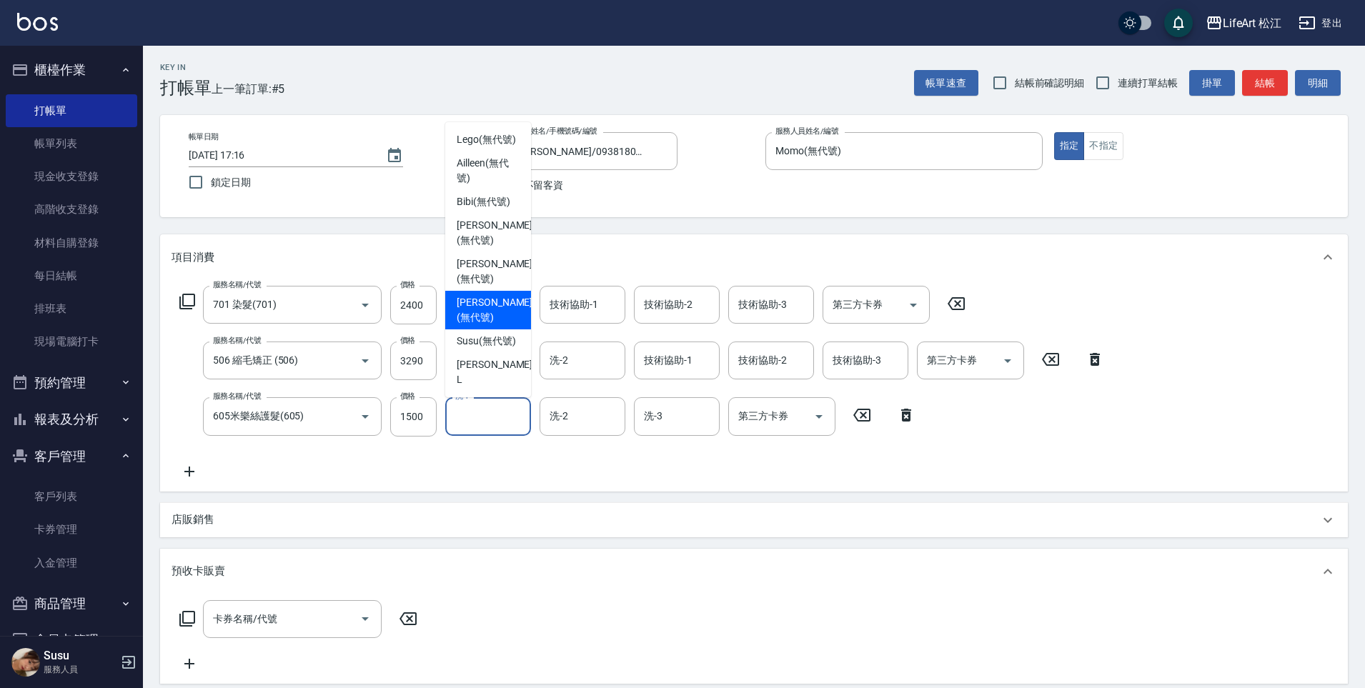
click at [477, 318] on span "[PERSON_NAME] (無代號)" at bounding box center [495, 310] width 76 height 30
type input "[PERSON_NAME](無代號)"
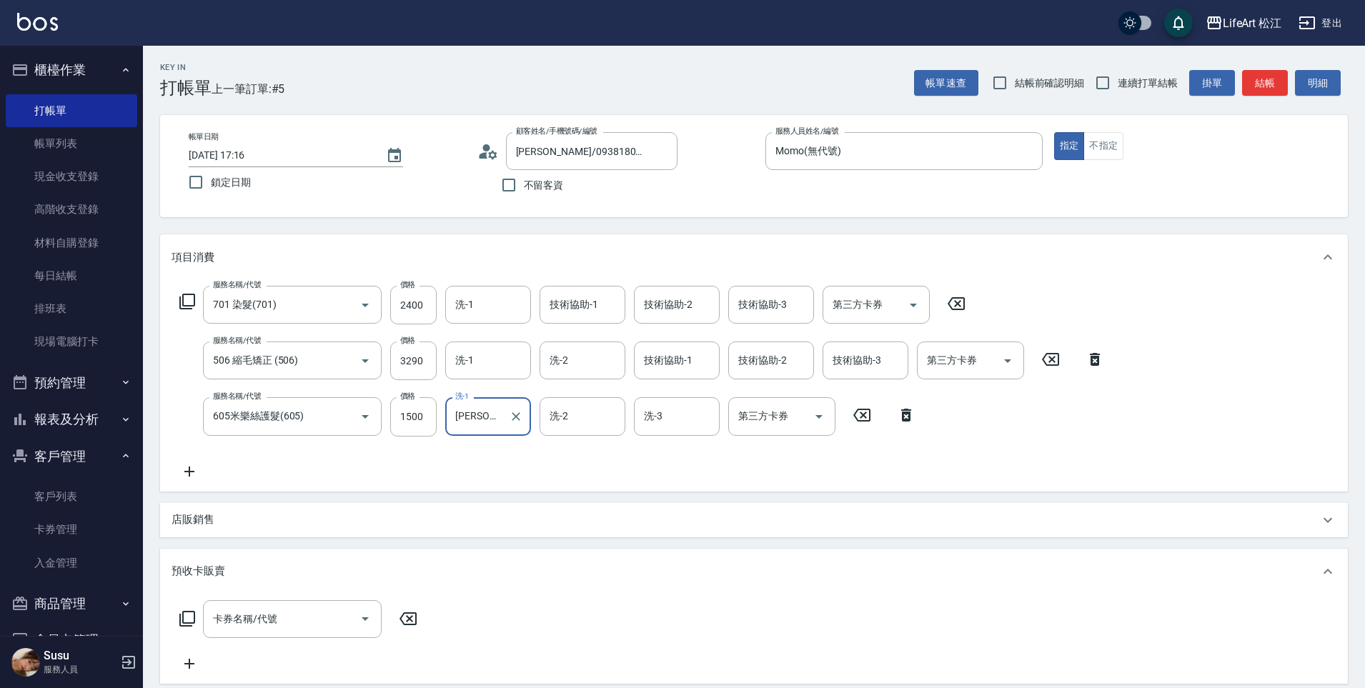
click at [563, 419] on div "洗-2 洗-2" at bounding box center [583, 416] width 86 height 38
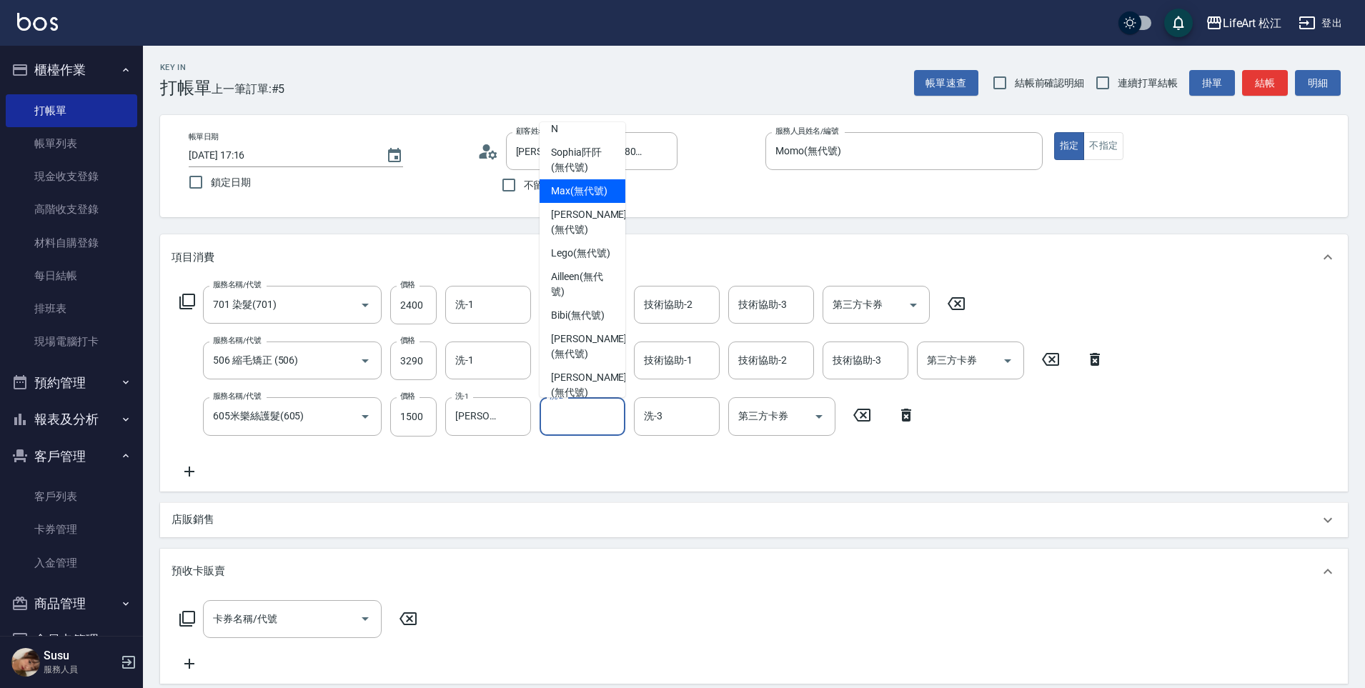
scroll to position [279, 0]
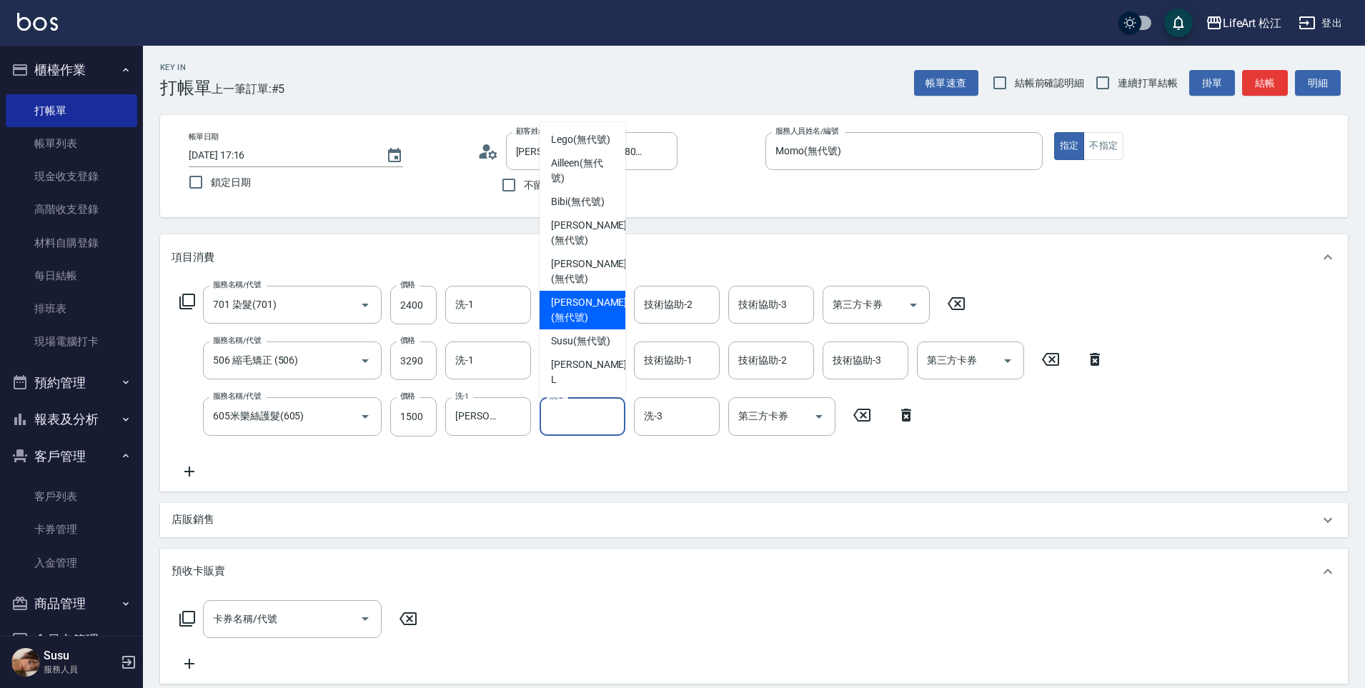
click at [561, 320] on span "[PERSON_NAME] (無代號)" at bounding box center [589, 310] width 76 height 30
type input "[PERSON_NAME](無代號)"
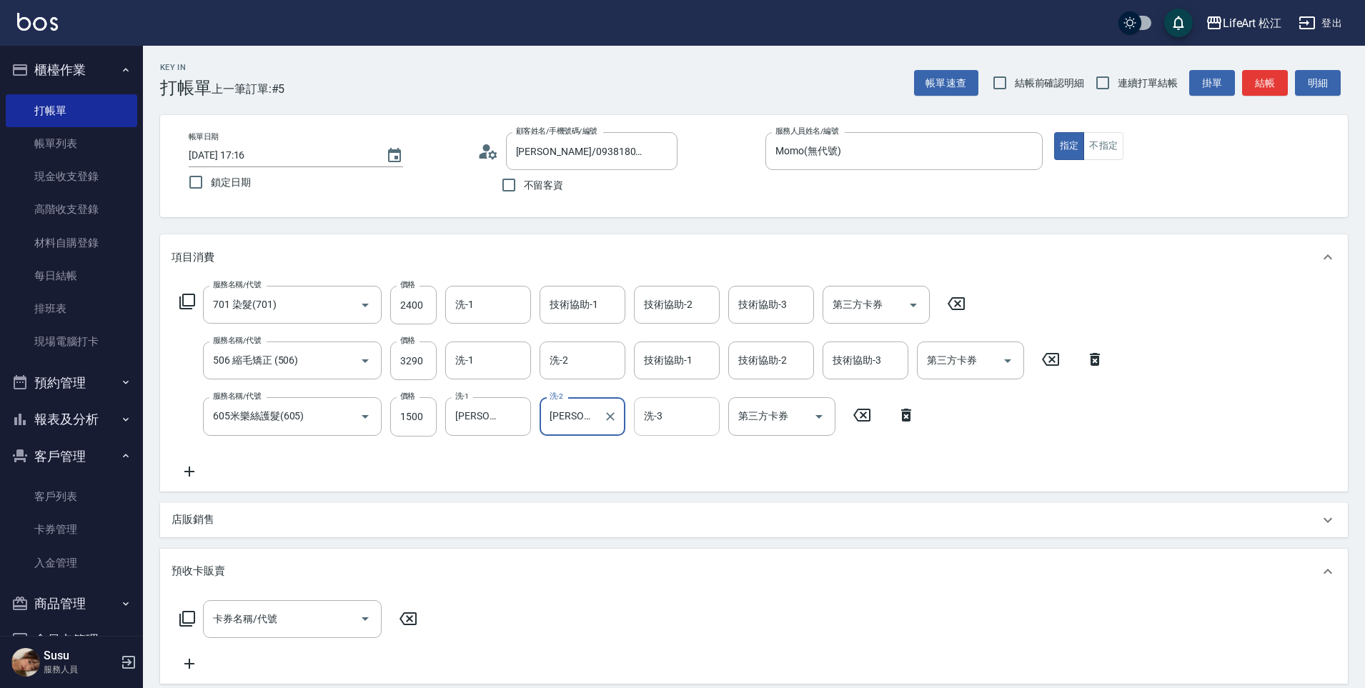
click at [685, 430] on div "洗-3" at bounding box center [677, 416] width 86 height 38
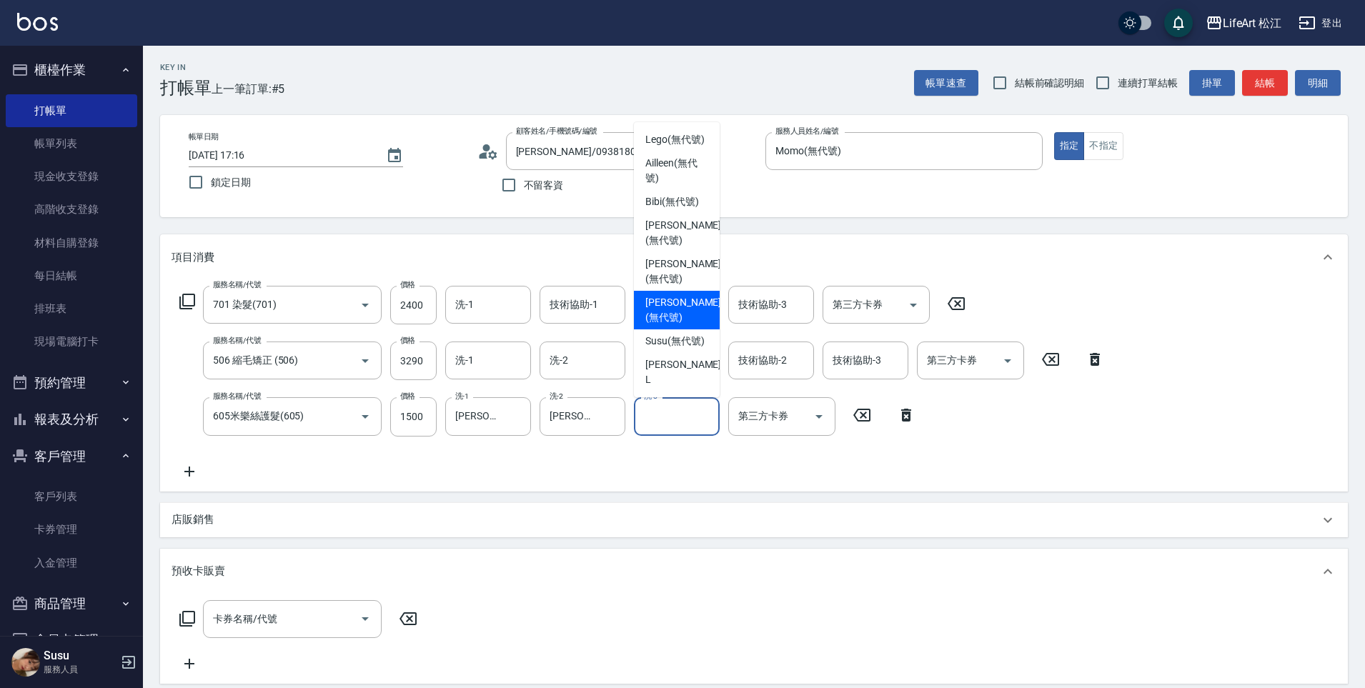
click at [653, 306] on span "[PERSON_NAME] (無代號)" at bounding box center [683, 310] width 76 height 30
type input "[PERSON_NAME](無代號)"
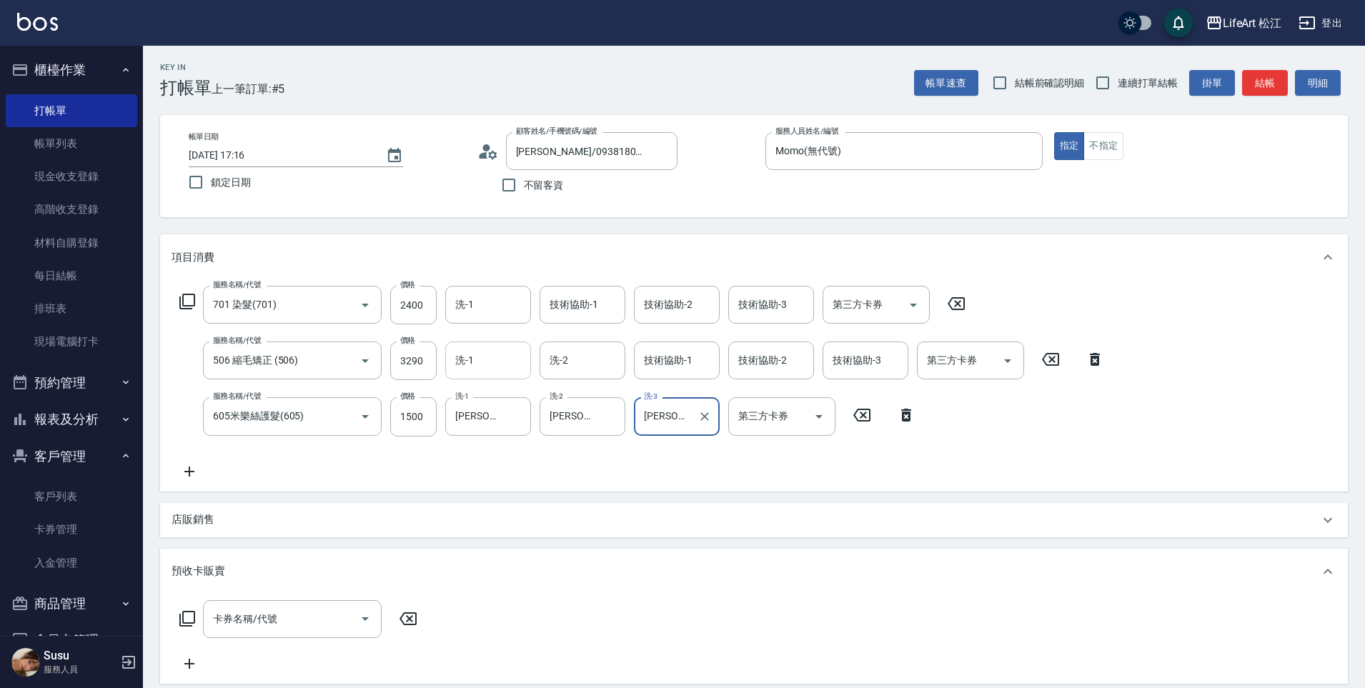
click at [483, 362] on input "洗-1" at bounding box center [488, 360] width 73 height 25
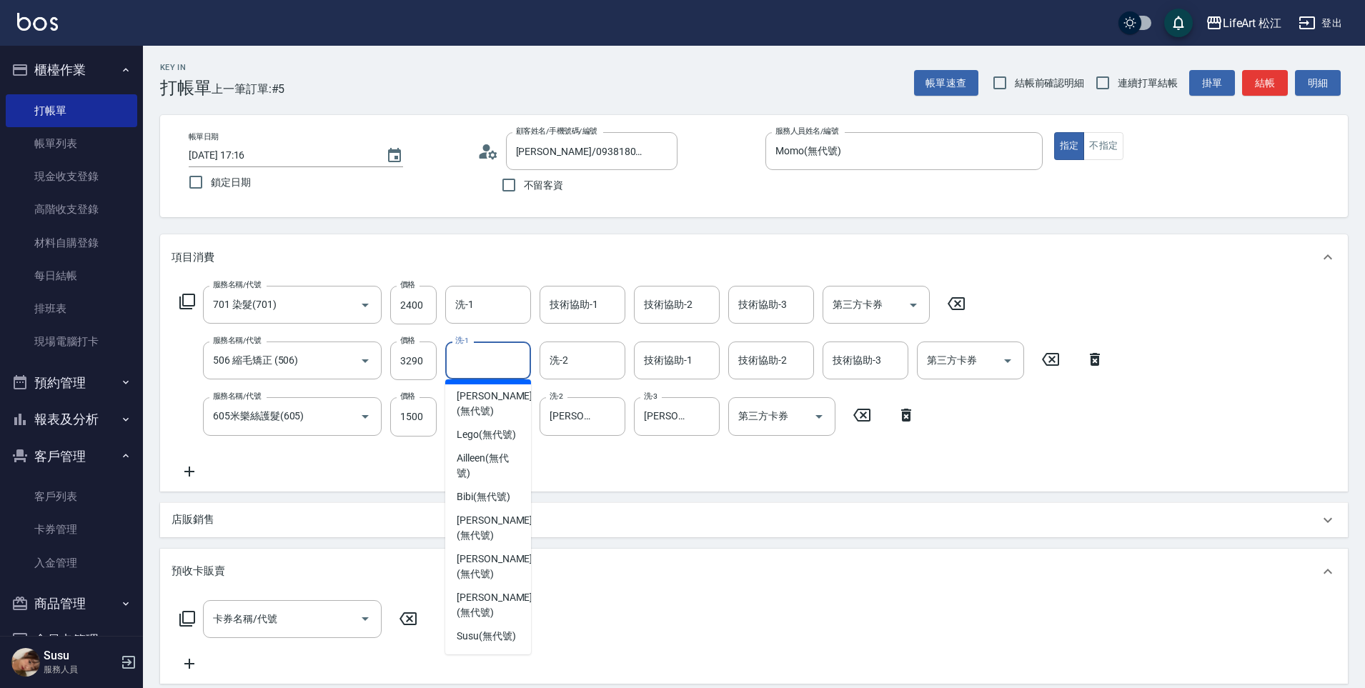
scroll to position [224, 0]
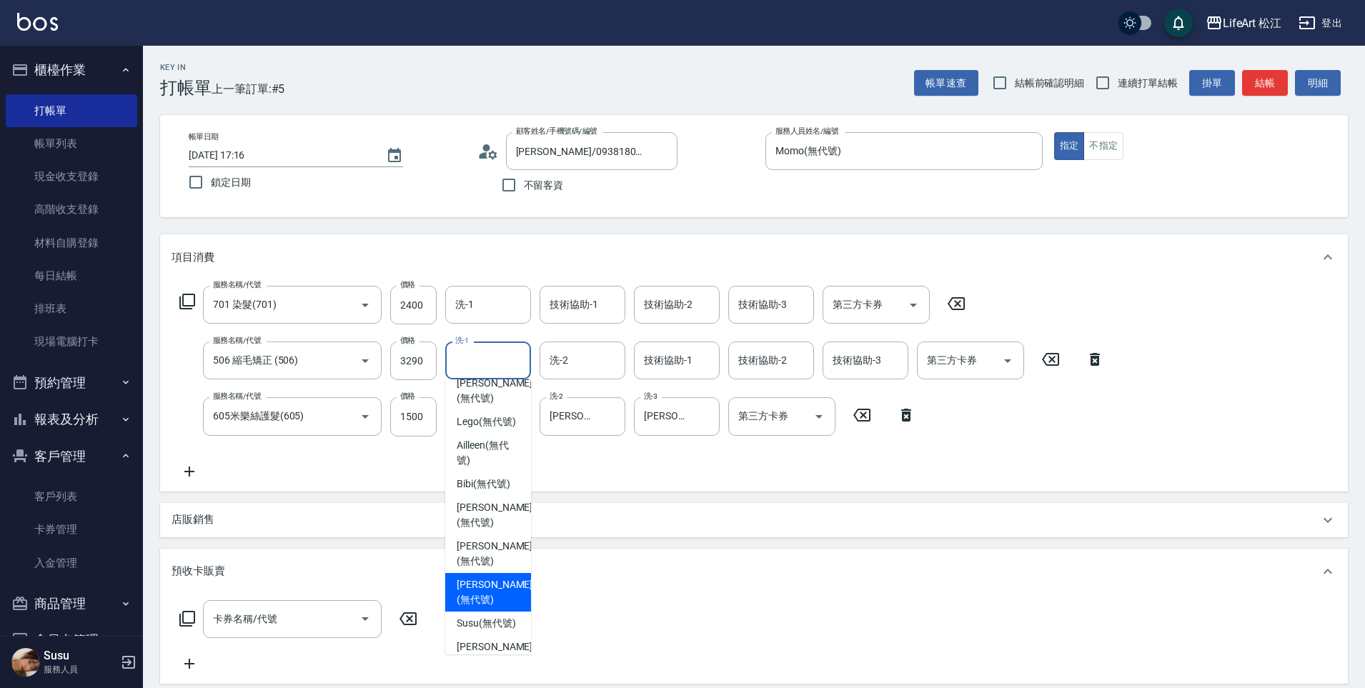
drag, startPoint x: 475, startPoint y: 614, endPoint x: 530, endPoint y: 464, distance: 159.6
click at [479, 608] on span "[PERSON_NAME] (無代號)" at bounding box center [495, 592] width 76 height 30
type input "[PERSON_NAME](無代號)"
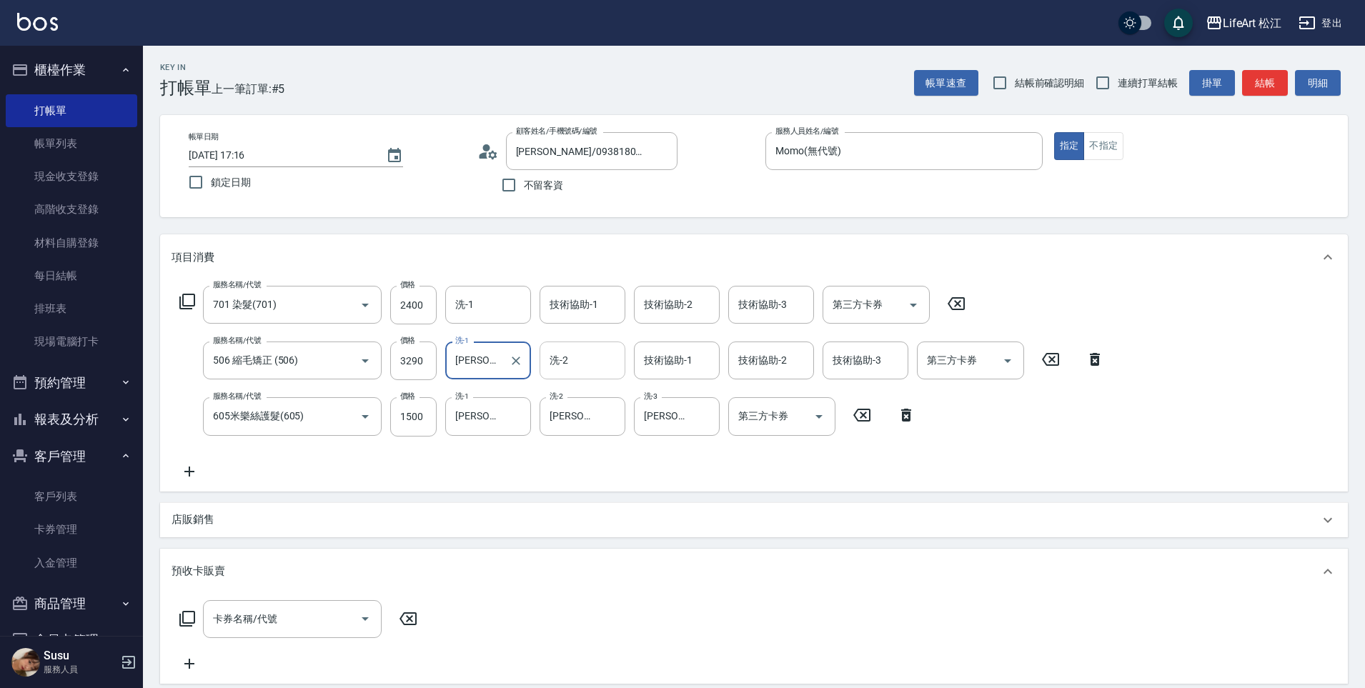
click at [565, 358] on div "洗-2 洗-2" at bounding box center [583, 361] width 86 height 38
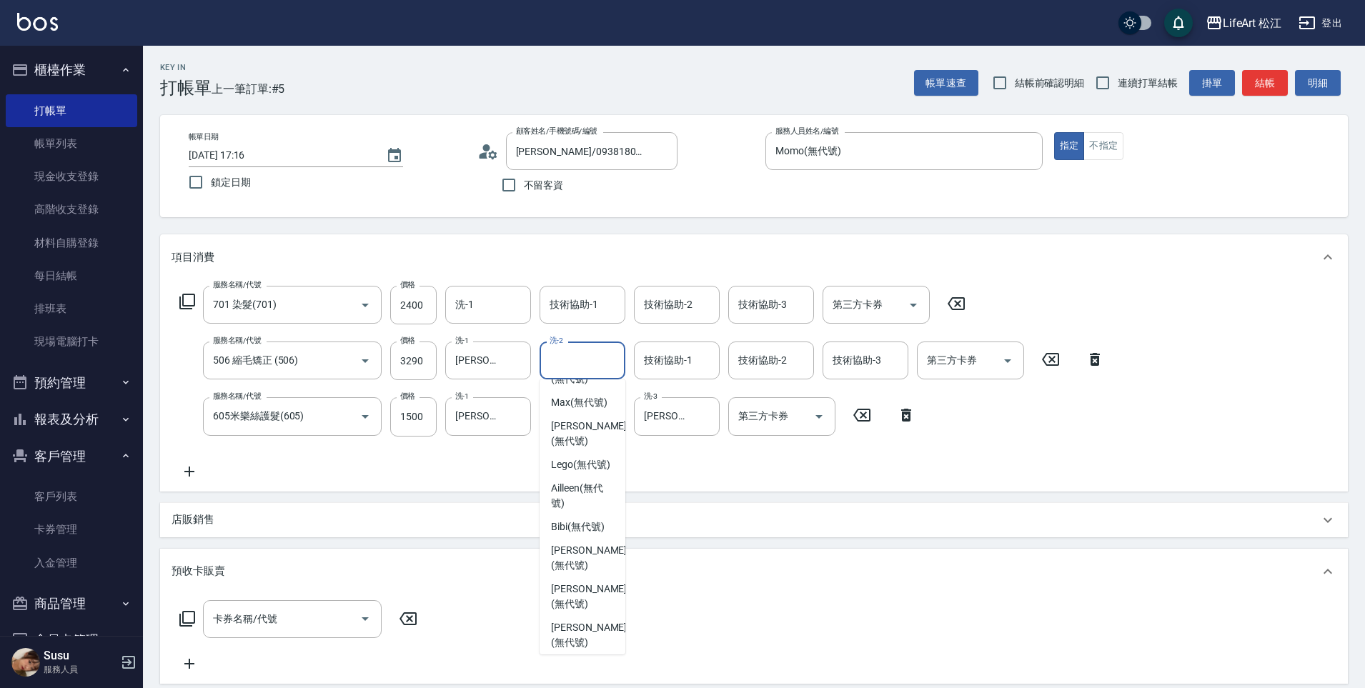
scroll to position [279, 0]
drag, startPoint x: 577, startPoint y: 553, endPoint x: 564, endPoint y: 446, distance: 108.1
click at [577, 554] on span "[PERSON_NAME] (無代號)" at bounding box center [589, 567] width 76 height 30
type input "[PERSON_NAME](無代號)"
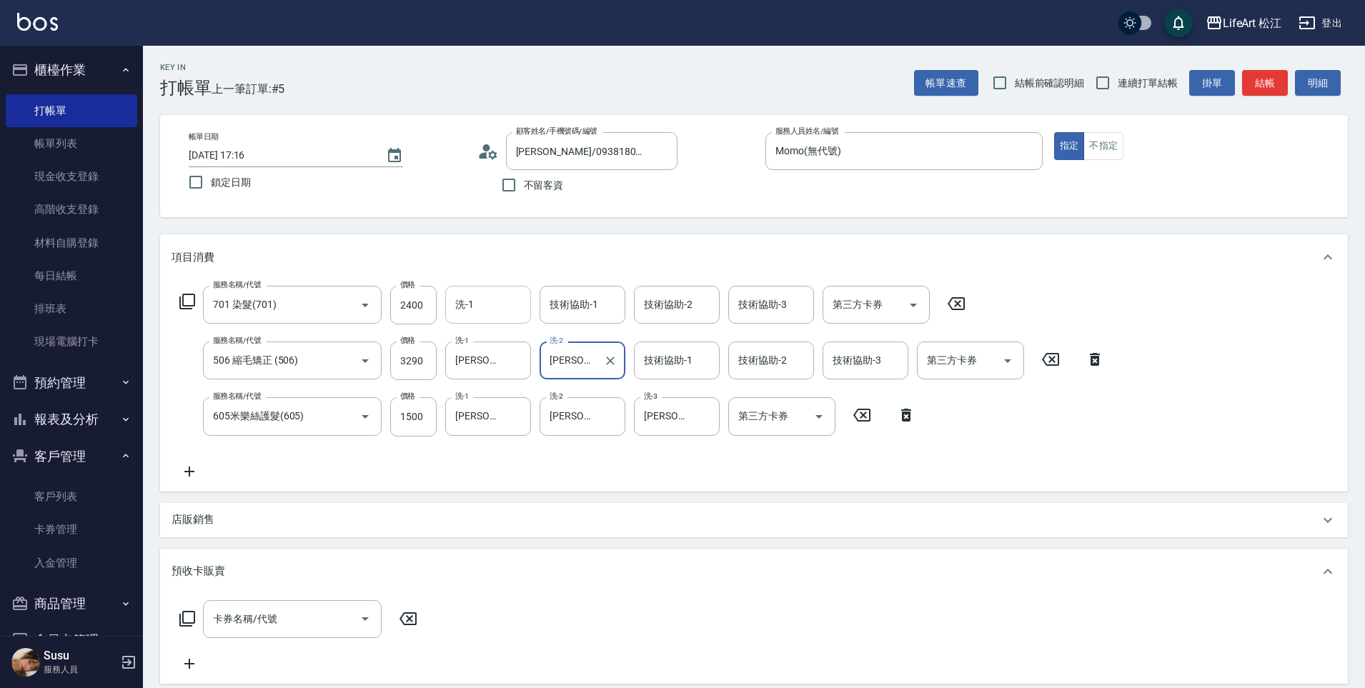
click at [470, 301] on div "洗-1 洗-1" at bounding box center [488, 305] width 86 height 38
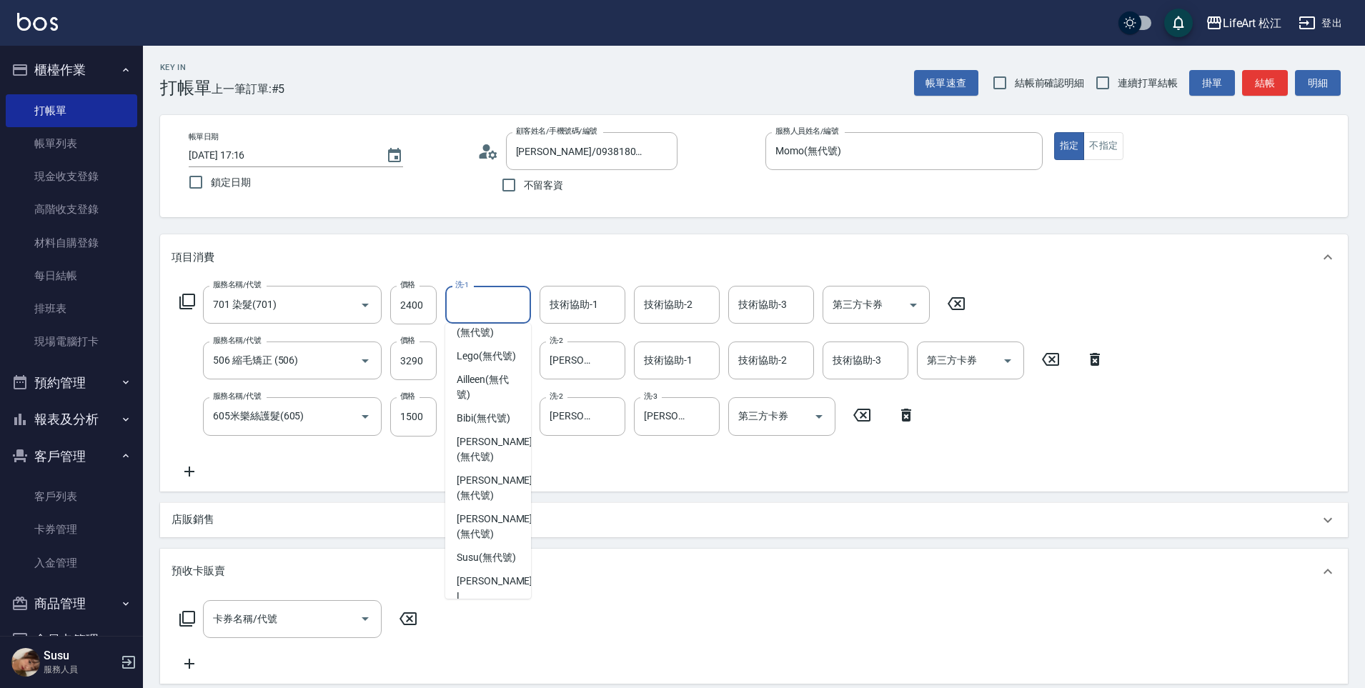
scroll to position [235, 0]
click at [475, 540] on span "[PERSON_NAME] (無代號)" at bounding box center [495, 525] width 76 height 30
type input "[PERSON_NAME](無代號)"
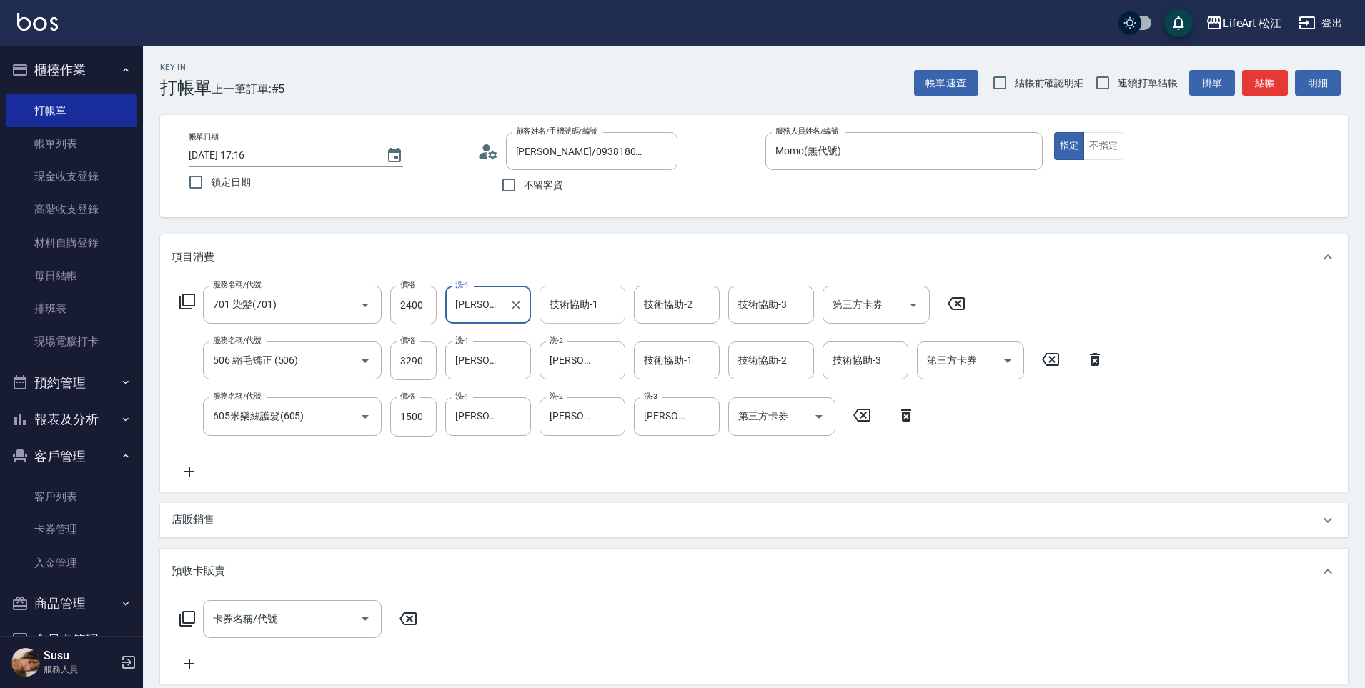
click at [571, 309] on div "技術協助-1 技術協助-1" at bounding box center [583, 305] width 86 height 38
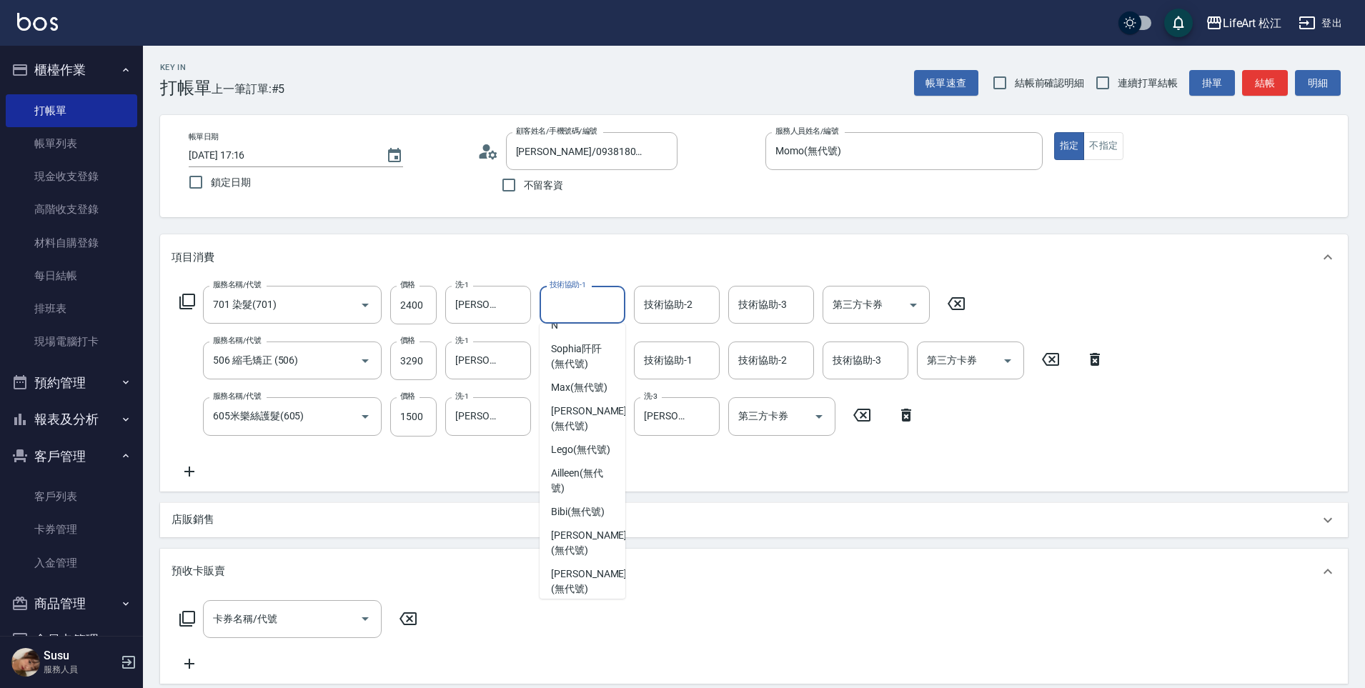
scroll to position [279, 0]
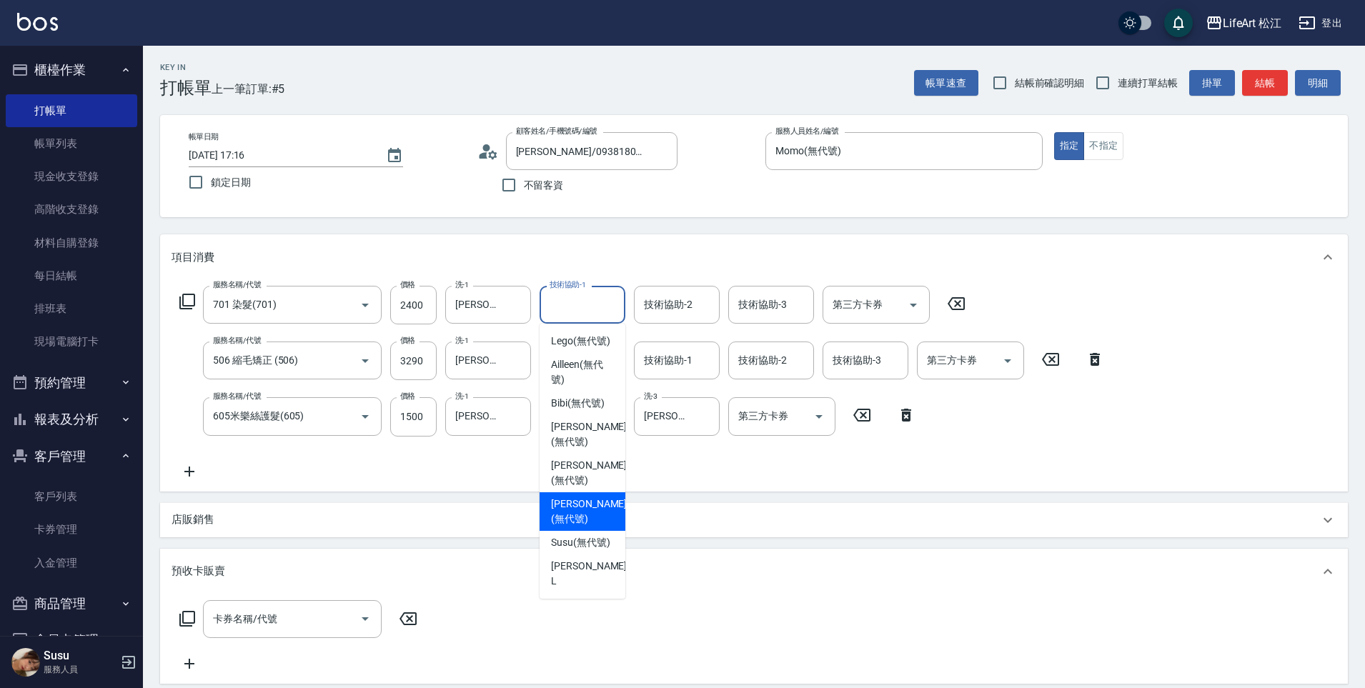
click at [582, 502] on span "[PERSON_NAME] (無代號)" at bounding box center [589, 512] width 76 height 30
type input "[PERSON_NAME](無代號)"
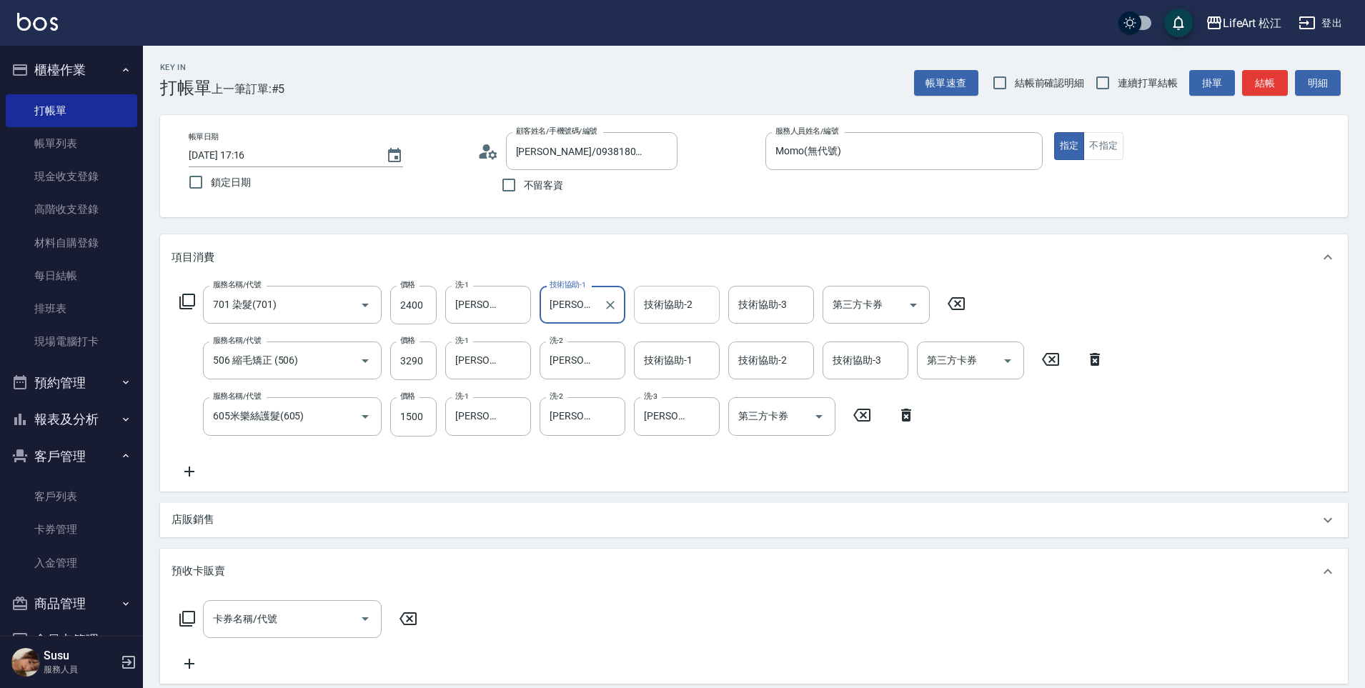
click at [666, 304] on div "技術協助-2 技術協助-2" at bounding box center [677, 305] width 86 height 38
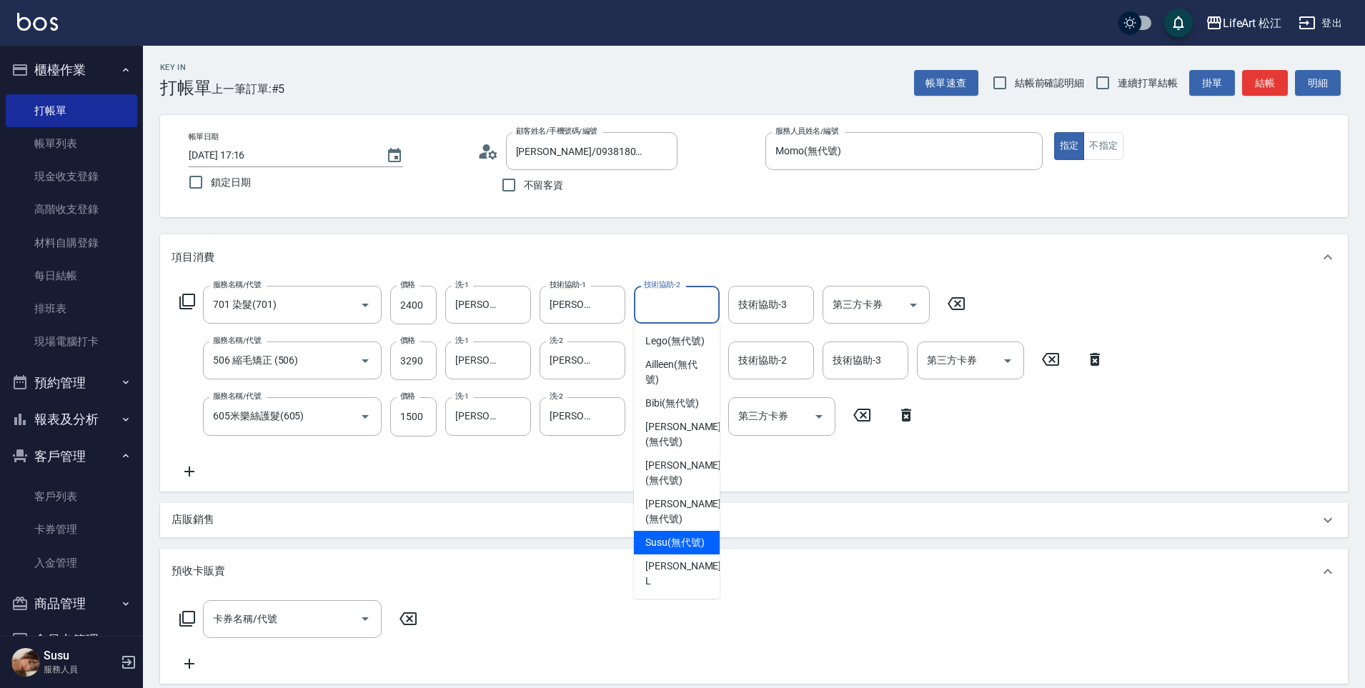
click at [675, 547] on span "Susu (無代號)" at bounding box center [674, 542] width 59 height 15
type input "Susu(無代號)"
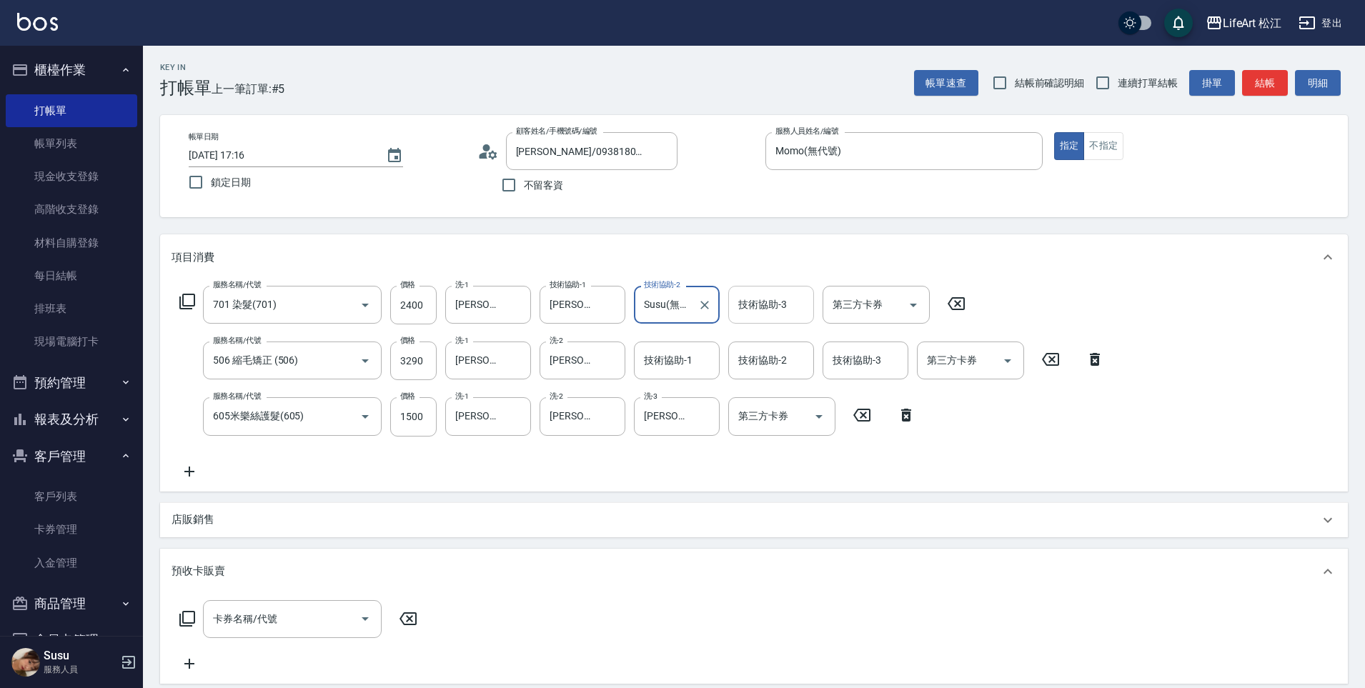
click at [760, 314] on input "技術協助-3" at bounding box center [771, 304] width 73 height 25
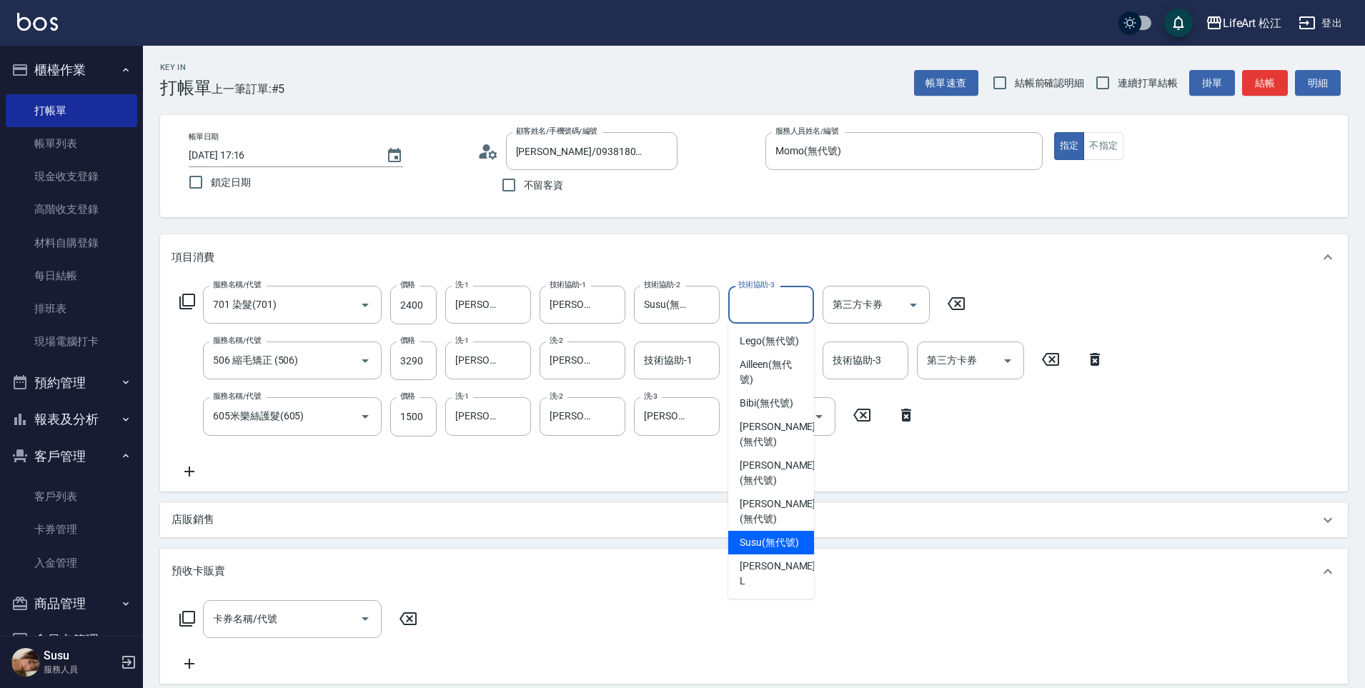
drag, startPoint x: 754, startPoint y: 548, endPoint x: 678, endPoint y: 539, distance: 76.3
click at [753, 548] on span "Susu (無代號)" at bounding box center [769, 542] width 59 height 15
type input "Susu(無代號)"
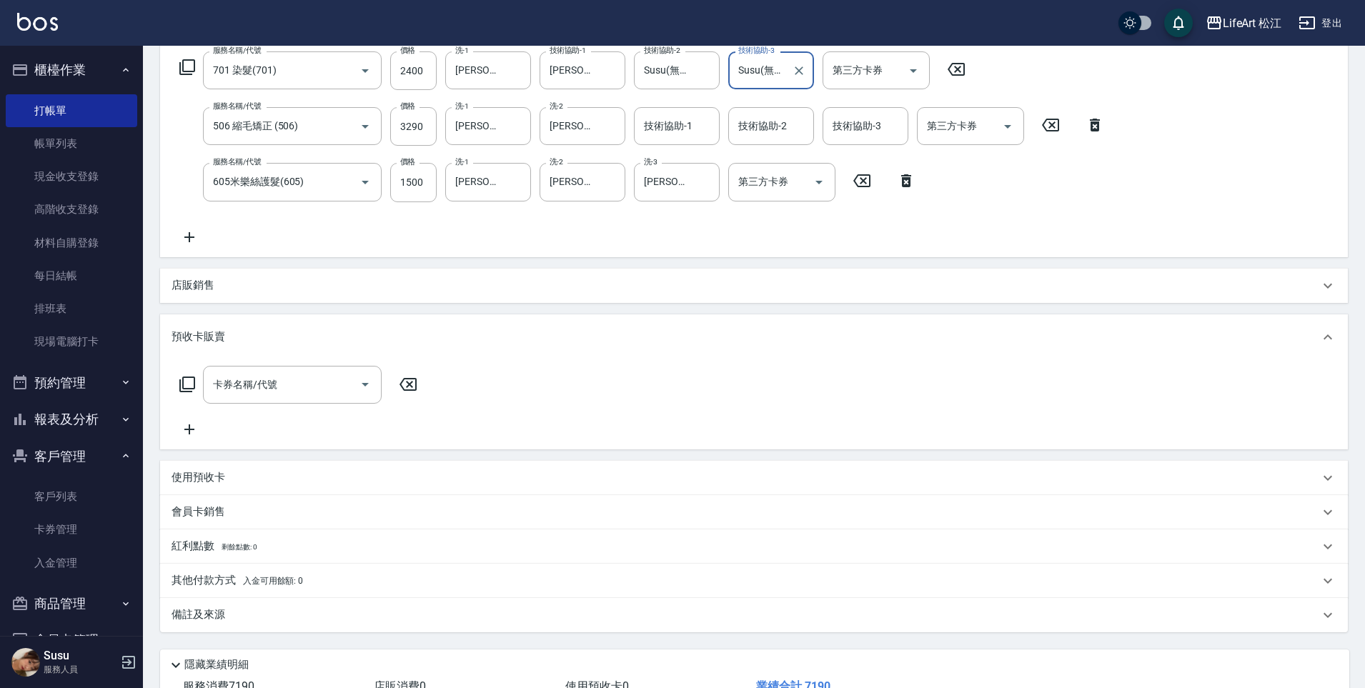
scroll to position [340, 0]
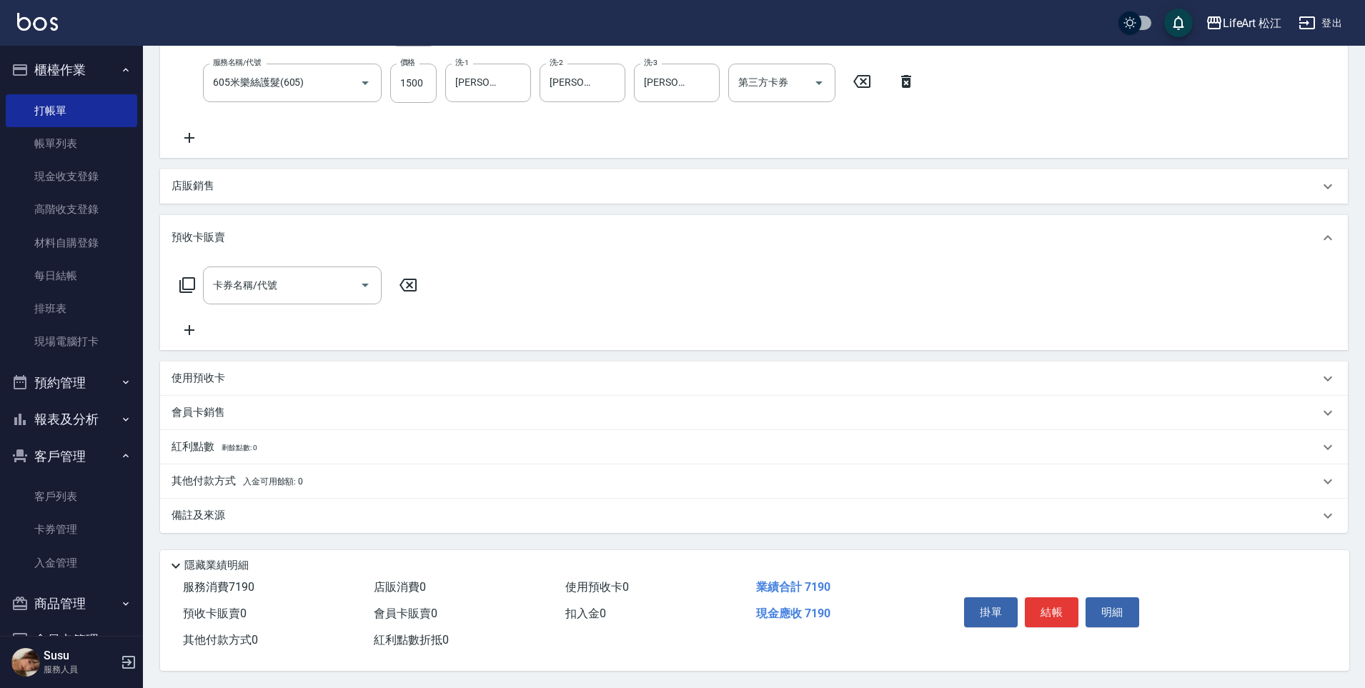
click at [359, 482] on div "其他付款方式 入金可用餘額: 0" at bounding box center [746, 482] width 1148 height 16
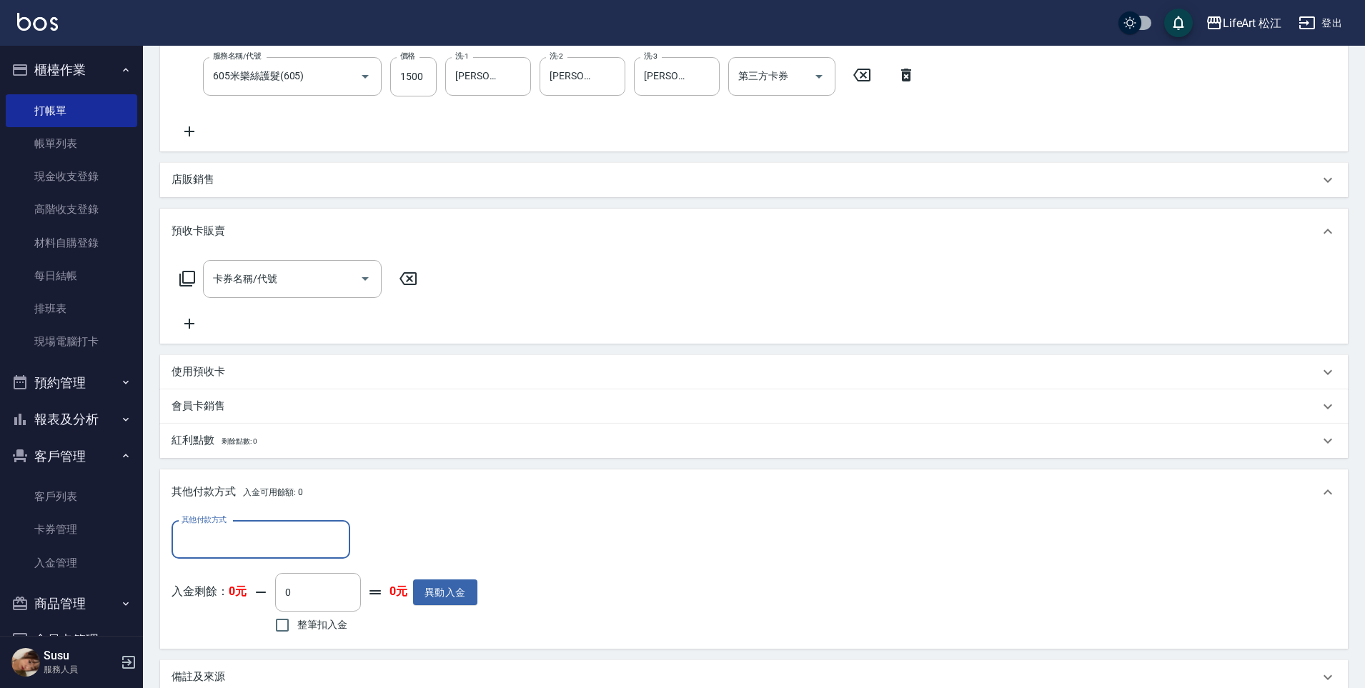
scroll to position [508, 0]
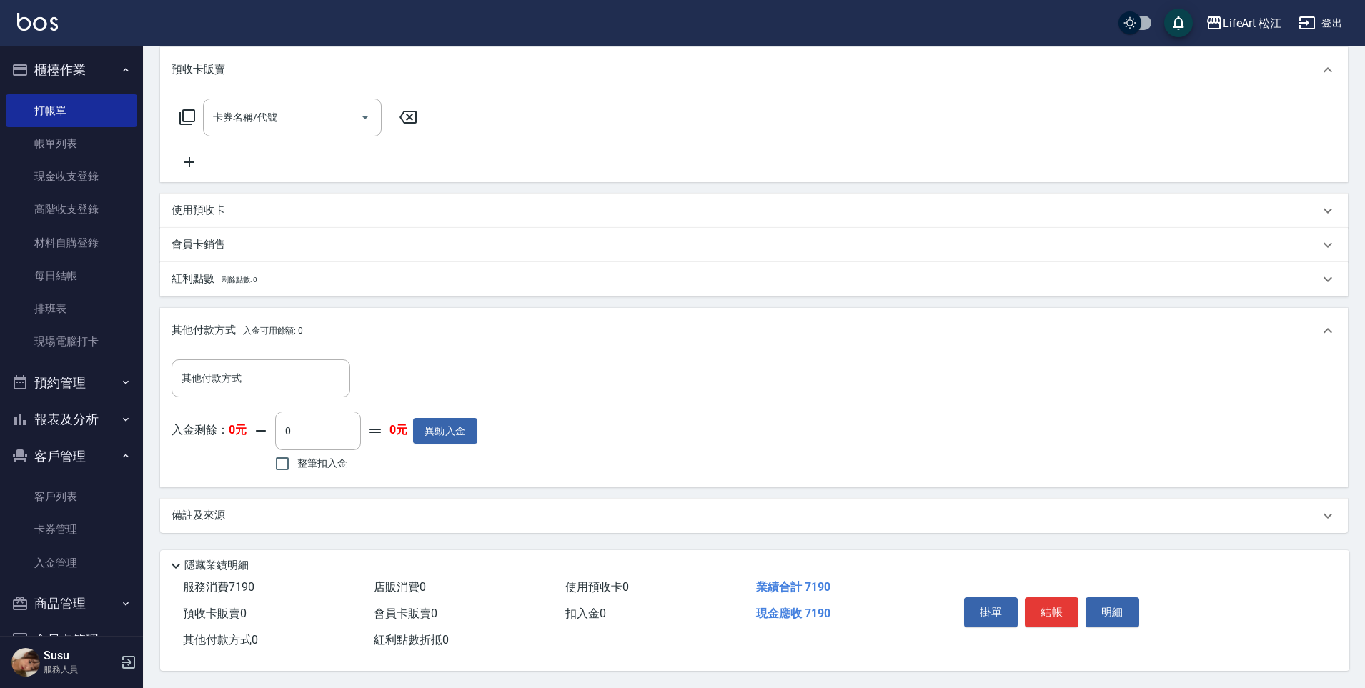
drag, startPoint x: 309, startPoint y: 505, endPoint x: 322, endPoint y: 504, distance: 12.2
click at [309, 508] on div "備註及來源" at bounding box center [746, 515] width 1148 height 15
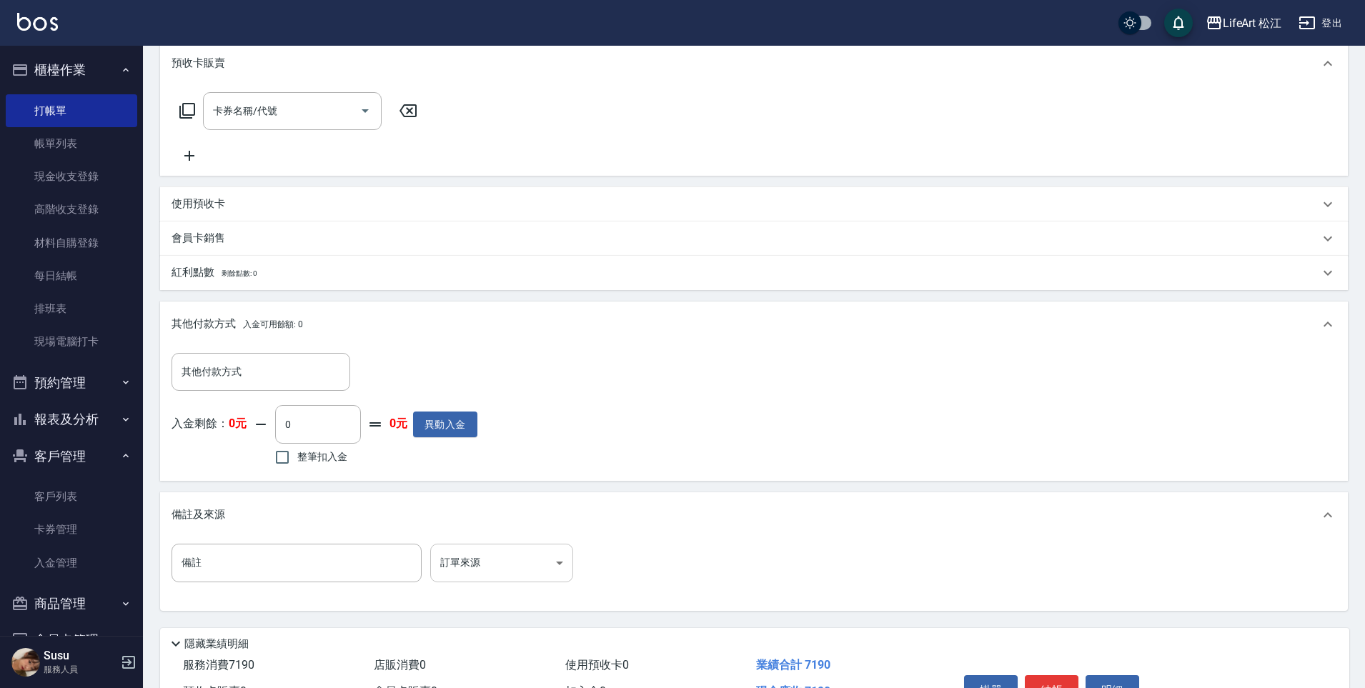
click at [517, 563] on body "LifeArt 松江 登出 櫃檯作業 打帳單 帳單列表 現金收支登錄 高階收支登錄 材料自購登錄 每日結帳 排班表 現場電腦打卡 預約管理 預約管理 單日預約…" at bounding box center [682, 129] width 1365 height 1274
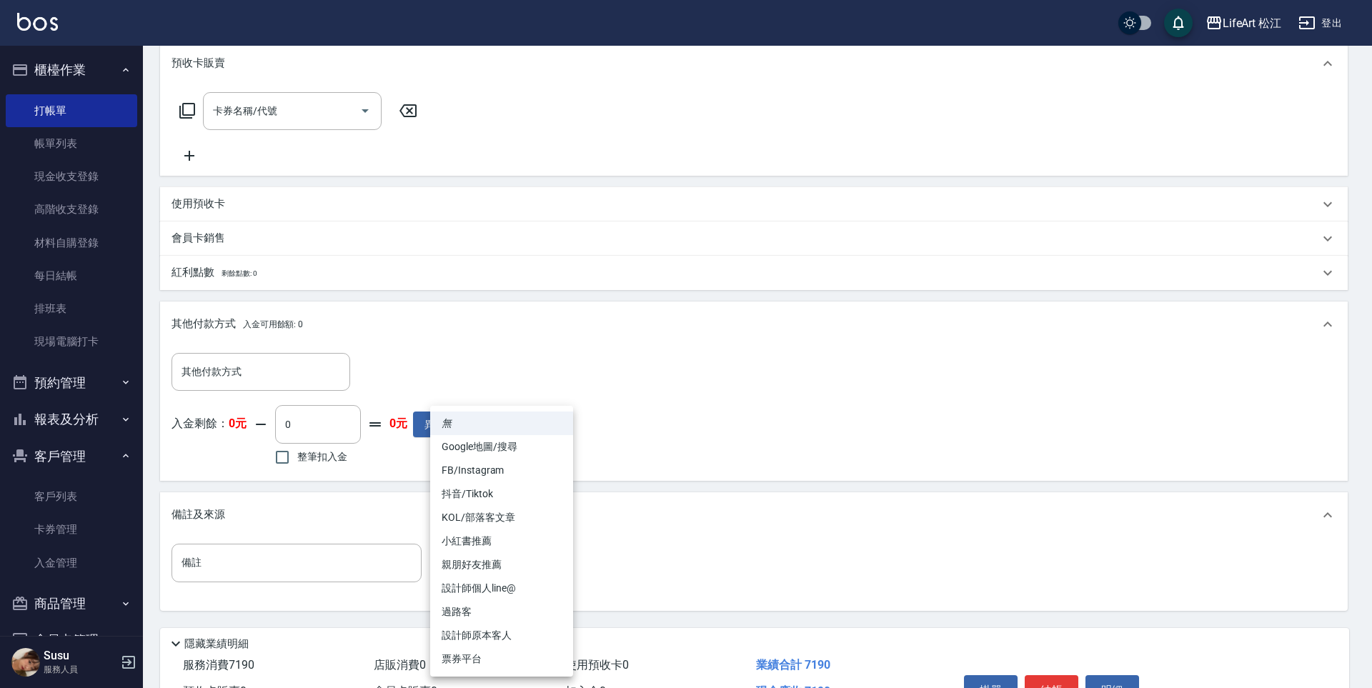
click at [474, 474] on li "FB/Instagram" at bounding box center [501, 471] width 143 height 24
type input "FB/Instagram"
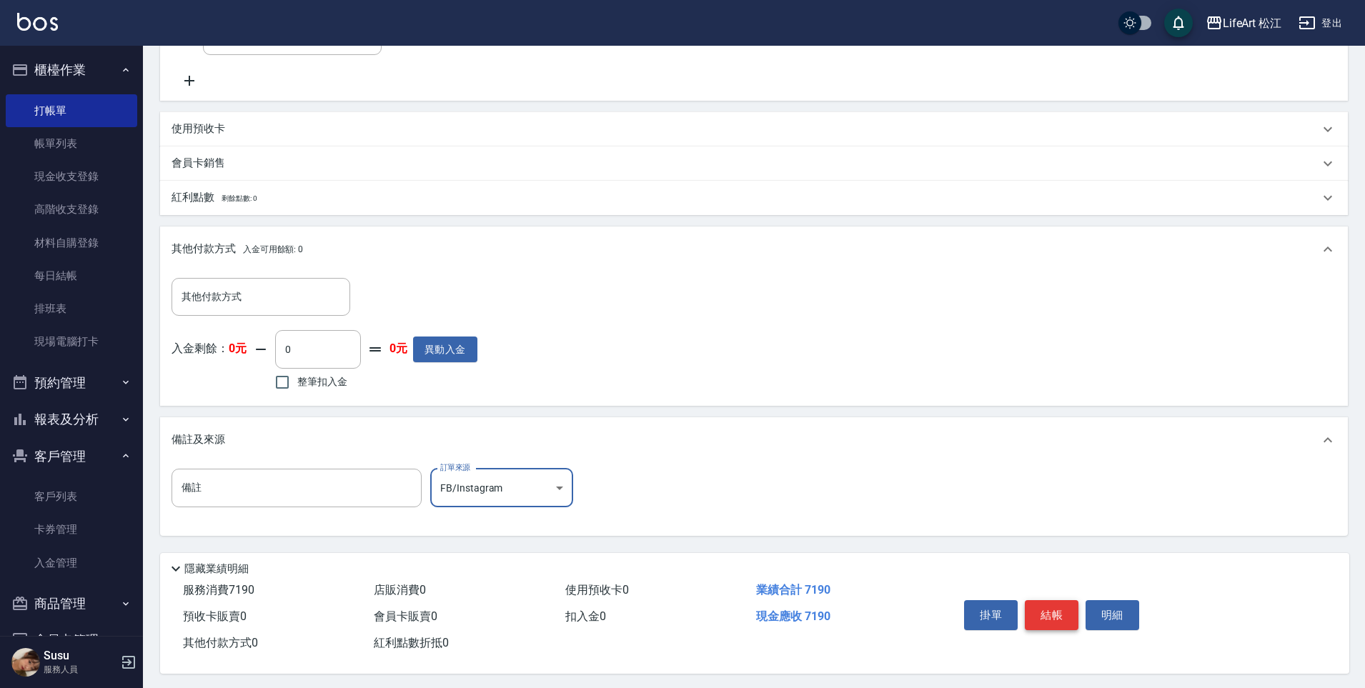
scroll to position [593, 0]
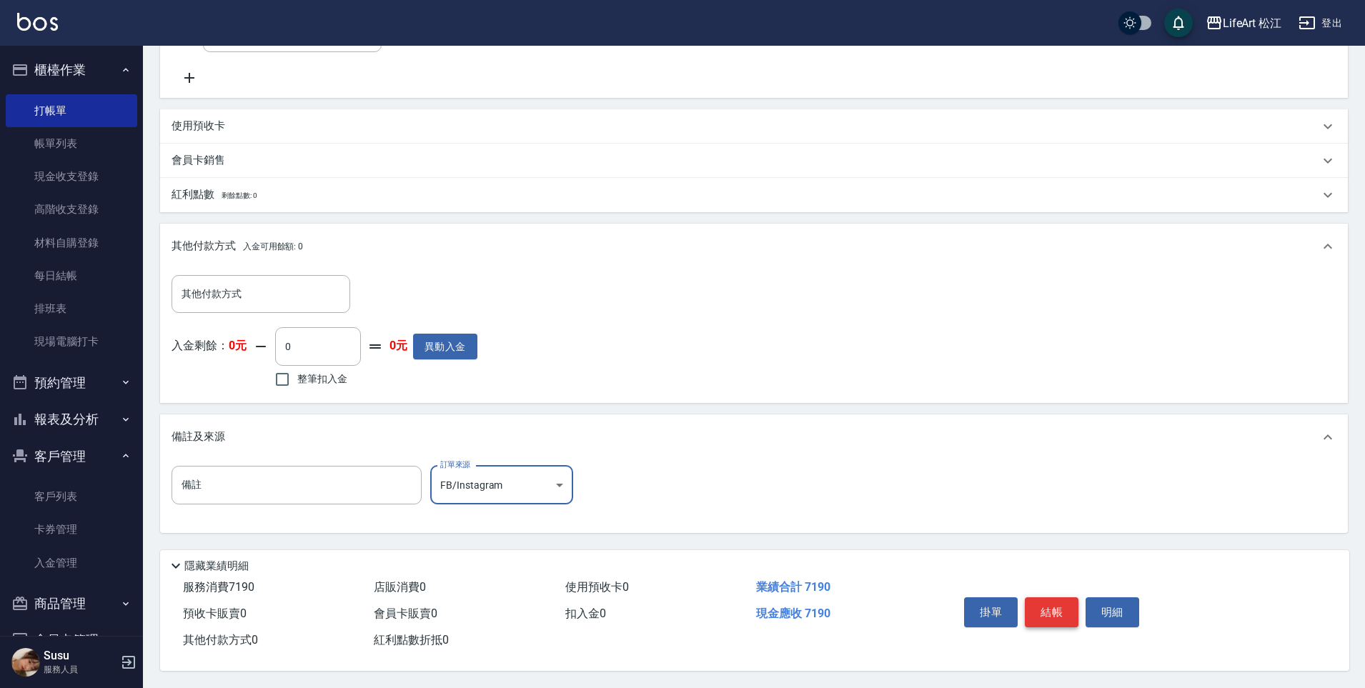
click at [1063, 610] on button "結帳" at bounding box center [1052, 613] width 54 height 30
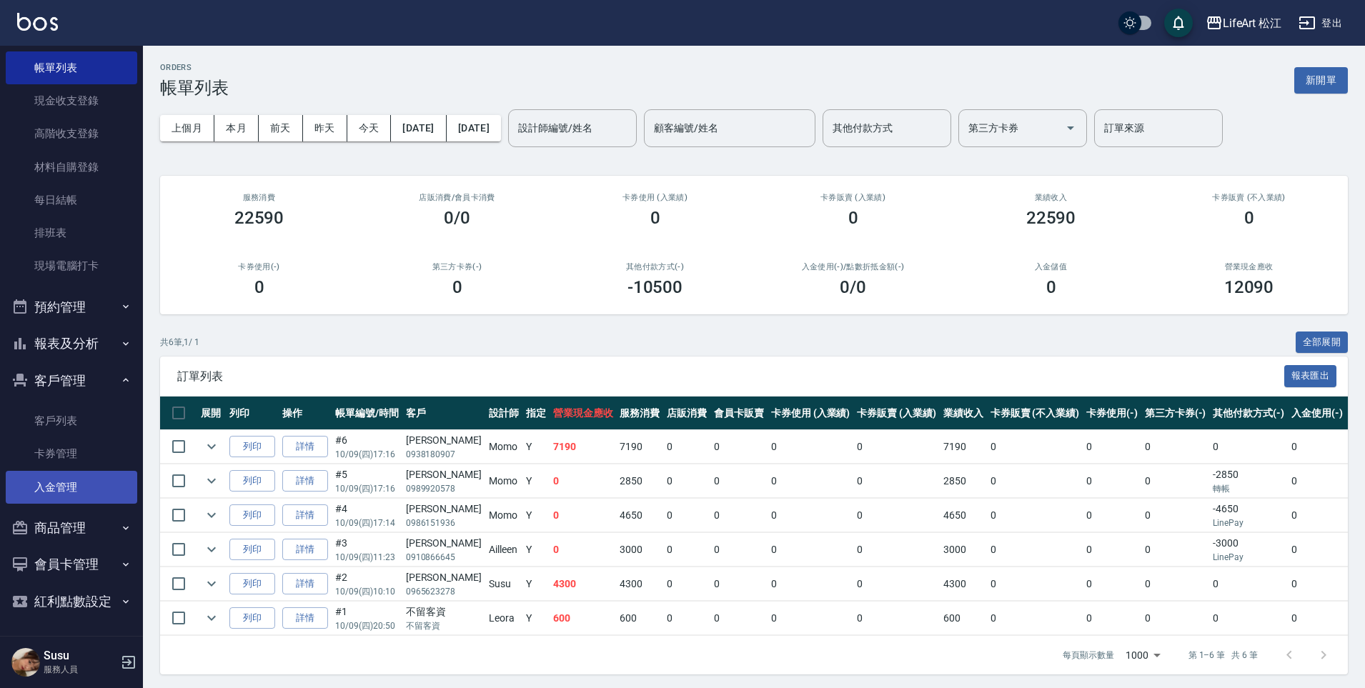
scroll to position [76, 0]
click at [76, 343] on button "報表及分析" at bounding box center [72, 342] width 132 height 37
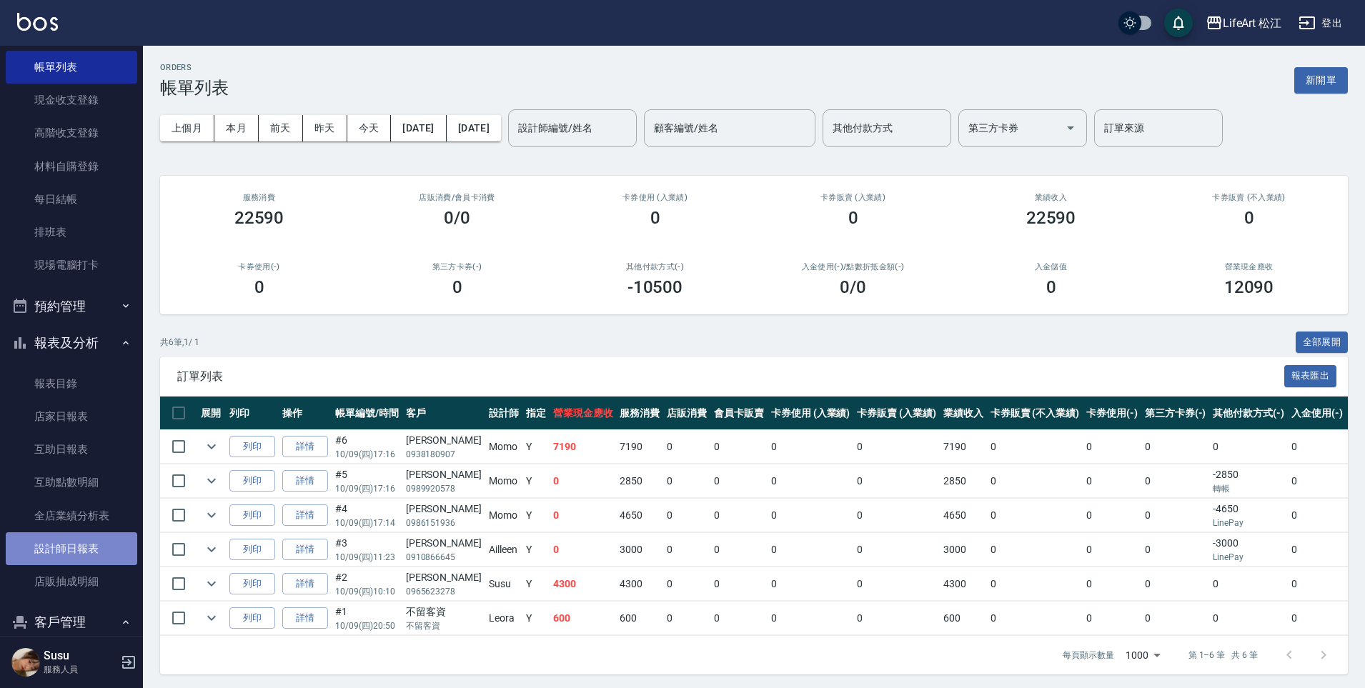
click at [96, 549] on link "設計師日報表" at bounding box center [72, 548] width 132 height 33
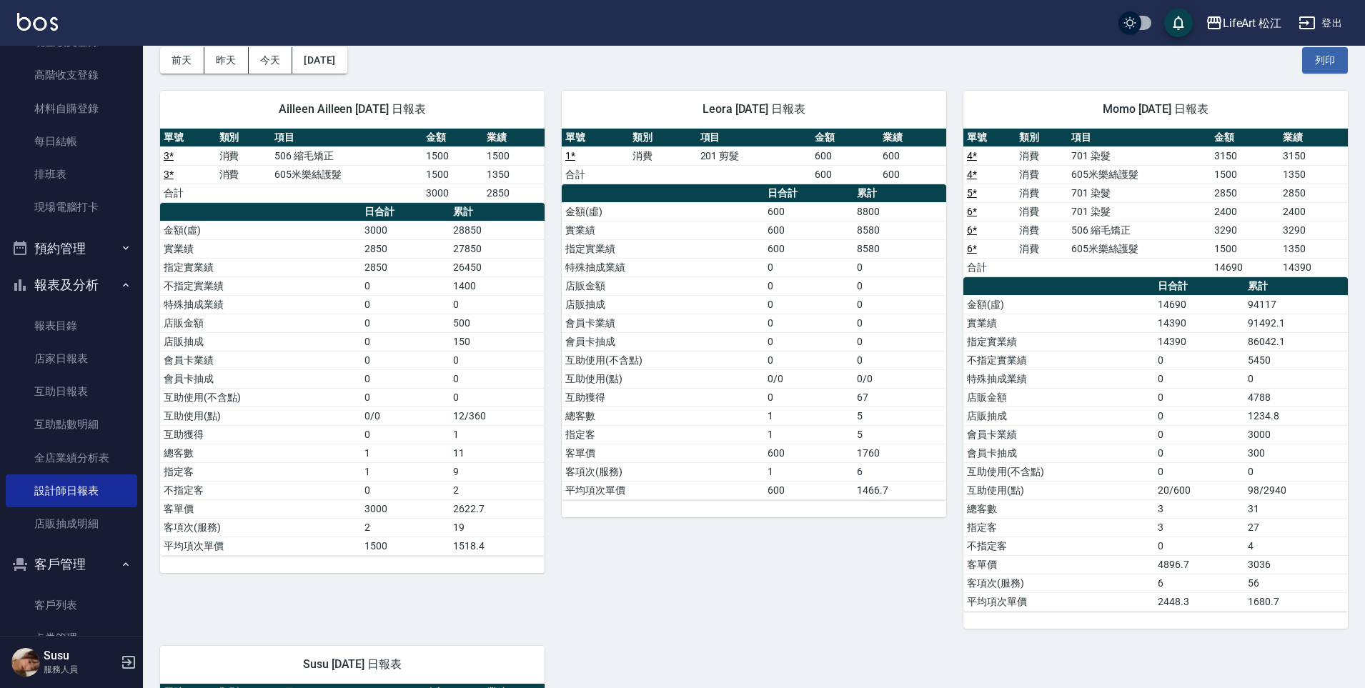
scroll to position [200, 0]
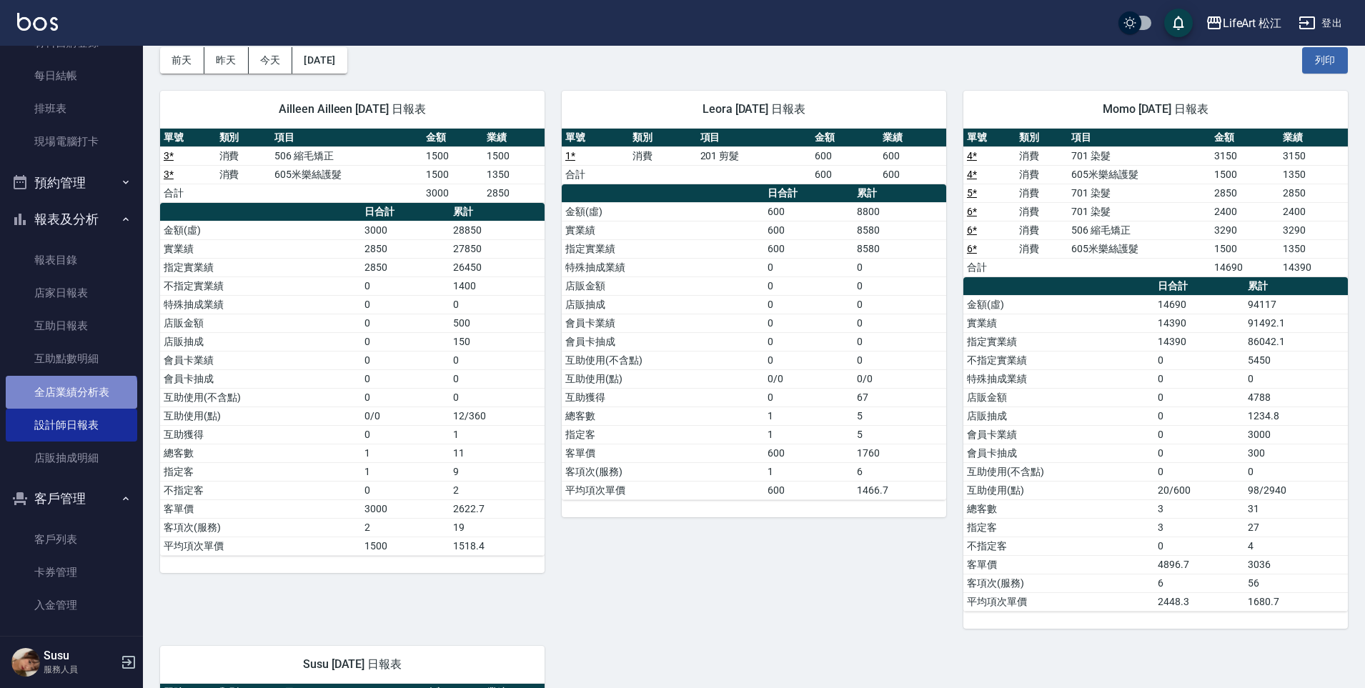
click at [70, 395] on link "全店業績分析表" at bounding box center [72, 392] width 132 height 33
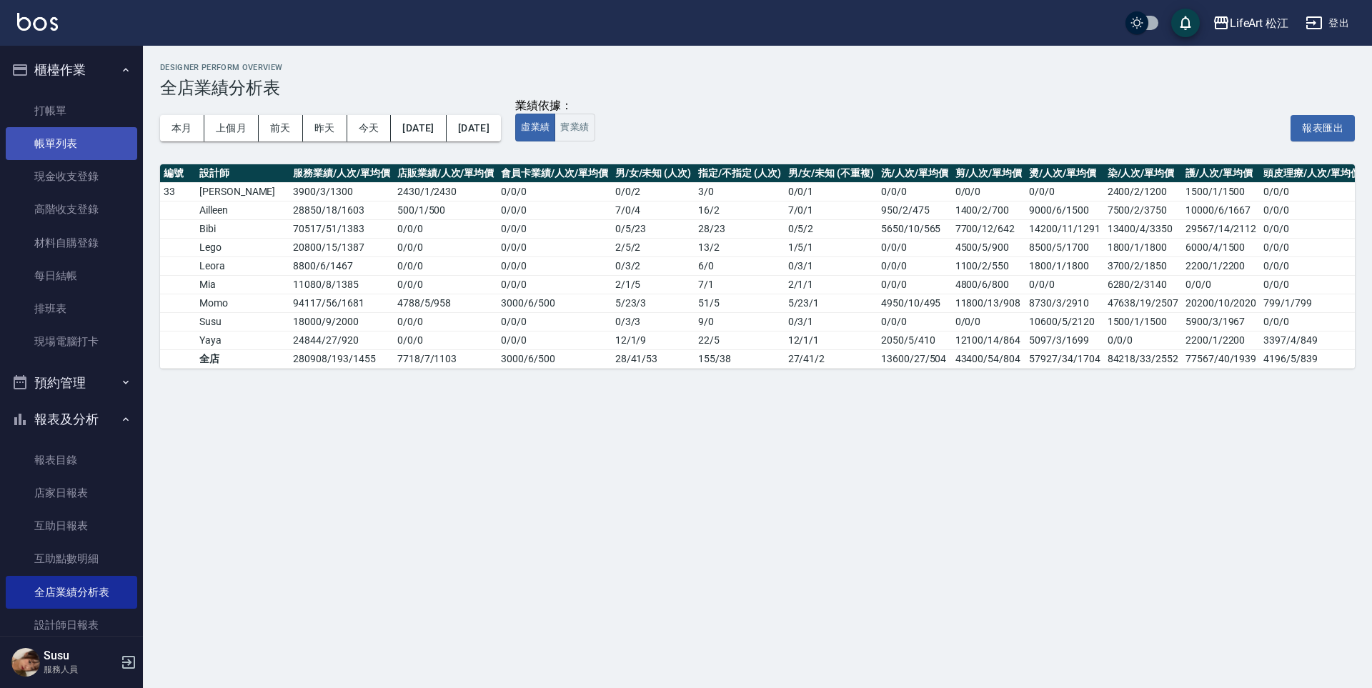
click at [70, 135] on link "帳單列表" at bounding box center [72, 143] width 132 height 33
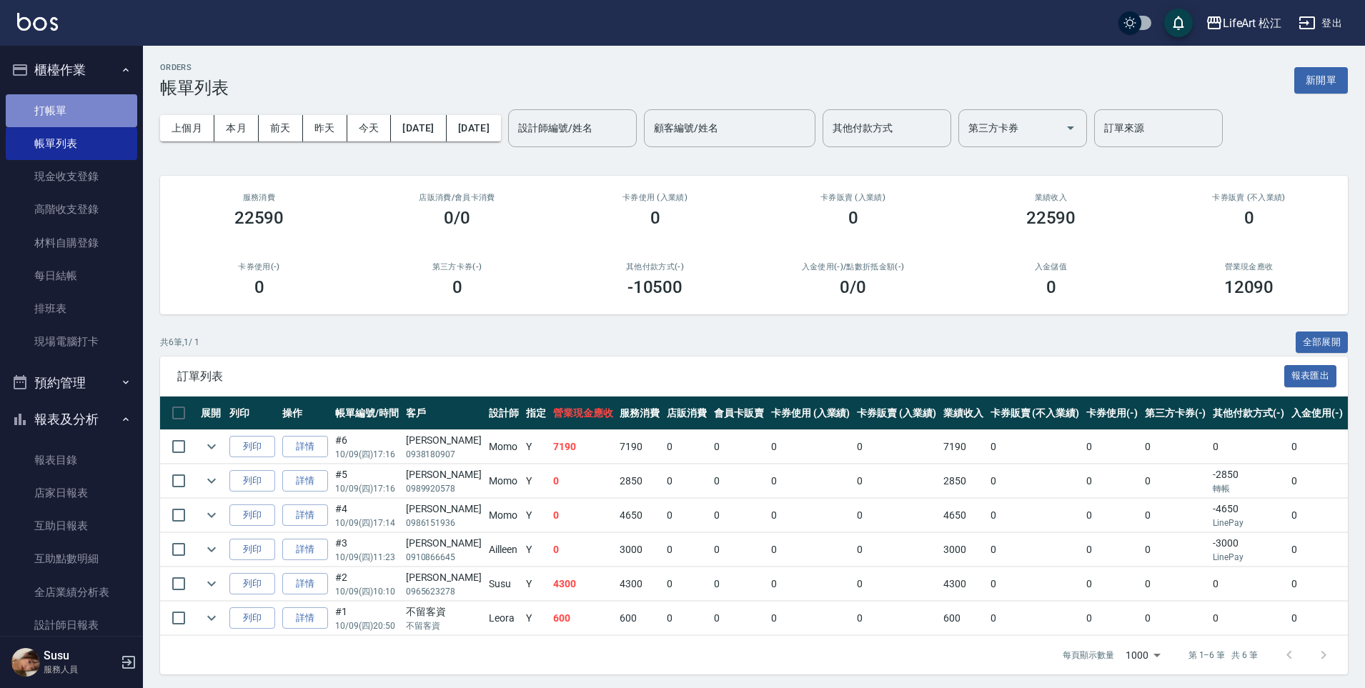
click at [99, 107] on link "打帳單" at bounding box center [72, 110] width 132 height 33
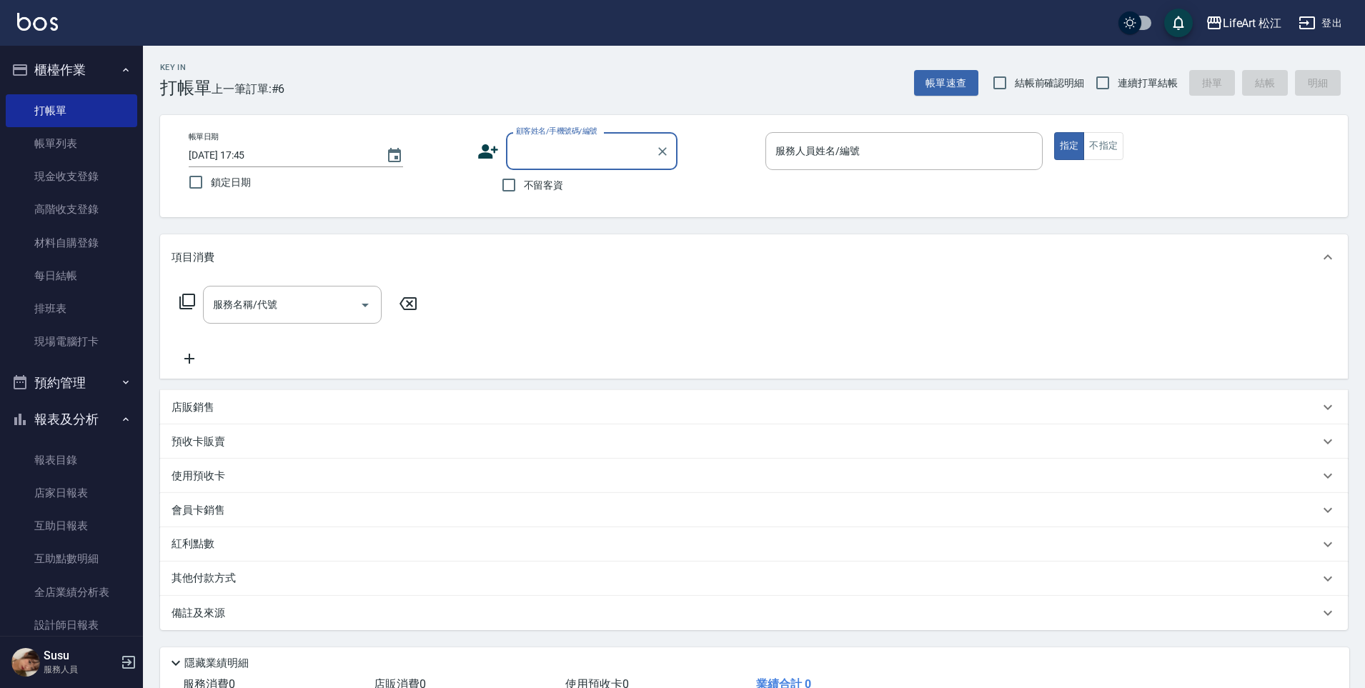
click at [534, 198] on label "不留客資" at bounding box center [529, 185] width 70 height 30
click at [524, 198] on input "不留客資" at bounding box center [509, 185] width 30 height 30
checkbox input "true"
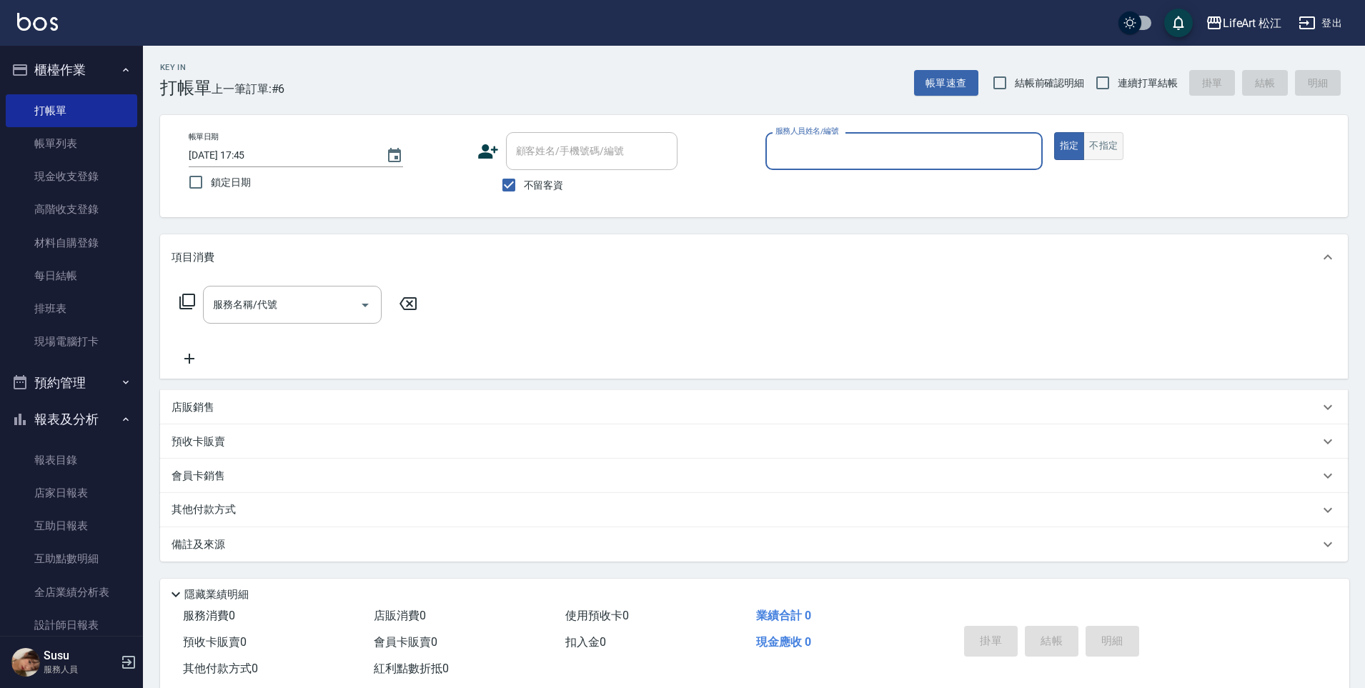
click at [1121, 142] on button "不指定" at bounding box center [1104, 146] width 40 height 28
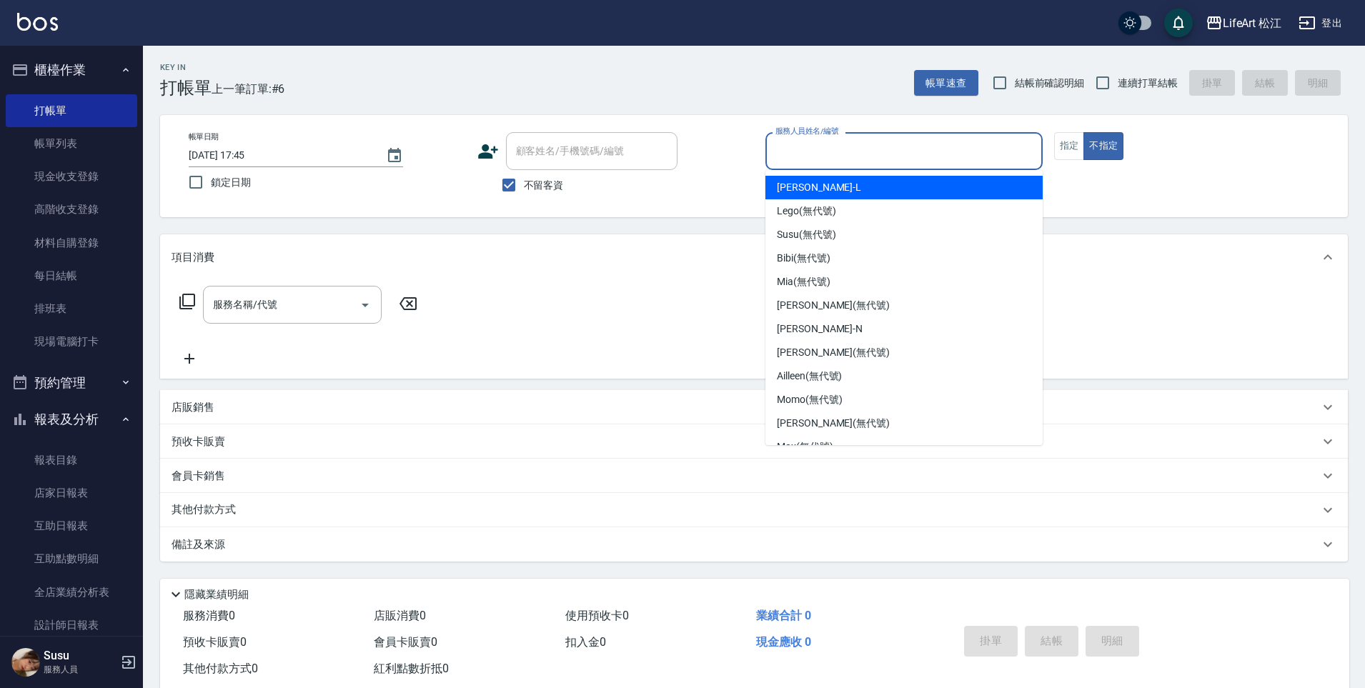
click at [923, 159] on input "服務人員姓名/編號" at bounding box center [904, 151] width 264 height 25
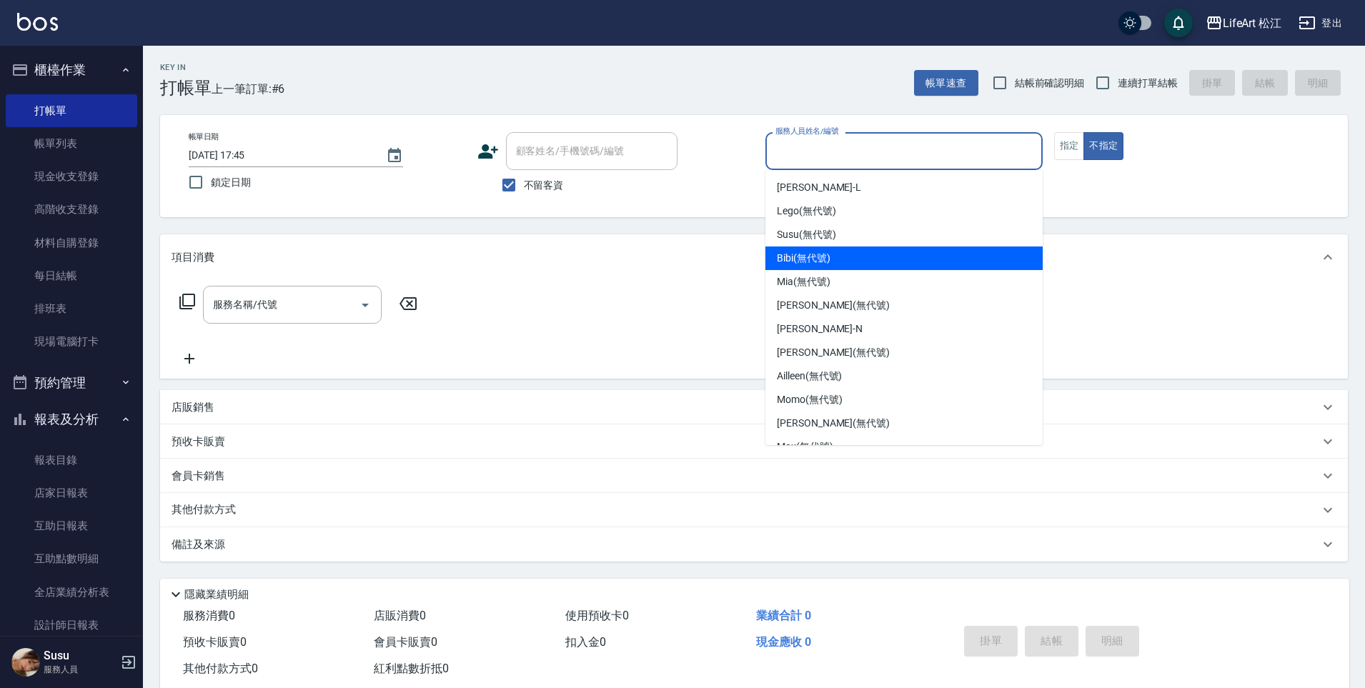
click at [893, 264] on div "Bibi (無代號)" at bounding box center [903, 259] width 277 height 24
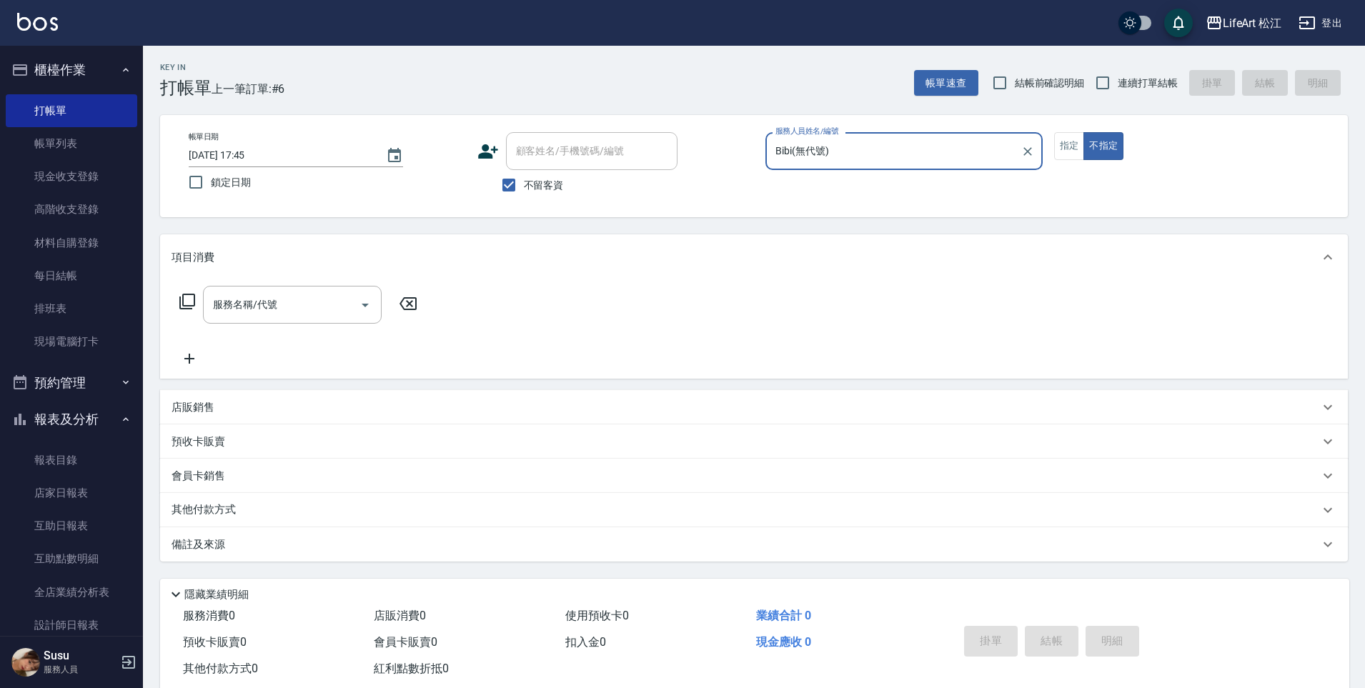
type input "Bibi(無代號)"
click at [302, 313] on input "服務名稱/代號" at bounding box center [281, 304] width 144 height 25
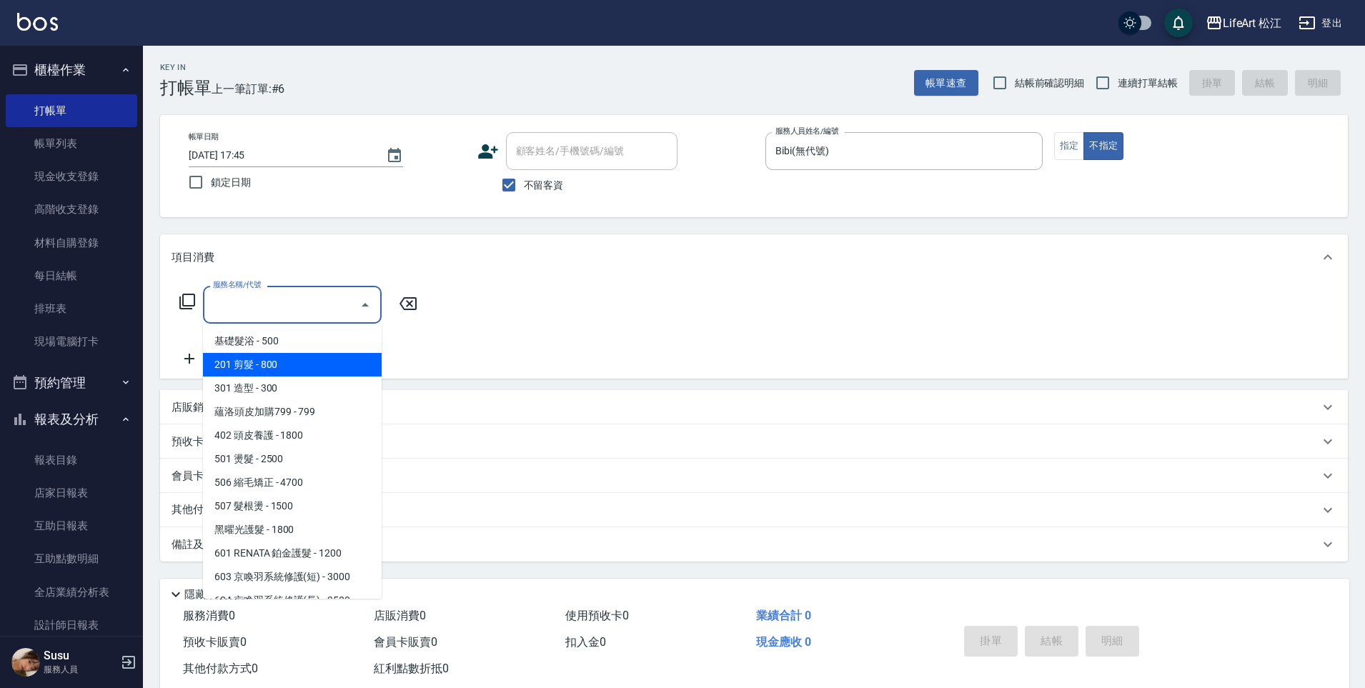
click at [305, 372] on span "201 剪髮 - 800" at bounding box center [292, 365] width 179 height 24
type input "201 剪髮(201)"
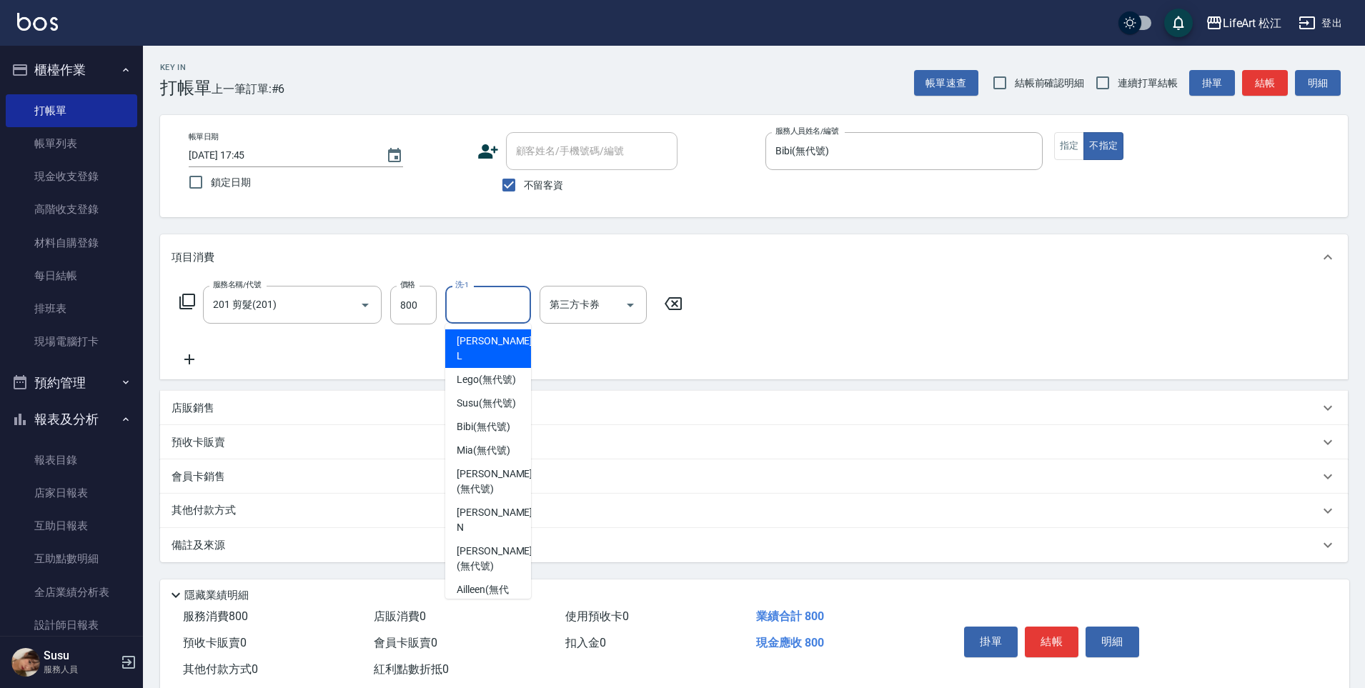
click at [517, 314] on input "洗-1" at bounding box center [488, 304] width 73 height 25
click at [495, 411] on span "Susu (無代號)" at bounding box center [486, 403] width 59 height 15
type input "Susu(無代號)"
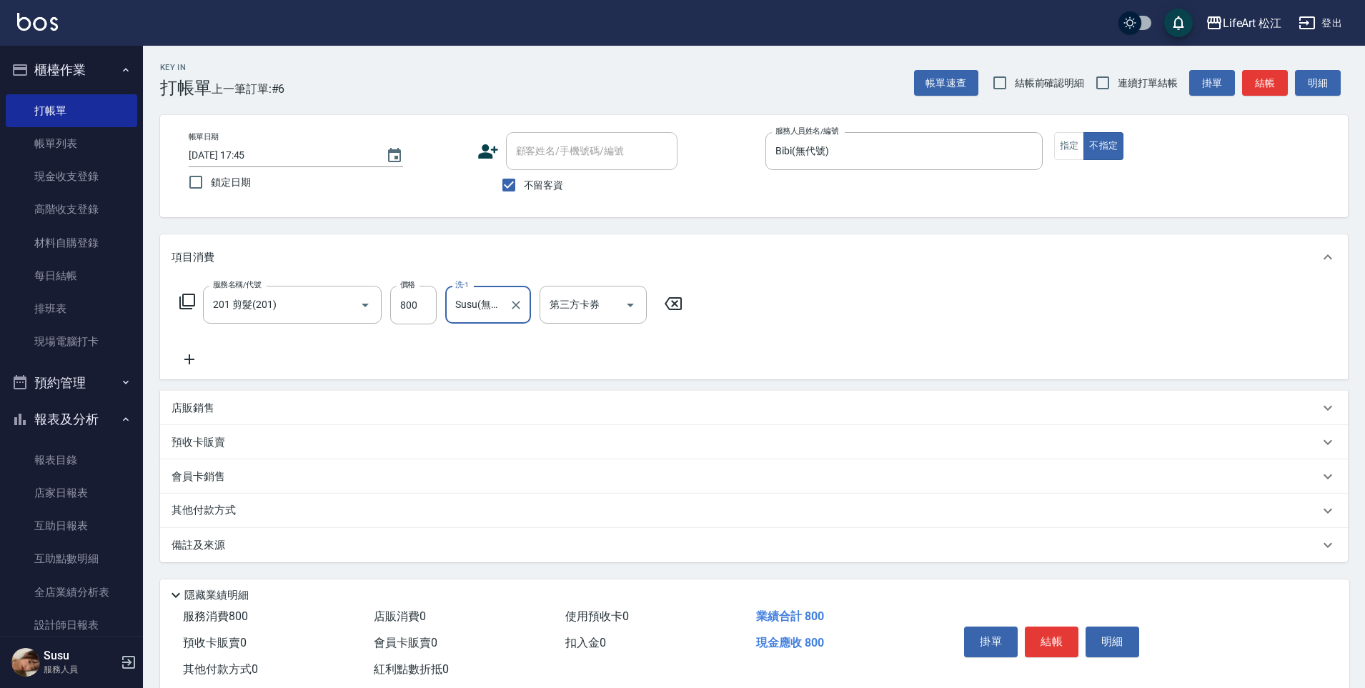
click at [353, 545] on div "備註及來源" at bounding box center [746, 545] width 1148 height 15
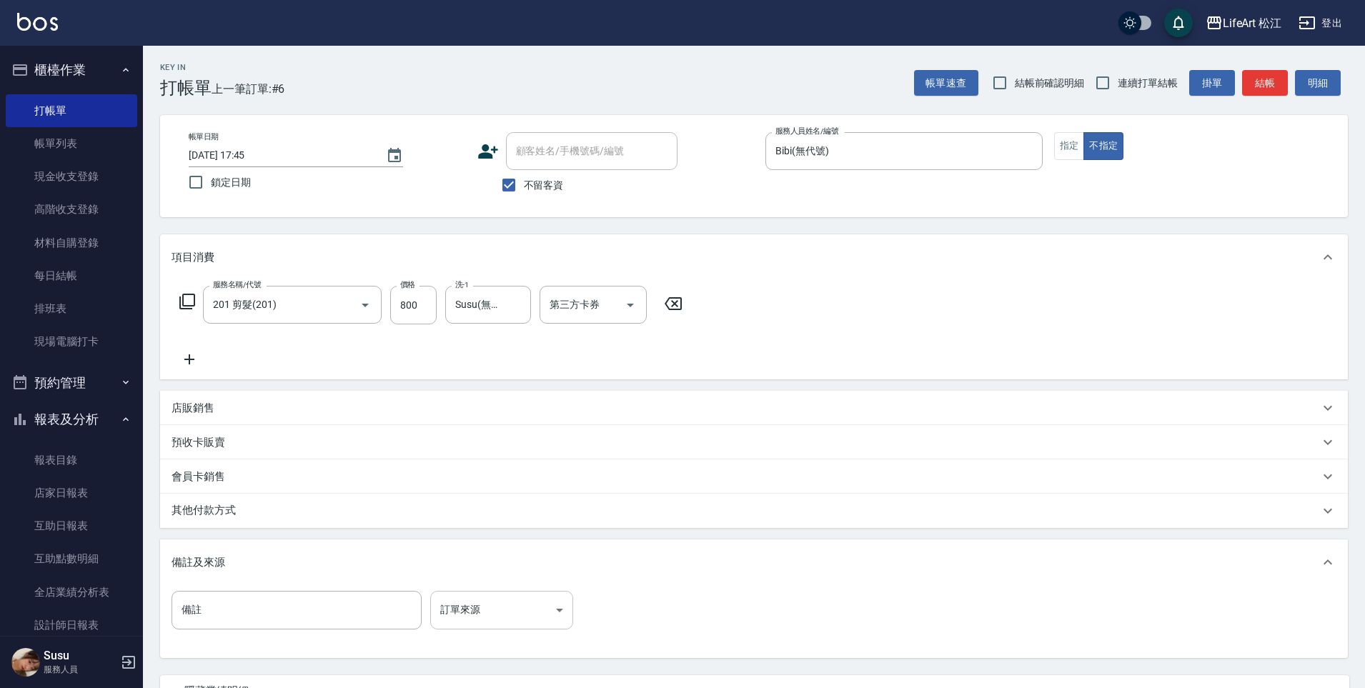
click at [525, 624] on body "LifeArt 松江 登出 櫃檯作業 打帳單 帳單列表 現金收支登錄 高階收支登錄 材料自購登錄 每日結帳 排班表 現場電腦打卡 預約管理 預約管理 單日預約…" at bounding box center [682, 406] width 1365 height 813
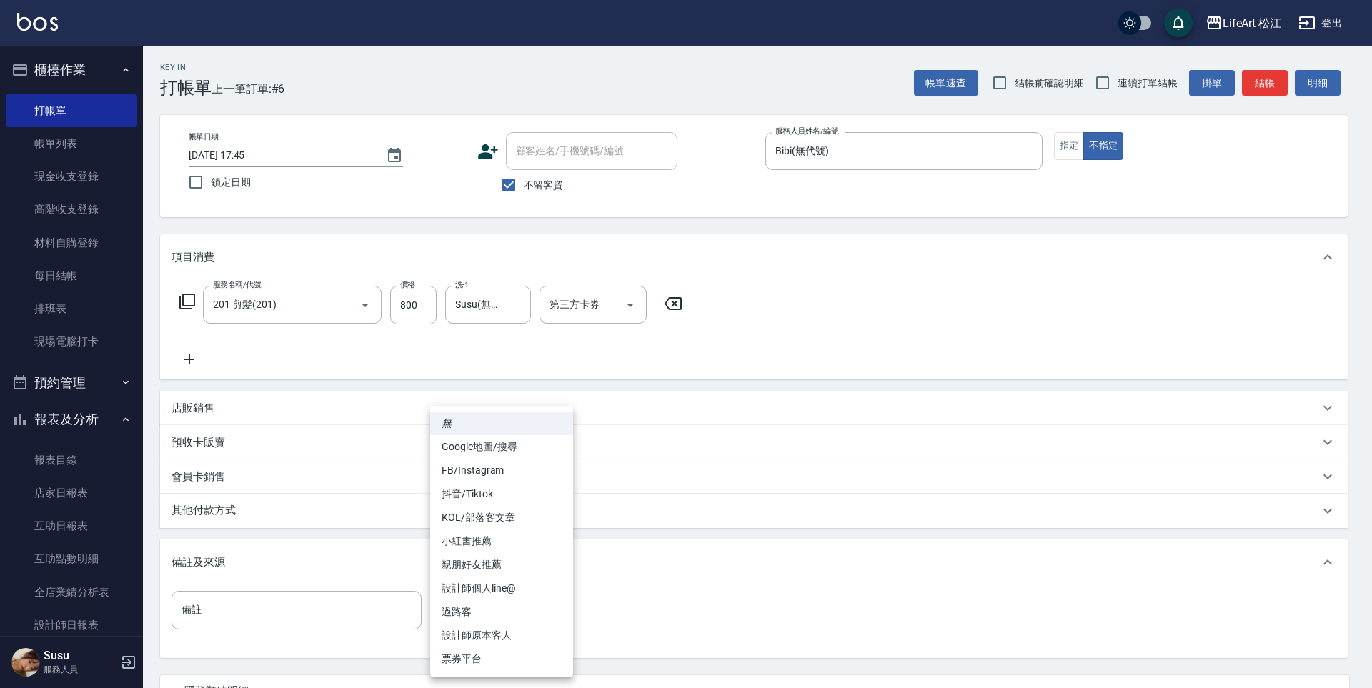
drag, startPoint x: 525, startPoint y: 623, endPoint x: 523, endPoint y: 615, distance: 8.0
click at [523, 615] on ul "無 Google地圖/搜尋 FB/Instagram 抖音/Tiktok KOL/部落客文章 小紅書推薦 親朋好友推薦 設計師個人line@ 過路客 設計師原…" at bounding box center [501, 541] width 143 height 271
click at [522, 615] on li "過路客" at bounding box center [501, 612] width 143 height 24
type input "過路客"
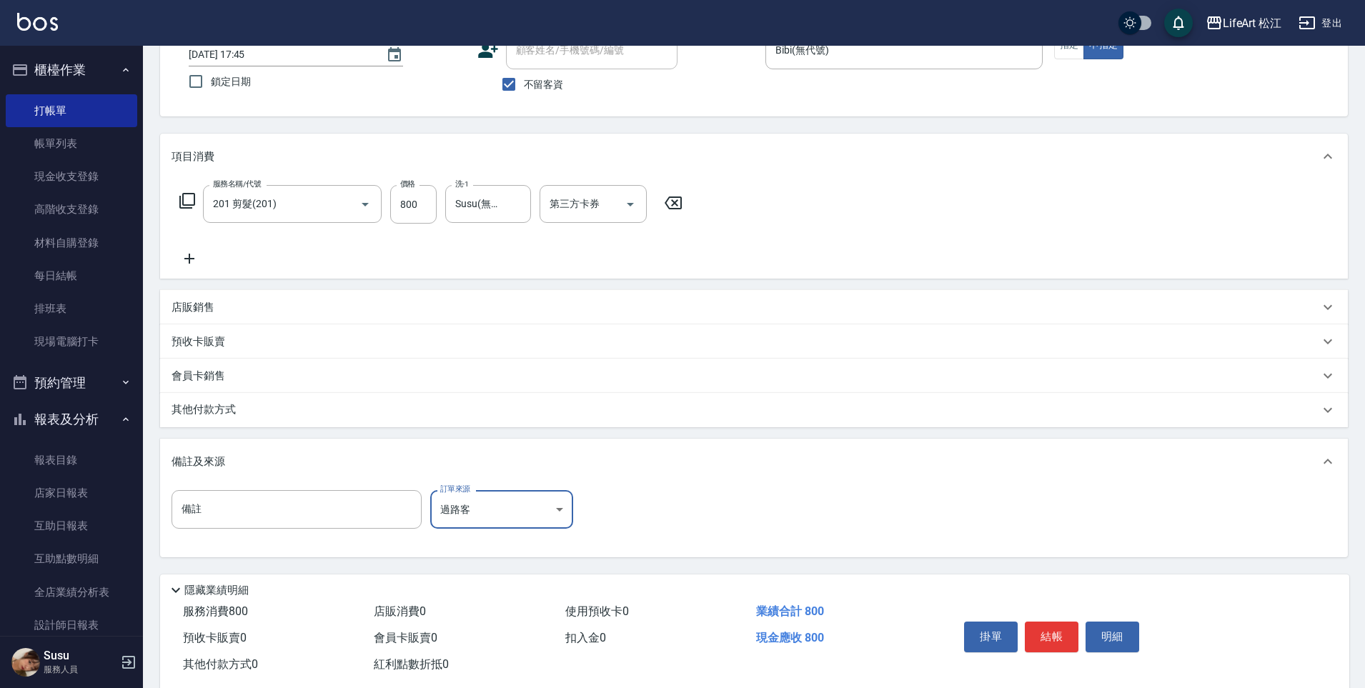
scroll to position [132, 0]
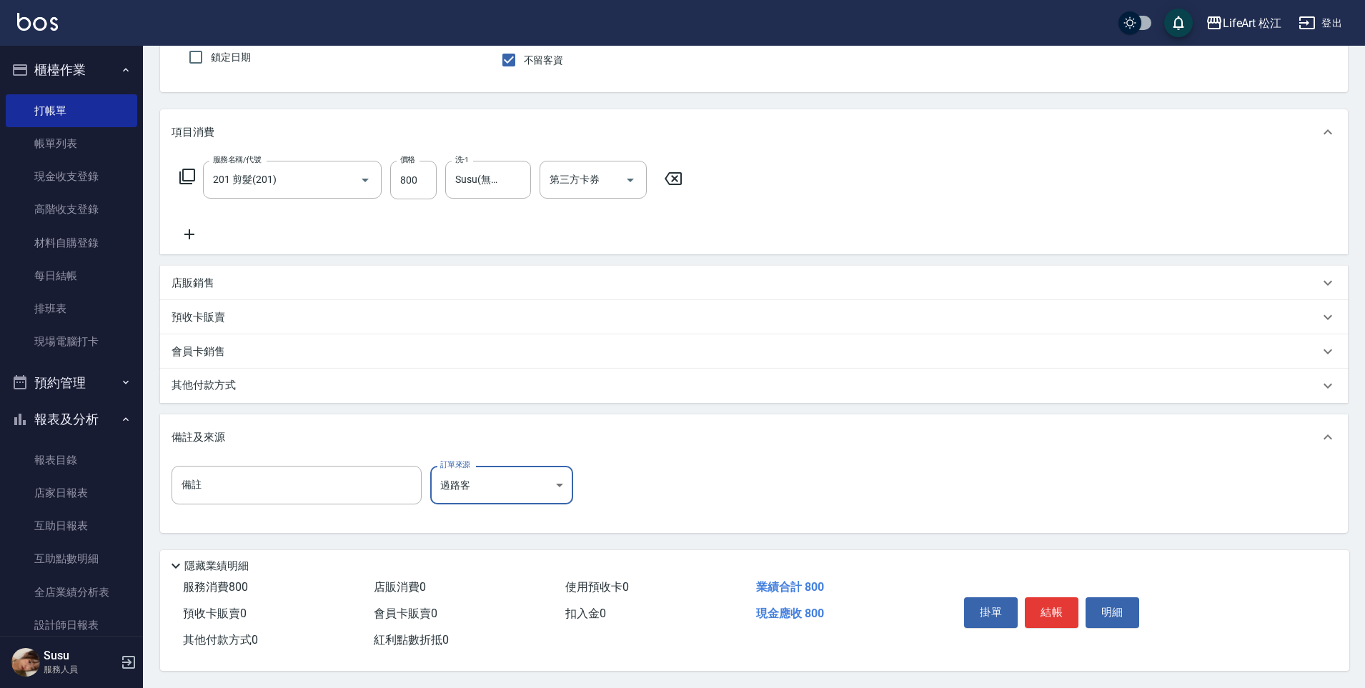
click at [1062, 603] on button "結帳" at bounding box center [1052, 613] width 54 height 30
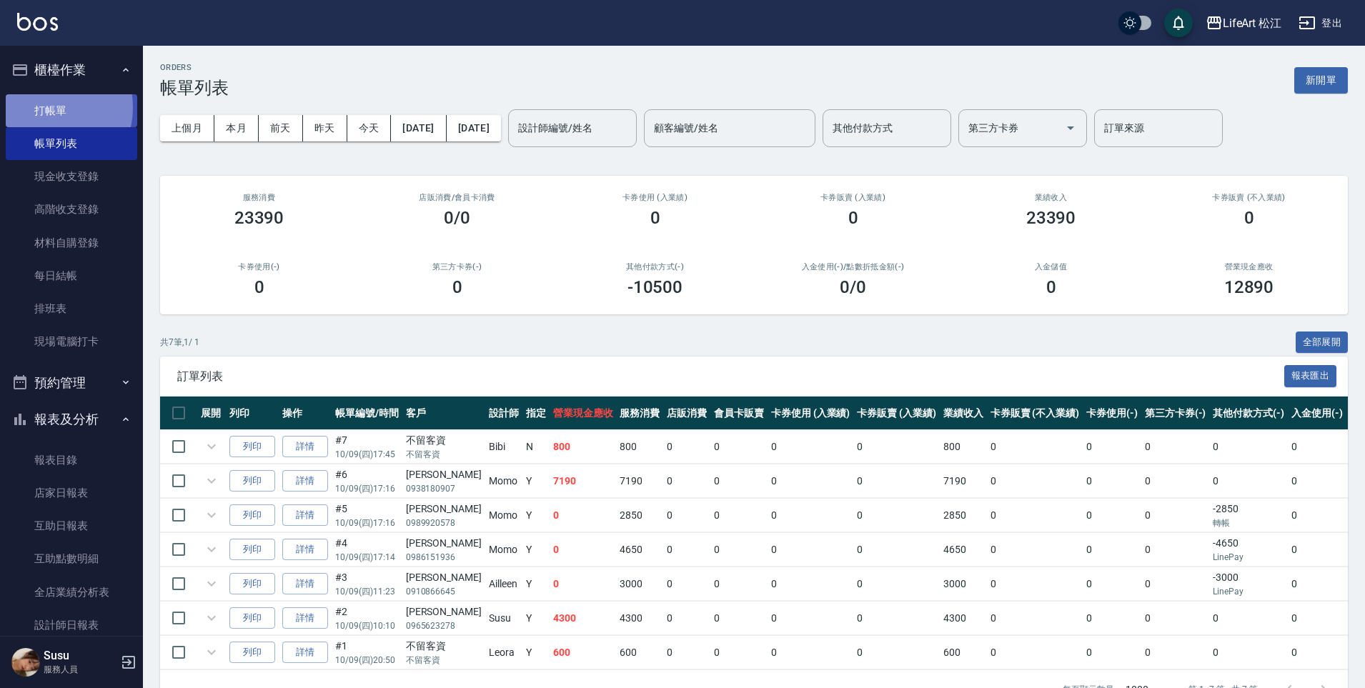
click at [46, 107] on link "打帳單" at bounding box center [72, 110] width 132 height 33
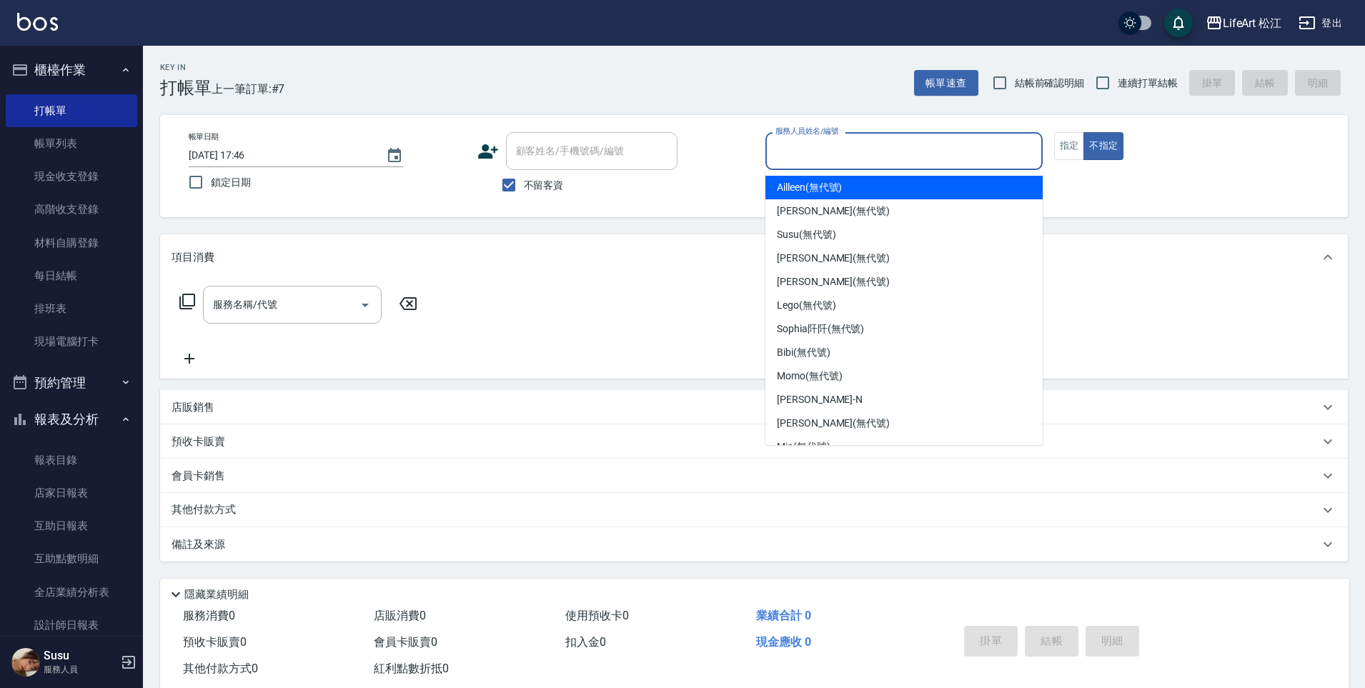
click at [809, 157] on input "服務人員姓名/編號" at bounding box center [904, 151] width 264 height 25
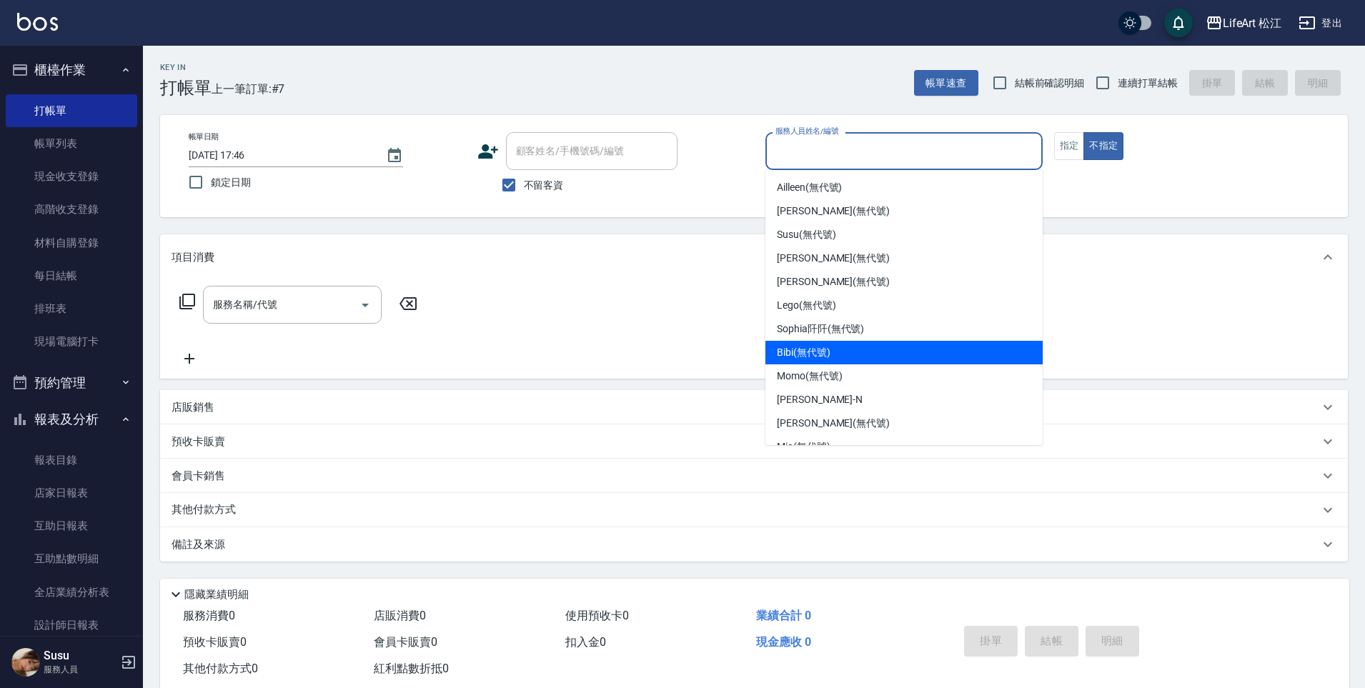
click at [823, 362] on div "Bibi (無代號)" at bounding box center [903, 353] width 277 height 24
type input "Bibi(無代號)"
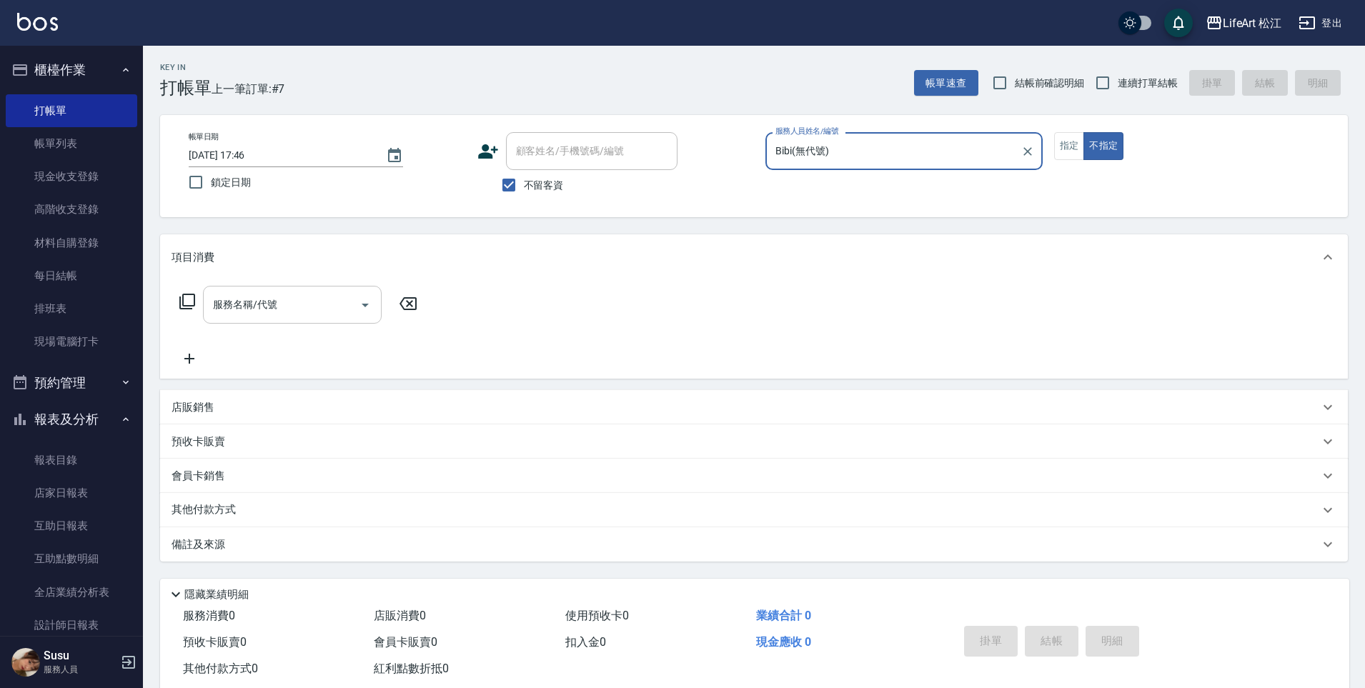
click at [305, 317] on input "服務名稱/代號" at bounding box center [281, 304] width 144 height 25
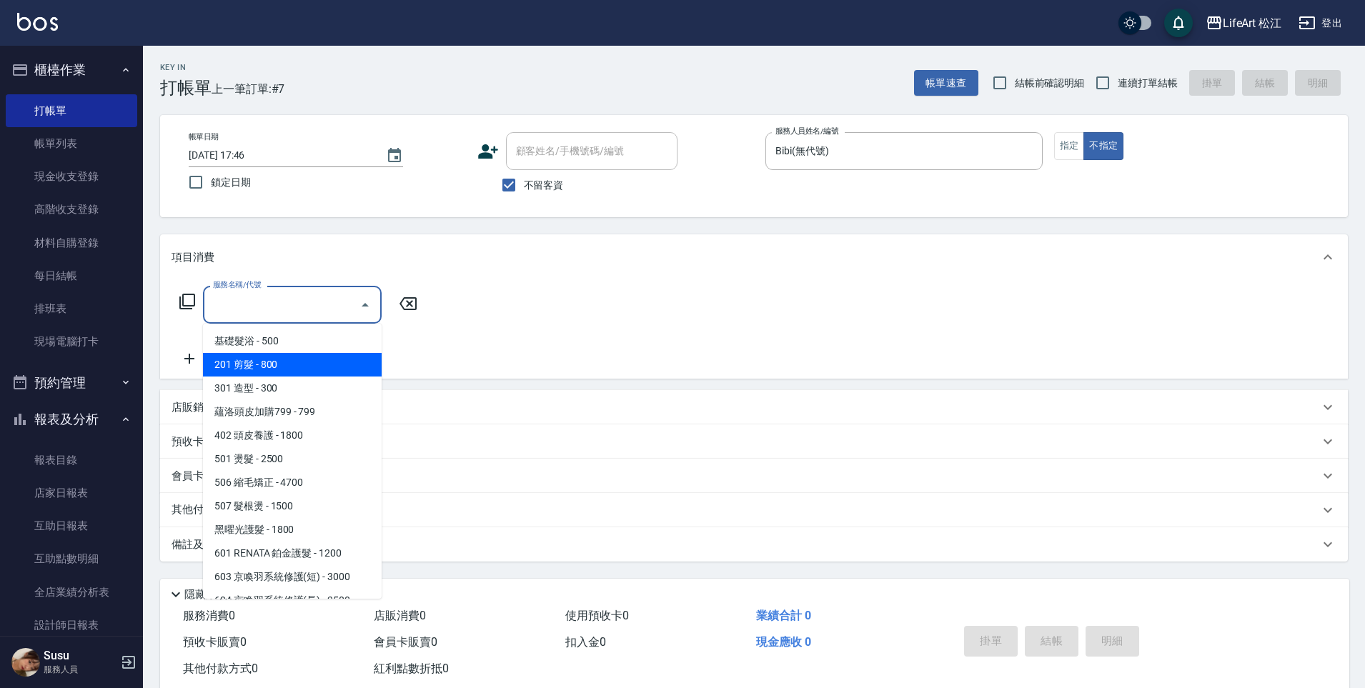
click at [312, 353] on span "201 剪髮 - 800" at bounding box center [292, 365] width 179 height 24
type input "201 剪髮(201)"
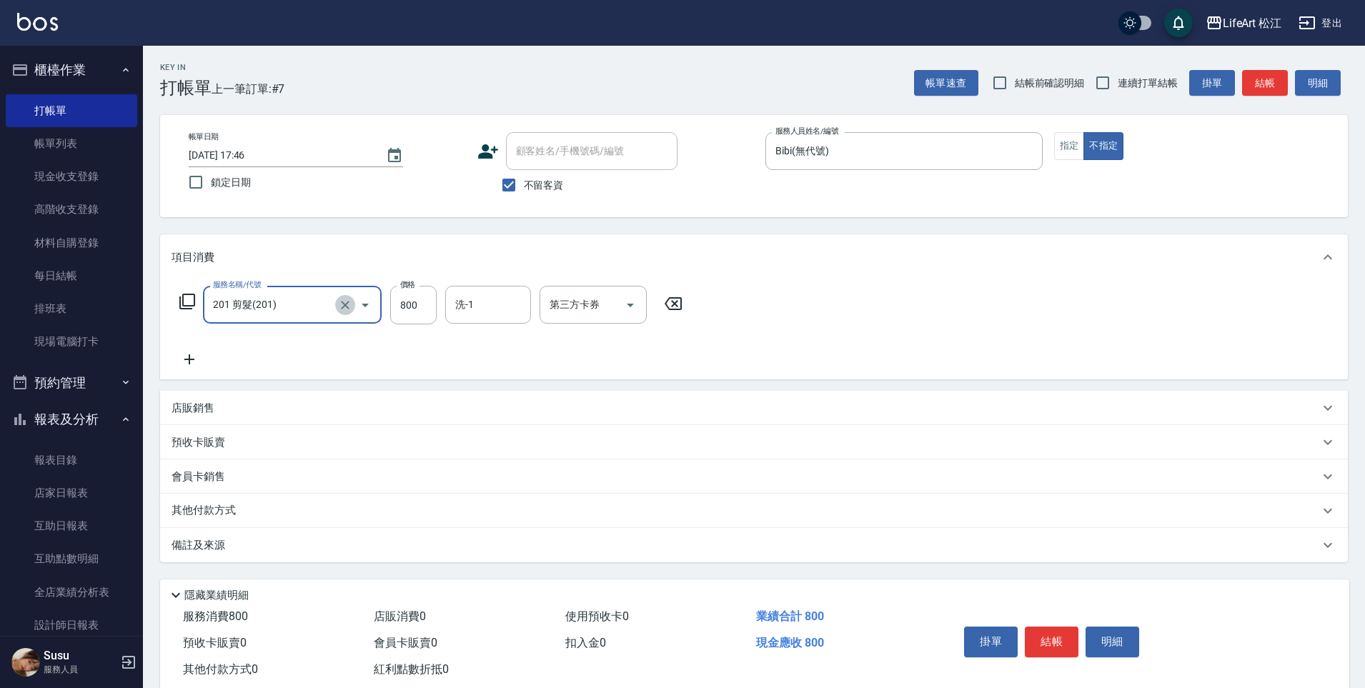
click at [344, 310] on icon "Clear" at bounding box center [345, 305] width 14 height 14
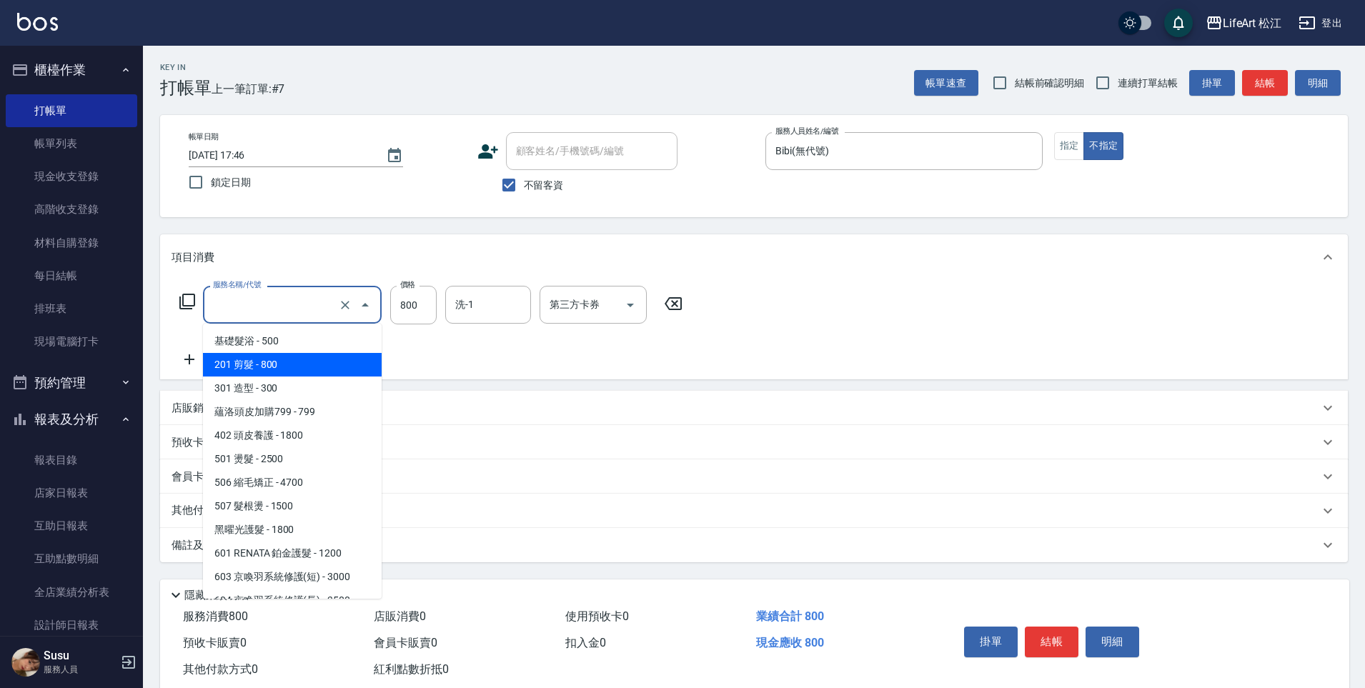
click at [306, 297] on input "服務名稱/代號" at bounding box center [272, 304] width 126 height 25
drag, startPoint x: 312, startPoint y: 340, endPoint x: 337, endPoint y: 331, distance: 26.7
click at [312, 340] on span "基礎髮浴 - 500" at bounding box center [292, 341] width 179 height 24
type input "基礎髮浴 (101)"
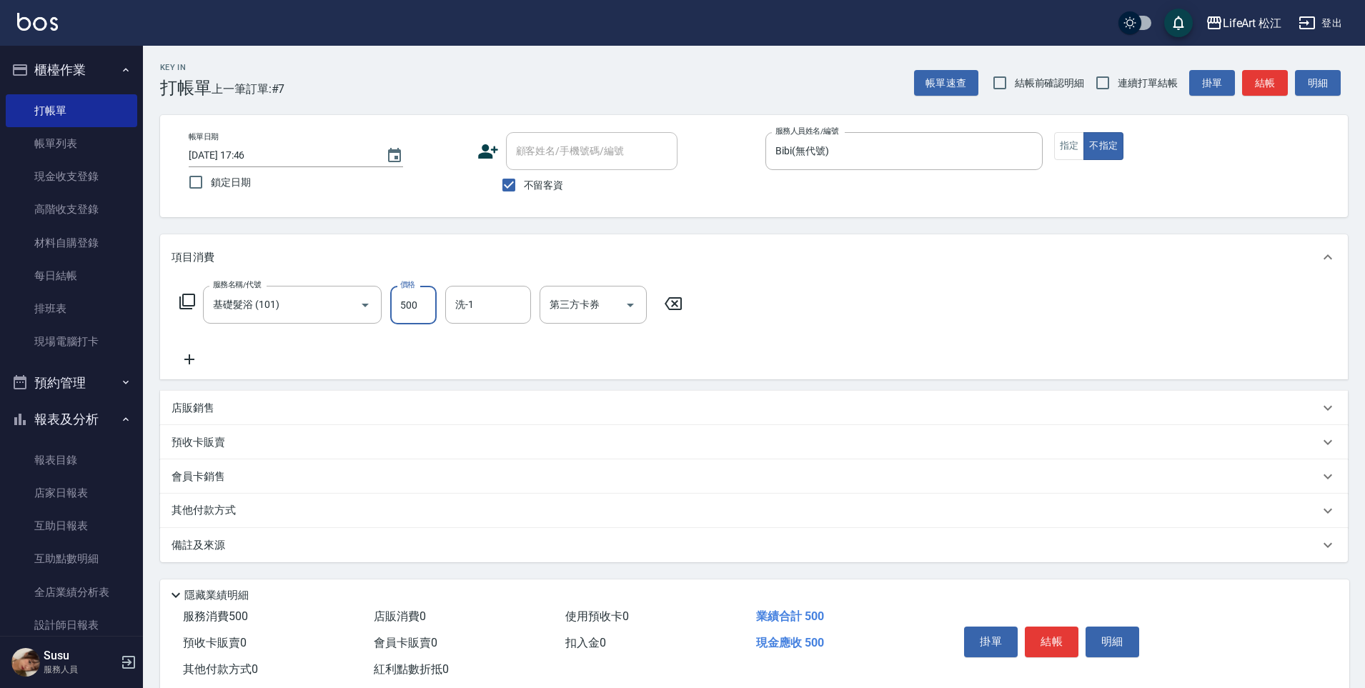
click at [430, 307] on input "500" at bounding box center [413, 305] width 46 height 39
type input "800"
drag, startPoint x: 349, startPoint y: 548, endPoint x: 376, endPoint y: 553, distance: 26.9
click at [349, 548] on div "備註及來源" at bounding box center [746, 545] width 1148 height 15
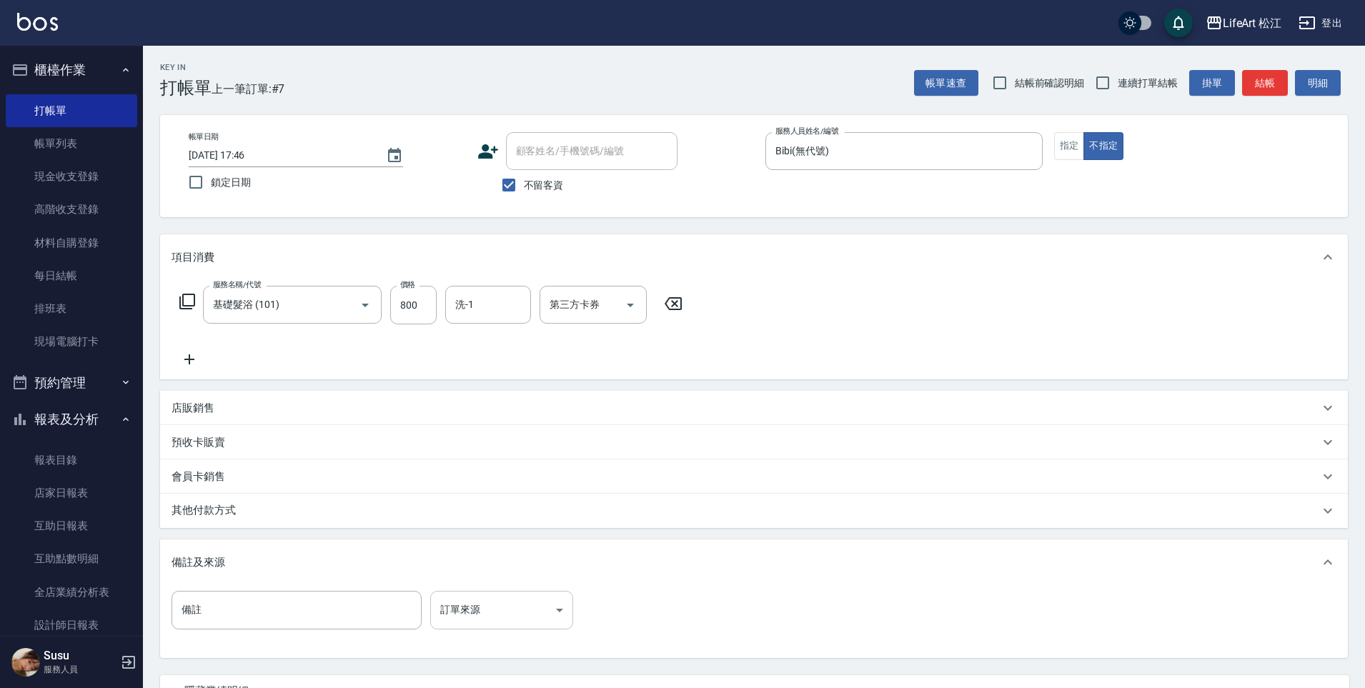
click at [545, 599] on body "LifeArt 松江 登出 櫃檯作業 打帳單 帳單列表 現金收支登錄 高階收支登錄 材料自購登錄 每日結帳 排班表 現場電腦打卡 預約管理 預約管理 單日預約…" at bounding box center [682, 406] width 1365 height 813
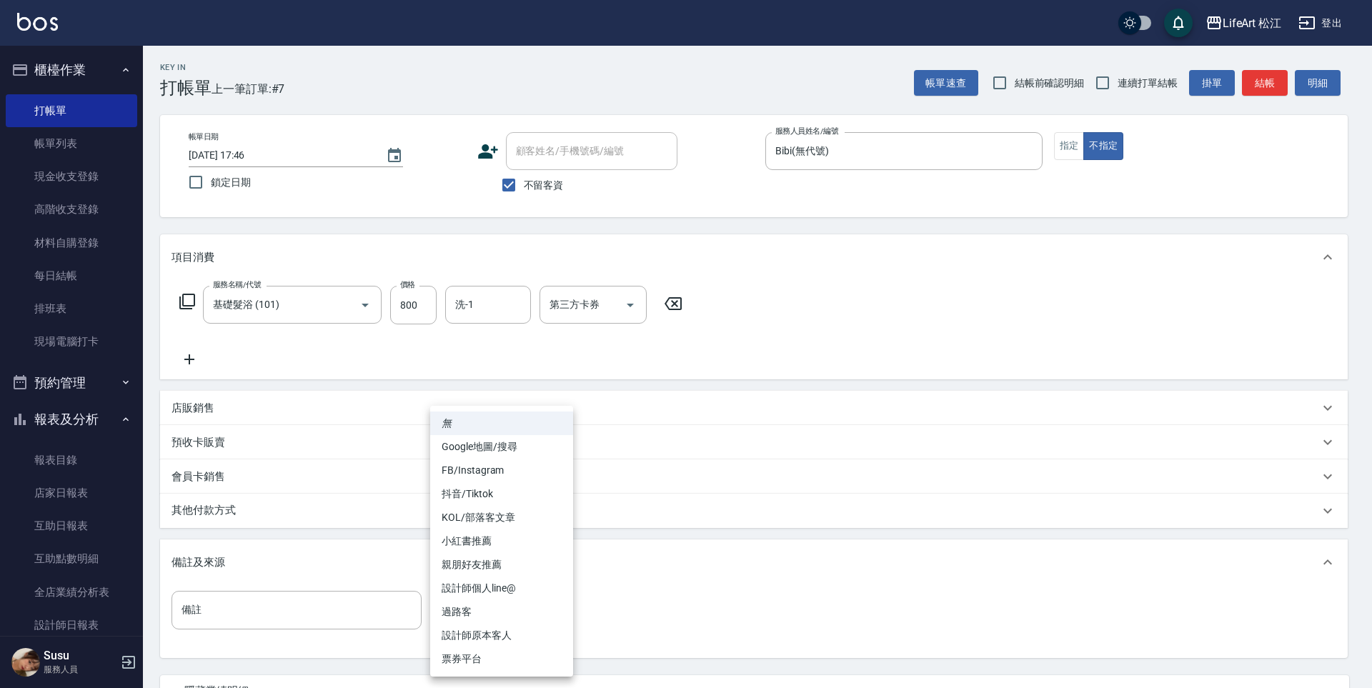
click at [542, 607] on li "過路客" at bounding box center [501, 612] width 143 height 24
type input "過路客"
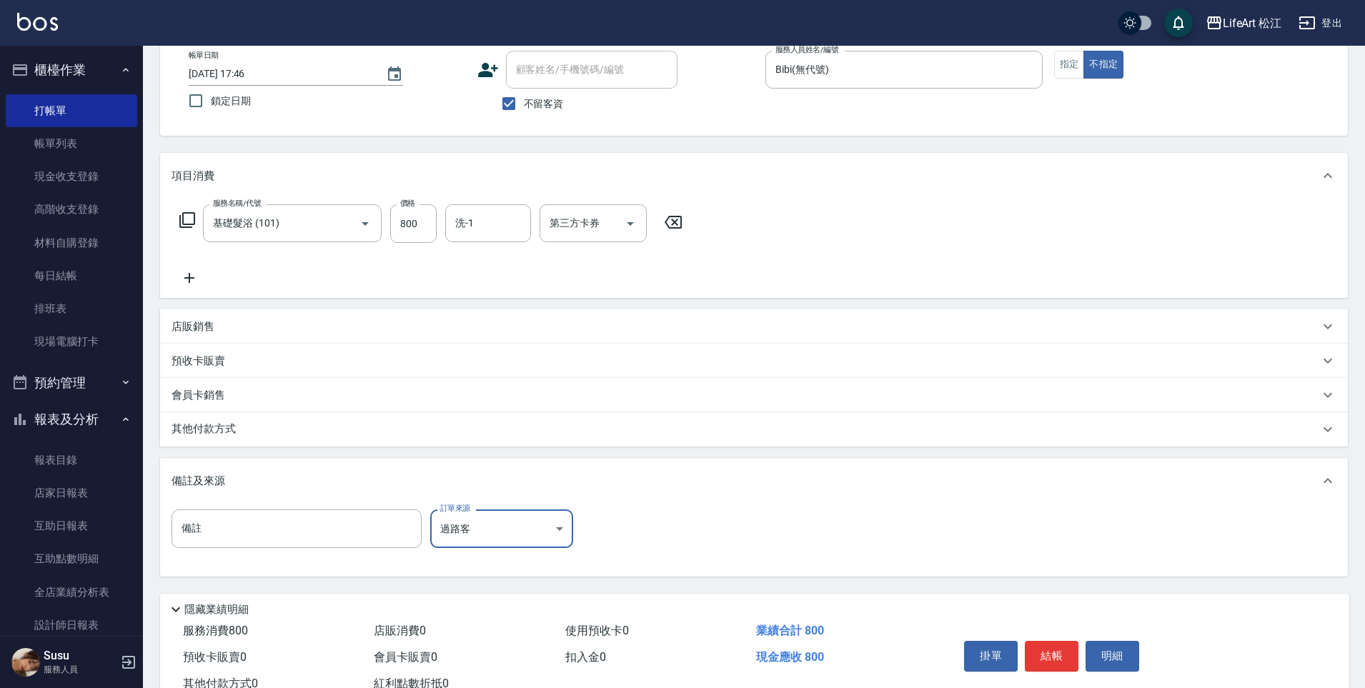
scroll to position [132, 0]
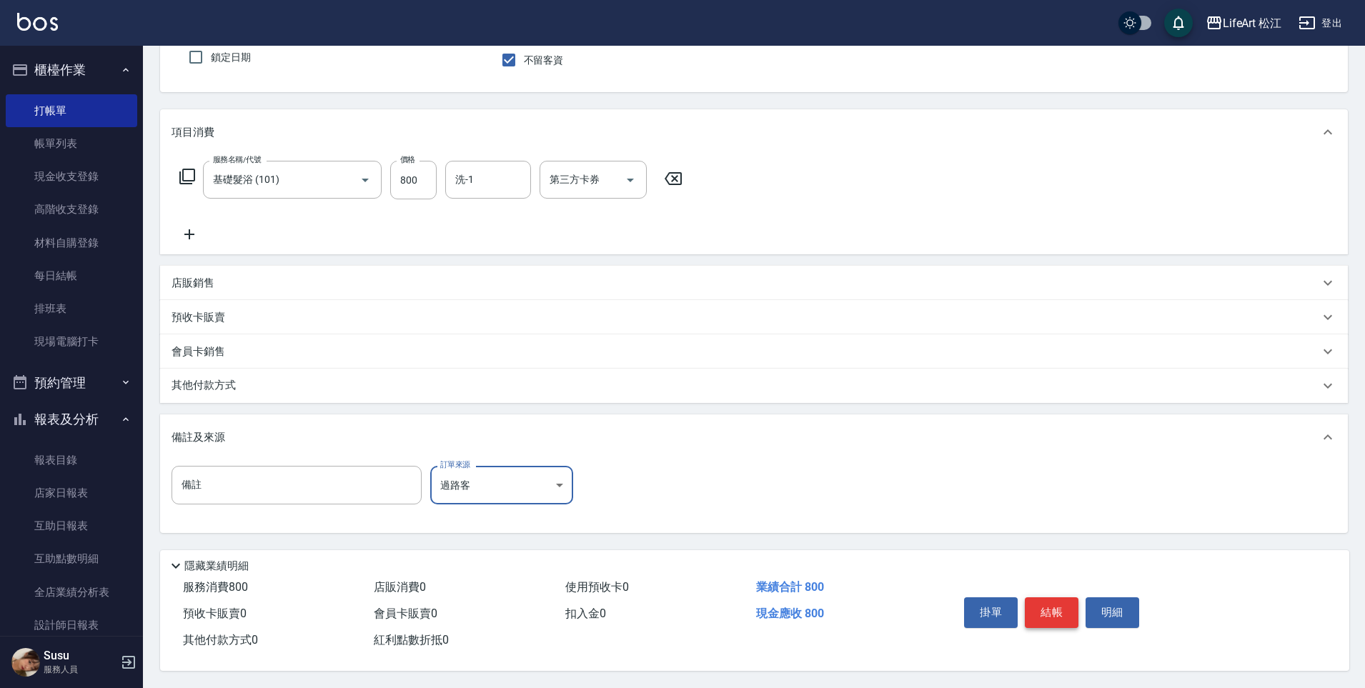
click at [1053, 612] on button "結帳" at bounding box center [1052, 613] width 54 height 30
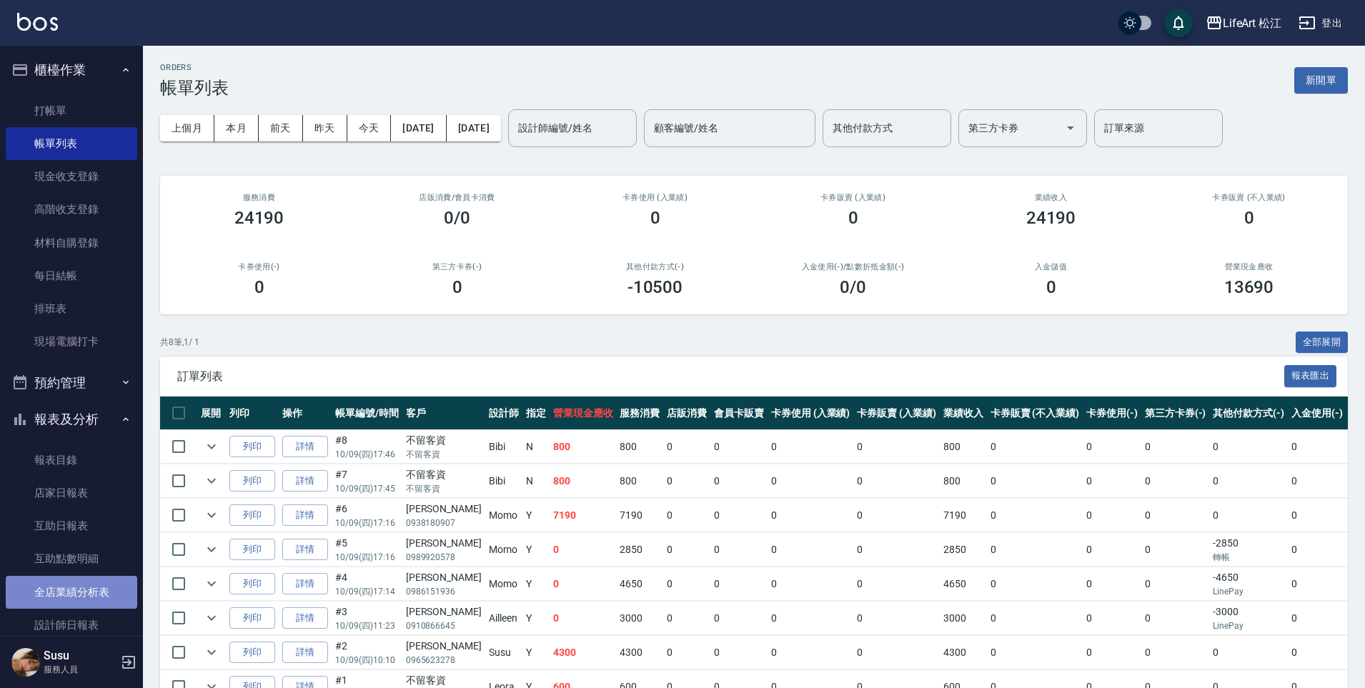
click at [100, 605] on link "全店業績分析表" at bounding box center [72, 592] width 132 height 33
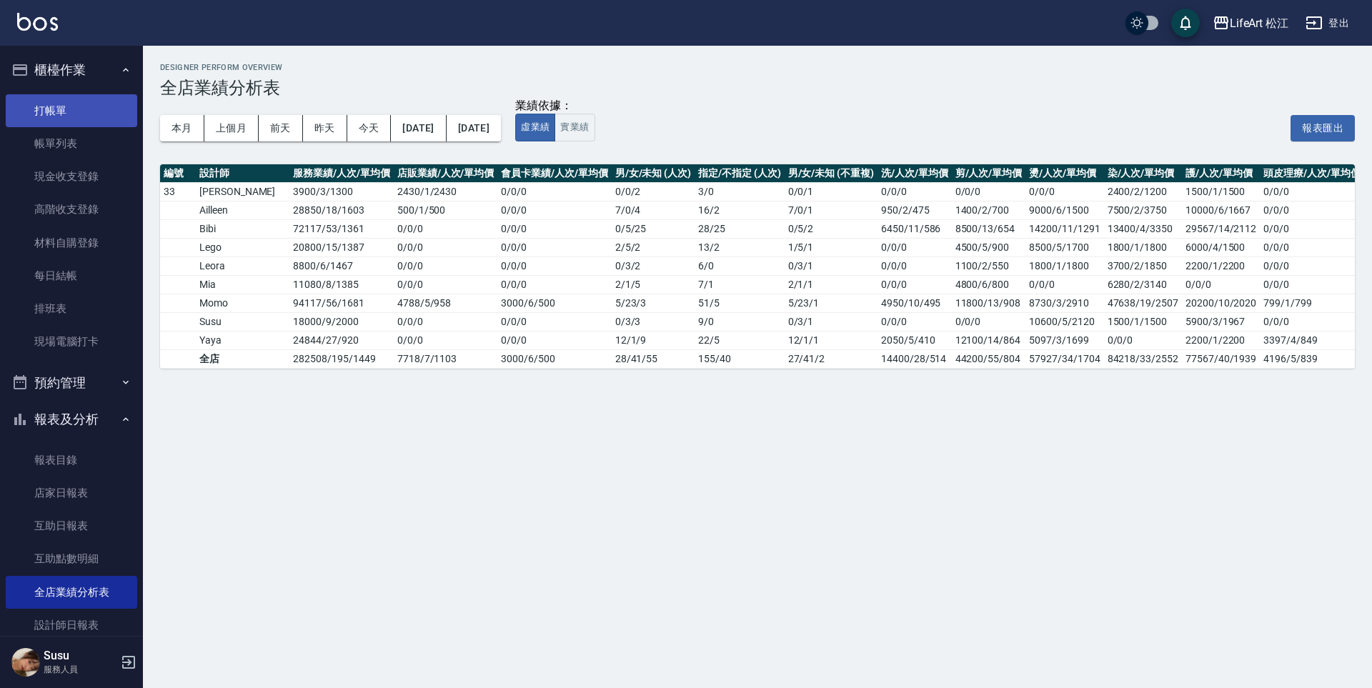
click at [91, 108] on link "打帳單" at bounding box center [72, 110] width 132 height 33
